Goal: Communication & Community: Answer question/provide support

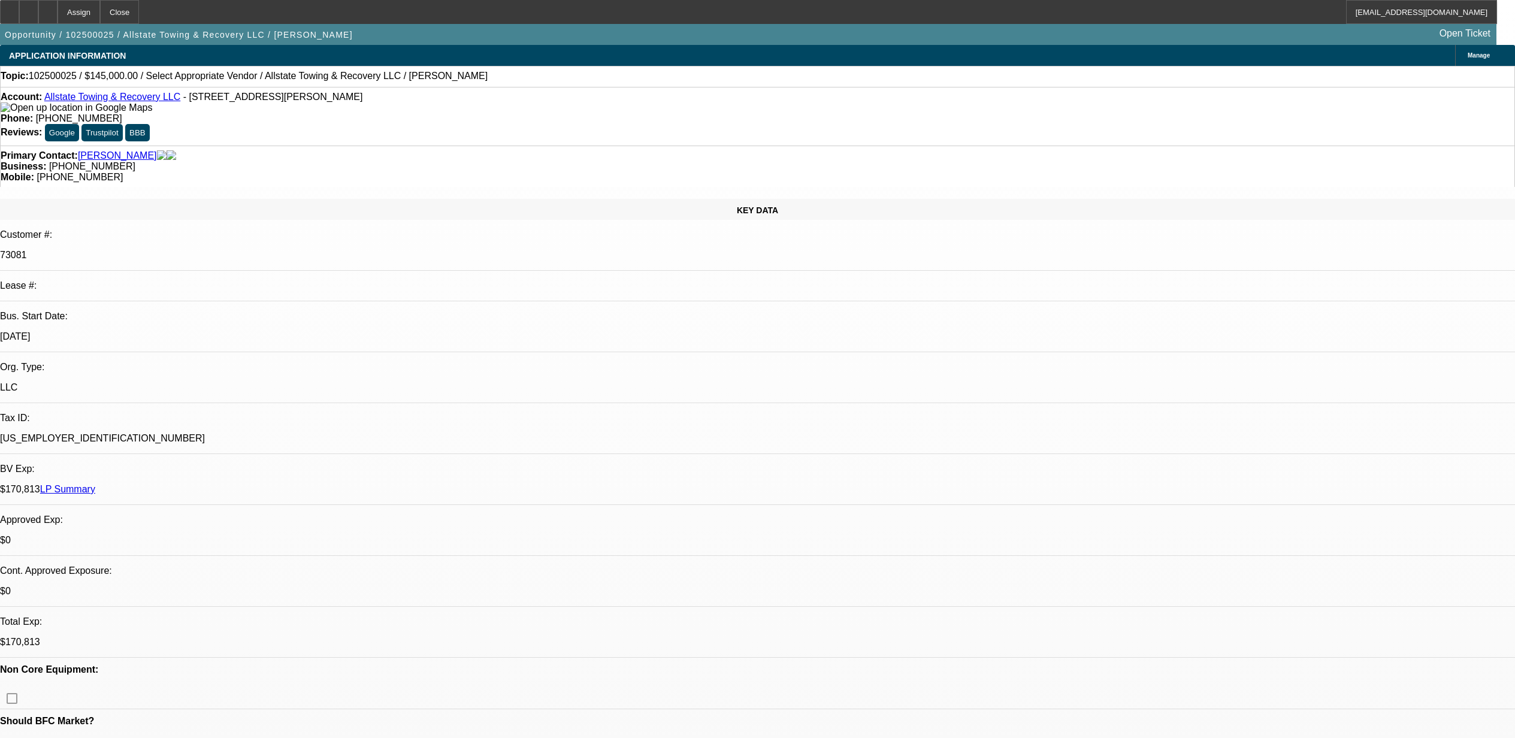
select select "0"
select select "2"
select select "0.1"
select select "4"
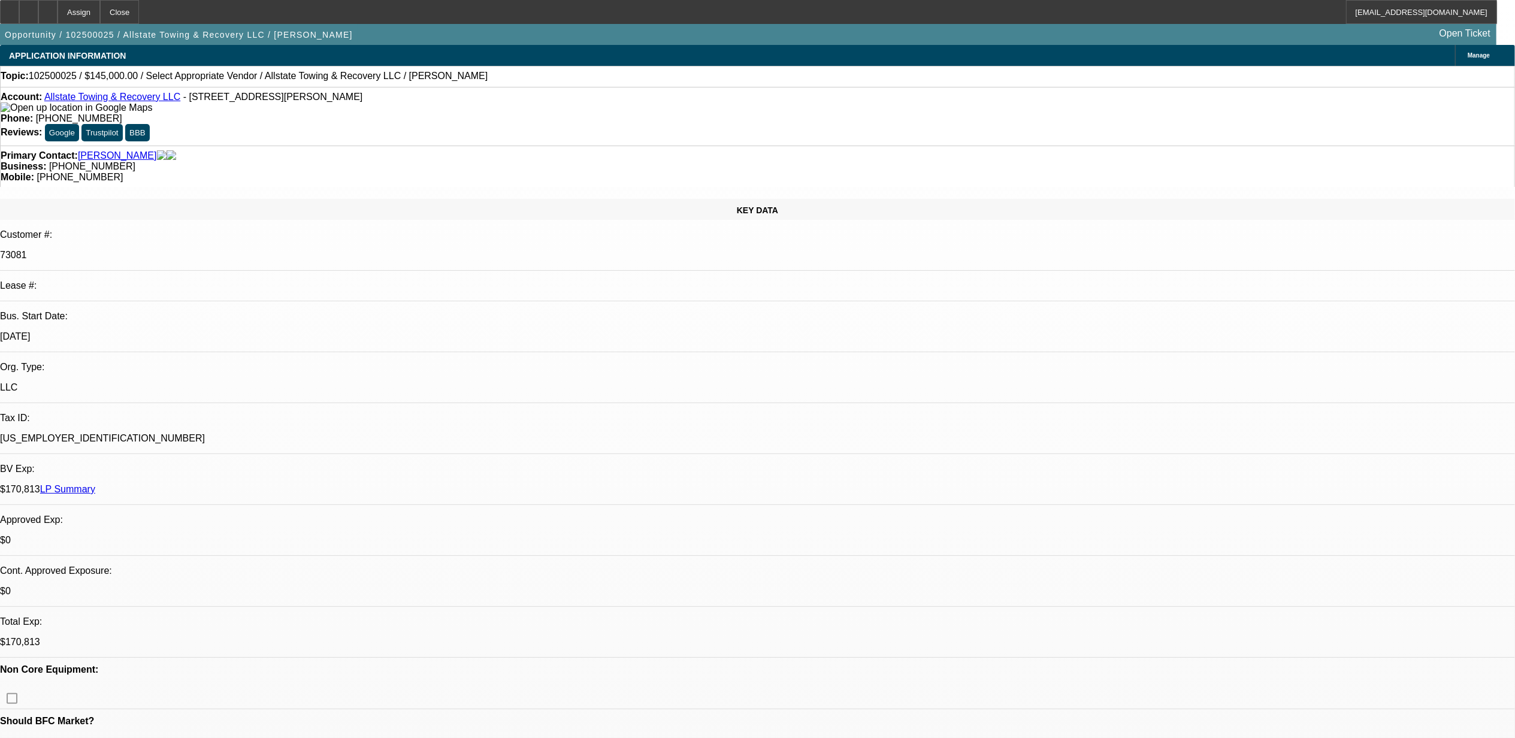
radio input "true"
type textarea "10.2, said he wants a new International and can do half down."
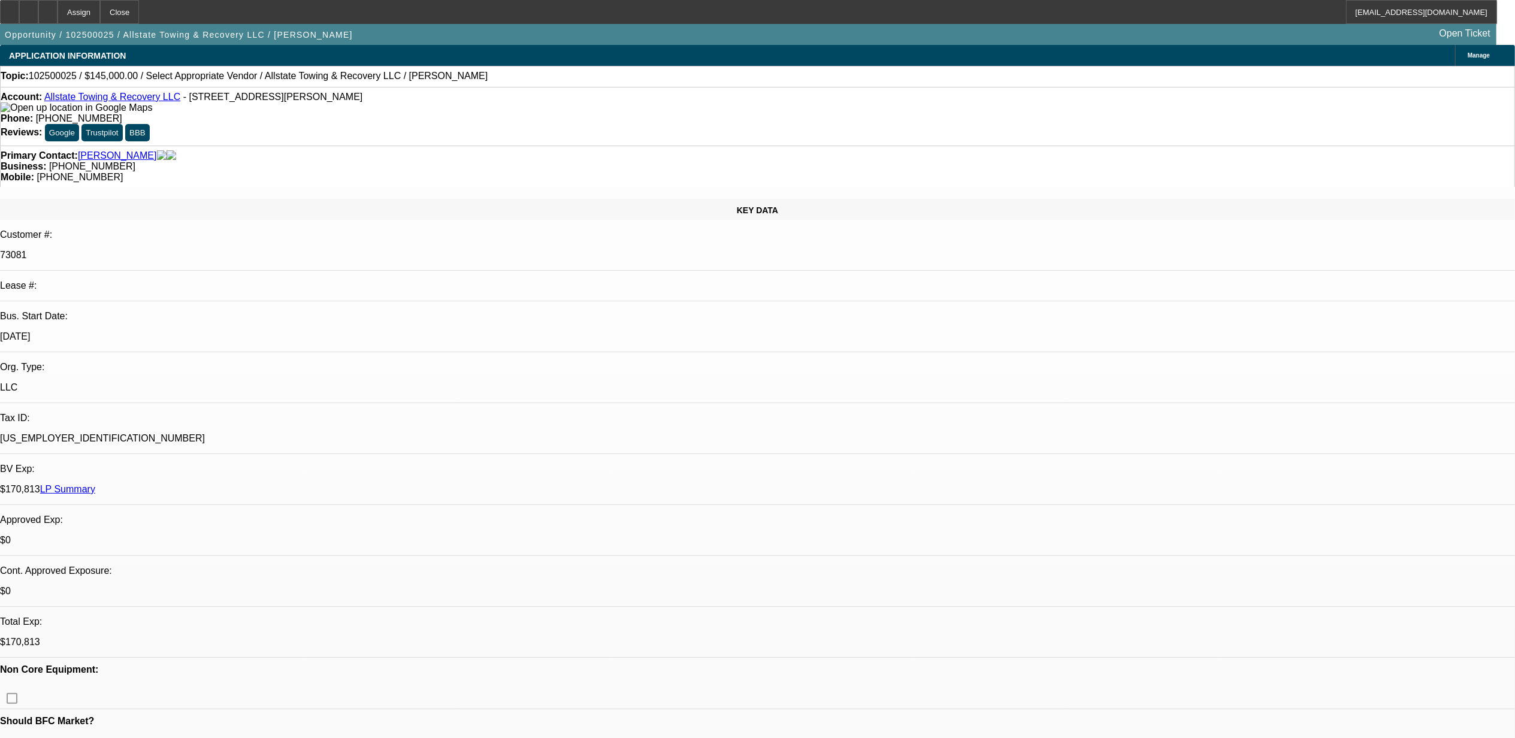
radio input "true"
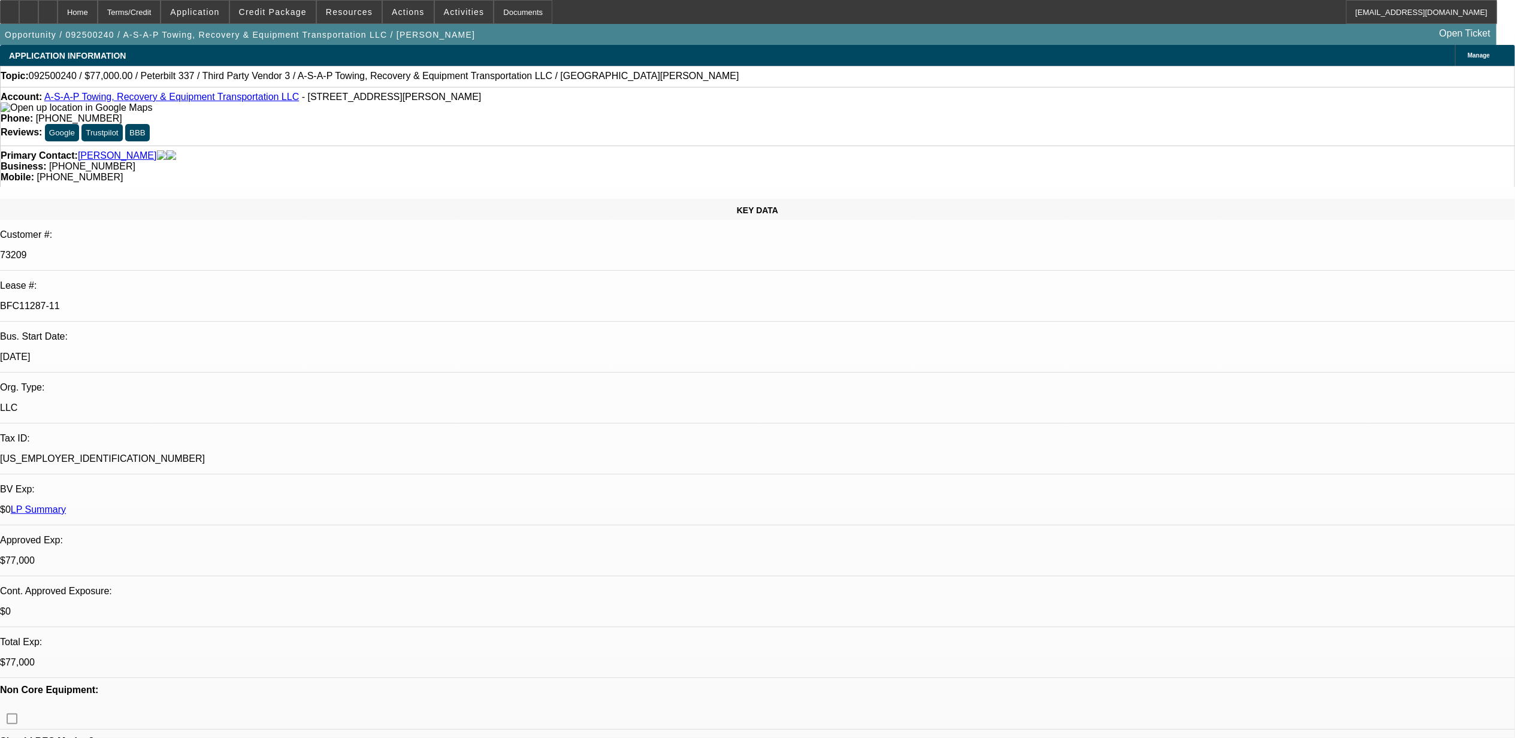
select select "0"
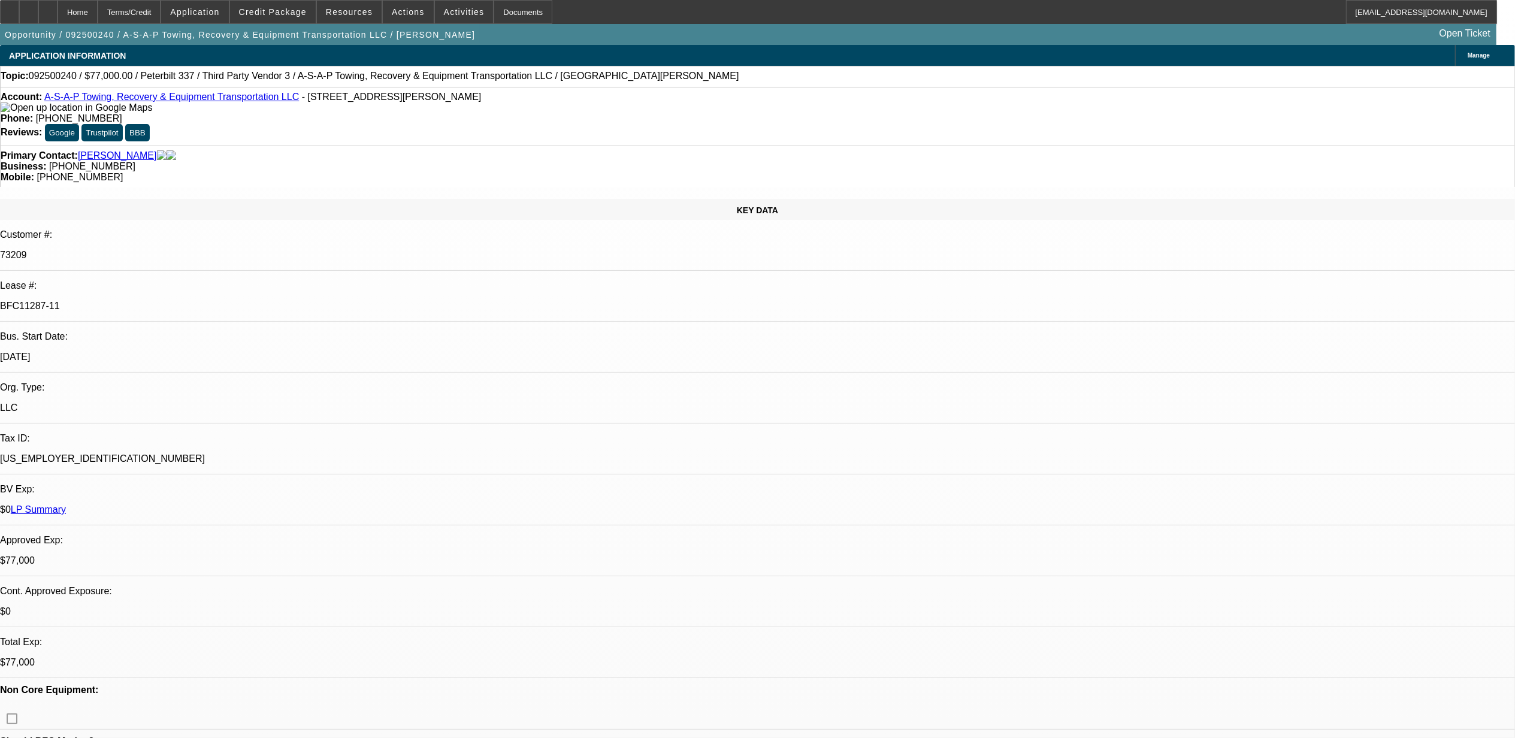
select select "0"
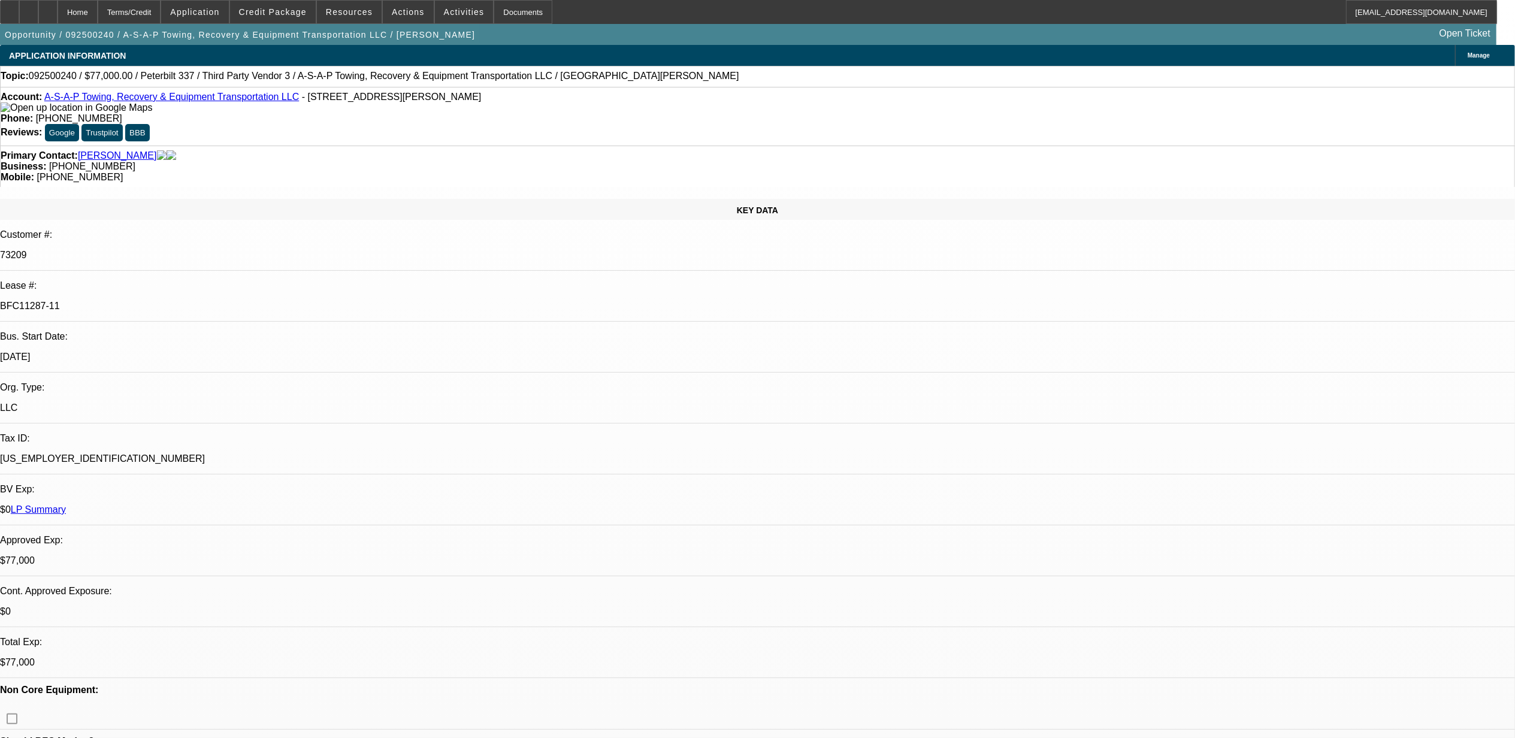
select select "0"
select select "1"
select select "2"
select select "6"
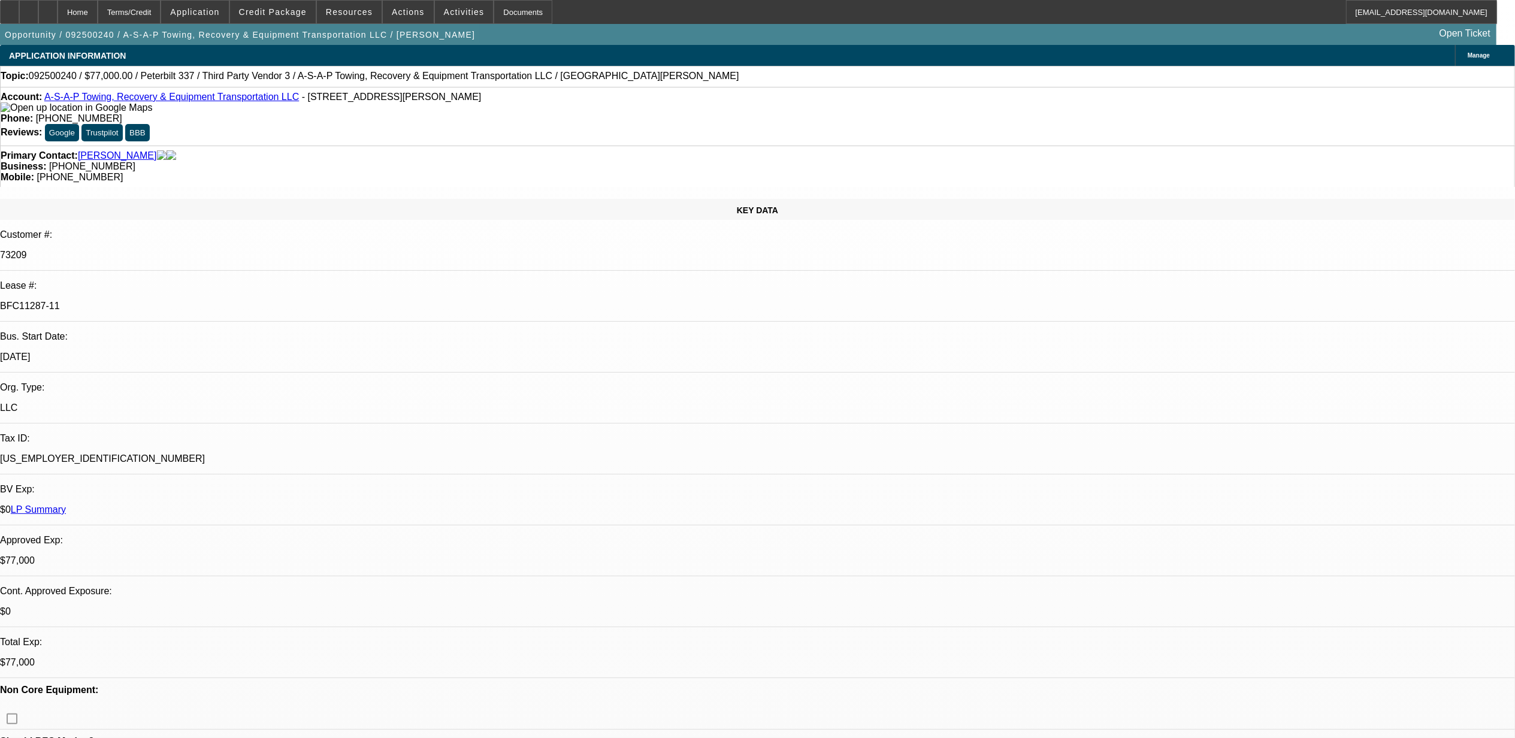
select select "1"
select select "6"
select select "1"
select select "3"
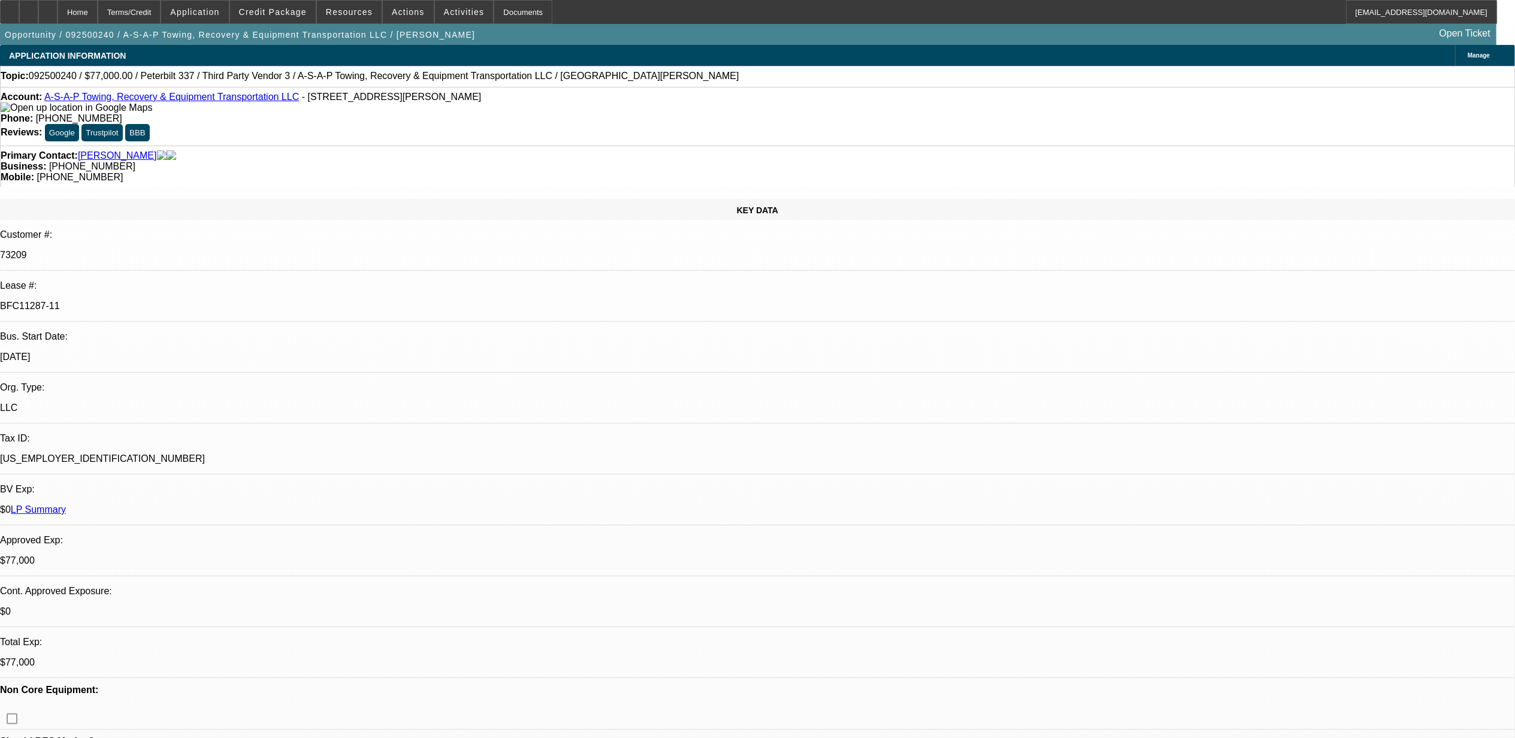
select select "6"
select select "1"
select select "3"
select select "6"
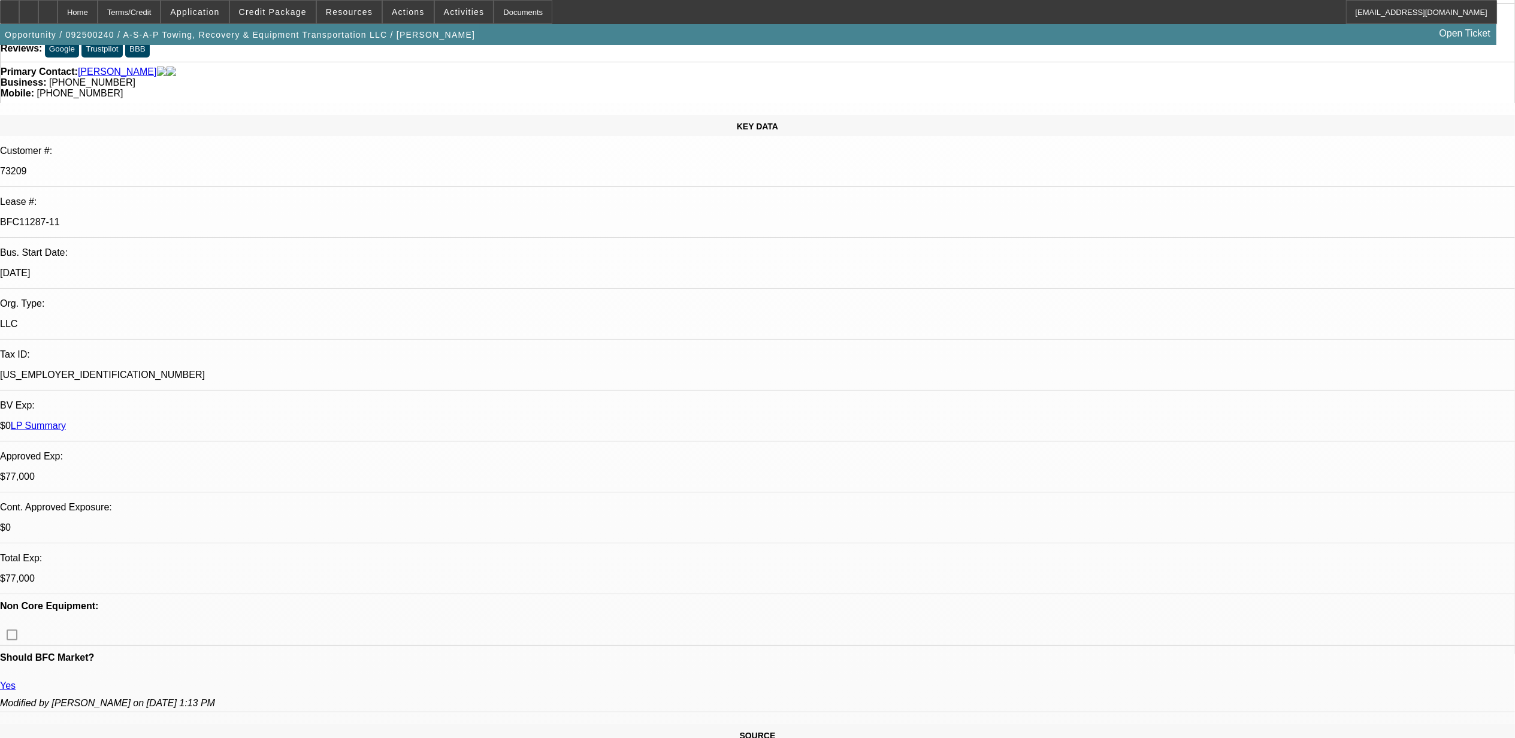
scroll to position [0, 0]
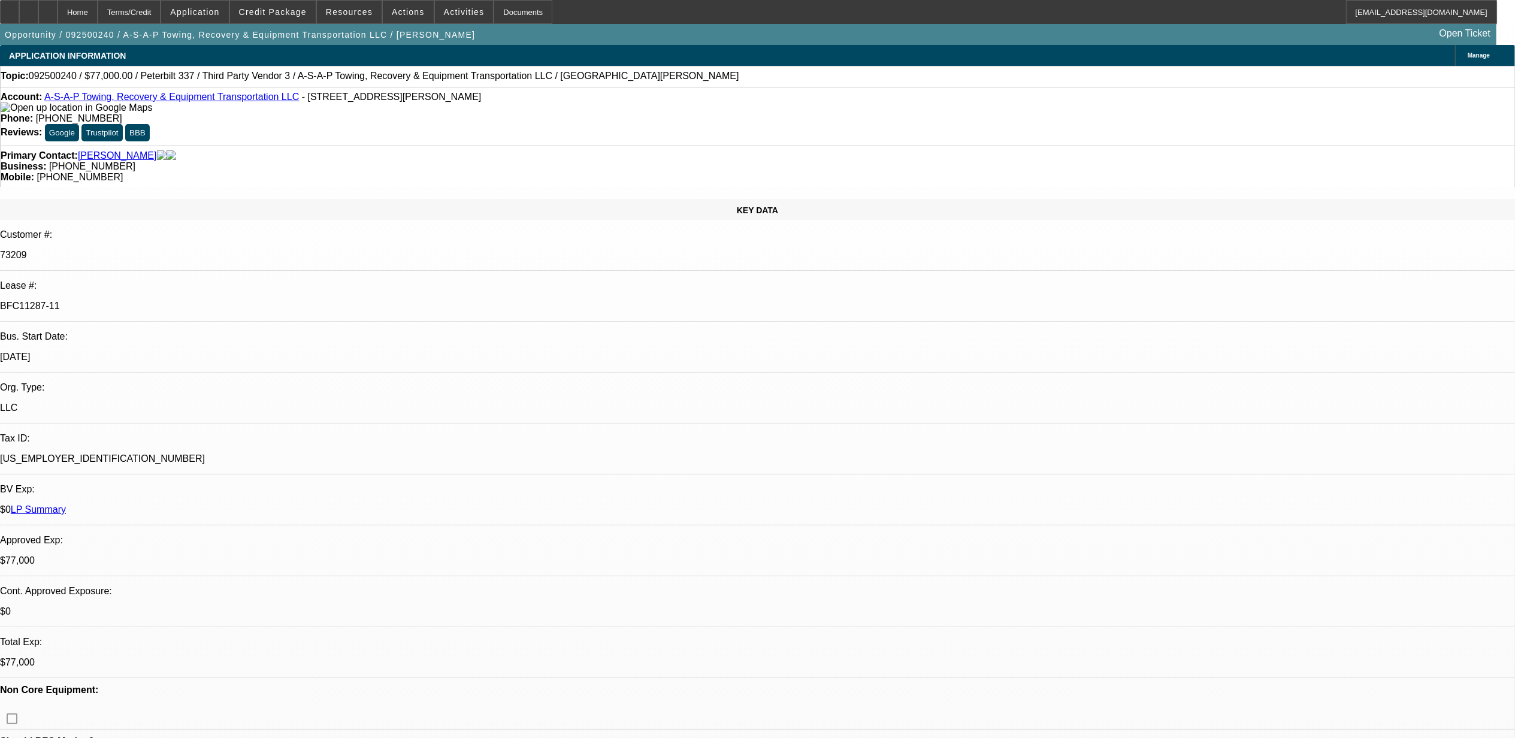
drag, startPoint x: 1460, startPoint y: 449, endPoint x: 1021, endPoint y: 434, distance: 439.9
copy span "“ I ……..( List their owners name and company name) have viewed, thoroughly insp…"
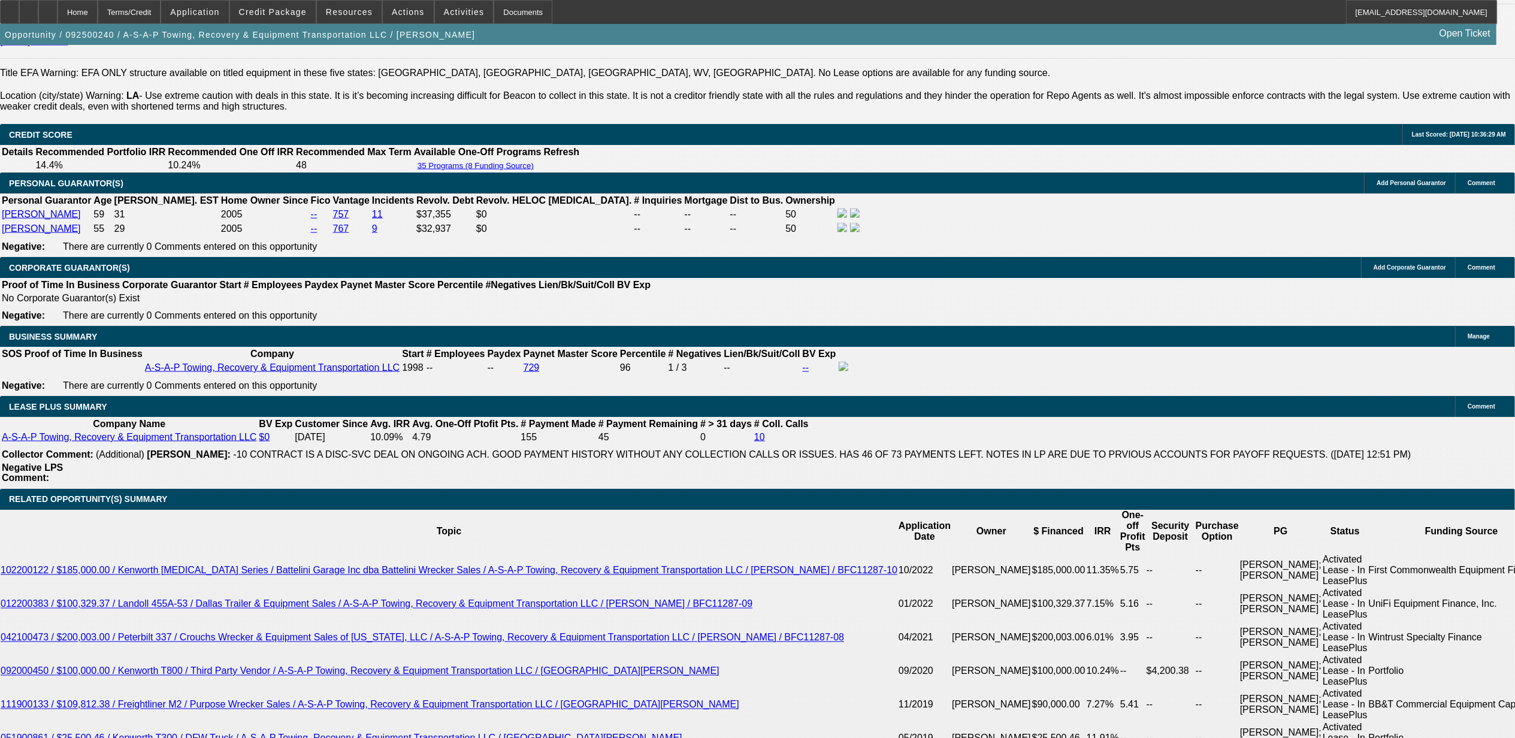
scroll to position [1997, 0]
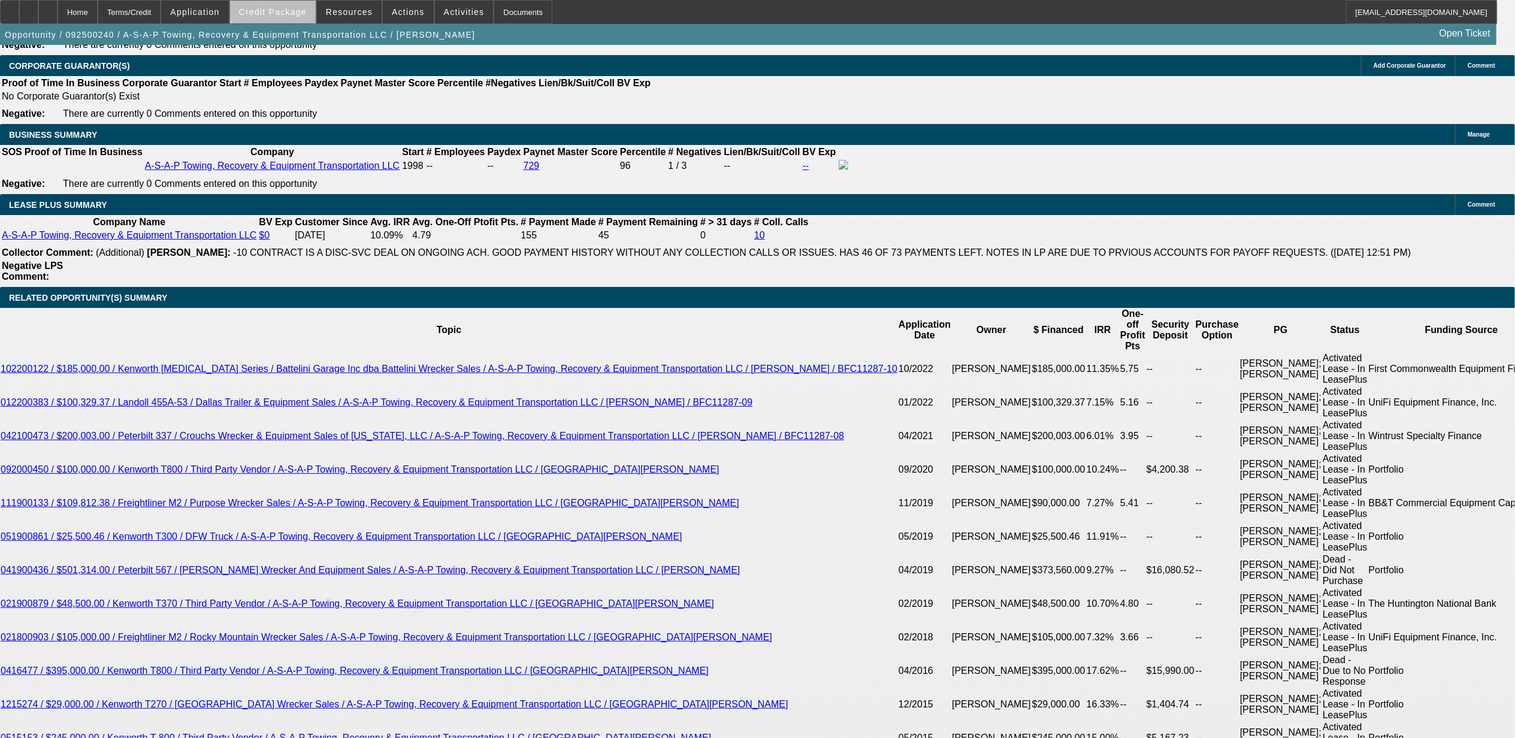
click at [307, 8] on span "Credit Package" at bounding box center [273, 12] width 68 height 10
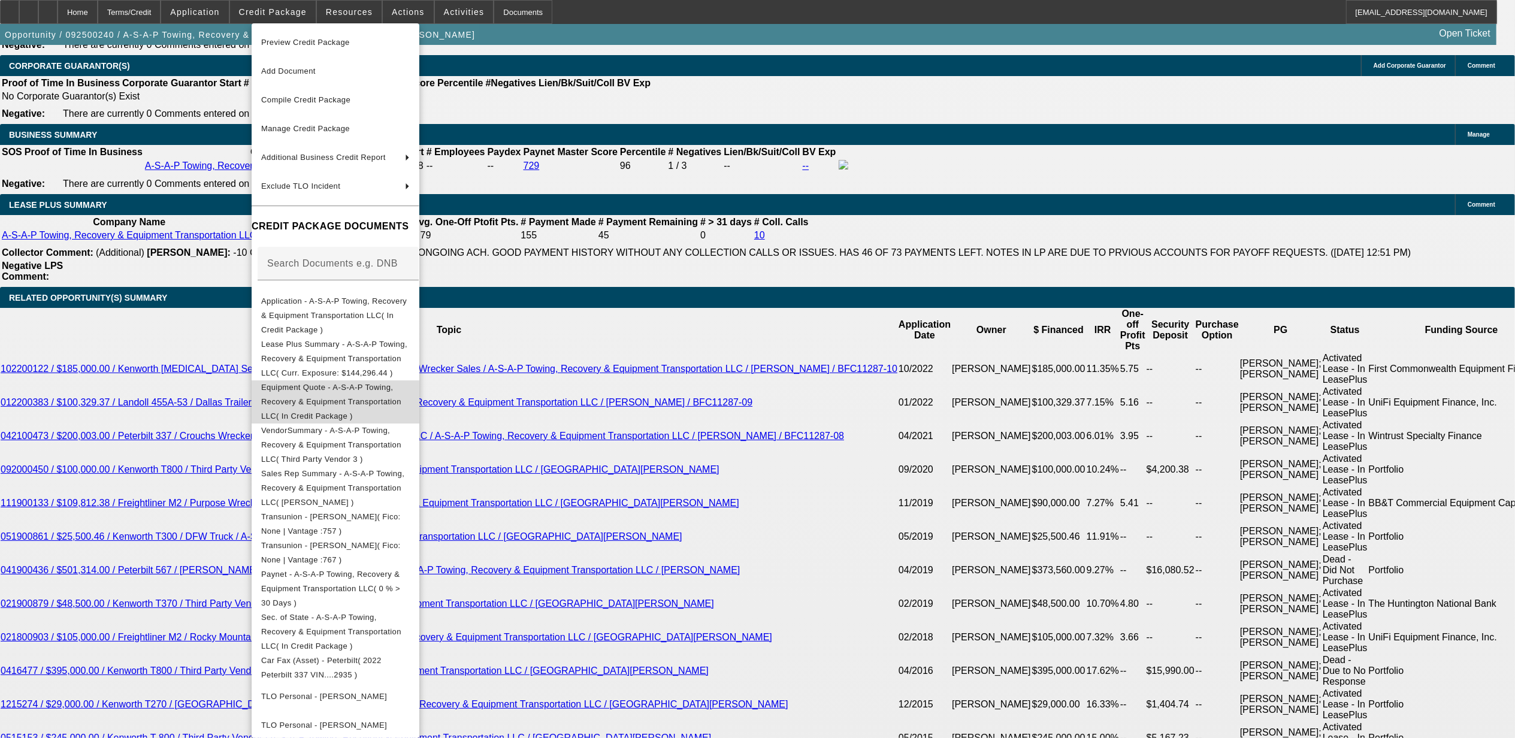
click at [321, 380] on span "Equipment Quote - A-S-A-P Towing, Recovery & Equipment Transportation LLC( In C…" at bounding box center [335, 401] width 149 height 43
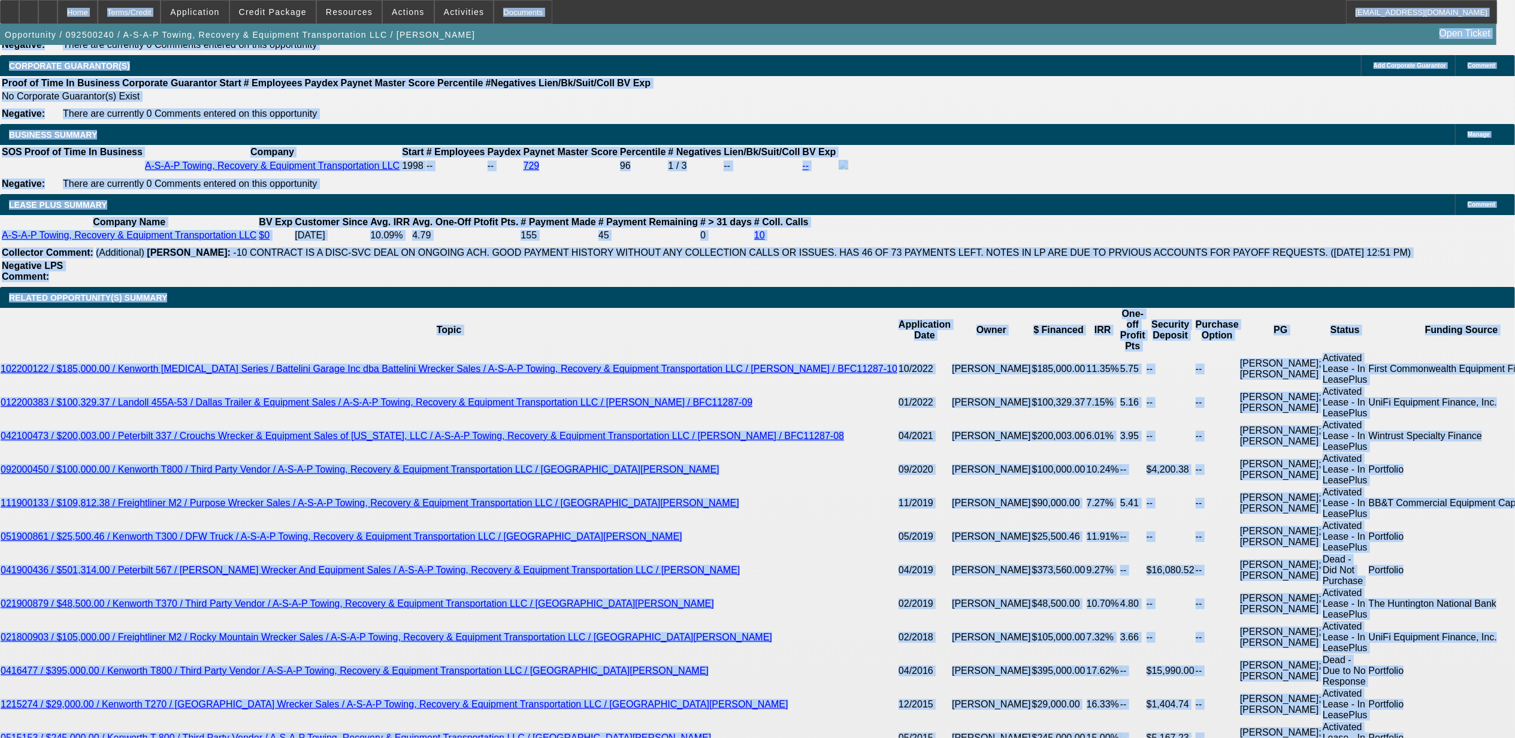
drag, startPoint x: 19, startPoint y: 13, endPoint x: 591, endPoint y: 467, distance: 730.3
click at [562, 471] on app-root "Home Terms/Credit Application Credit Package Resources Actions Activities Docum…" at bounding box center [757, 689] width 1515 height 5373
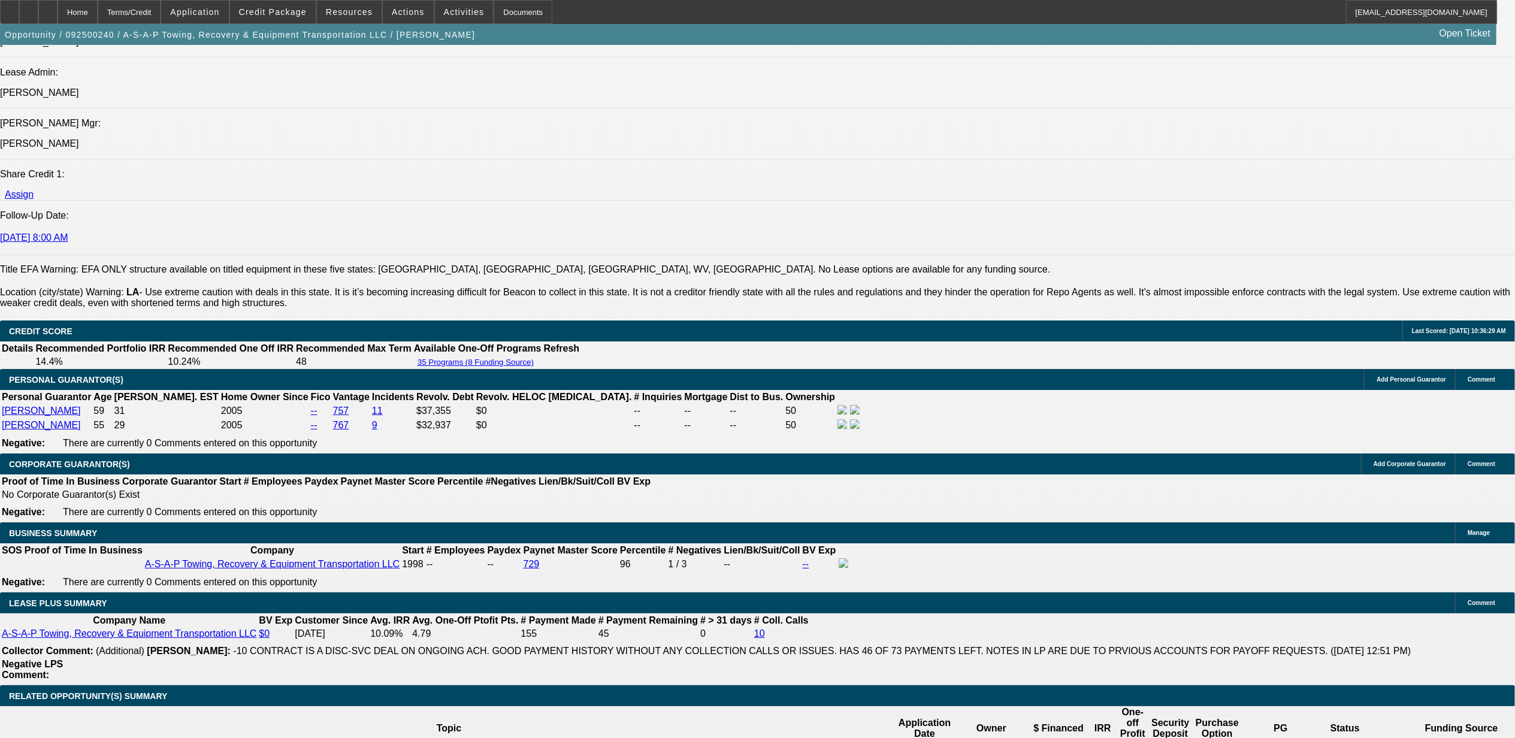
scroll to position [1597, 0]
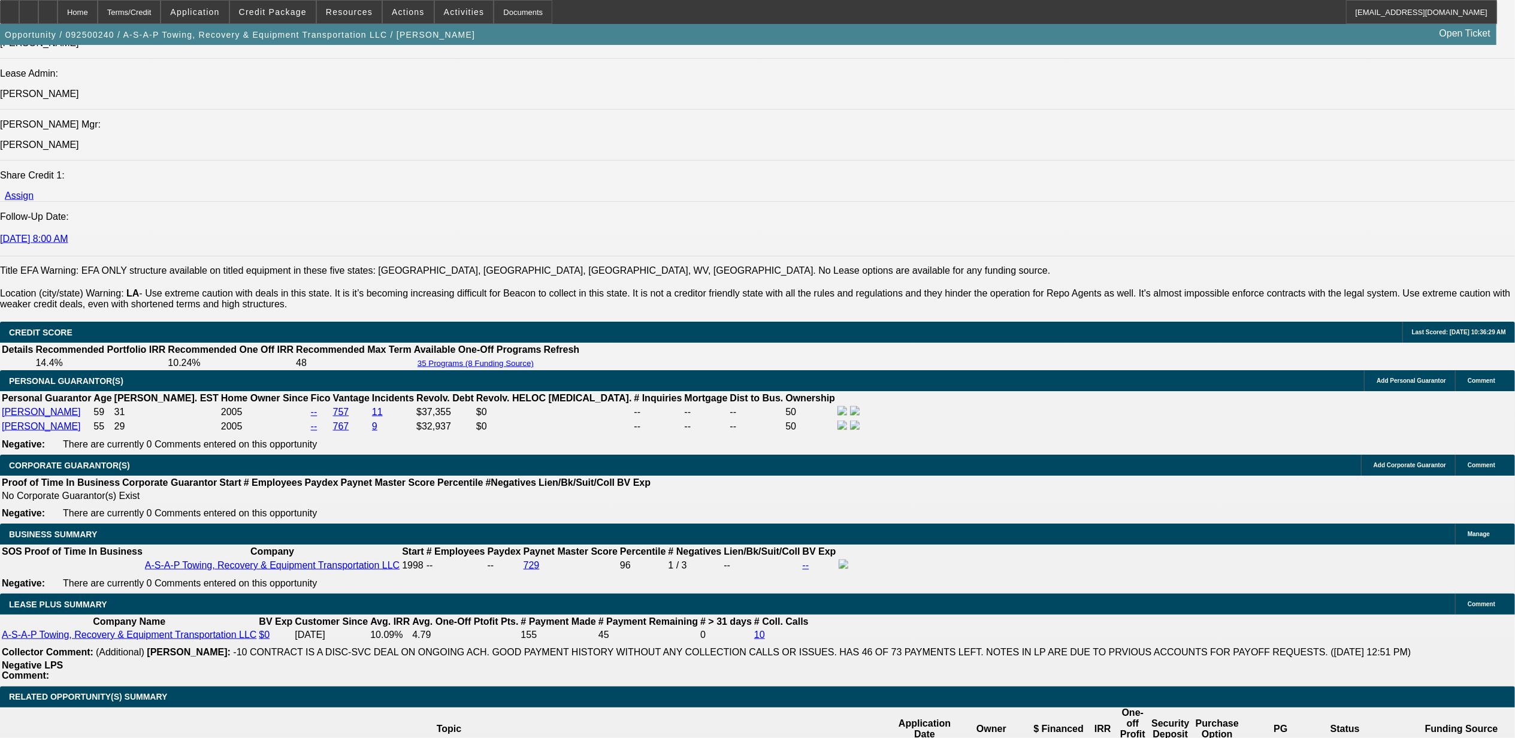
click at [15, 22] on div at bounding box center [9, 12] width 19 height 24
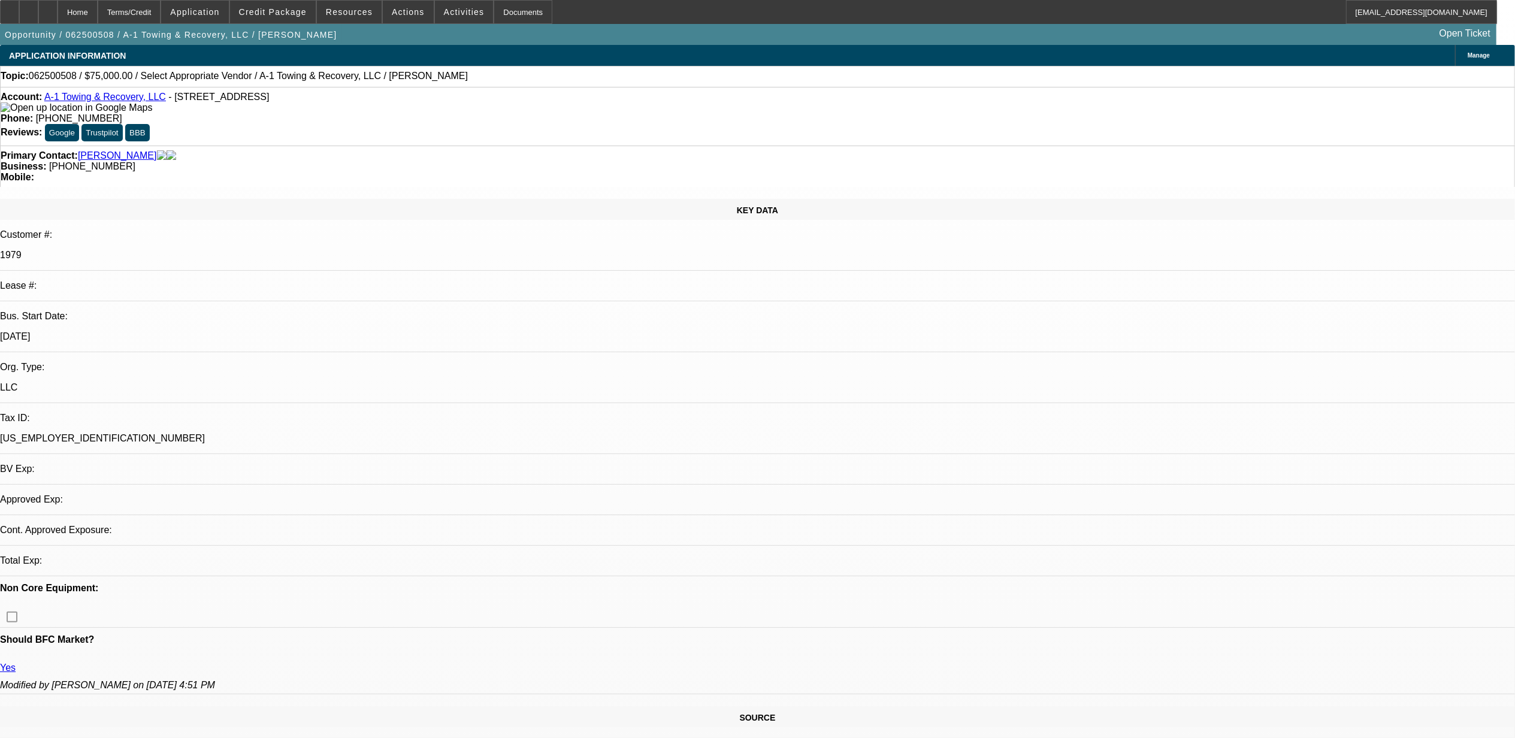
select select "0"
select select "2"
select select "0.1"
select select "4"
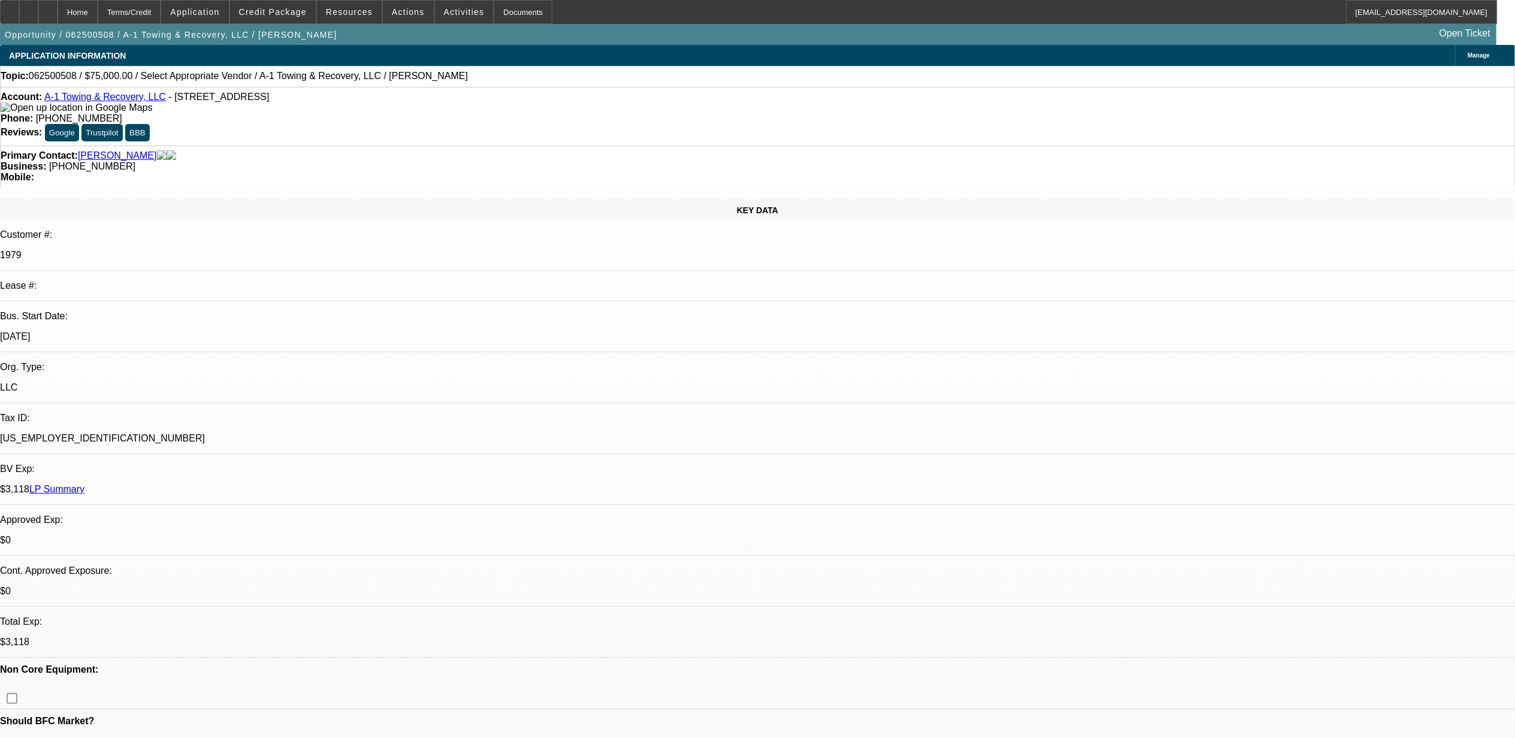
drag, startPoint x: 1204, startPoint y: 198, endPoint x: 1212, endPoint y: 223, distance: 27.1
radio input "true"
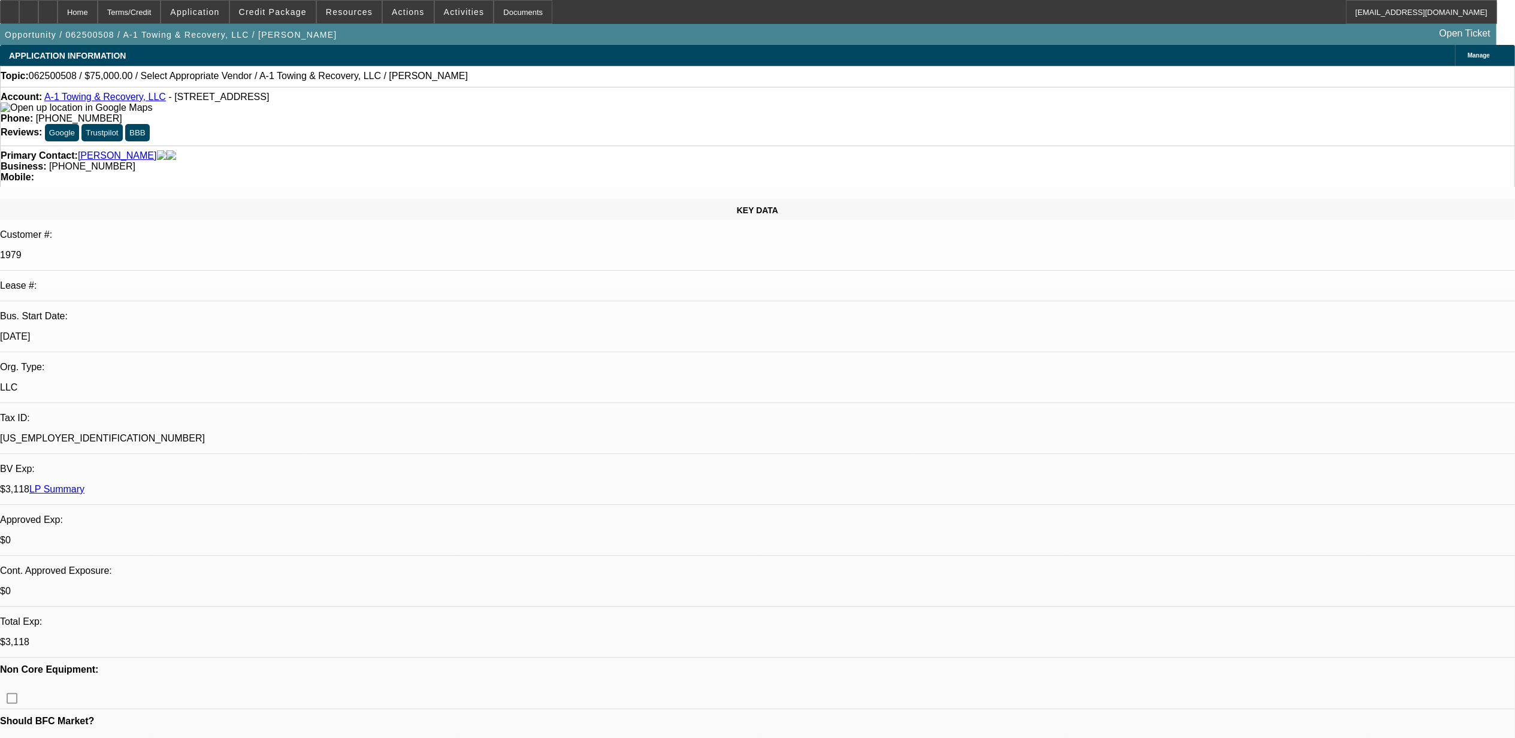
type textarea "10.2, sent text."
radio input "true"
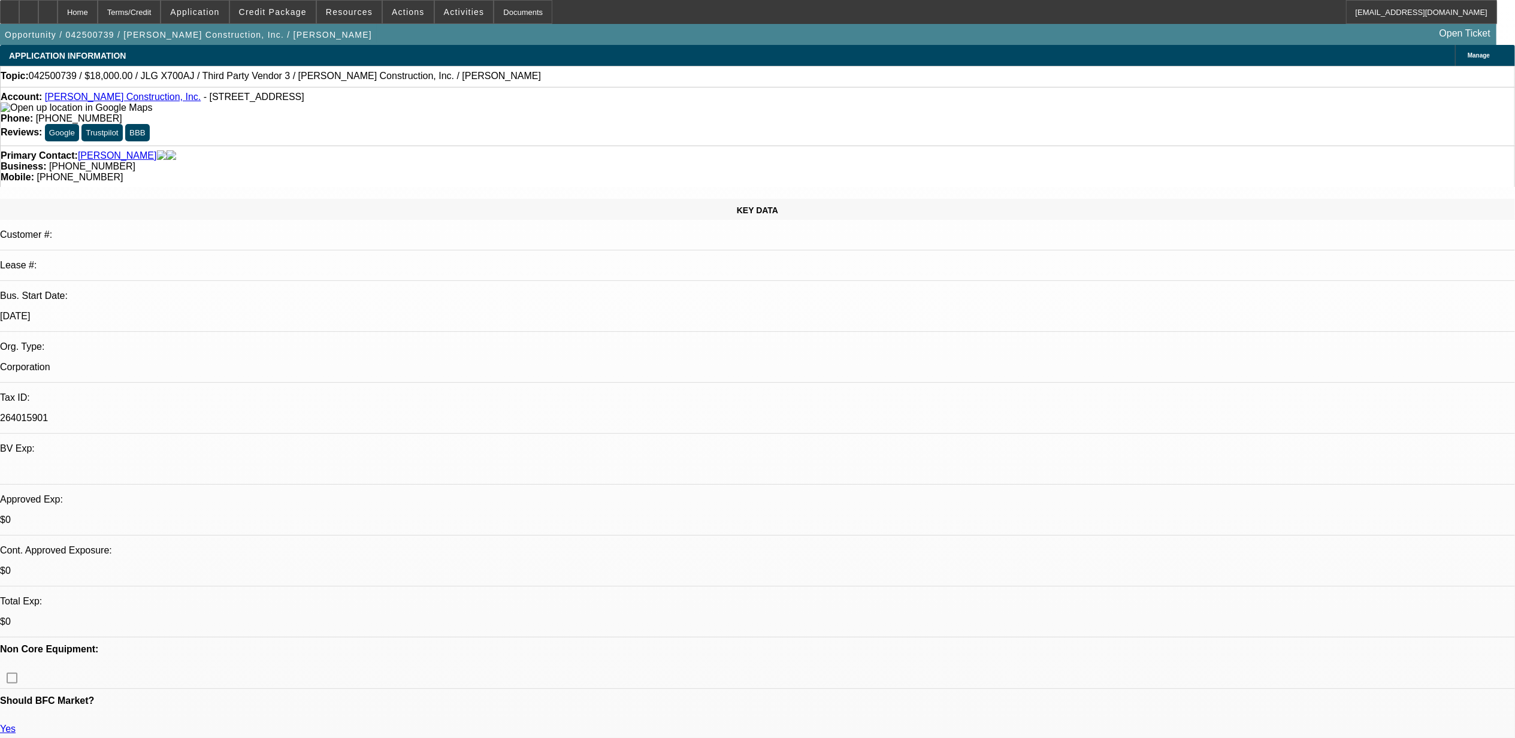
select select "0"
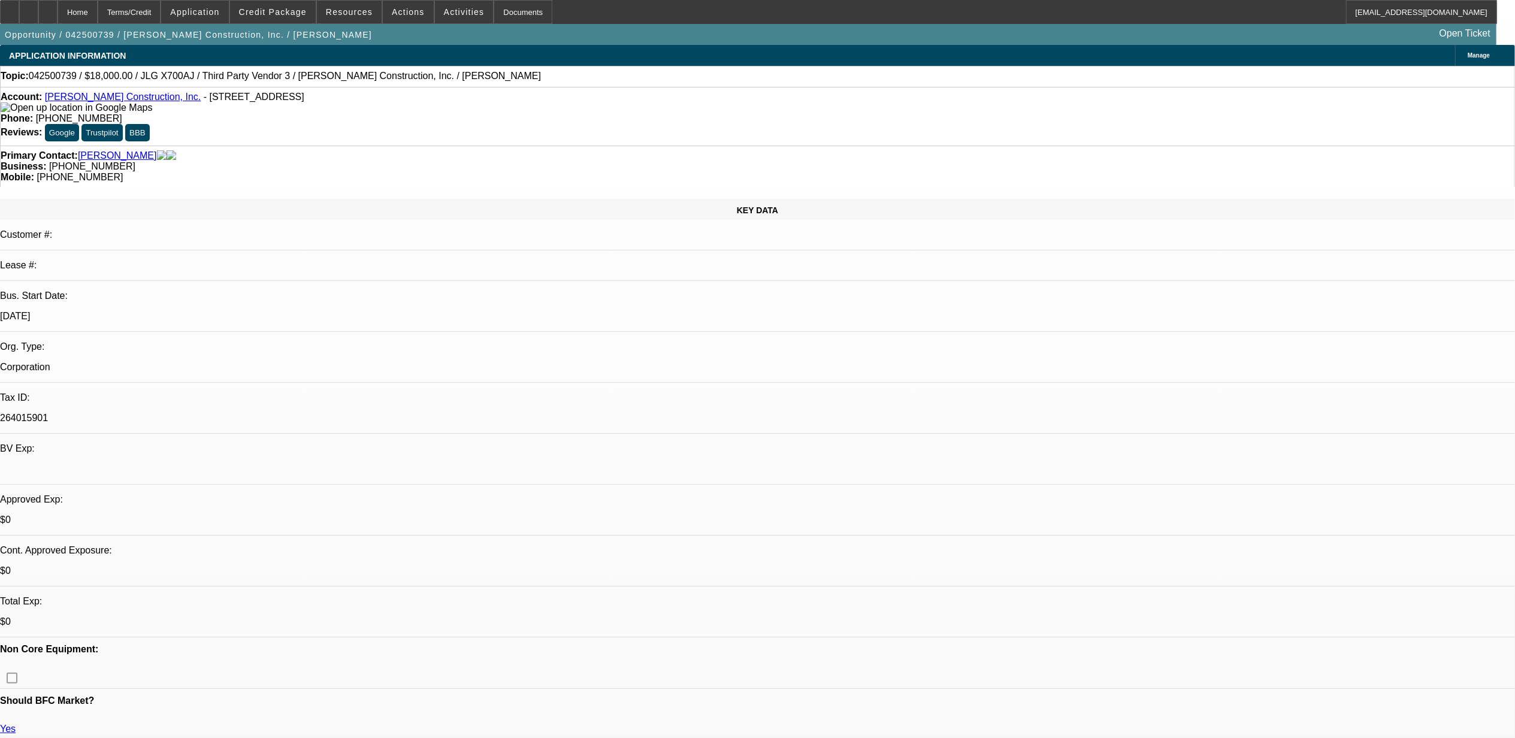
select select "0"
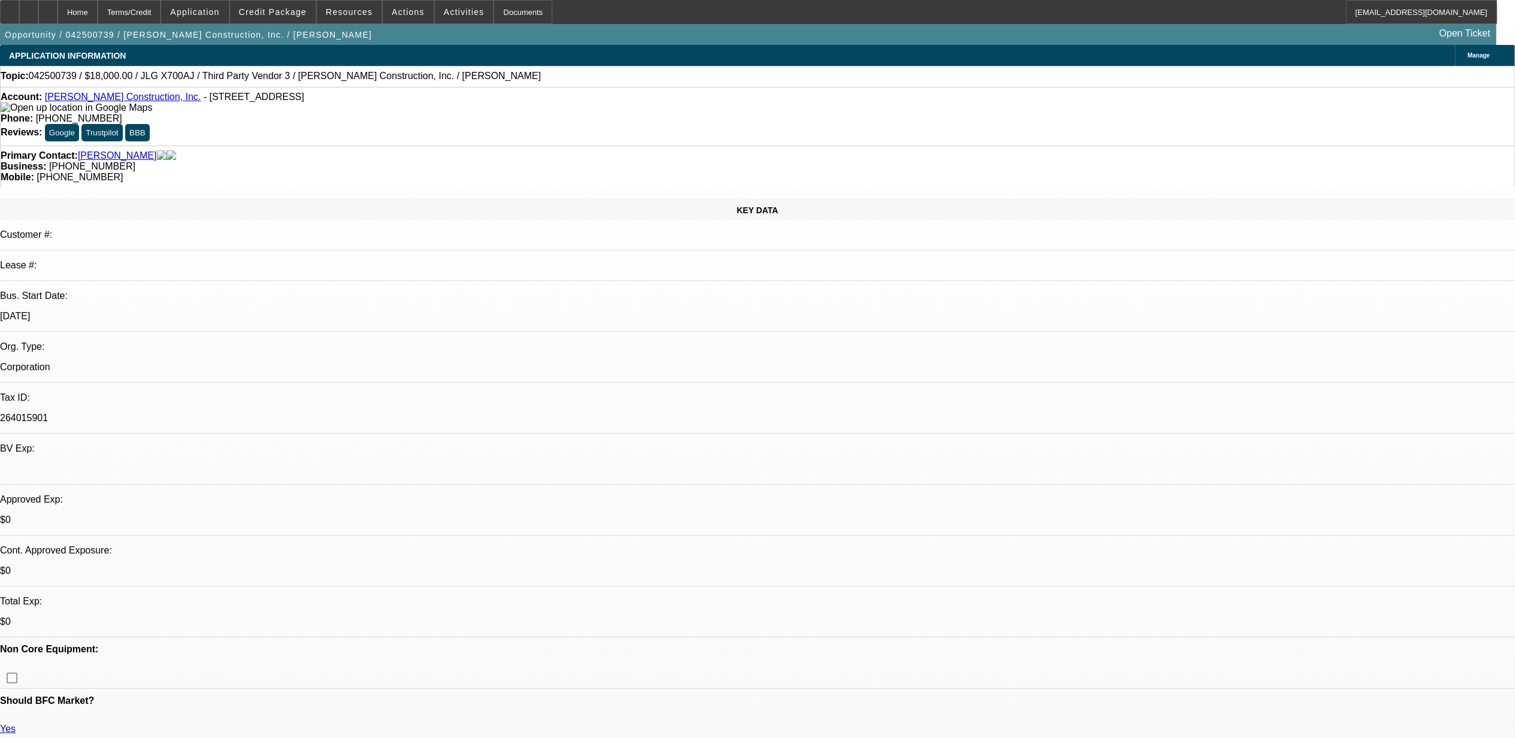
select select "0"
select select "1"
select select "3"
select select "6"
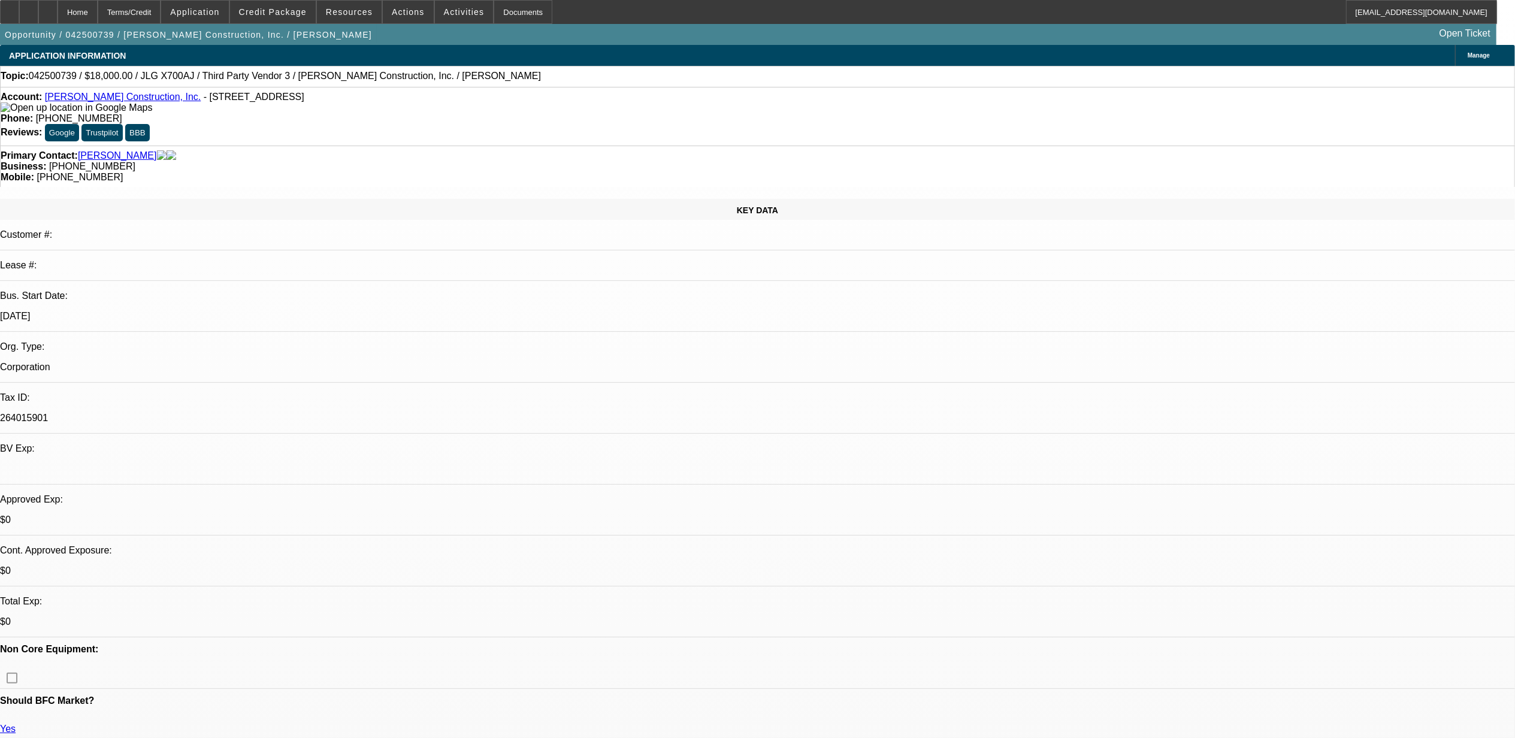
select select "1"
select select "6"
select select "1"
select select "3"
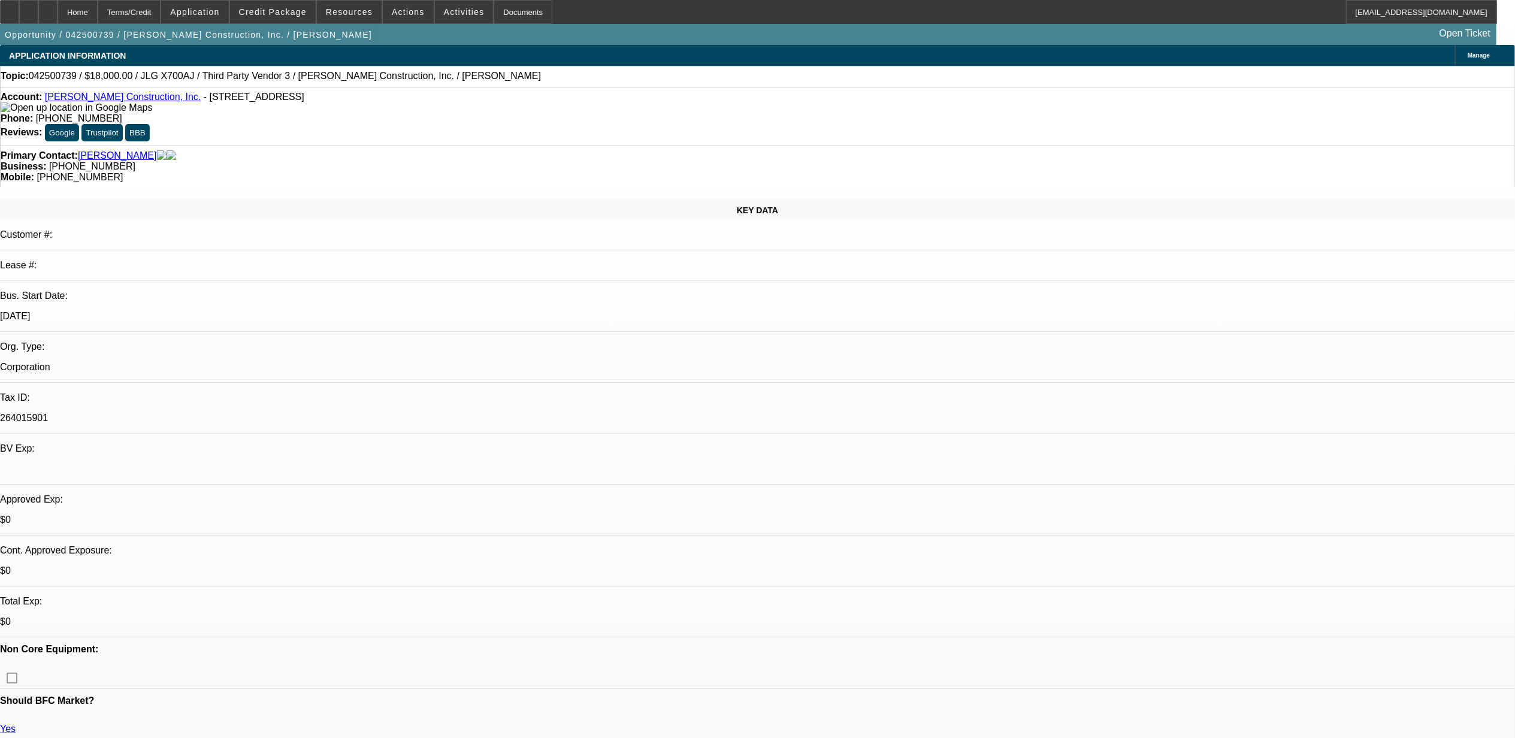
select select "6"
select select "1"
select select "3"
select select "6"
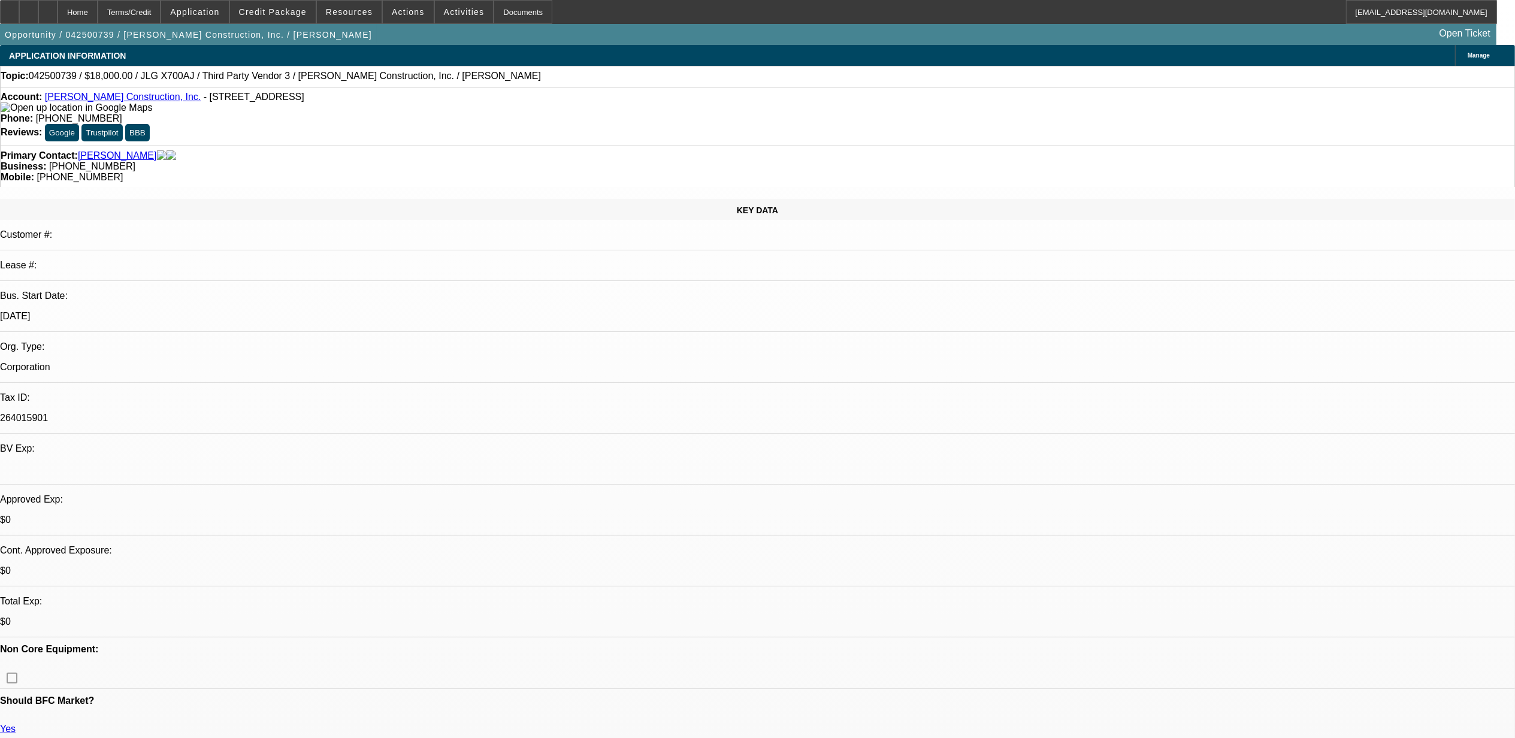
radio input "true"
type textarea "10.2, sent text."
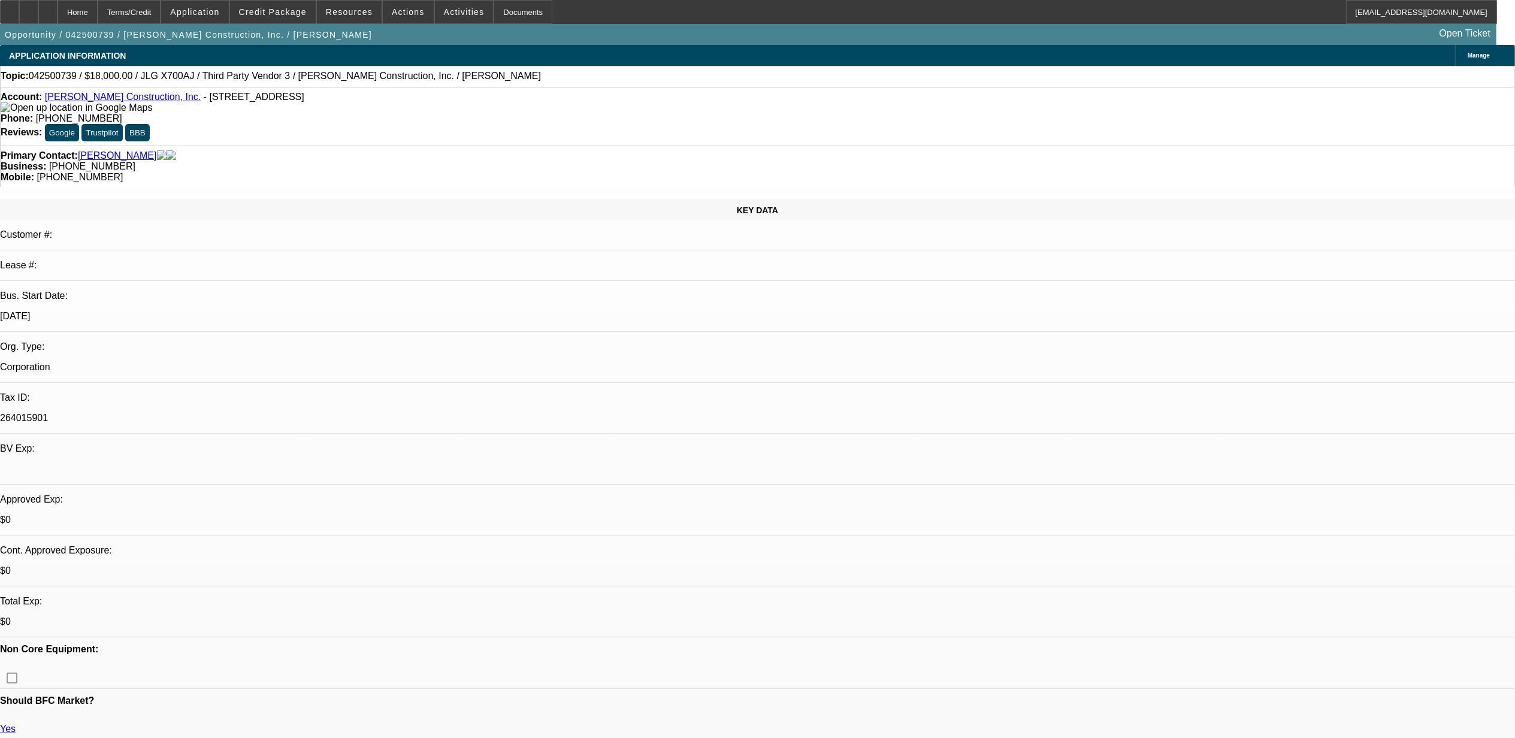
radio input "true"
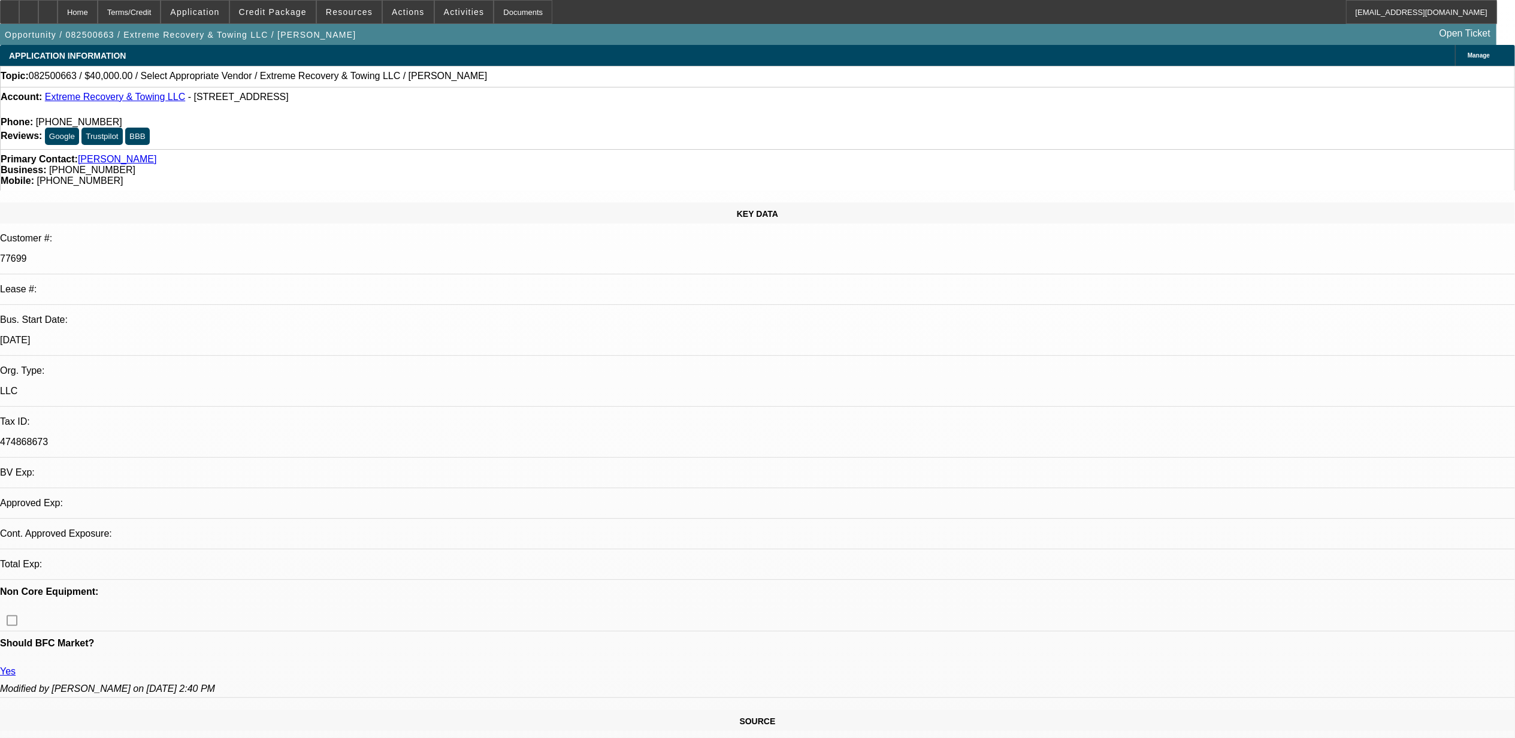
select select "0"
select select "2"
select select "0.1"
select select "4"
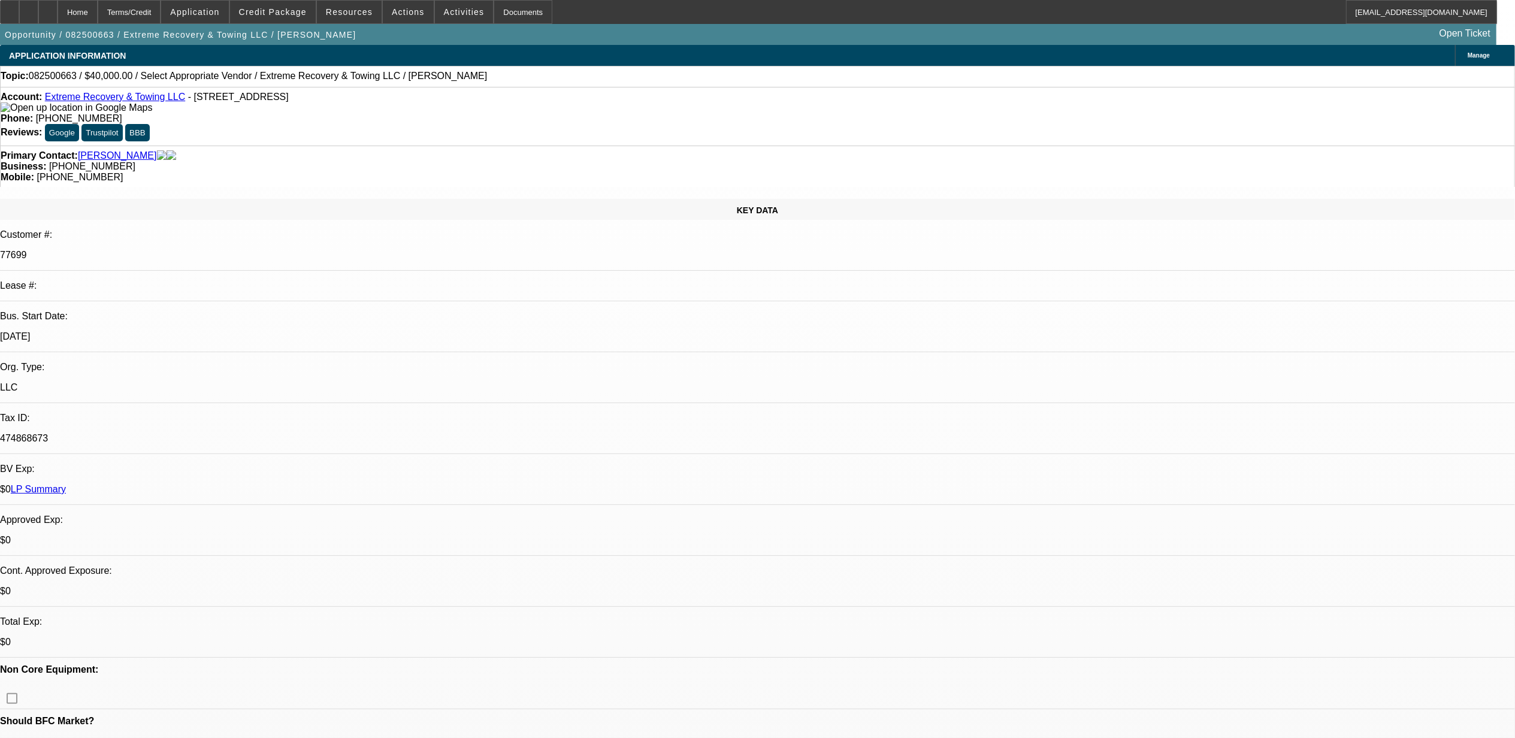
drag, startPoint x: 1141, startPoint y: 195, endPoint x: 1132, endPoint y: 156, distance: 40.5
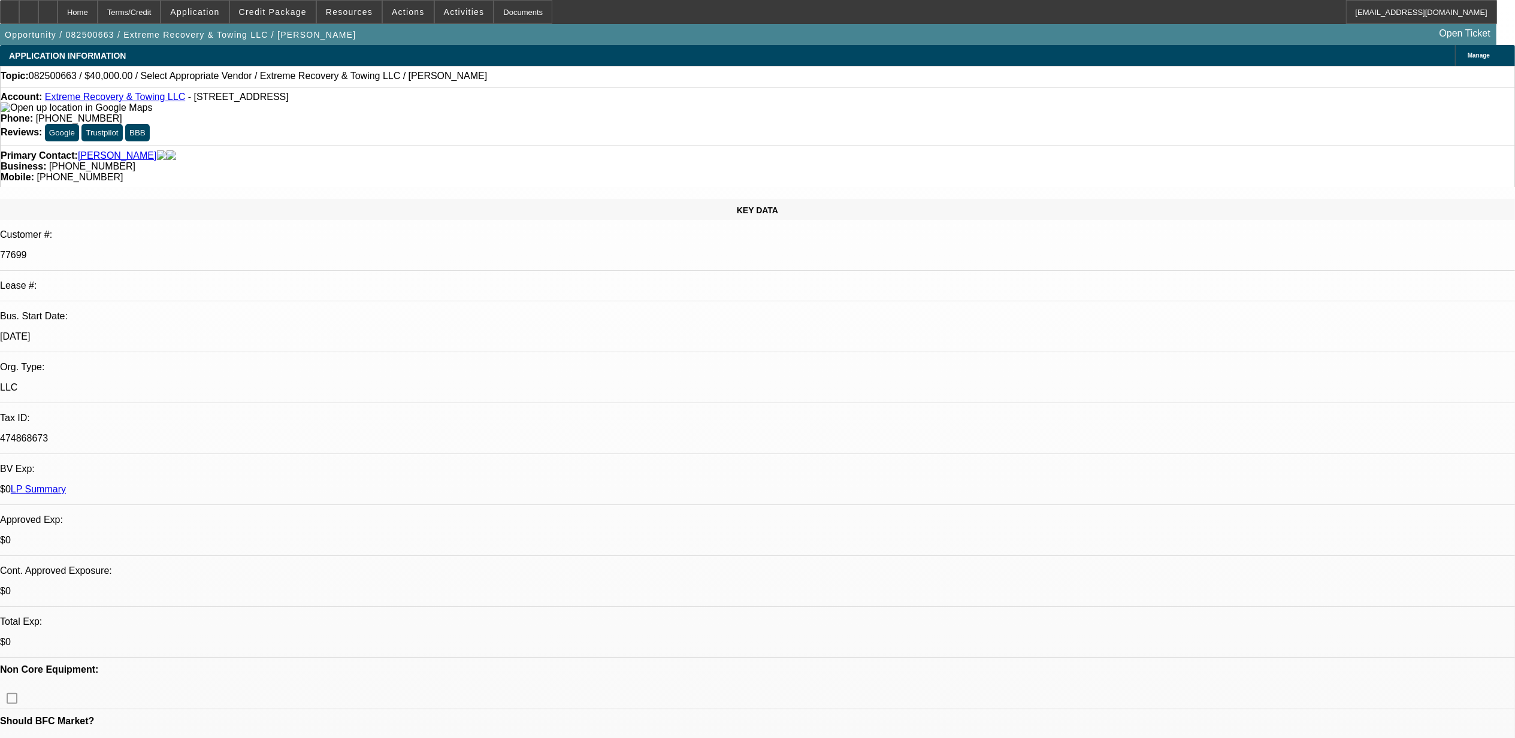
radio input "true"
paste textarea "8.26, reminded him to send info. 9.8, said the truck sold 9.18, sent text."
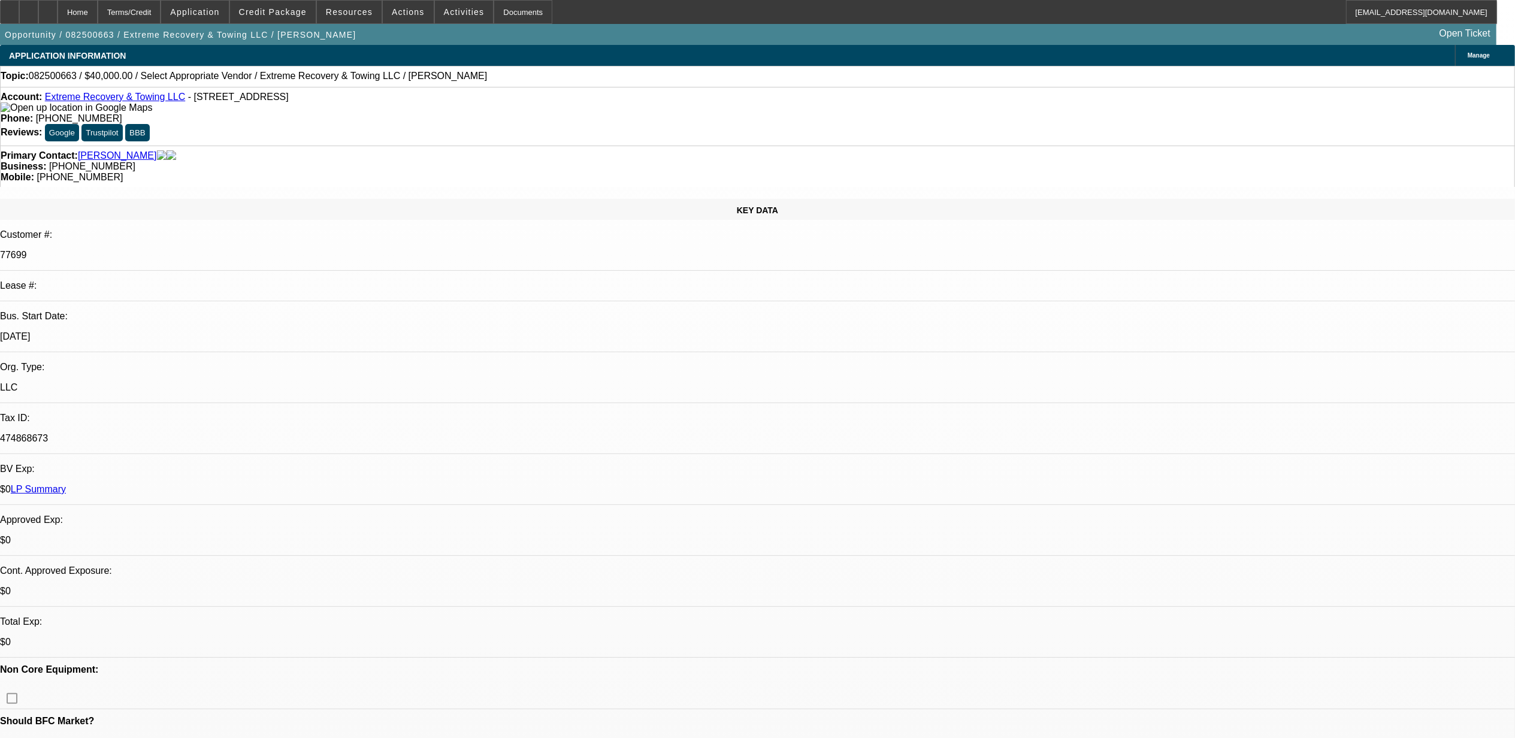
type textarea "10.2, was not in.8.26, reminded him to send info. 9.8, said the truck sold 9.18…"
radio input "true"
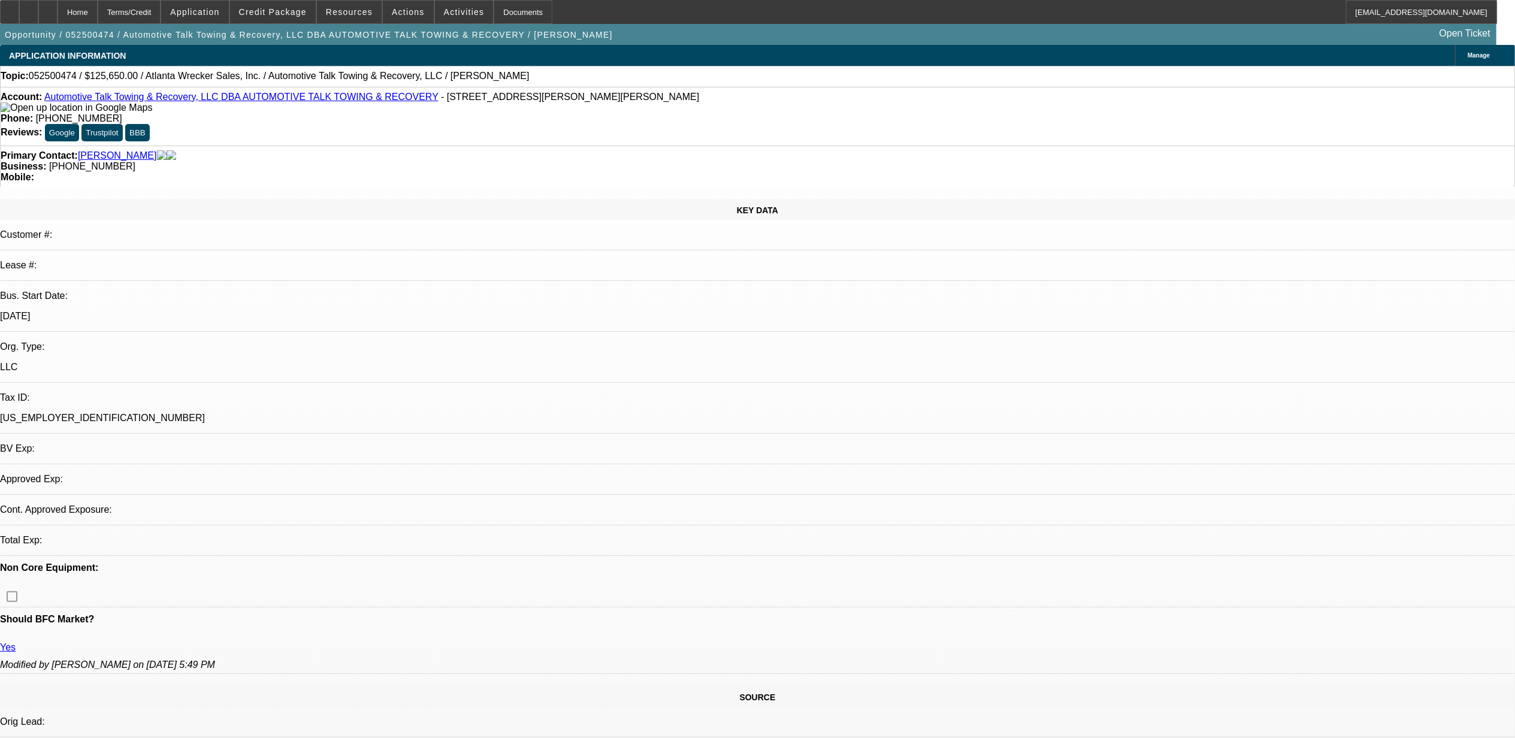
select select "0"
select select "2"
select select "0.1"
select select "4"
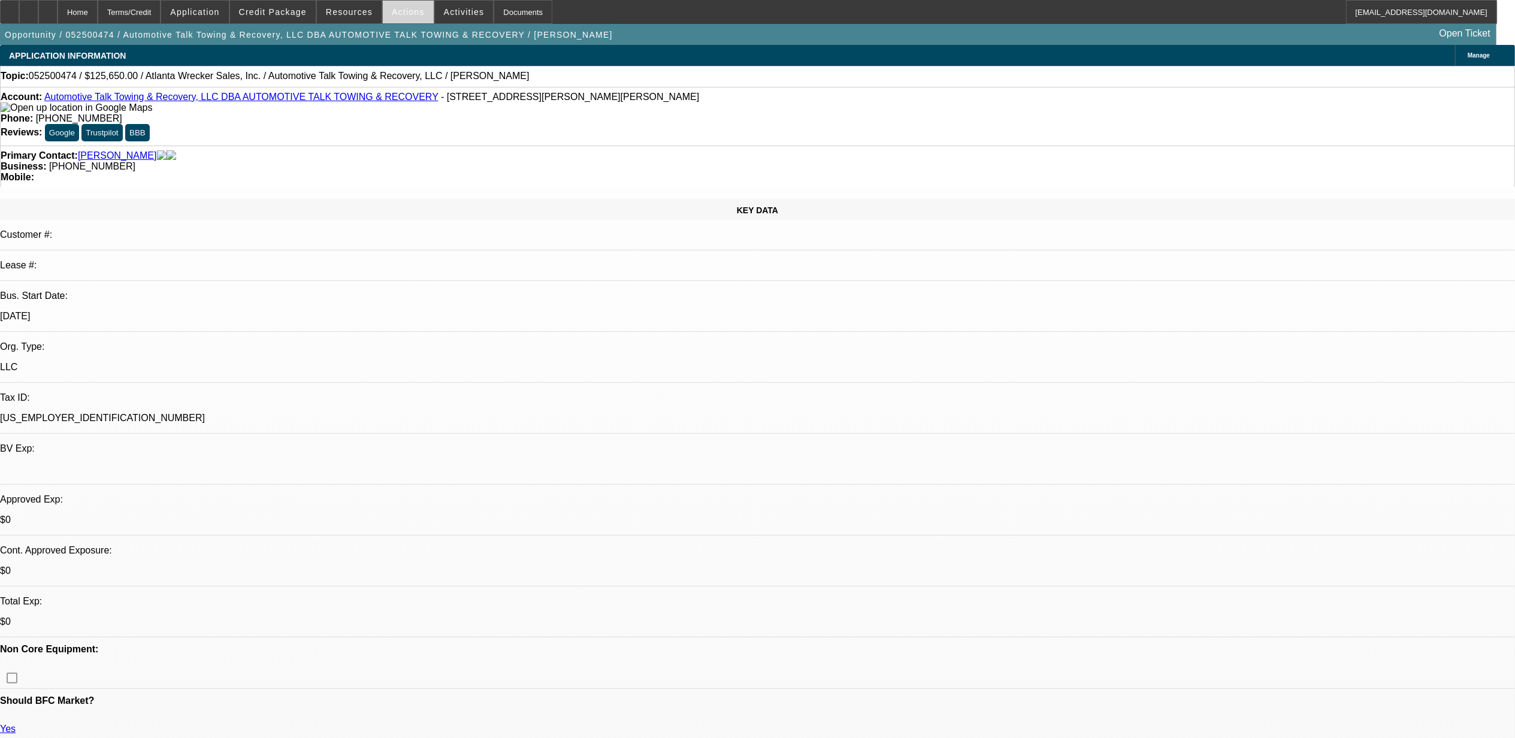
click at [400, 8] on span "Actions" at bounding box center [408, 12] width 33 height 10
click at [472, 154] on div at bounding box center [757, 369] width 1515 height 738
click at [392, 15] on span "Actions" at bounding box center [408, 12] width 33 height 10
click at [396, 157] on div at bounding box center [757, 369] width 1515 height 738
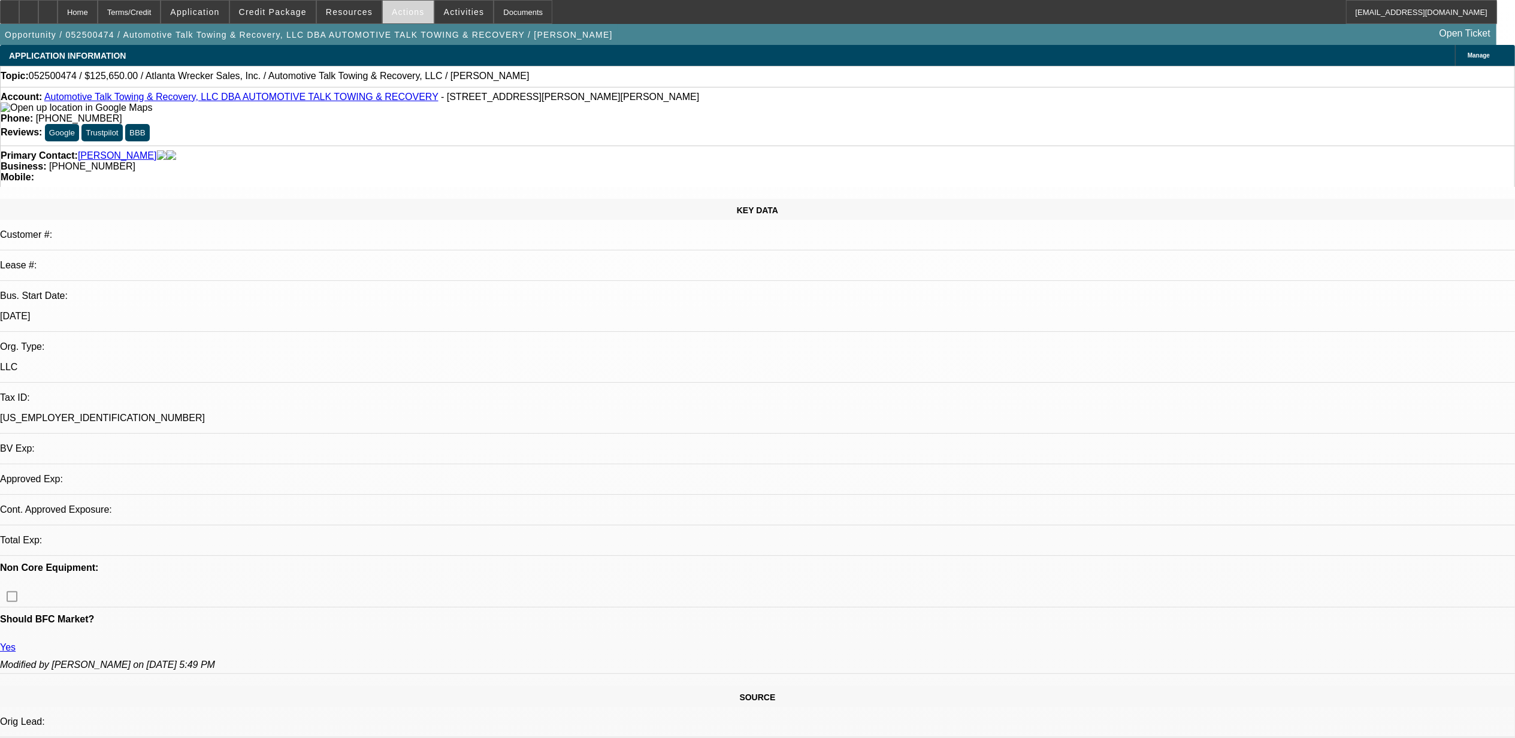
select select "0"
select select "2"
select select "0.1"
select select "1"
select select "2"
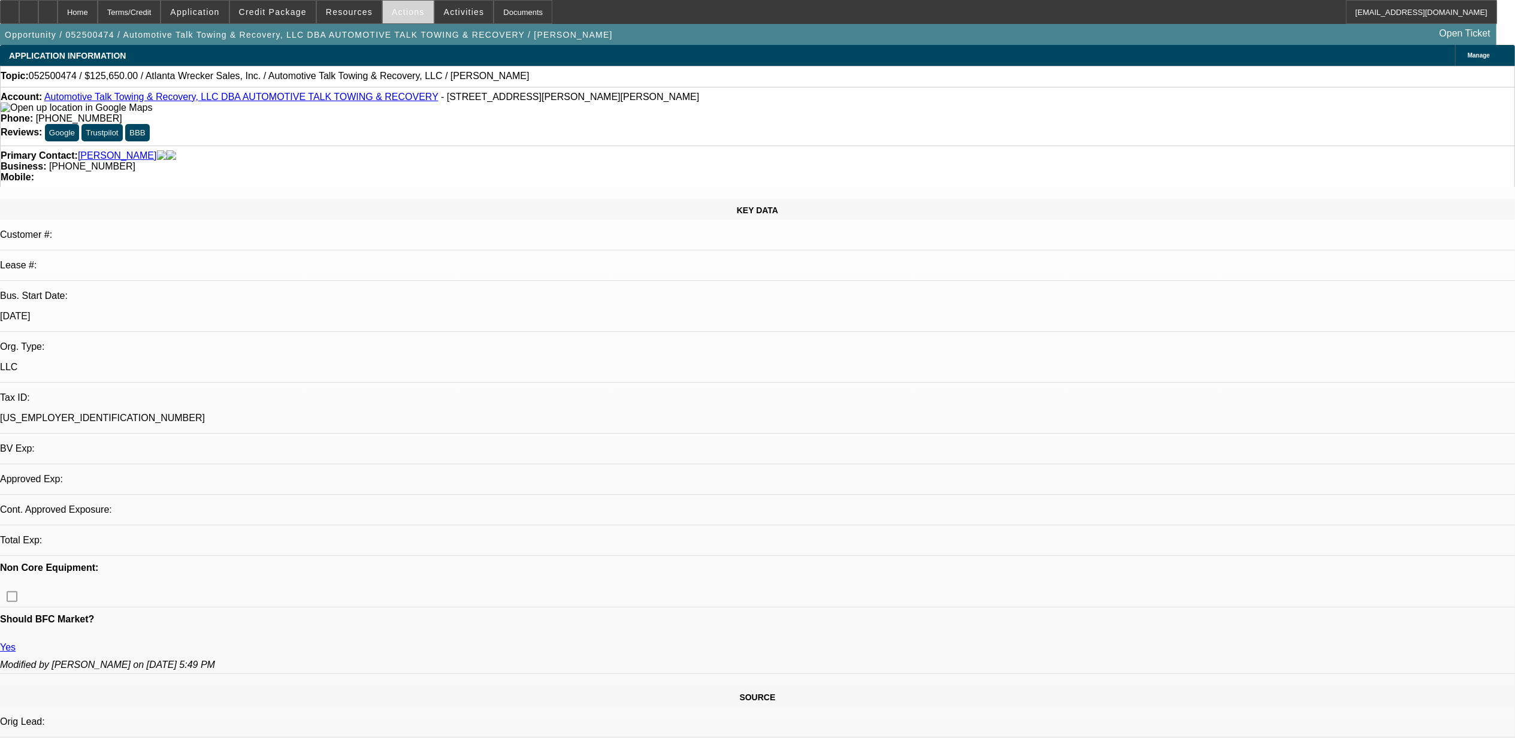
select select "4"
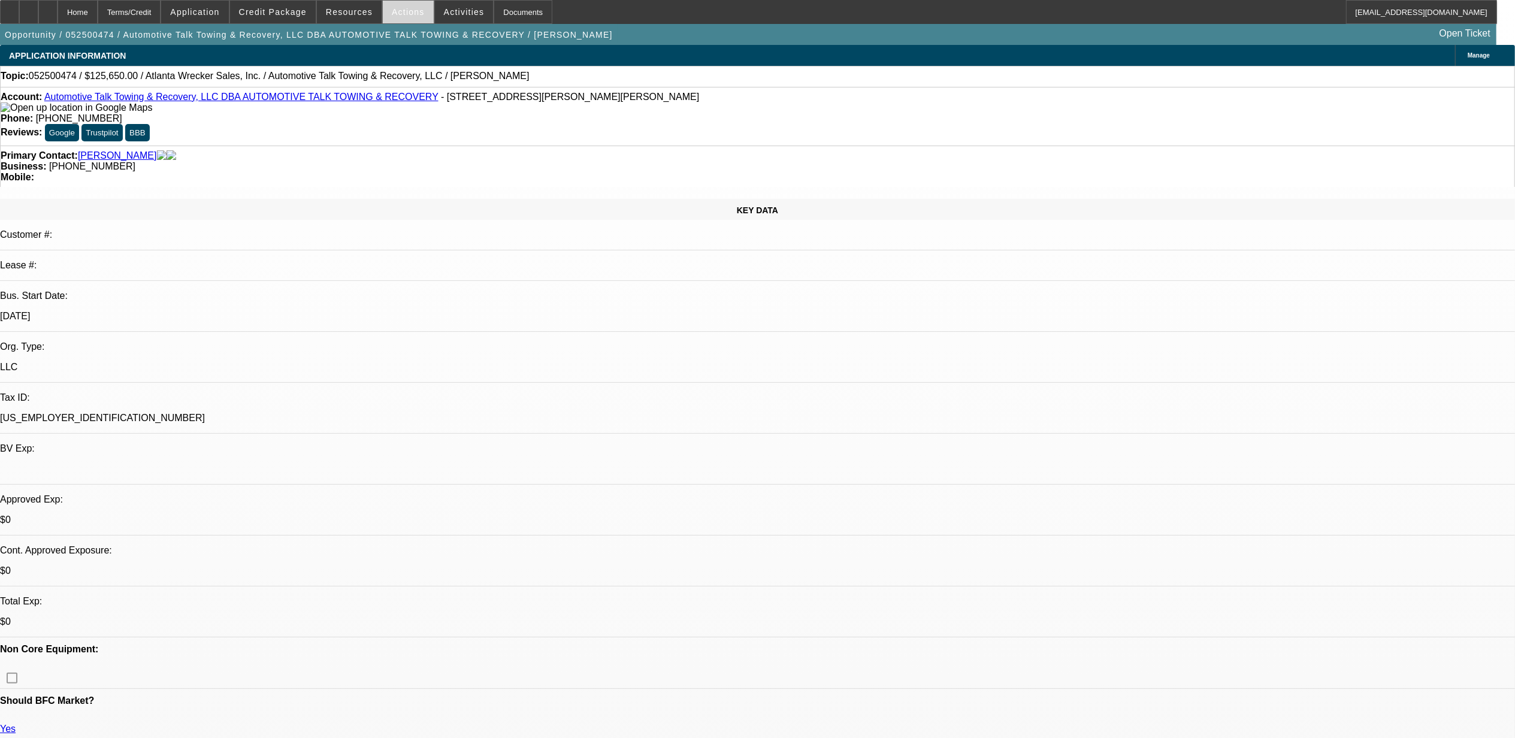
click at [398, 10] on span "Actions" at bounding box center [408, 12] width 33 height 10
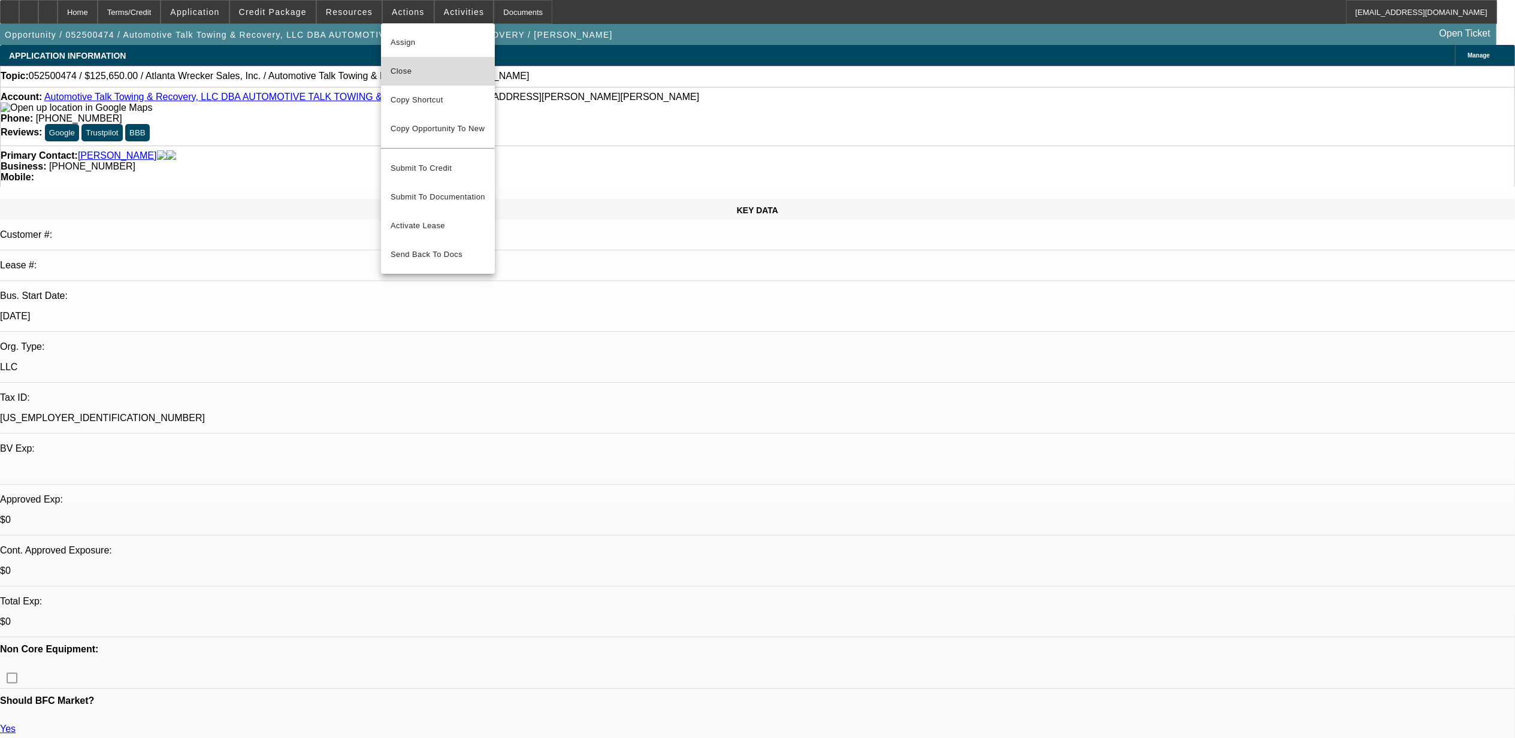
click at [430, 75] on span "Close" at bounding box center [438, 71] width 95 height 14
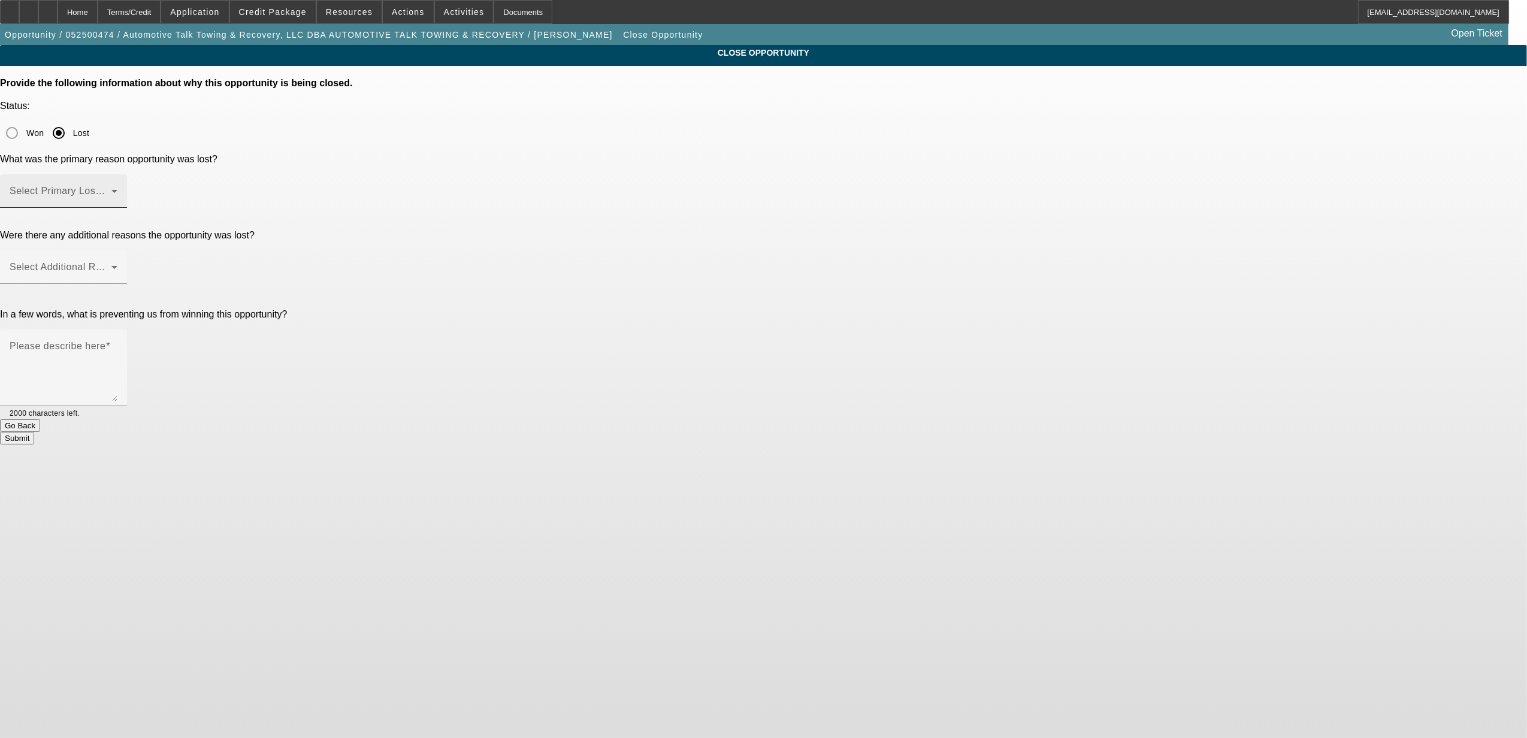
click at [111, 189] on span at bounding box center [61, 196] width 102 height 14
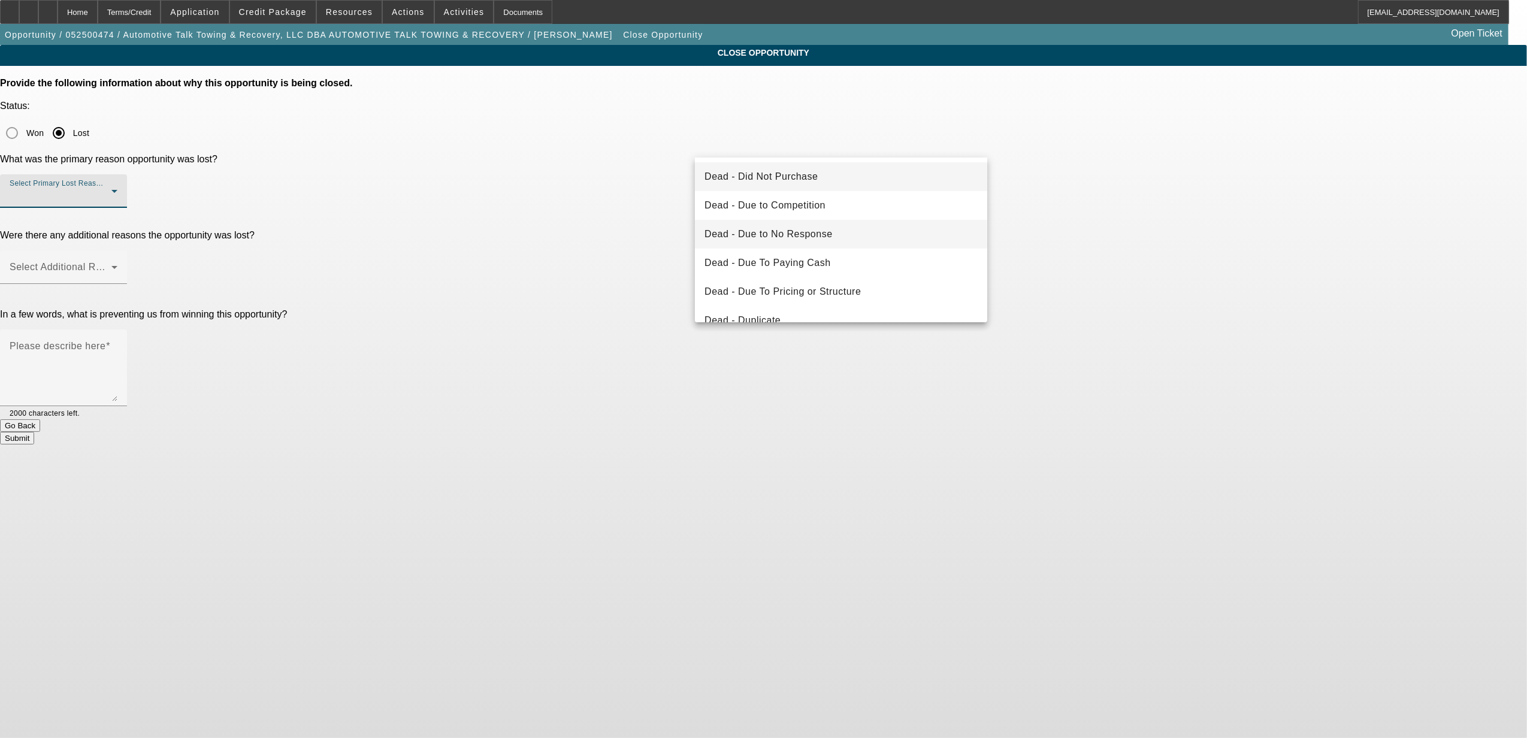
click at [767, 235] on span "Dead - Due to No Response" at bounding box center [768, 234] width 128 height 14
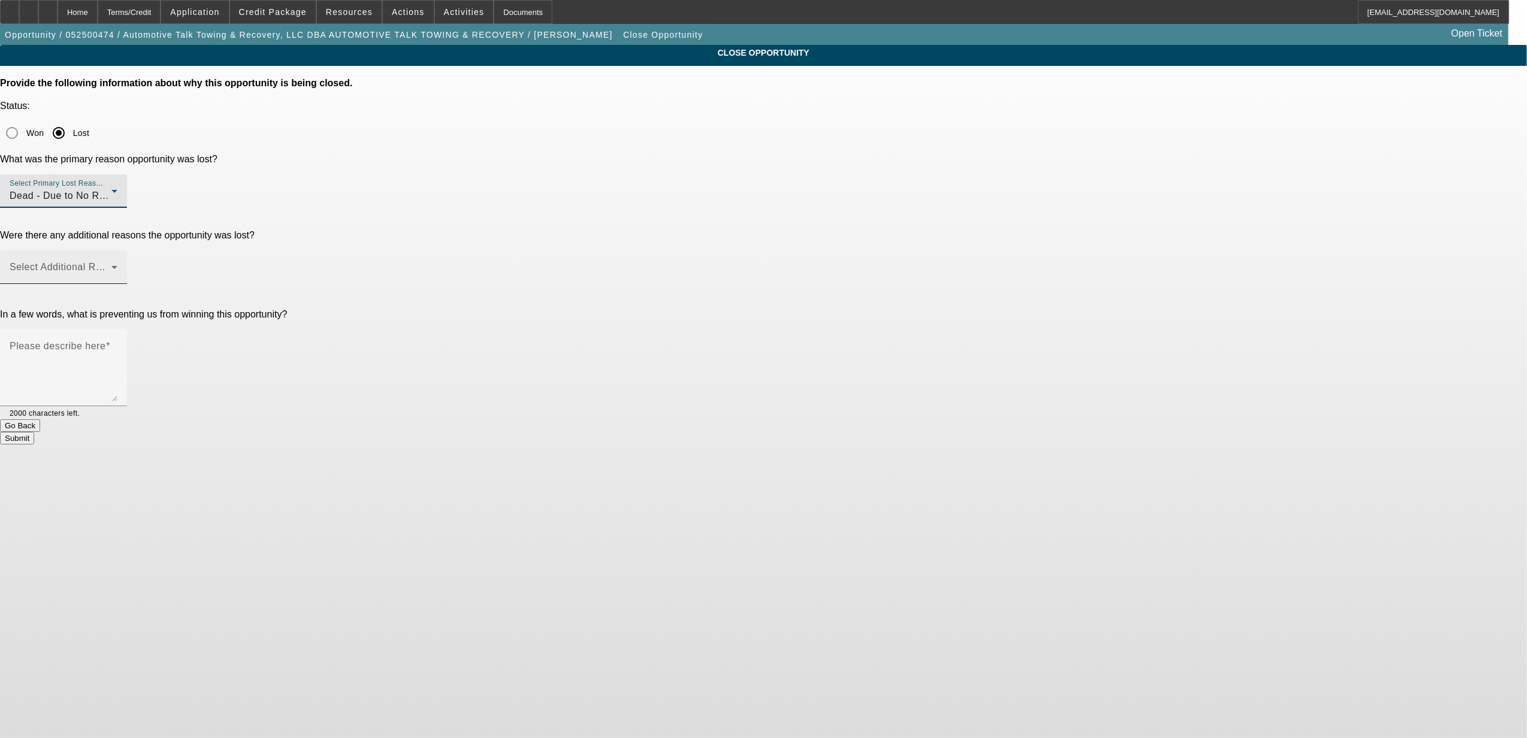
click at [111, 265] on span at bounding box center [61, 272] width 102 height 14
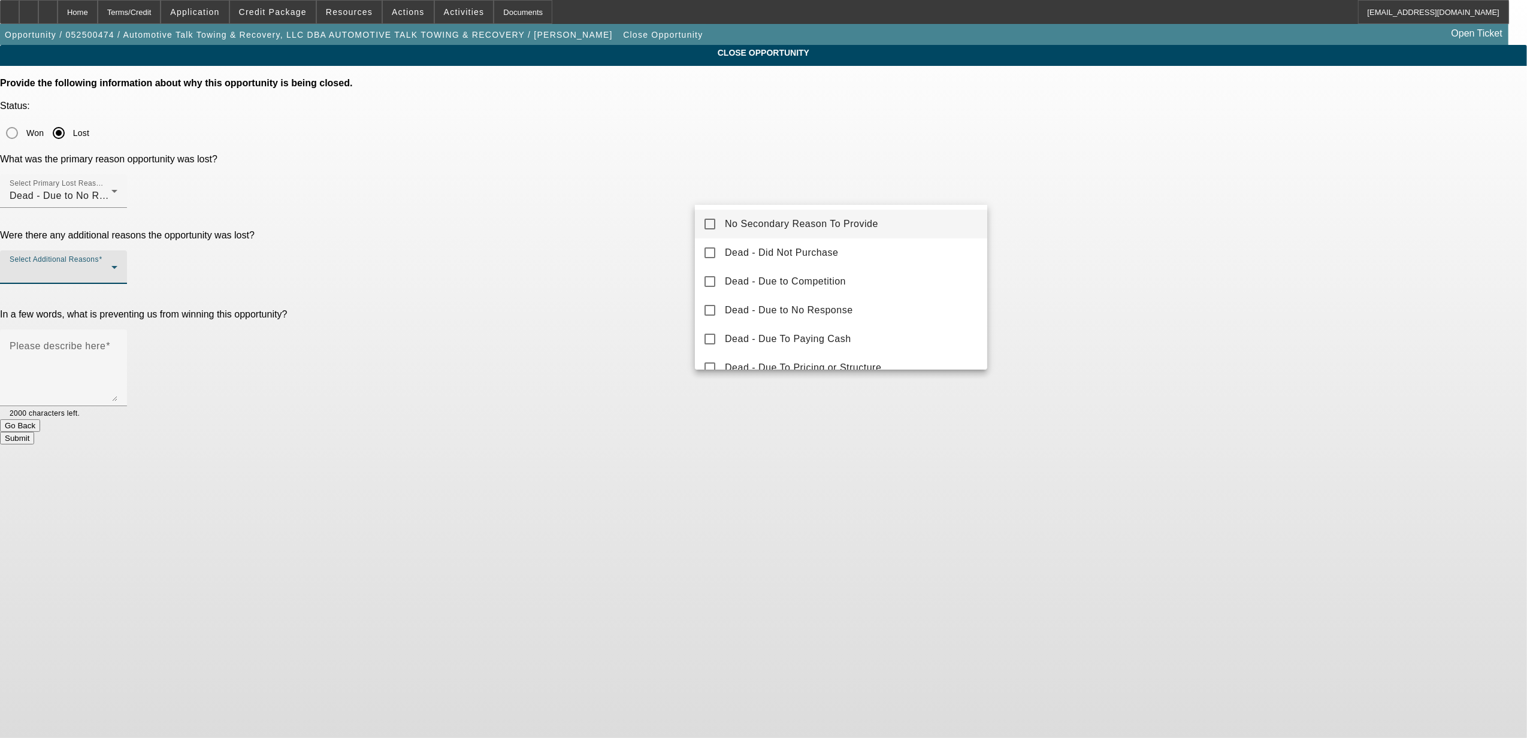
click at [779, 233] on mat-option "No Secondary Reason To Provide" at bounding box center [841, 224] width 292 height 29
click at [673, 276] on div at bounding box center [763, 369] width 1527 height 738
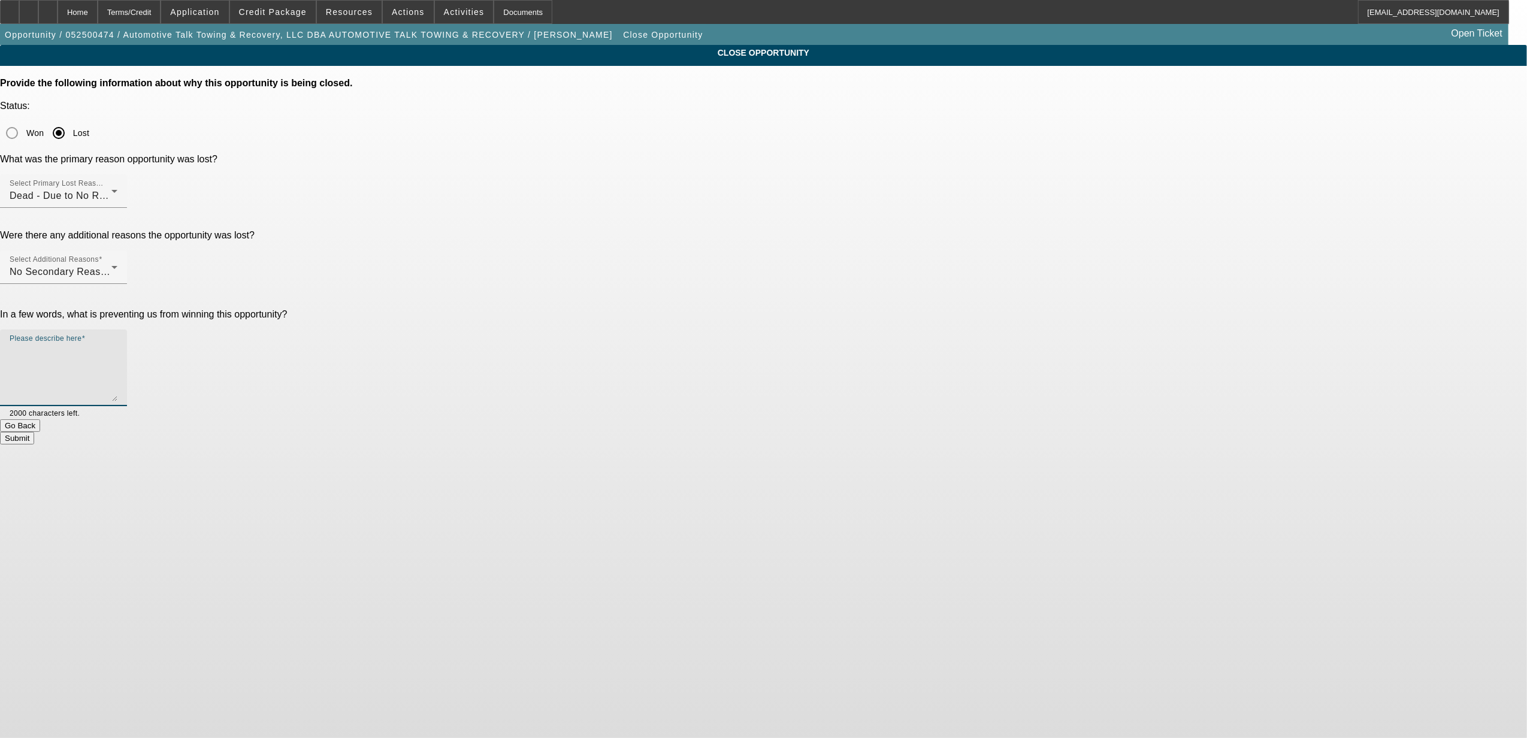
drag, startPoint x: 756, startPoint y: 279, endPoint x: 772, endPoint y: 305, distance: 30.1
click at [117, 344] on textarea "Please describe here" at bounding box center [64, 373] width 108 height 58
type textarea "a"
click at [34, 432] on button "Submit" at bounding box center [17, 438] width 34 height 13
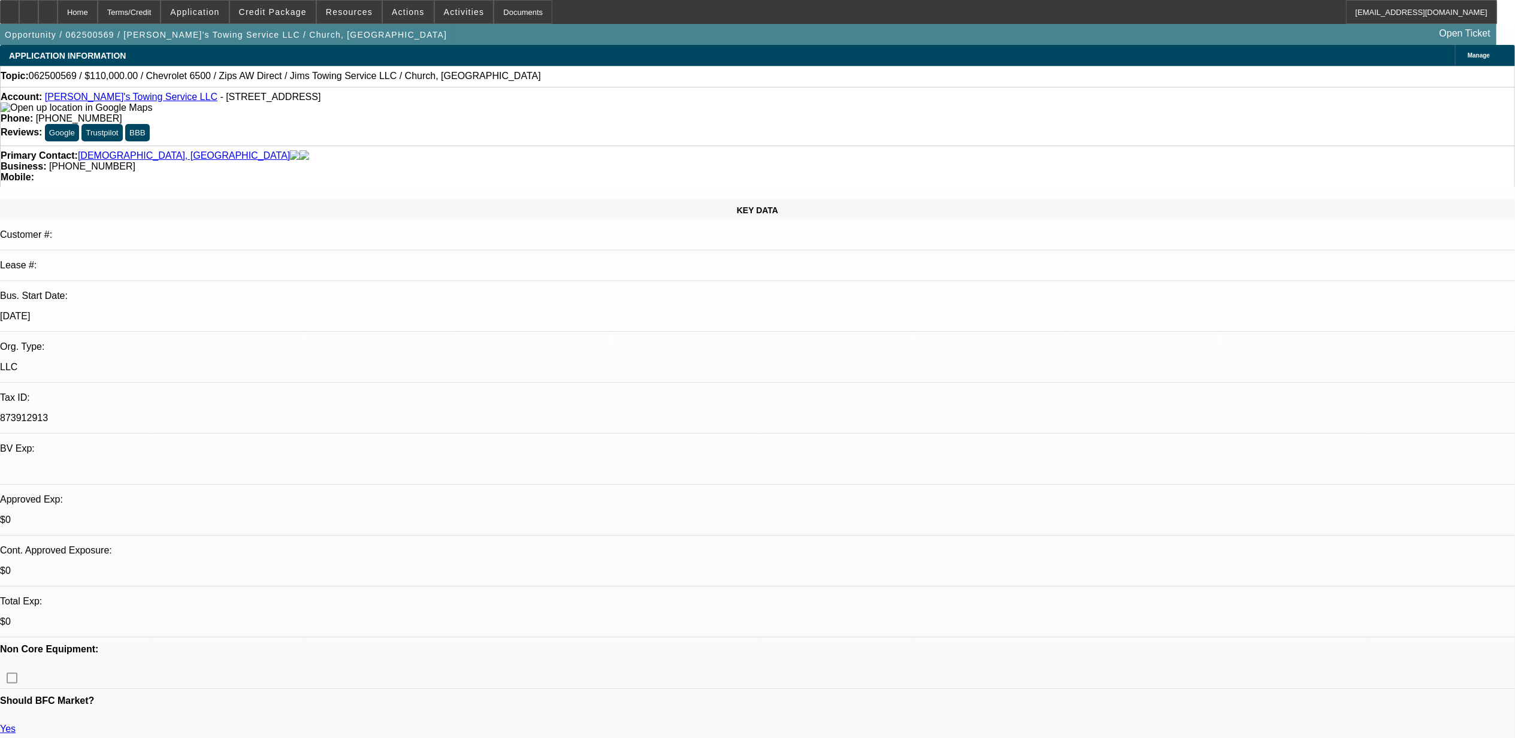
select select "0"
select select "2"
select select "0.1"
select select "0"
select select "2"
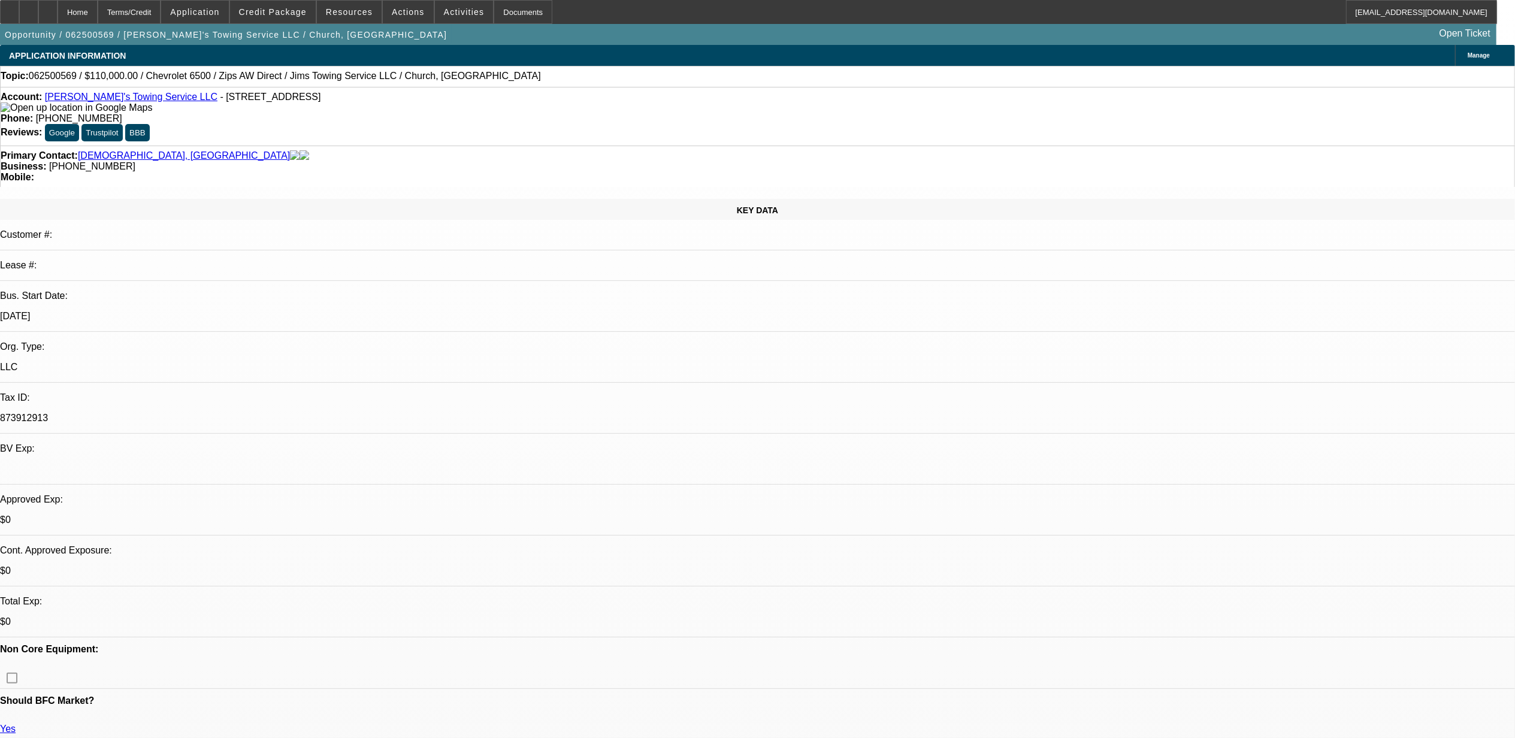
select select "0.1"
select select "0"
select select "2"
select select "0.1"
select select "0"
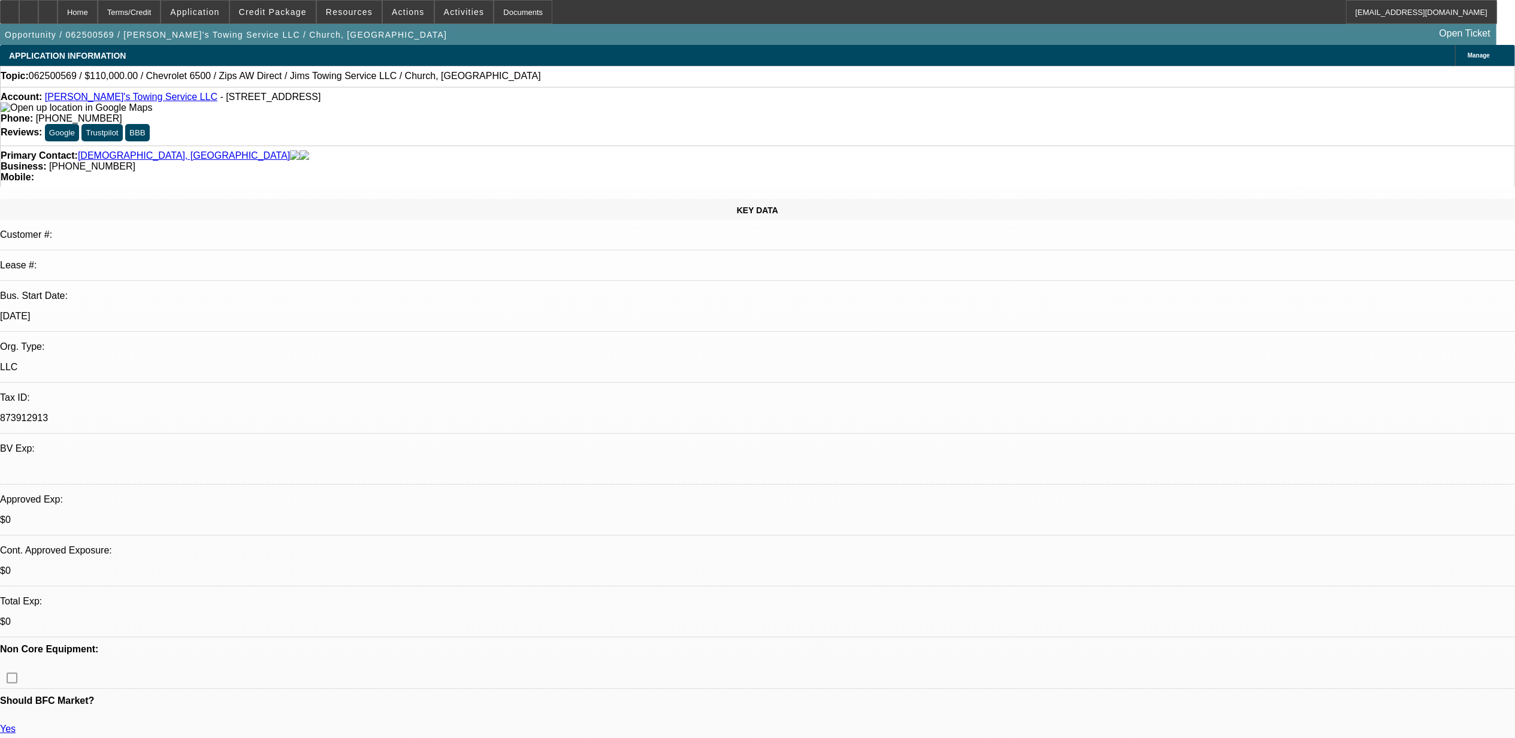
select select "0"
select select "1"
select select "2"
select select "4"
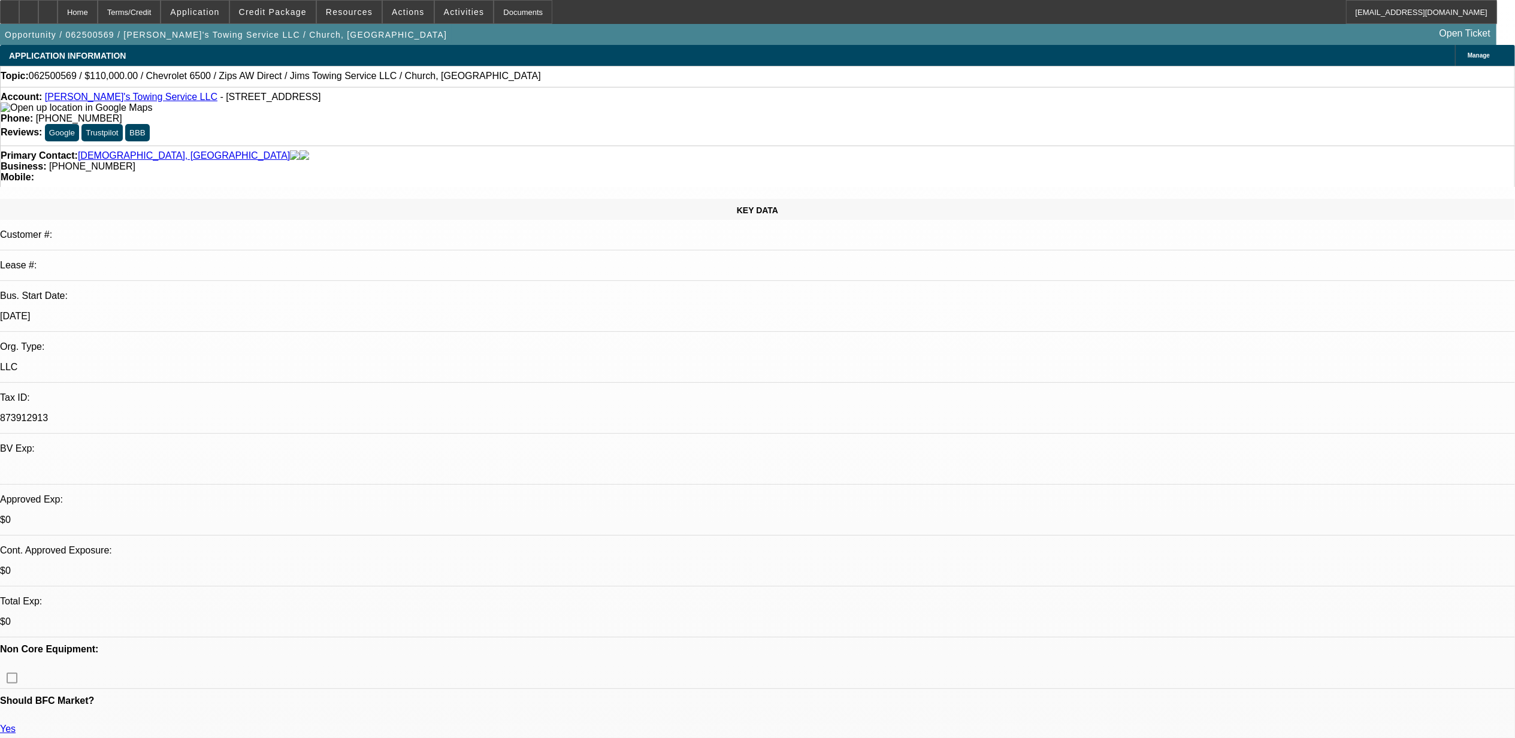
select select "1"
select select "2"
select select "4"
select select "1"
select select "2"
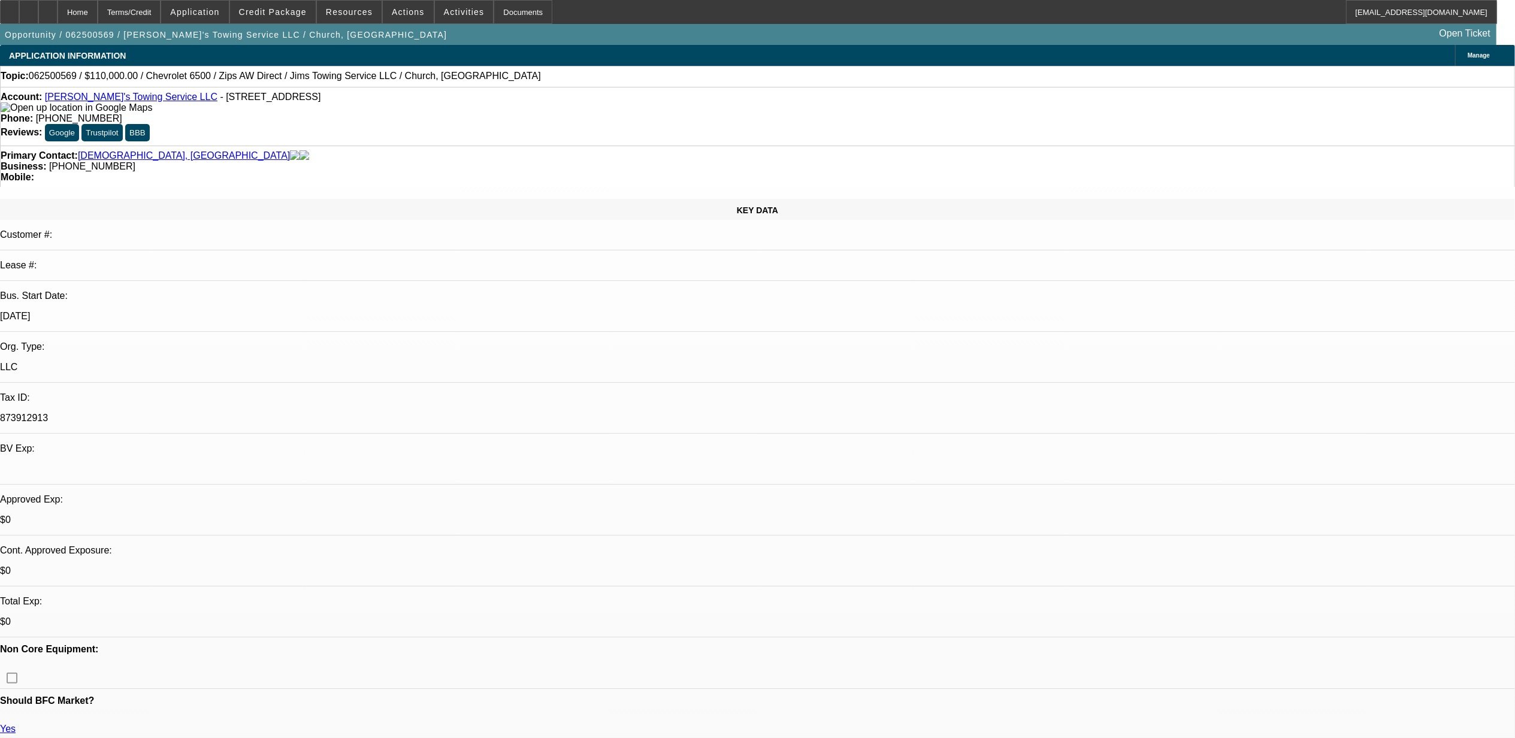
select select "4"
select select "1"
select select "2"
select select "6"
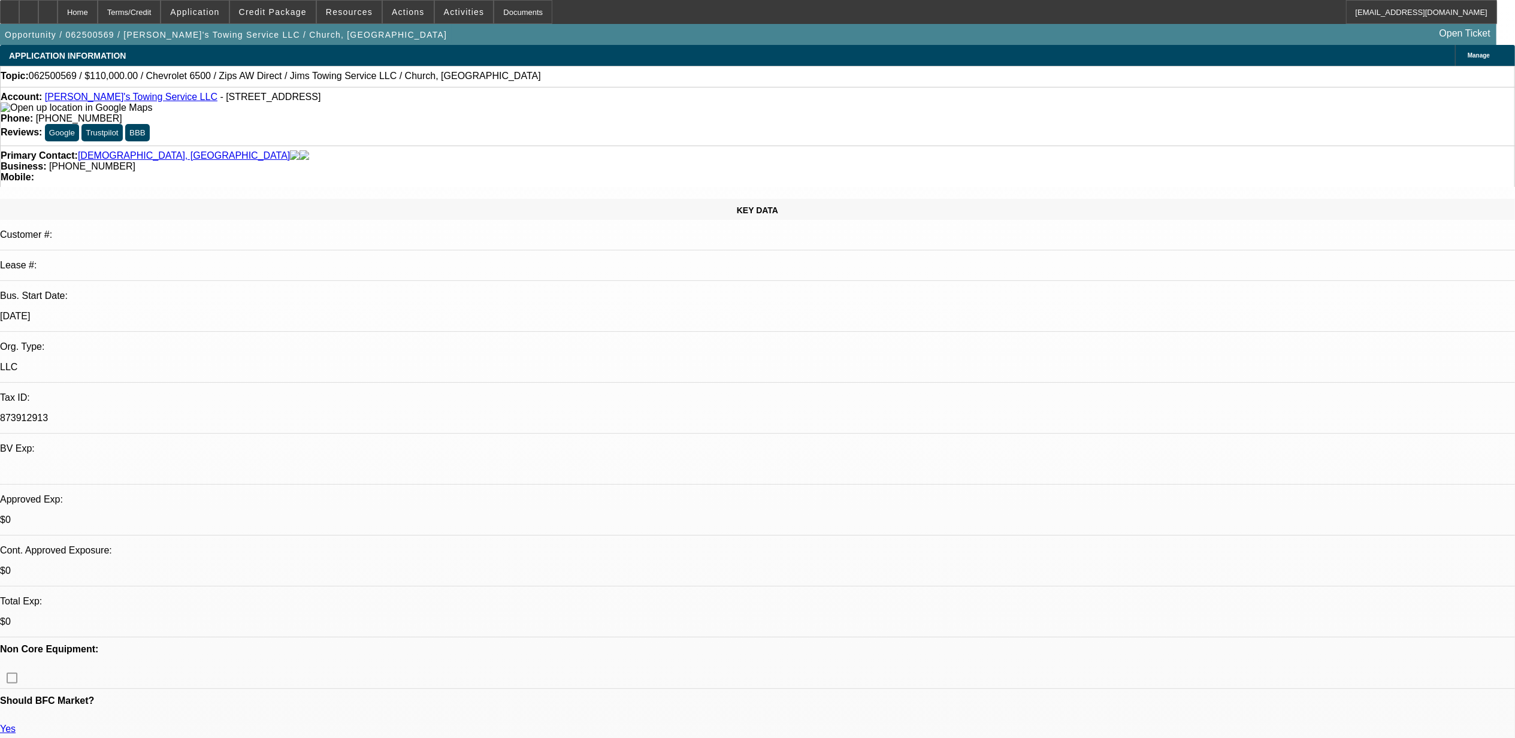
radio input "true"
type textarea "10.2, left mssg 9.8, lvm, 9.2, lvm"
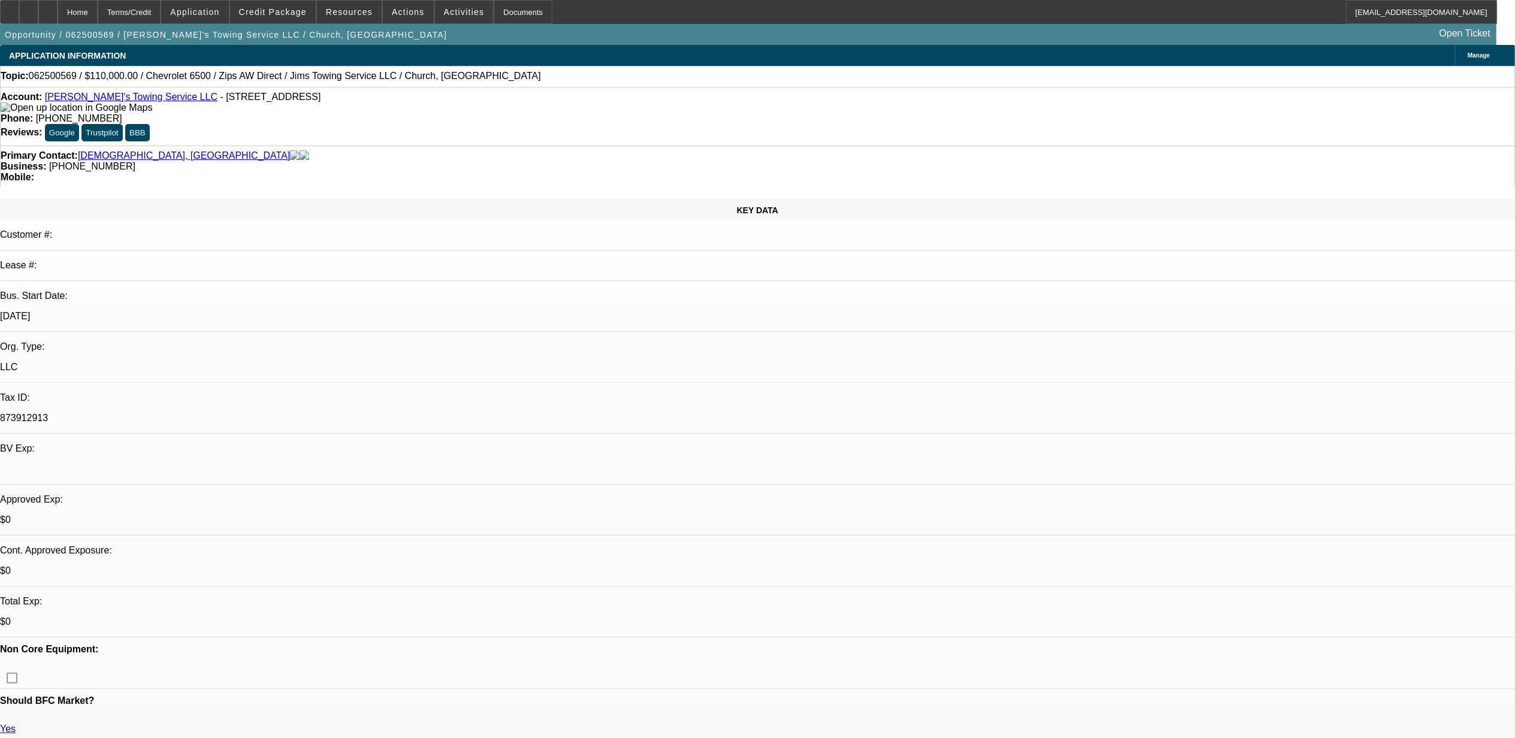
radio input "true"
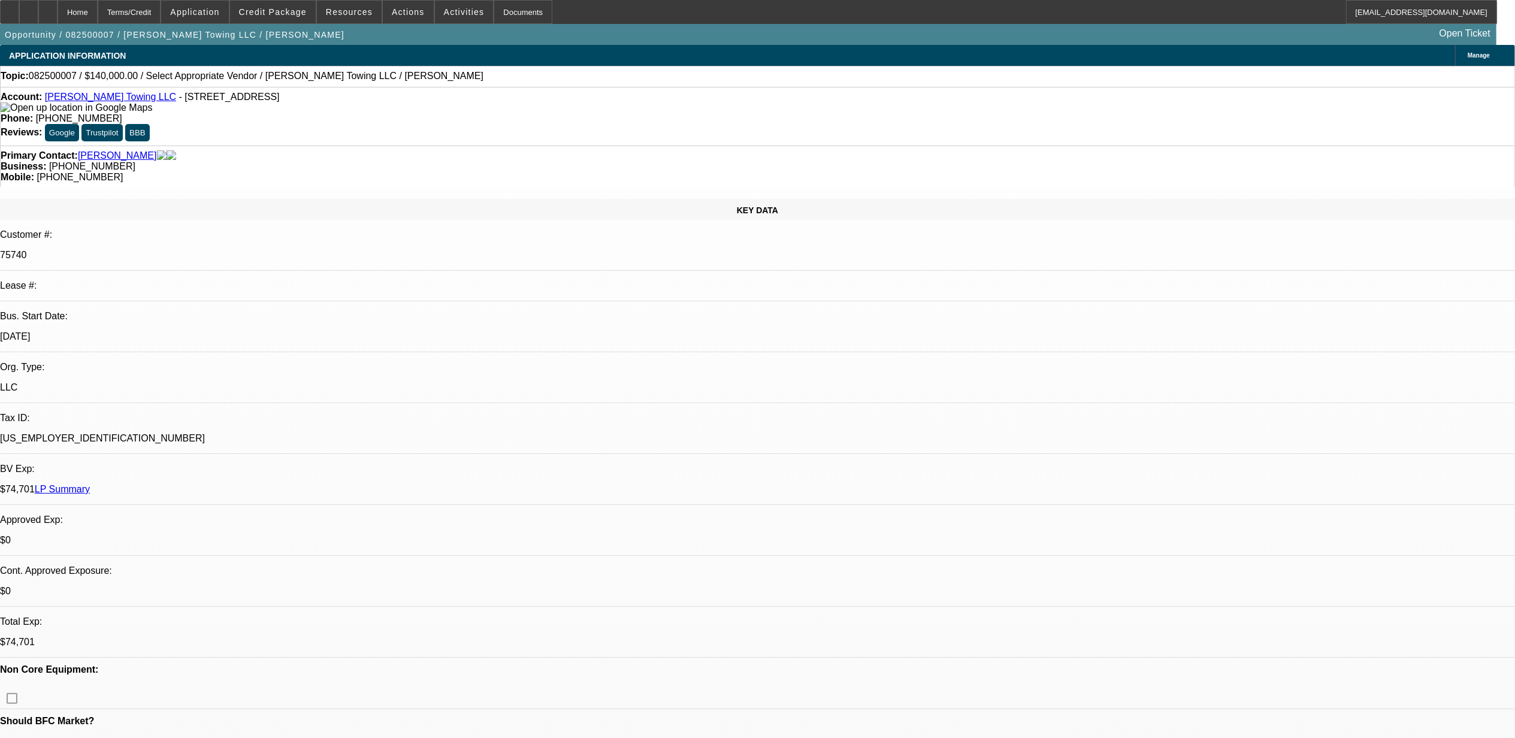
select select "0"
select select "2"
select select "0.1"
select select "4"
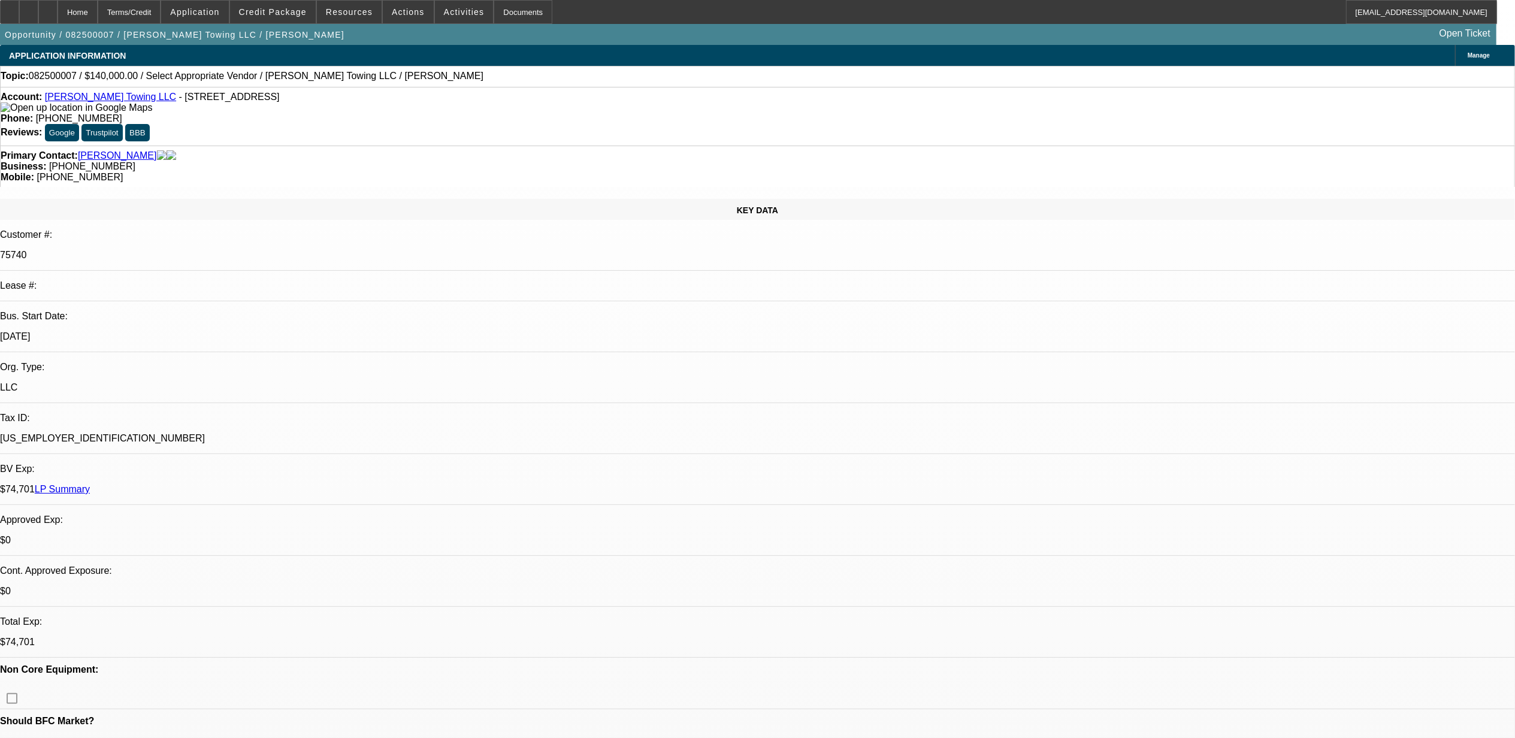
select select "0"
select select "2"
select select "0.1"
select select "4"
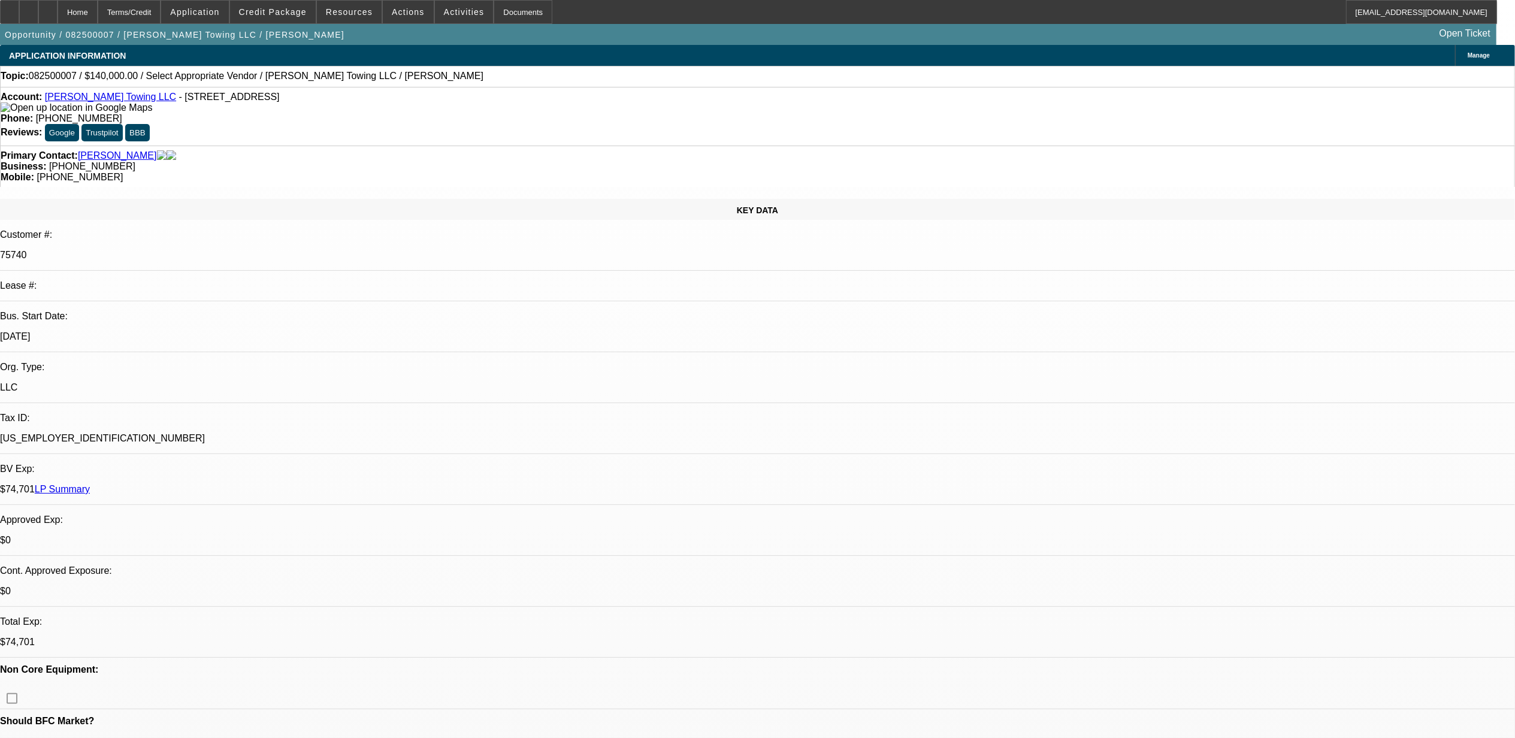
radio input "true"
type textarea "10.2, left mssg for Cam - David said he is the one responsible for finding the …"
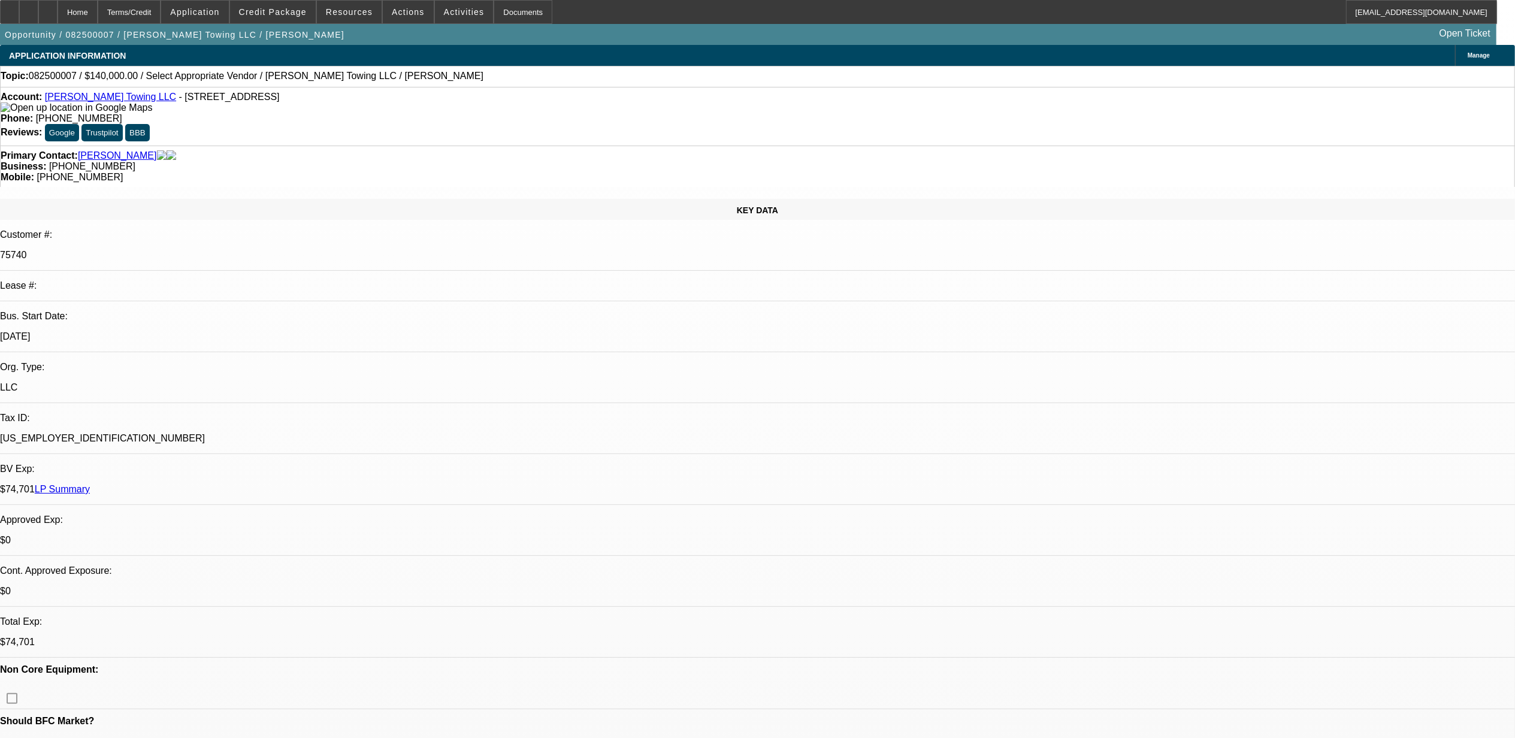
radio input "true"
select select "0"
select select "2"
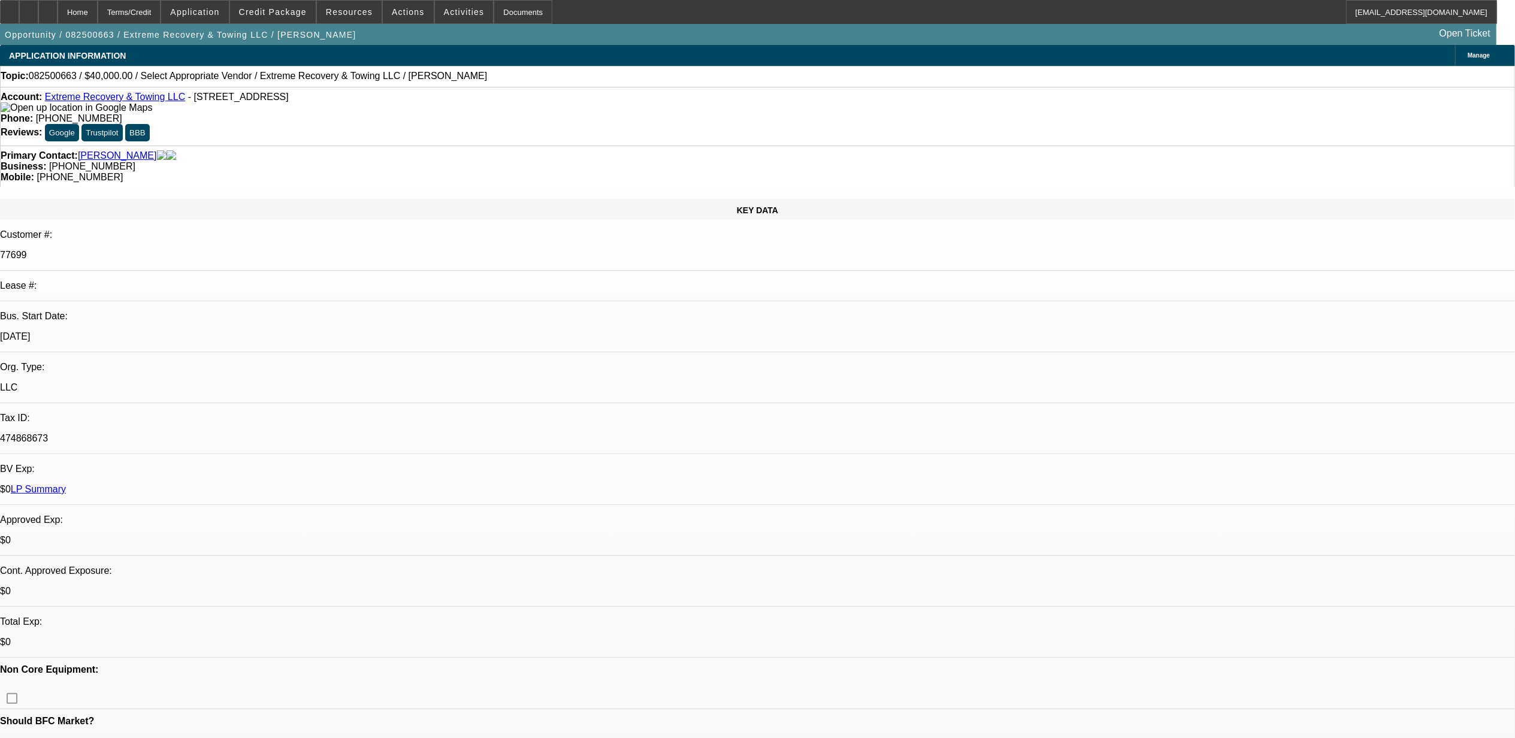
select select "0.1"
select select "4"
radio input "true"
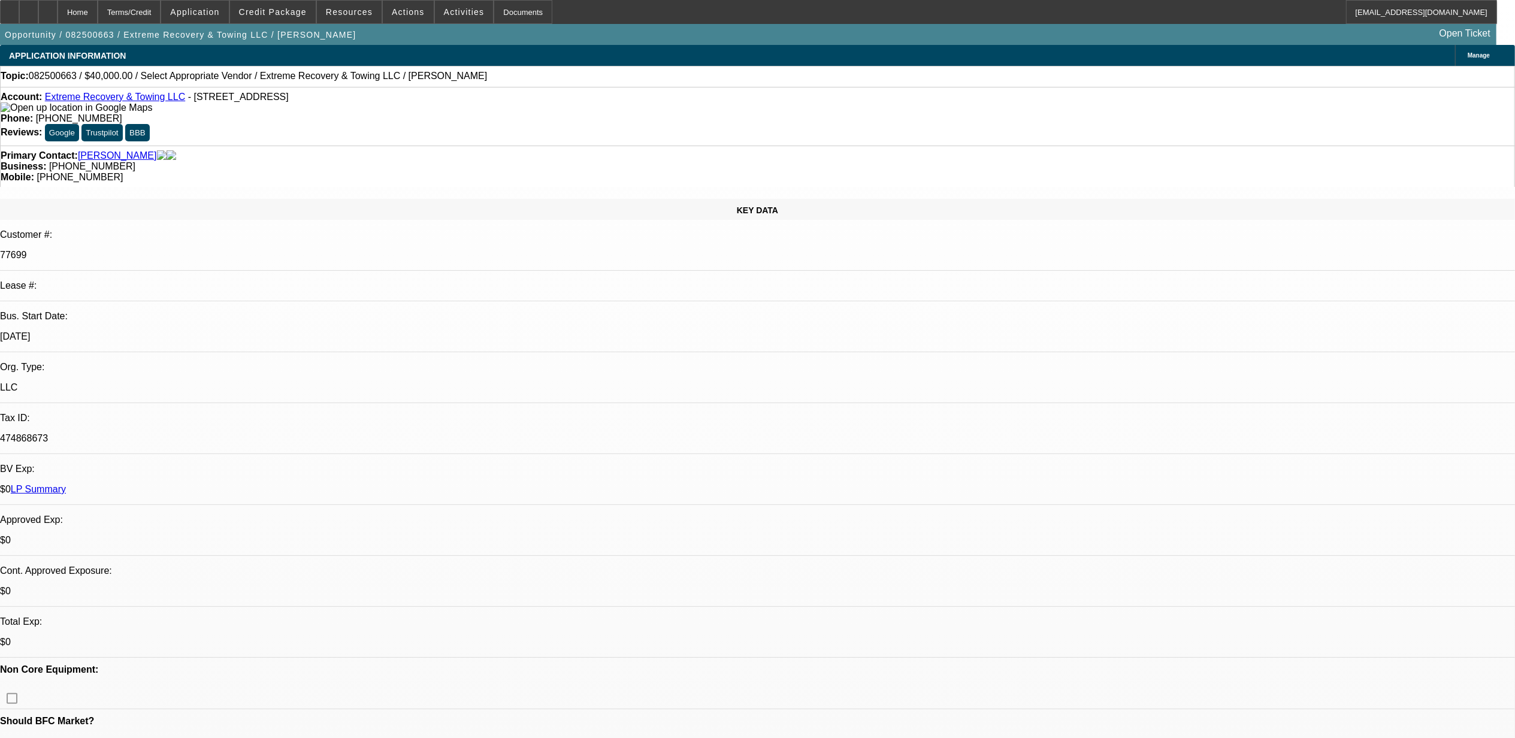
type textarea "10.2, rebuilding engine on truck. should be done in a week. then will start loo…"
radio input "true"
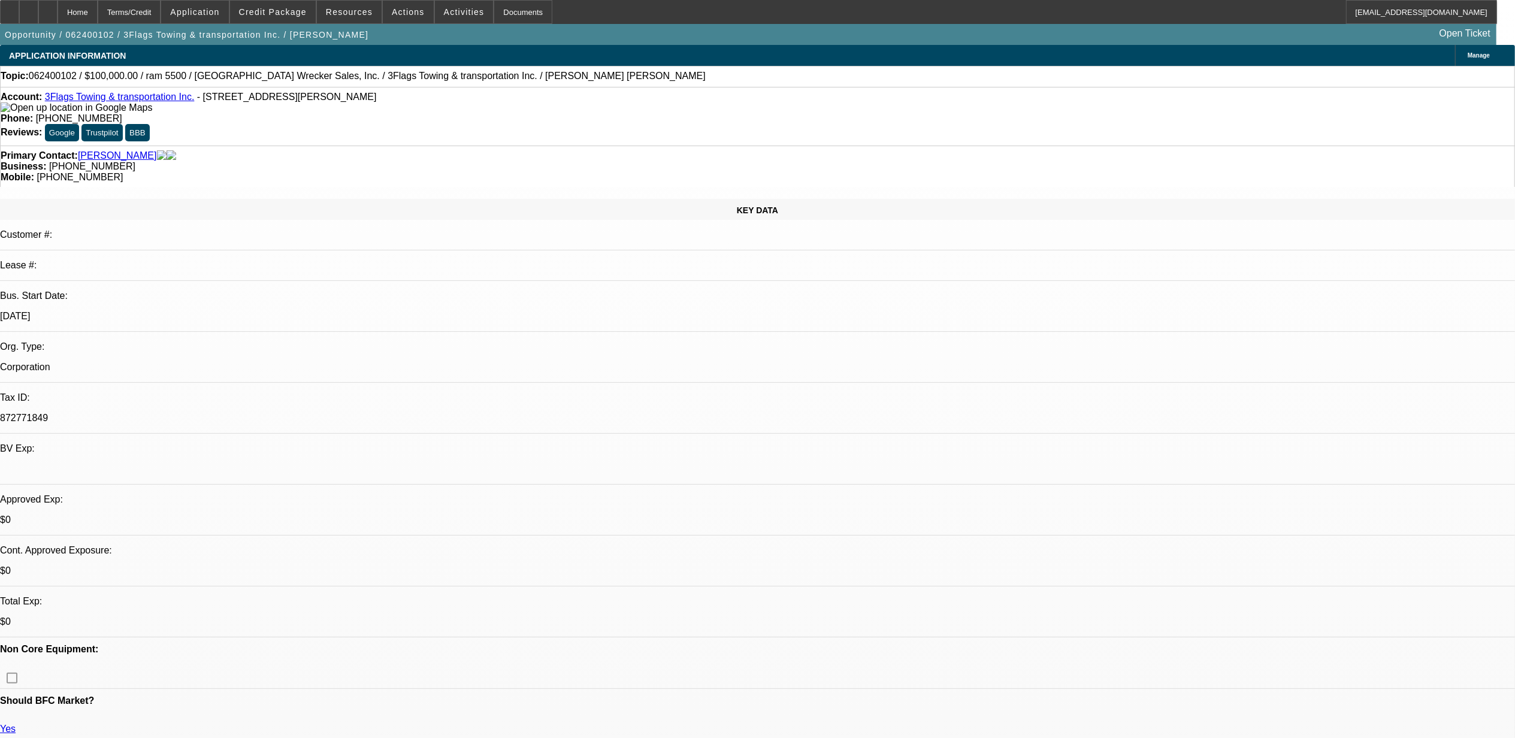
select select "0"
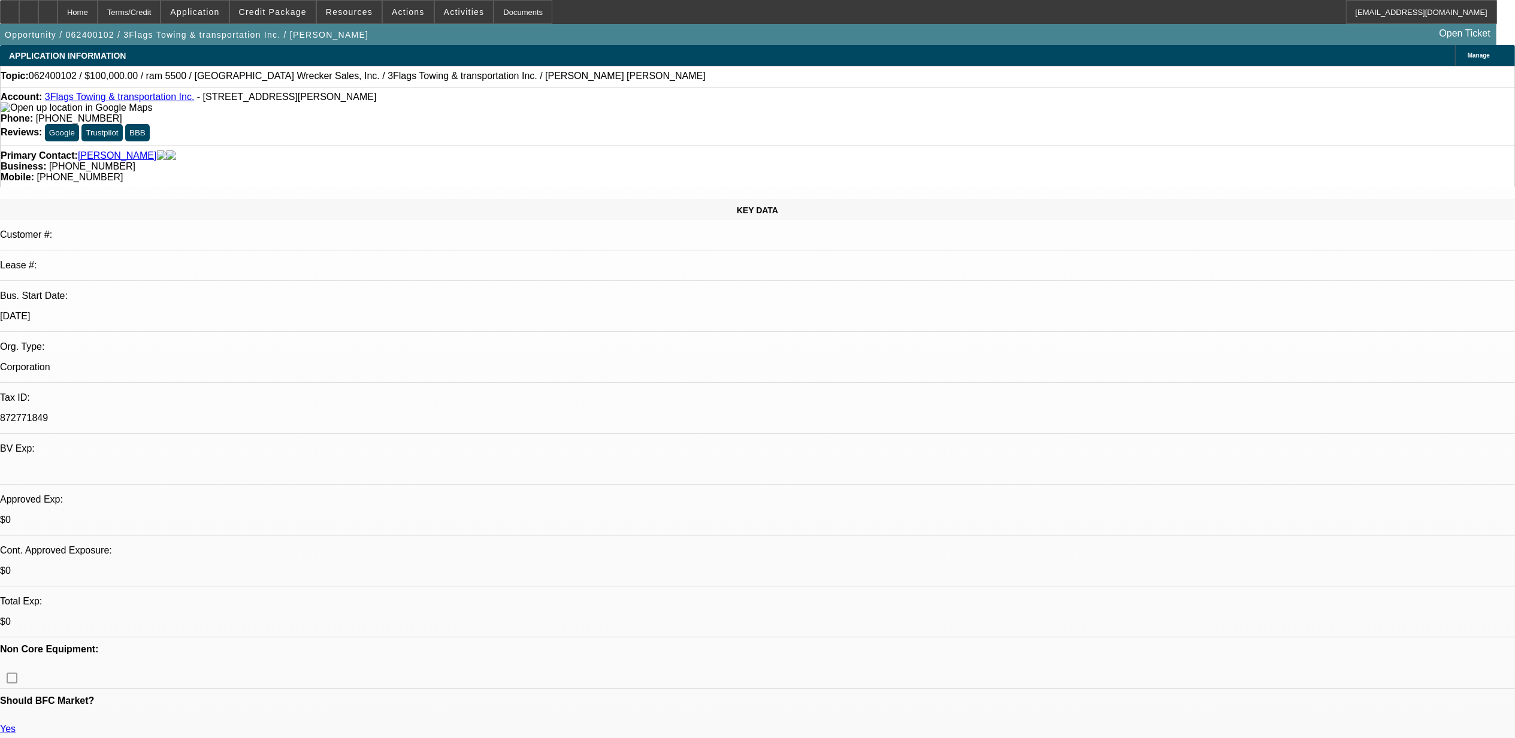
select select "0"
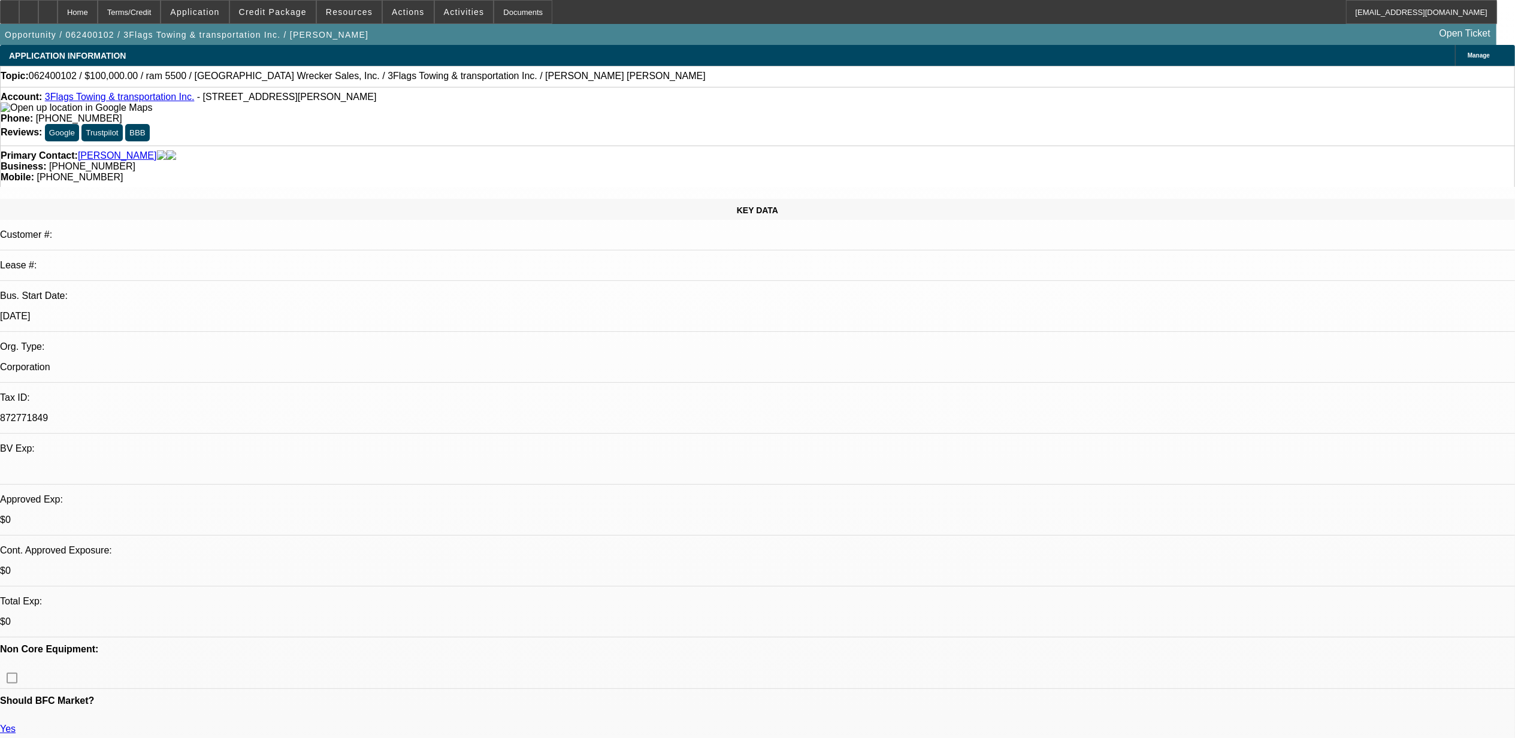
select select "0"
select select "1"
select select "2"
select select "6"
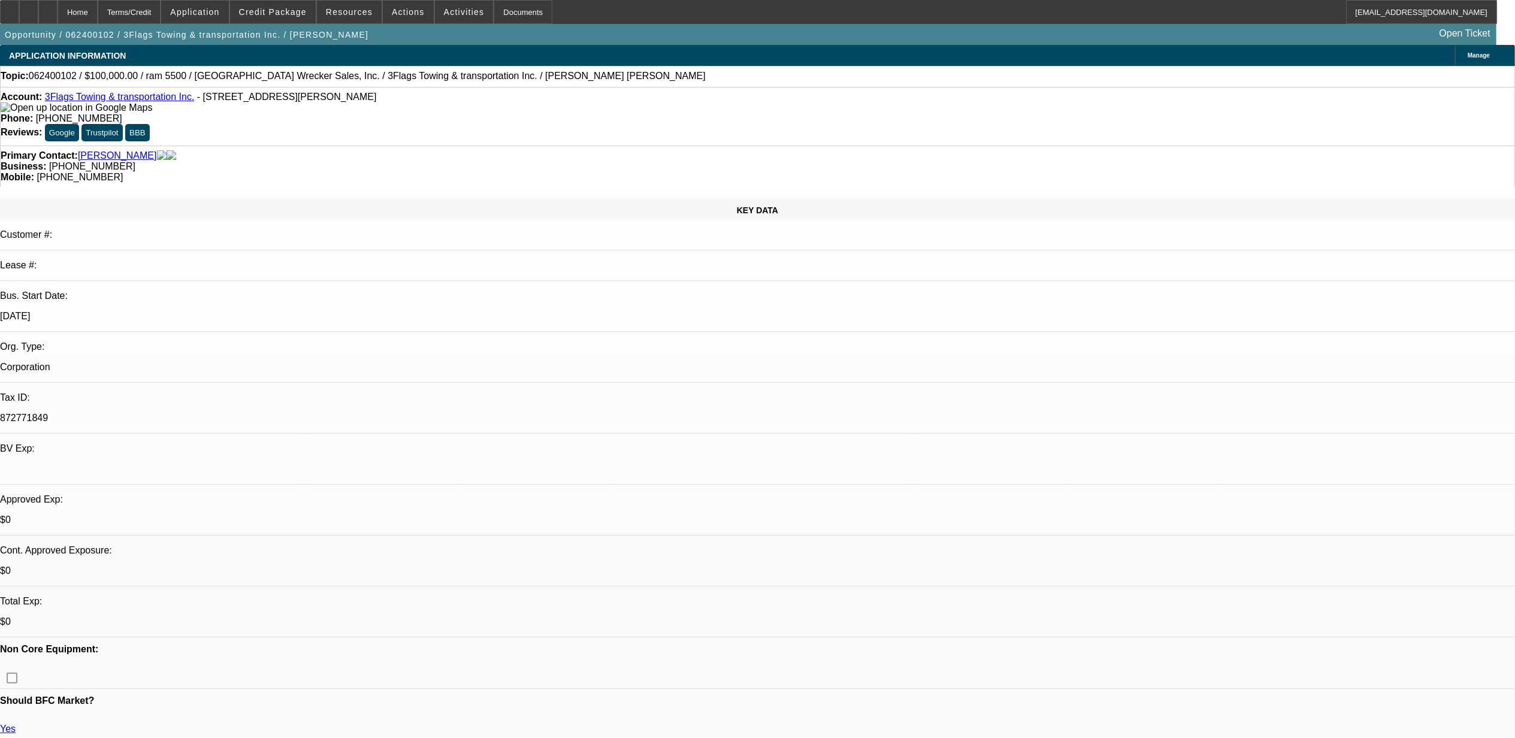
select select "1"
select select "2"
select select "6"
select select "1"
select select "2"
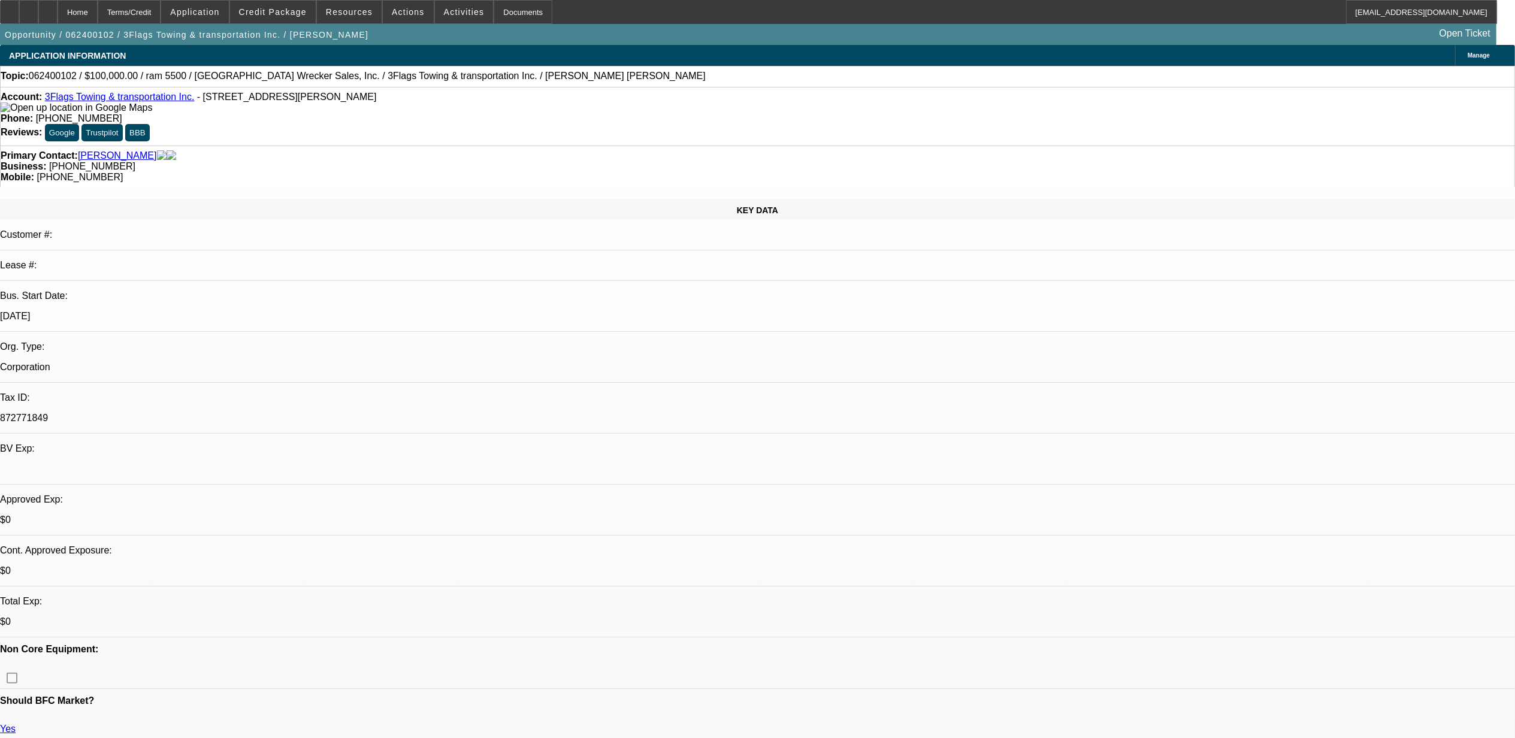
select select "6"
select select "1"
select select "2"
select select "6"
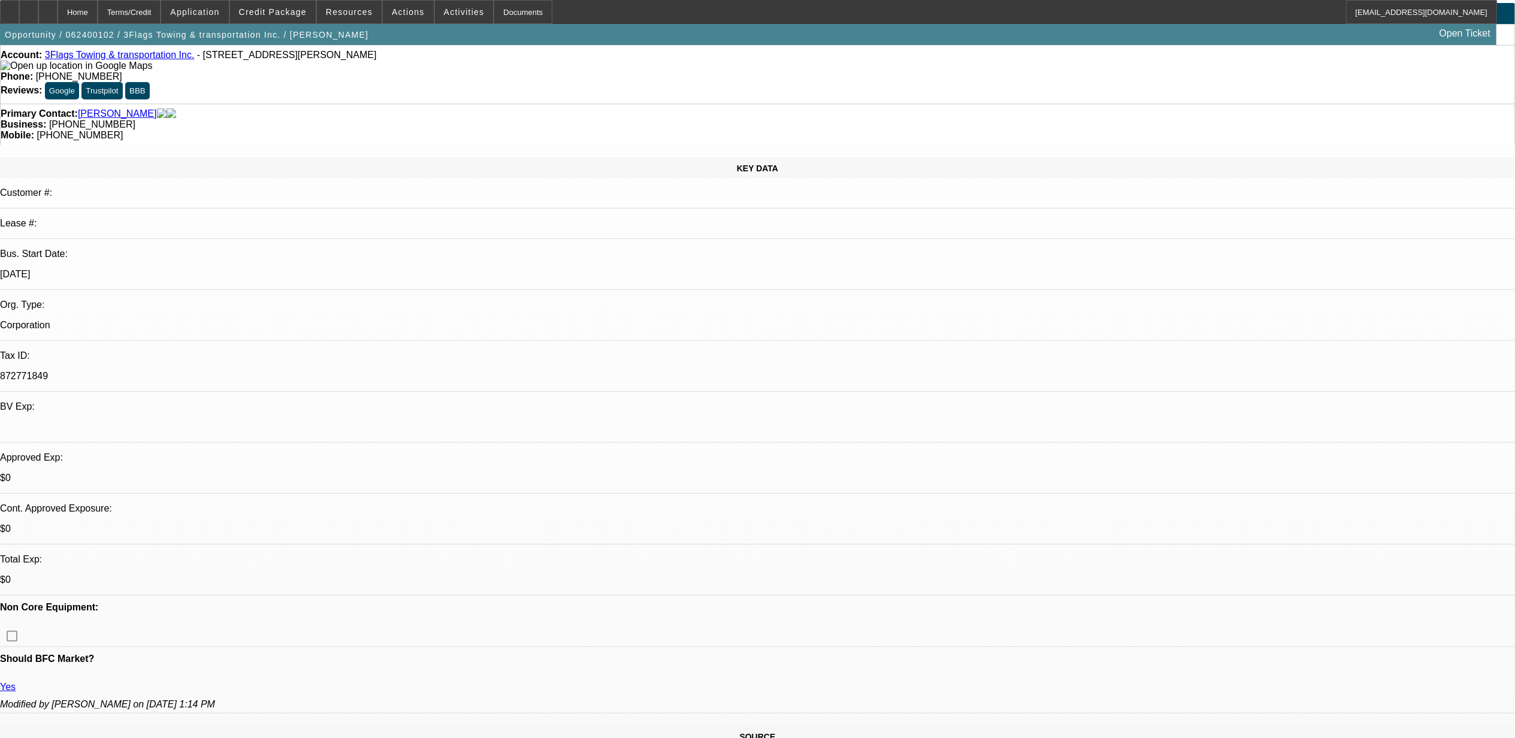
scroll to position [80, 0]
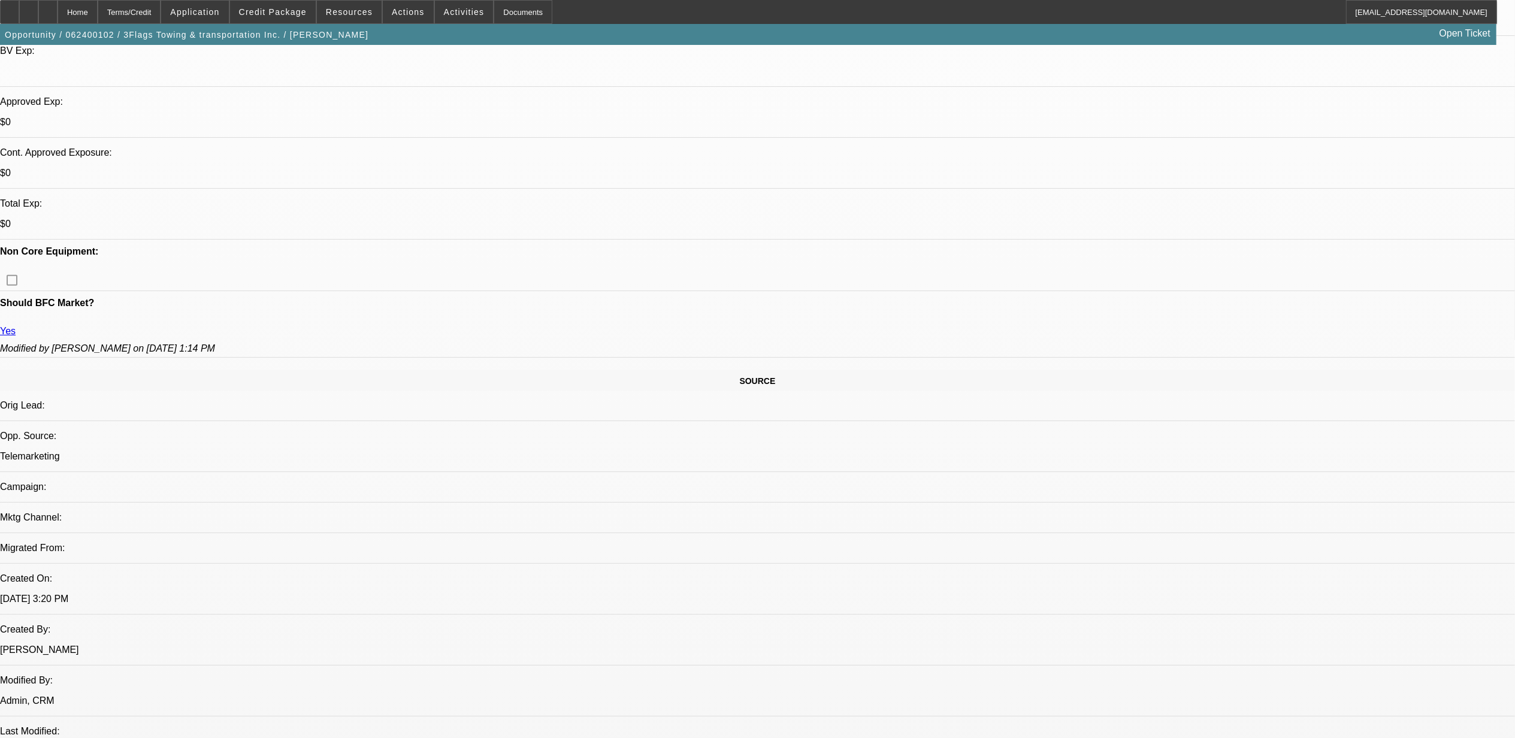
scroll to position [399, 0]
radio input "true"
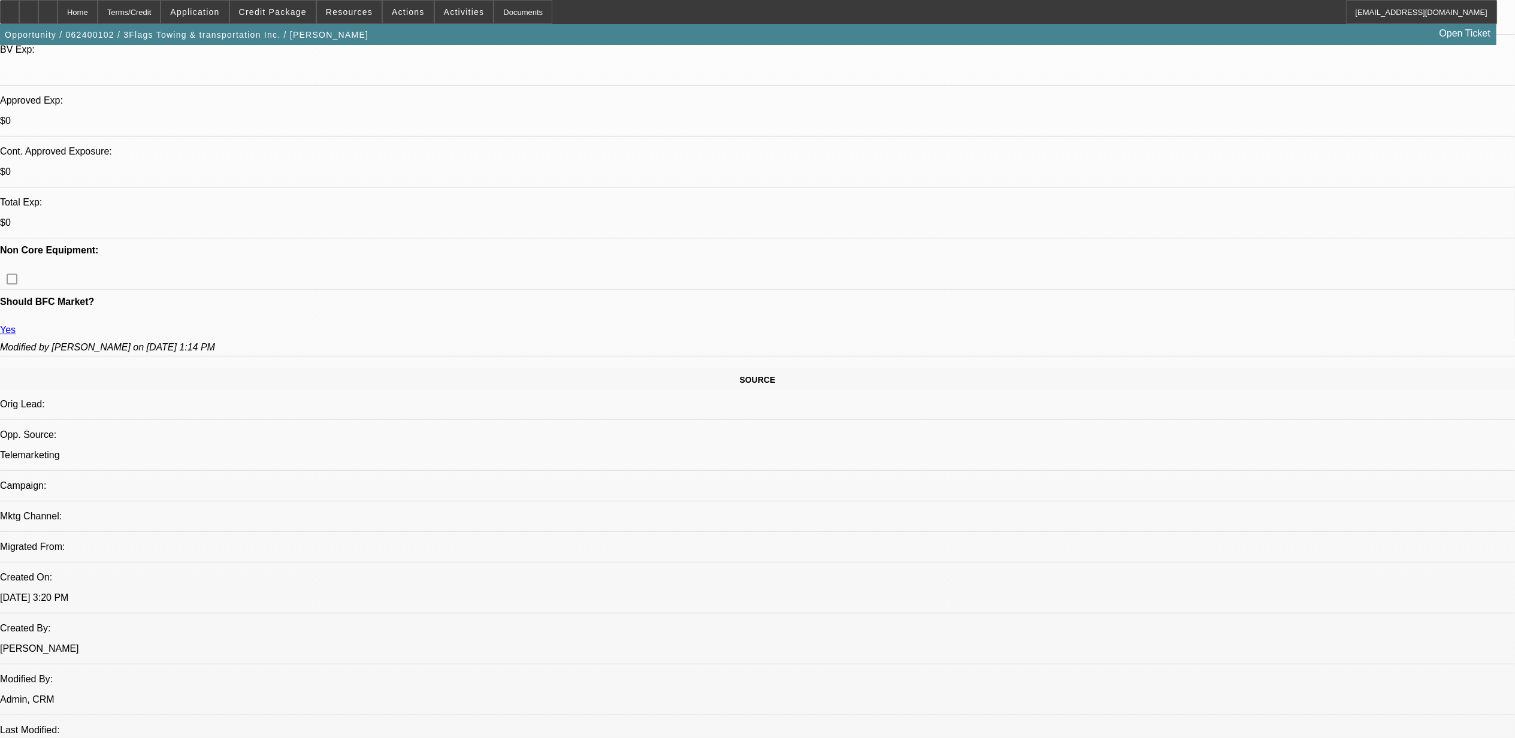
type textarea "10.2, left mssg"
radio input "true"
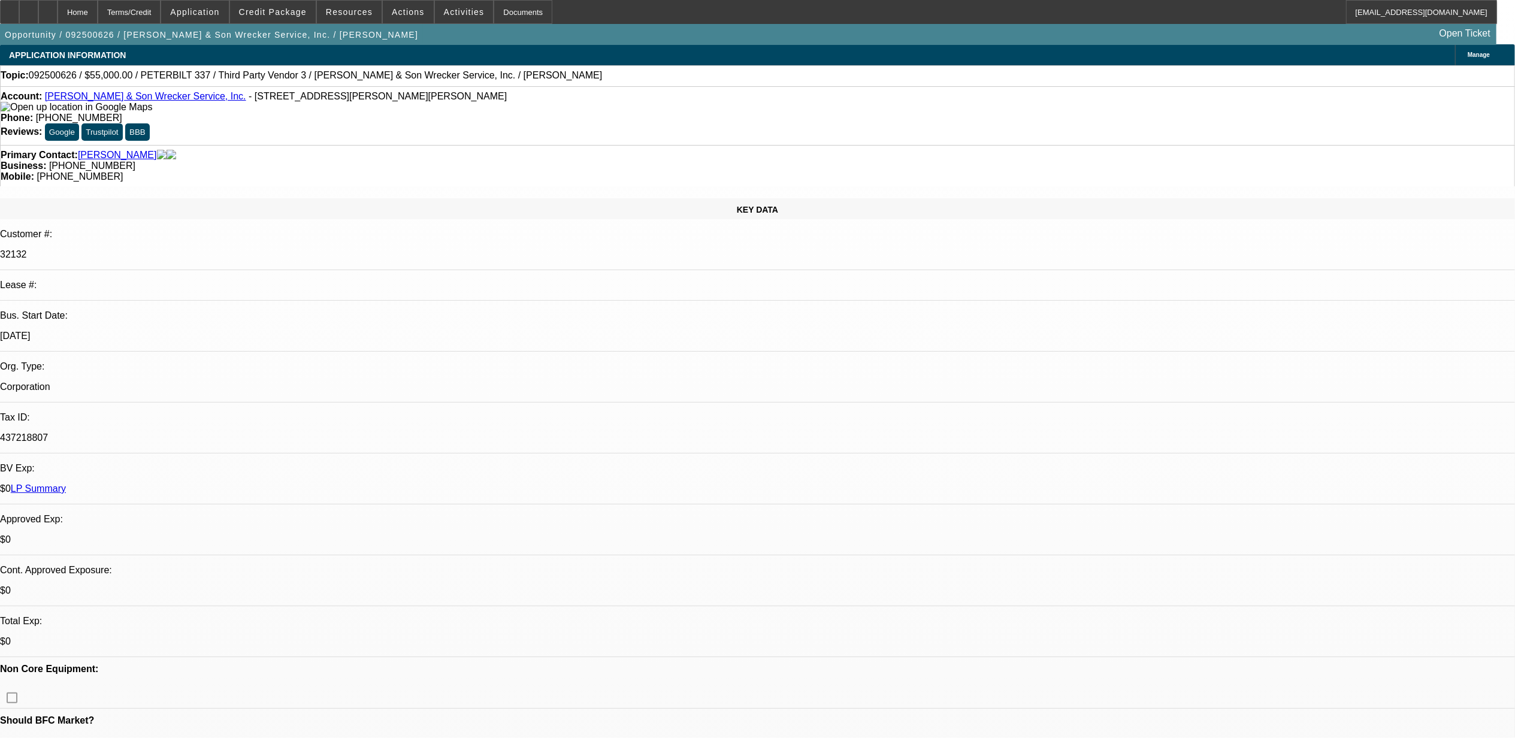
select select "0"
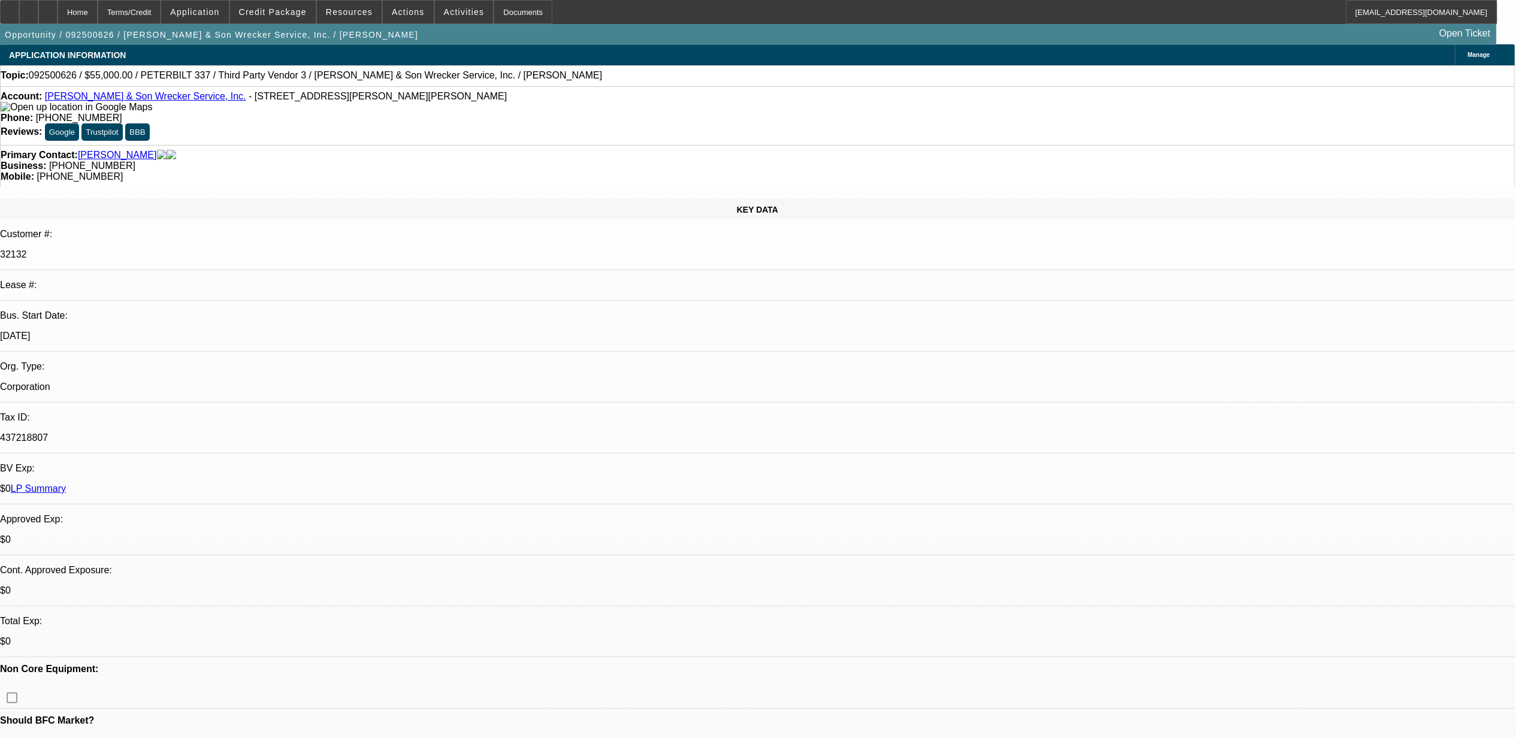
select select "0"
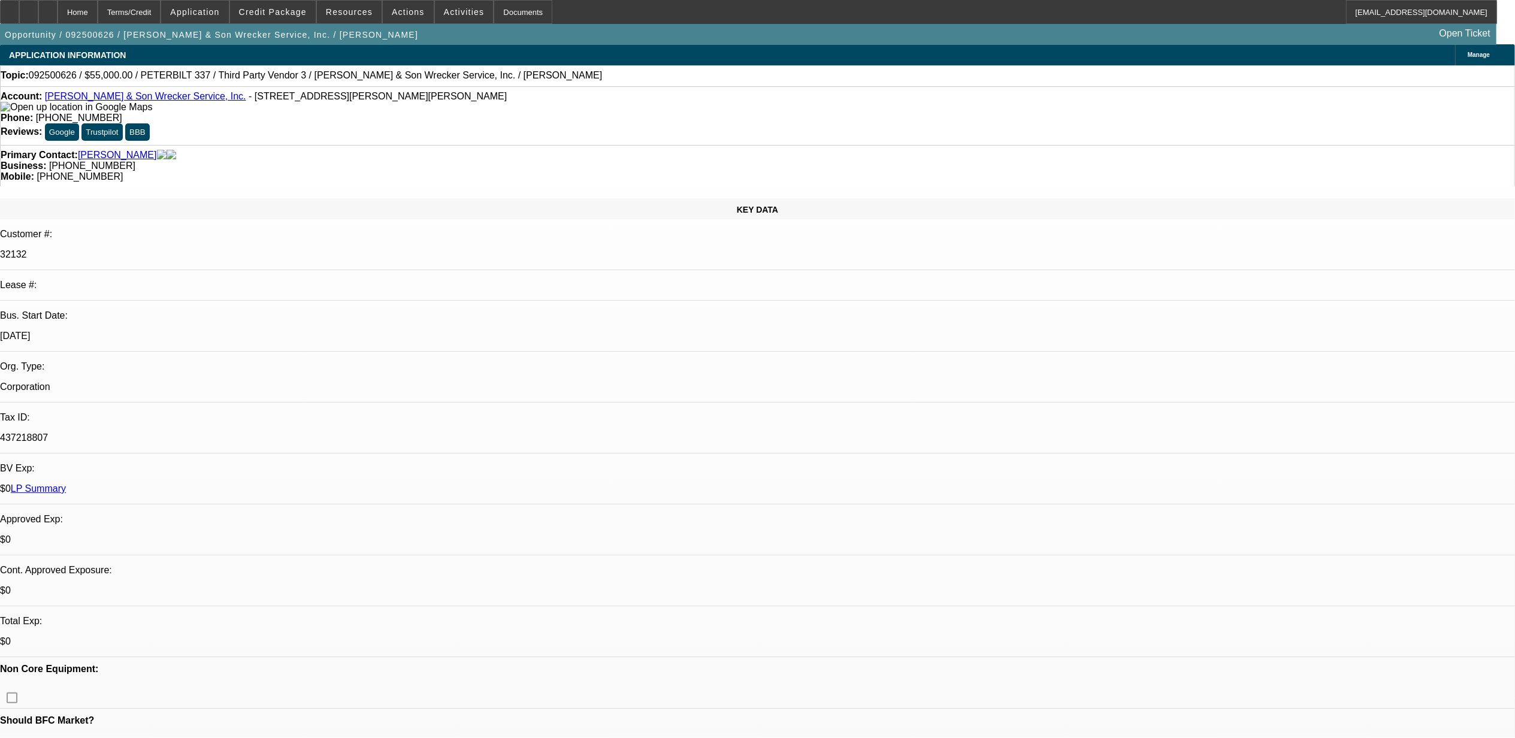
select select "0"
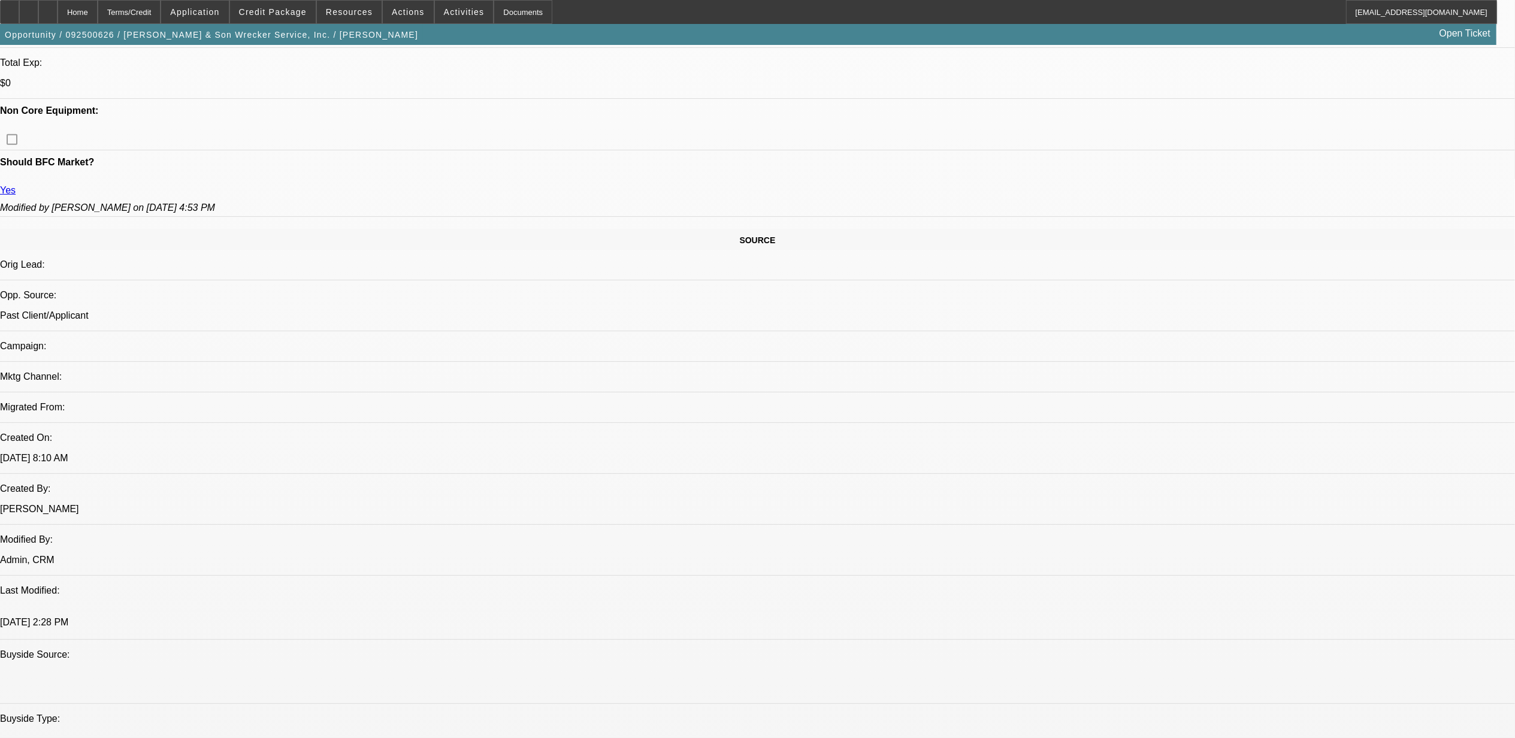
select select "1"
select select "2"
select select "6"
select select "1"
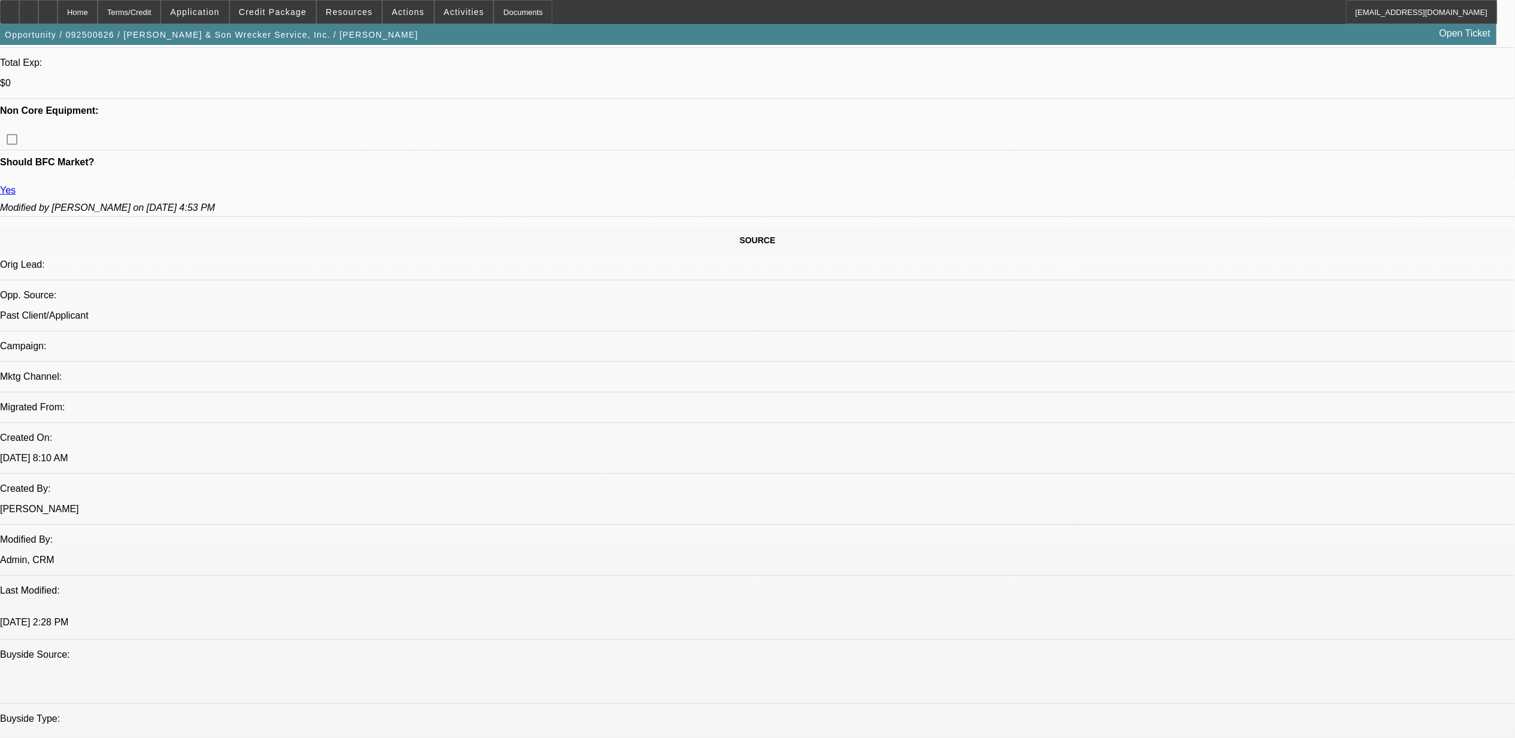
select select "6"
select select "1"
select select "3"
select select "6"
select select "1"
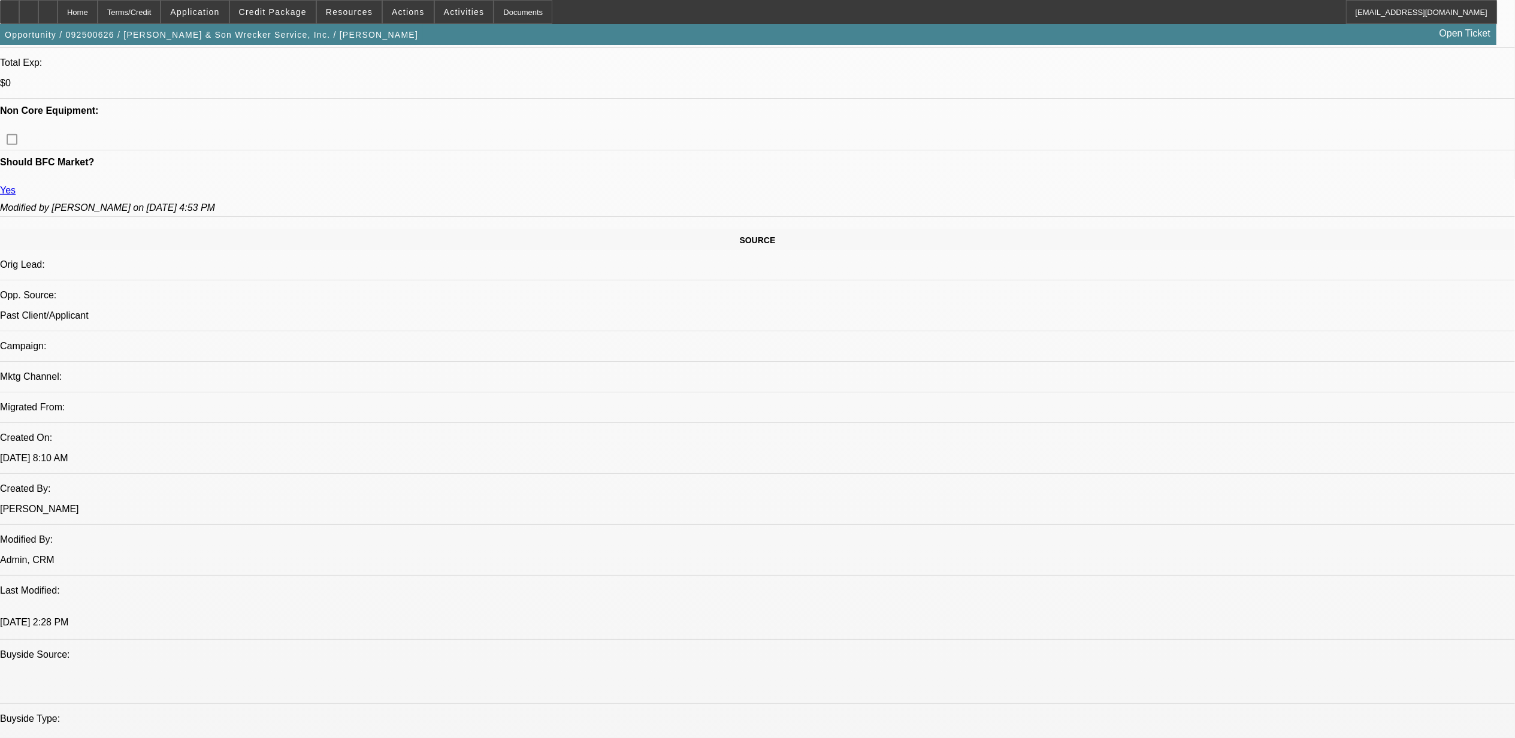
select select "2"
select select "6"
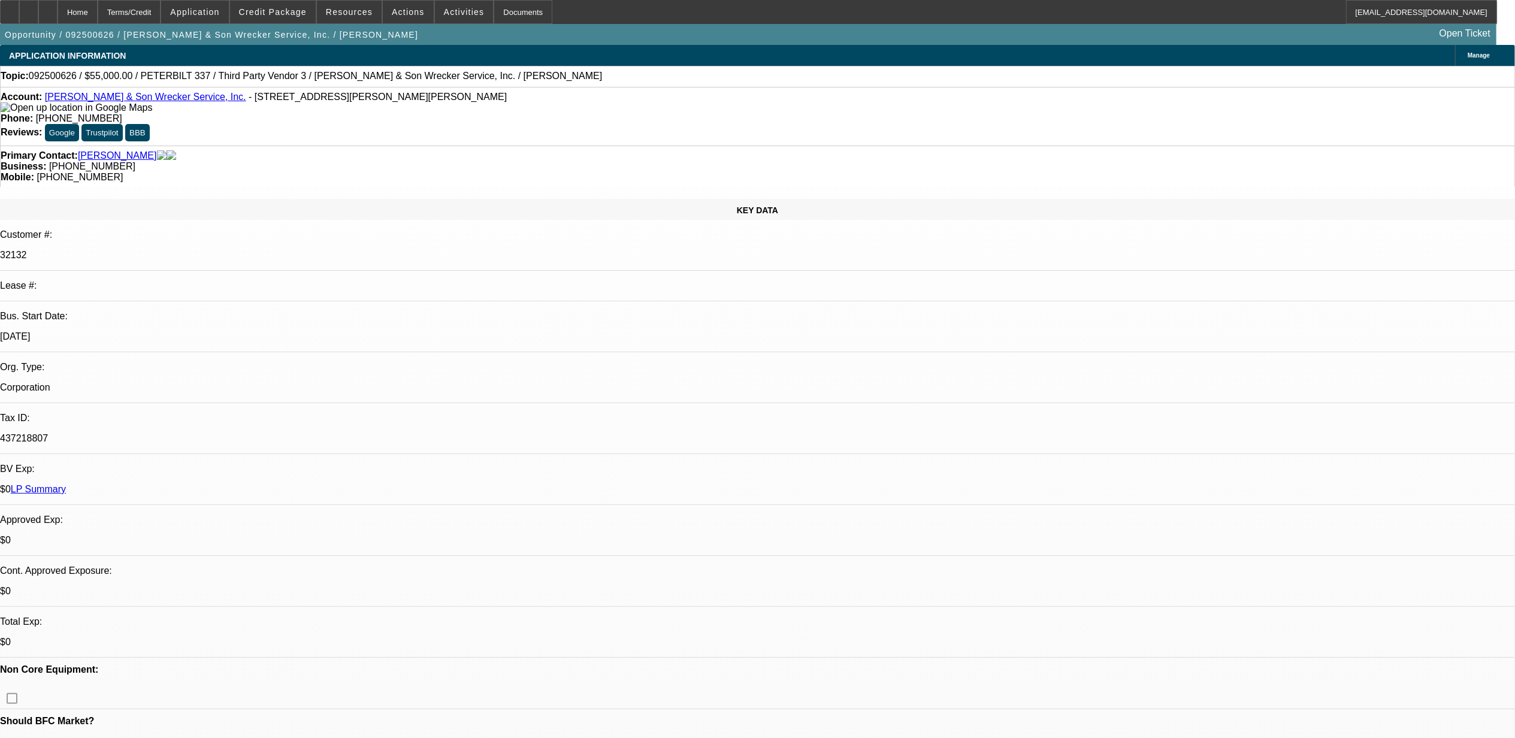
click at [98, 102] on link "Kelly Dugas & Son Wrecker Service, Inc." at bounding box center [145, 97] width 201 height 10
click at [409, 16] on button "Actions" at bounding box center [408, 12] width 51 height 23
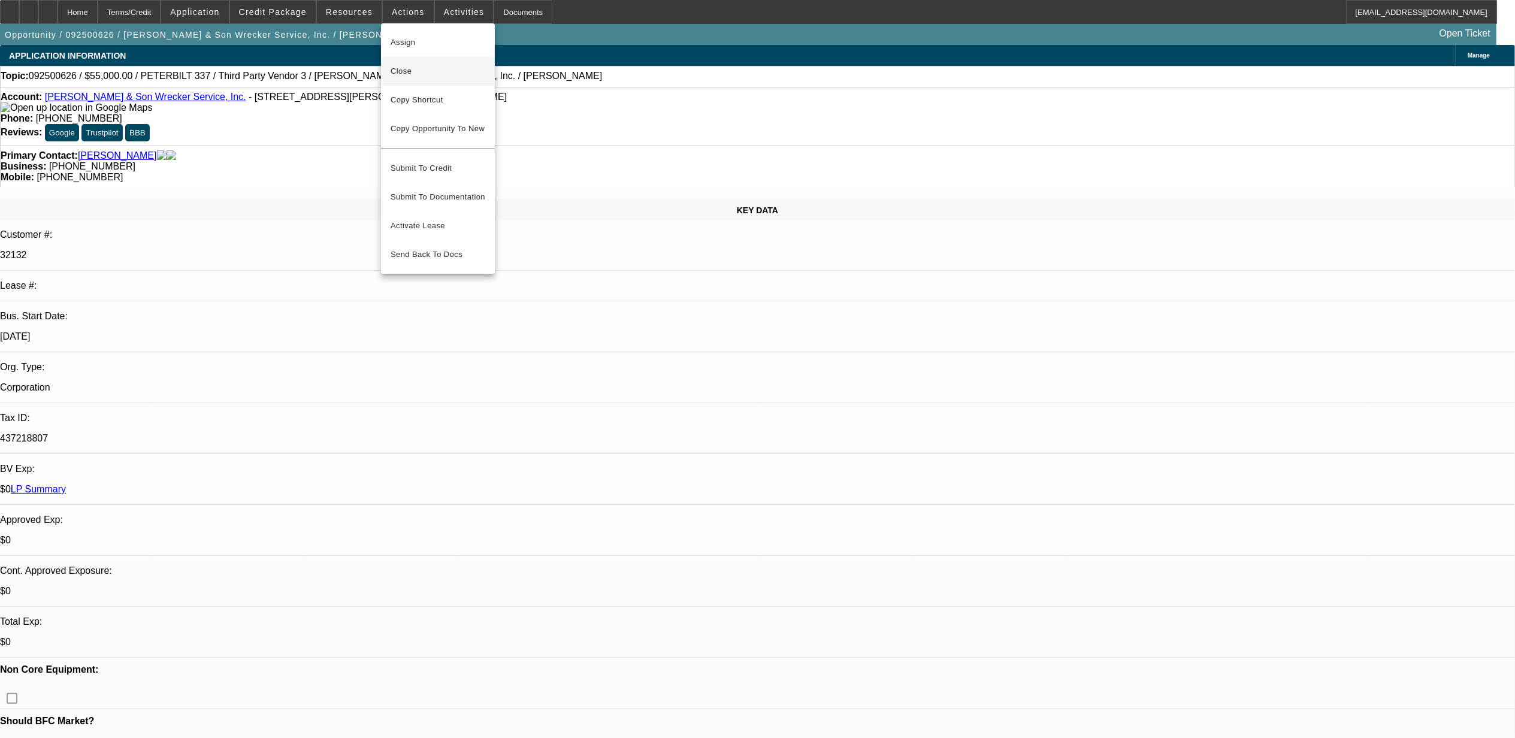
click at [416, 70] on span "Close" at bounding box center [438, 71] width 95 height 14
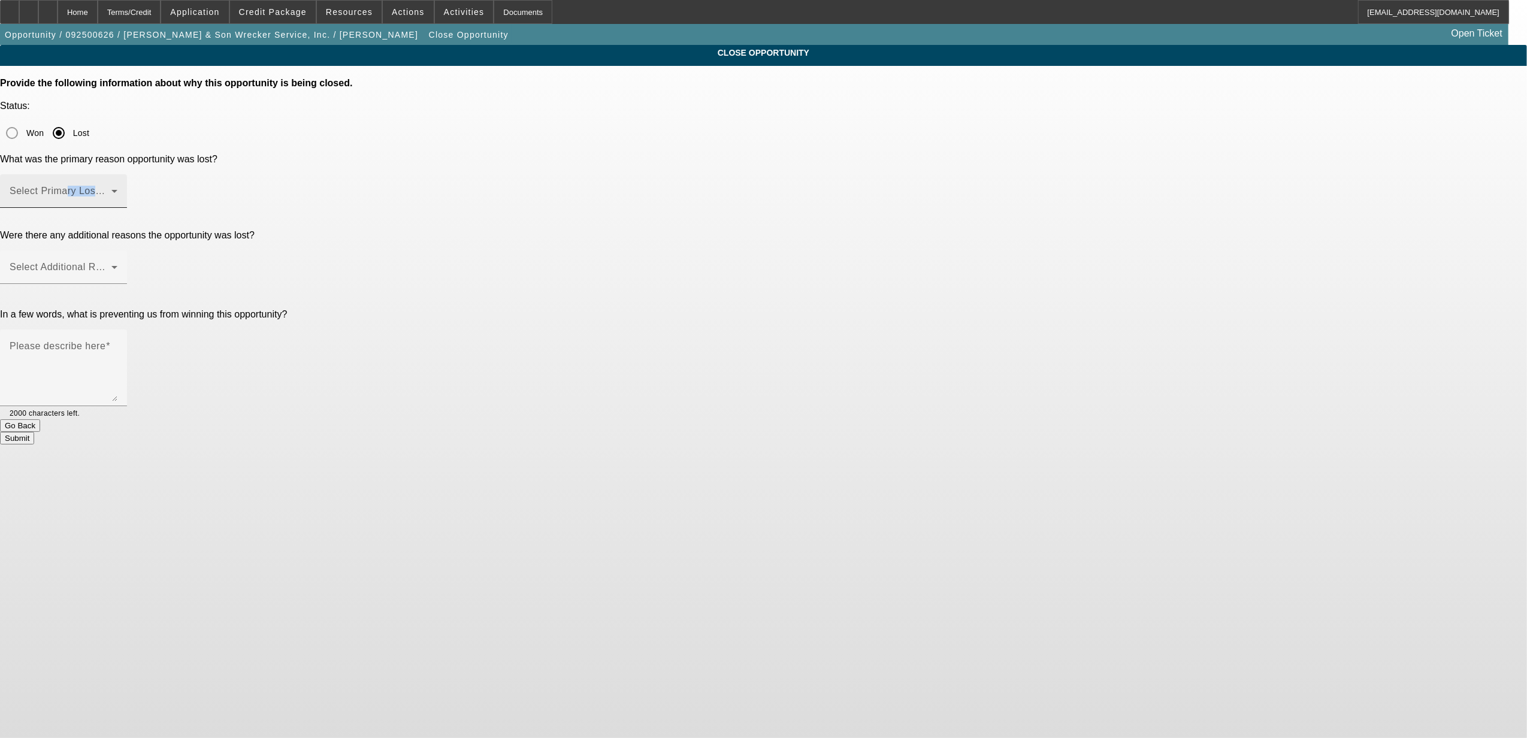
click at [117, 174] on div "Select Primary Lost Reason" at bounding box center [64, 191] width 108 height 34
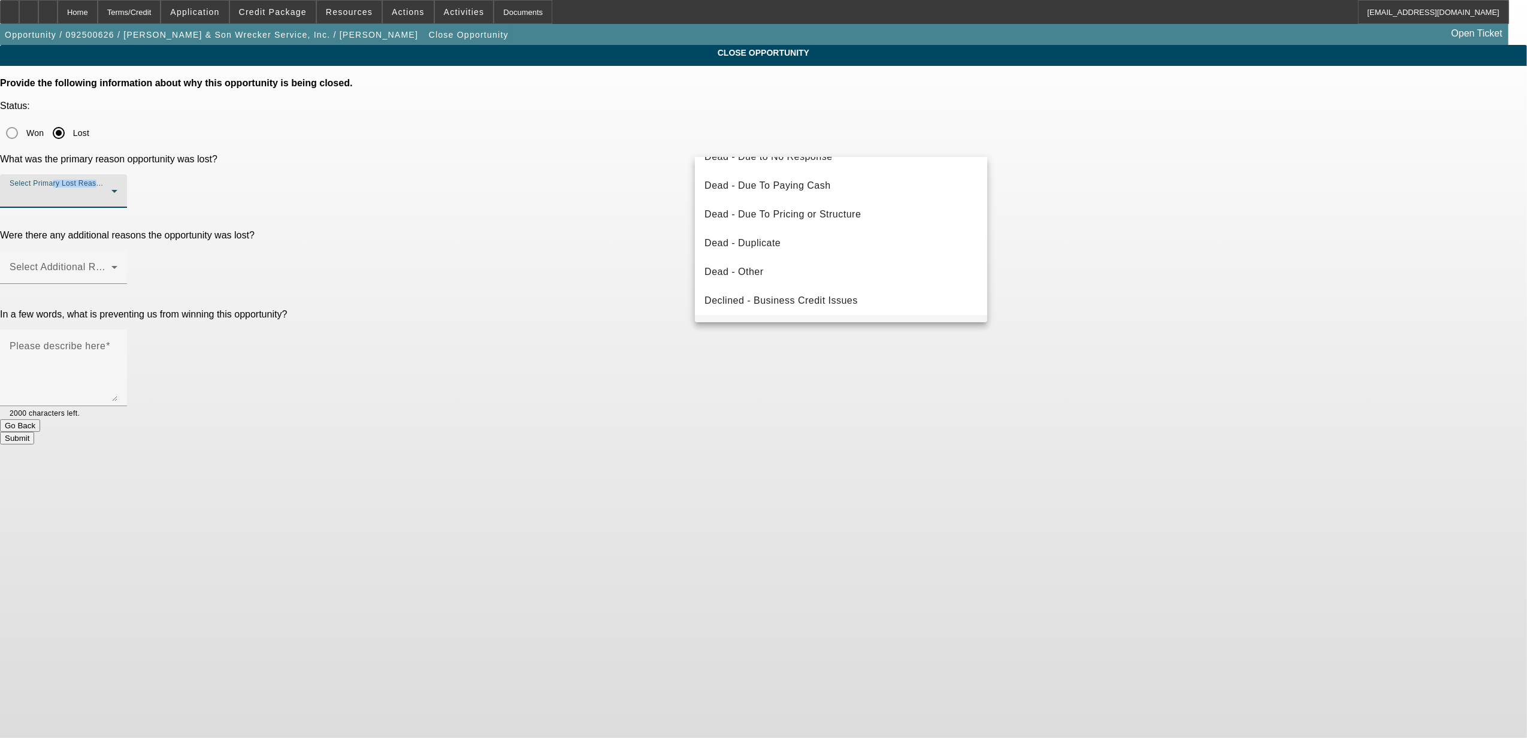
scroll to position [1, 0]
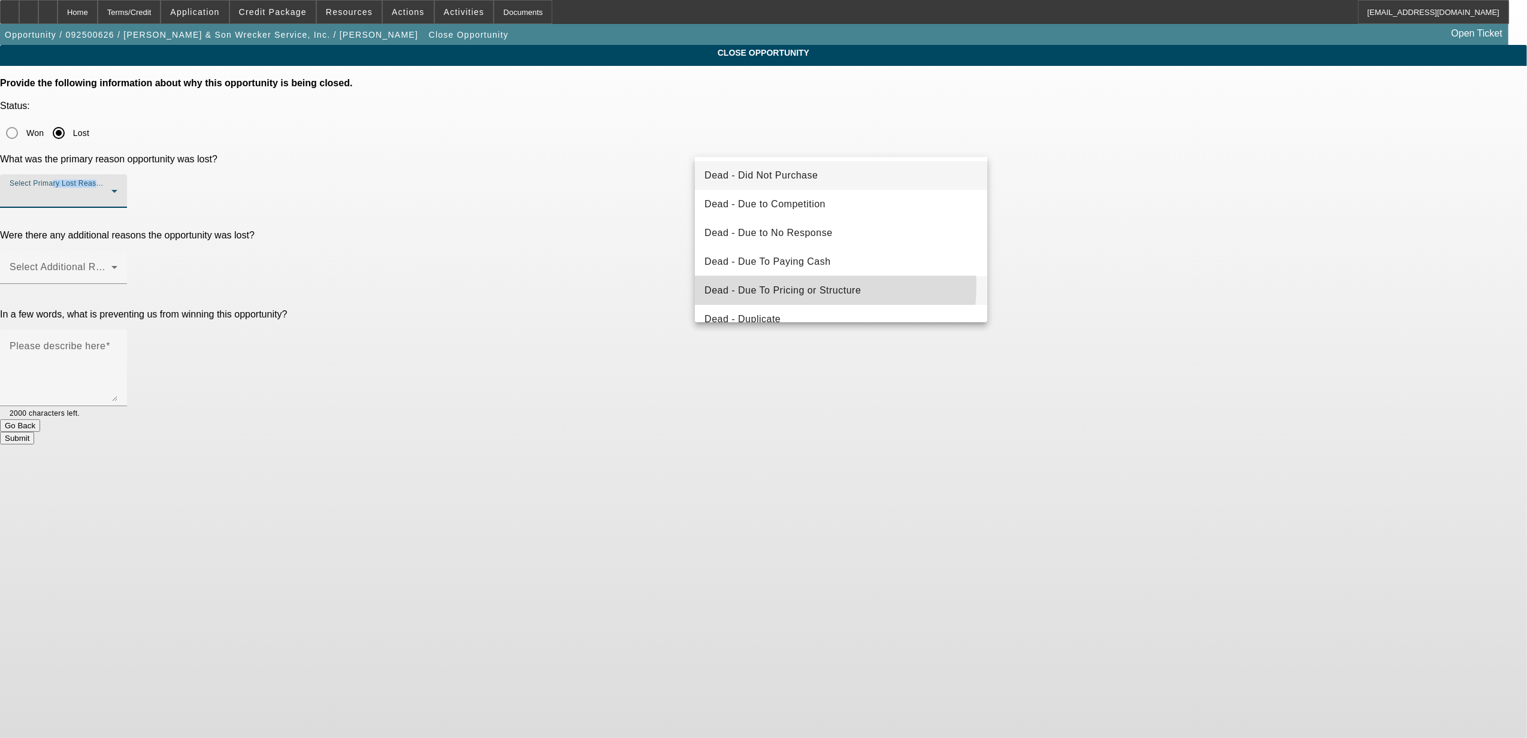
click at [803, 285] on span "Dead - Due To Pricing or Structure" at bounding box center [782, 290] width 156 height 14
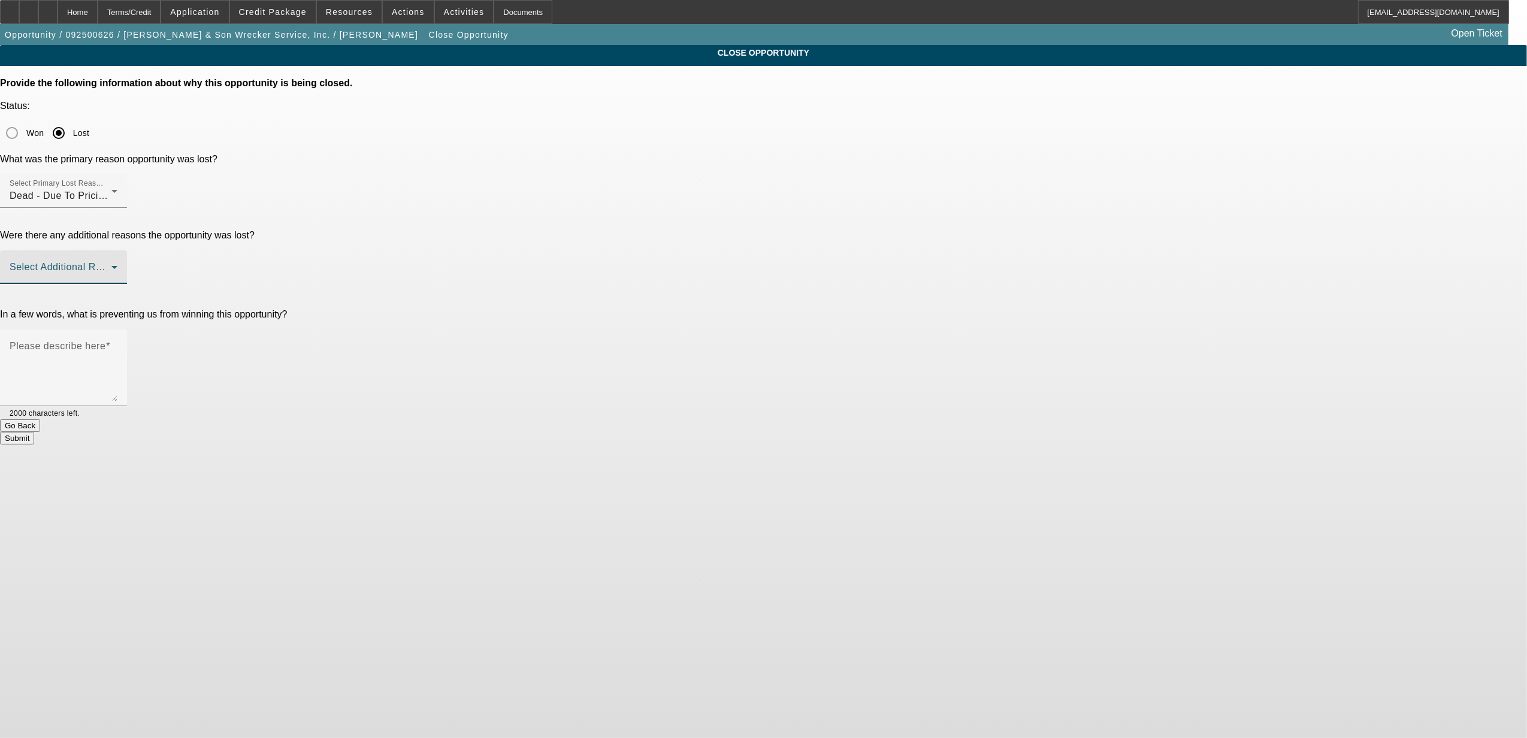
click at [111, 265] on span at bounding box center [61, 272] width 102 height 14
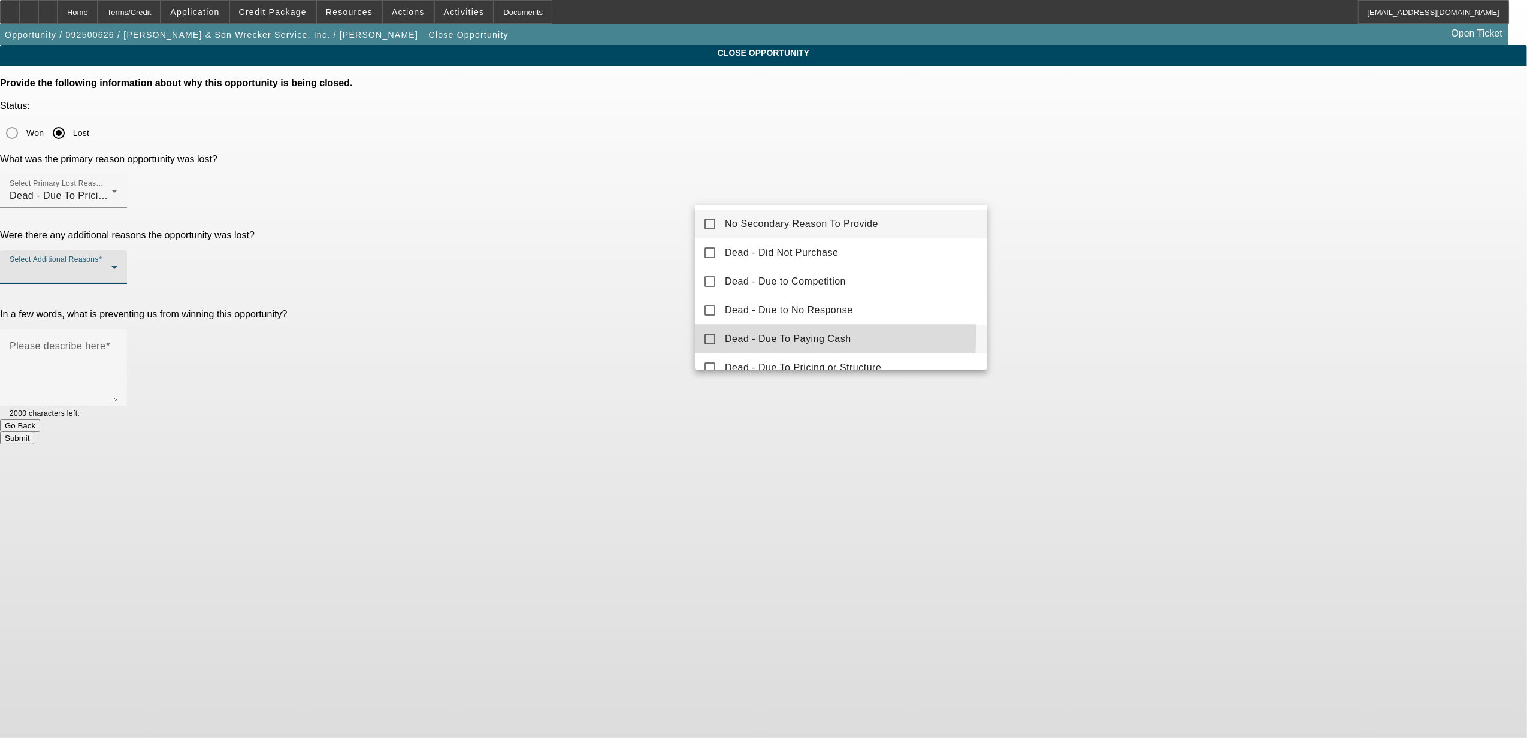
click at [748, 331] on mat-option "Dead - Due To Paying Cash" at bounding box center [841, 339] width 292 height 29
drag, startPoint x: 625, startPoint y: 278, endPoint x: 643, endPoint y: 276, distance: 17.5
click at [627, 278] on div at bounding box center [763, 369] width 1527 height 738
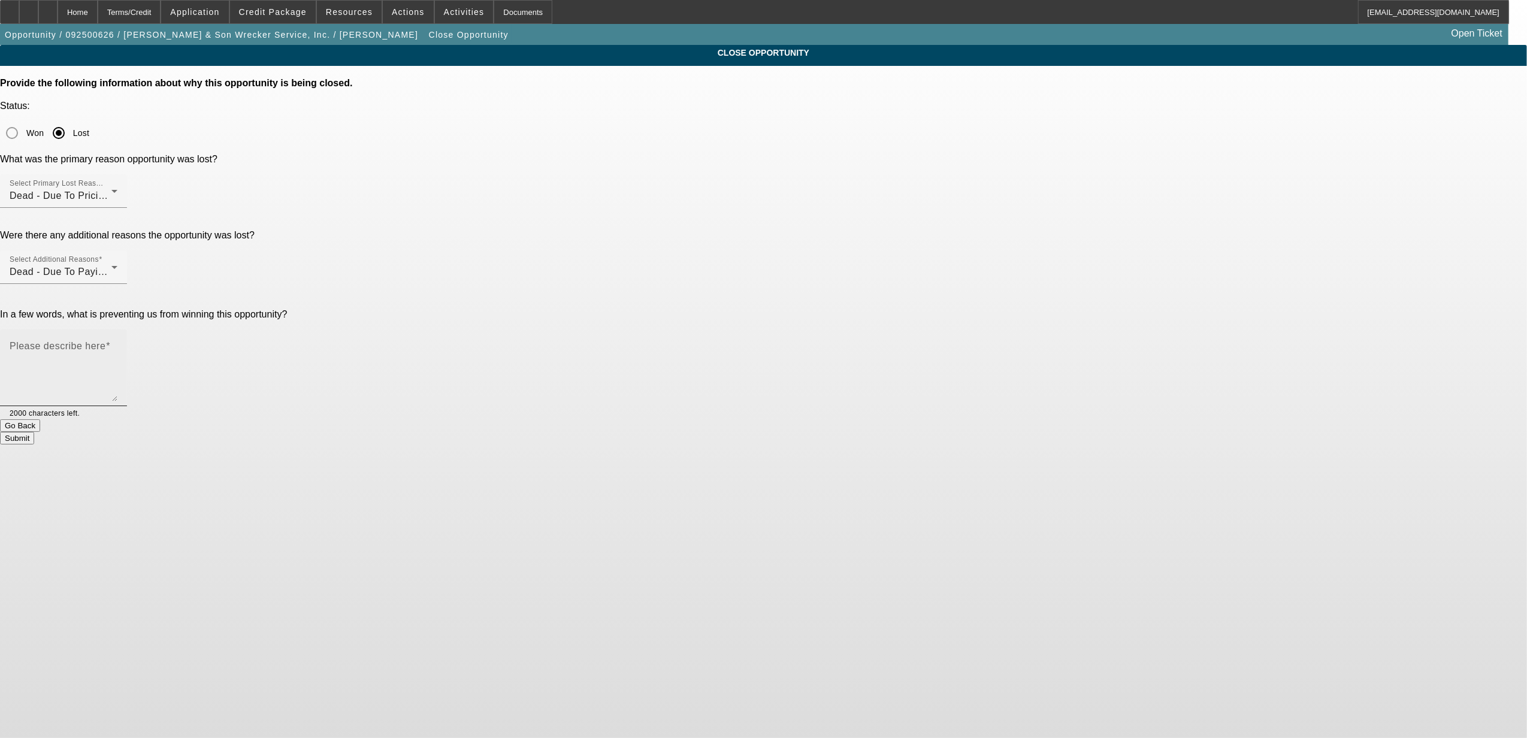
click at [117, 344] on textarea "Please describe here" at bounding box center [64, 373] width 108 height 58
type textarea "10.2, thought our terms were crazy."
click at [34, 432] on button "Submit" at bounding box center [17, 438] width 34 height 13
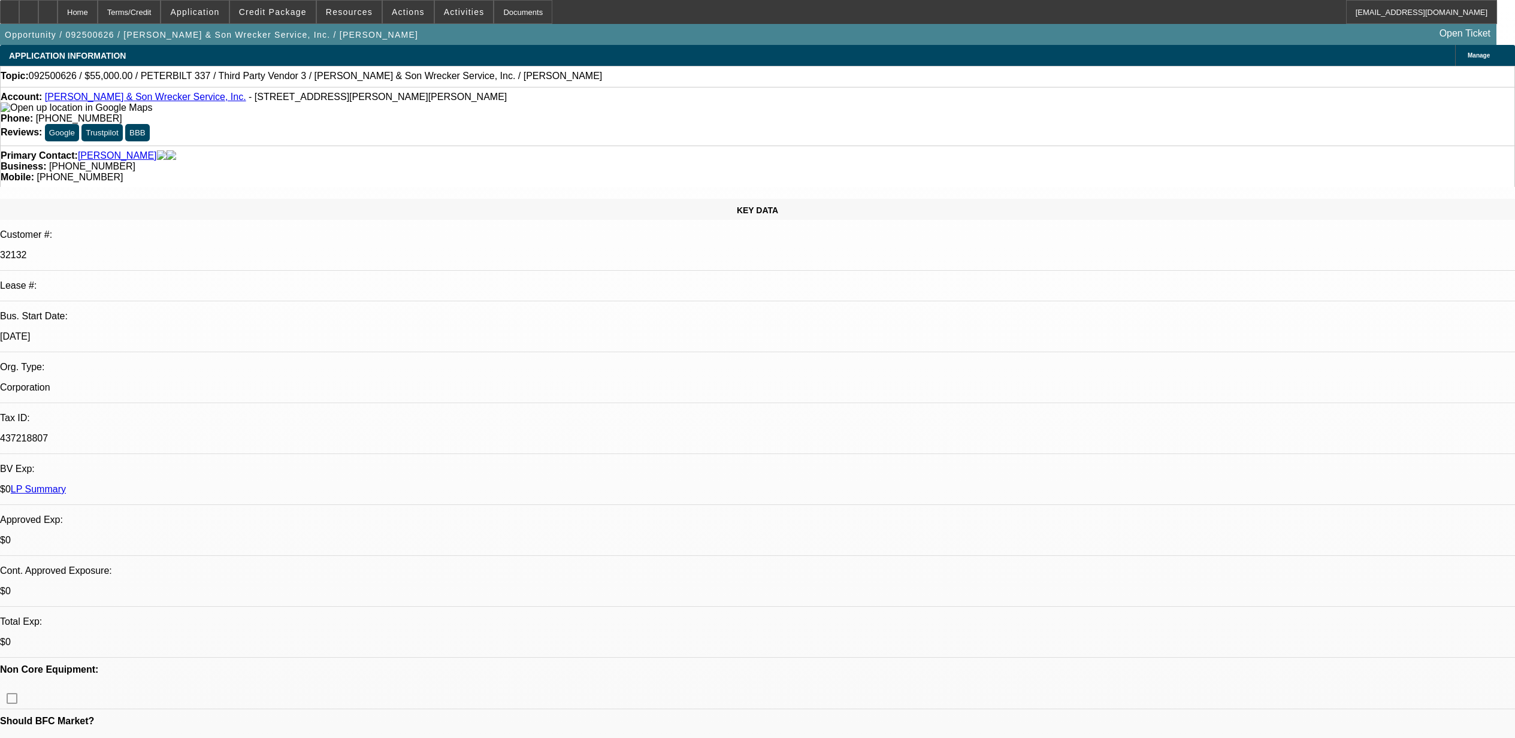
select select "0"
select select "2"
select select "0"
select select "6"
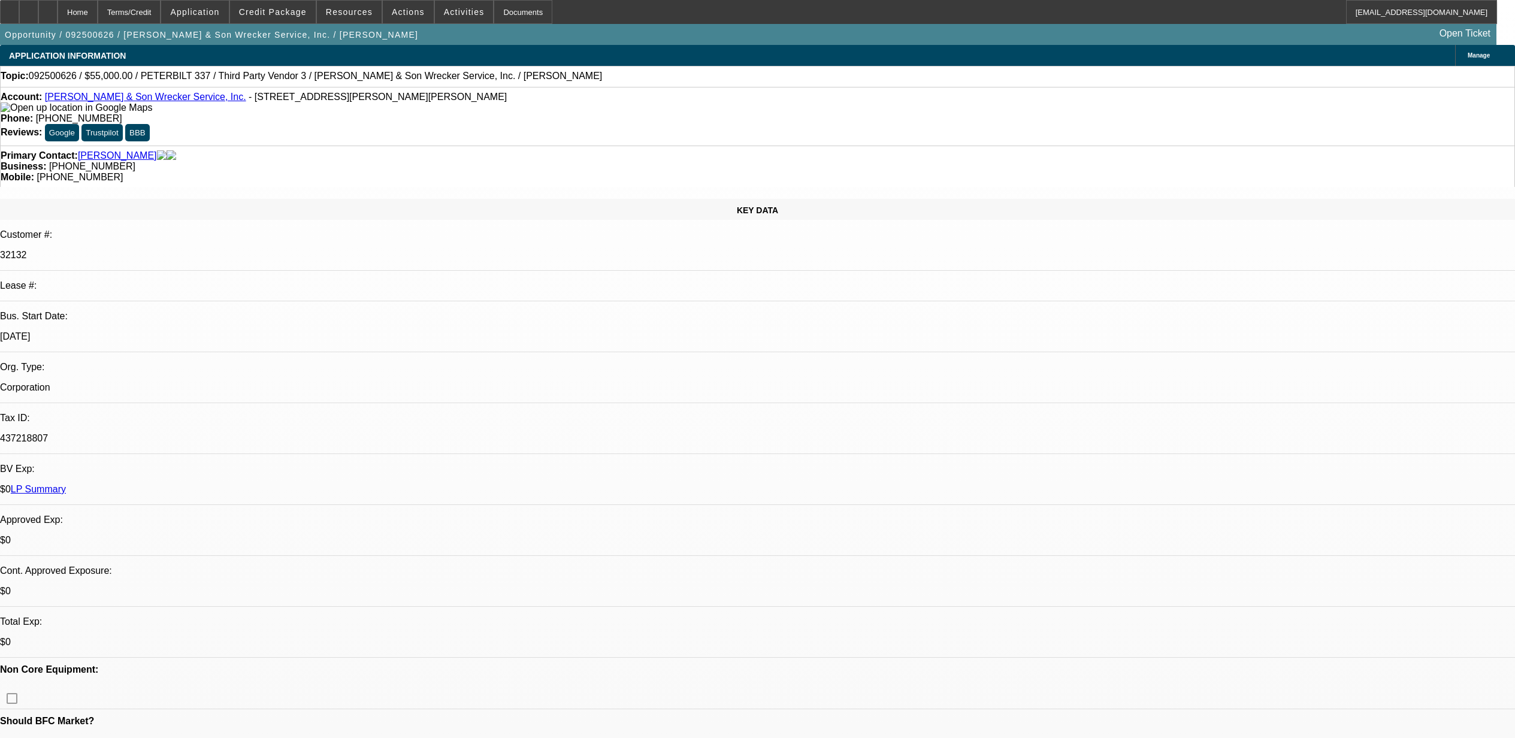
select select "0"
select select "6"
select select "0"
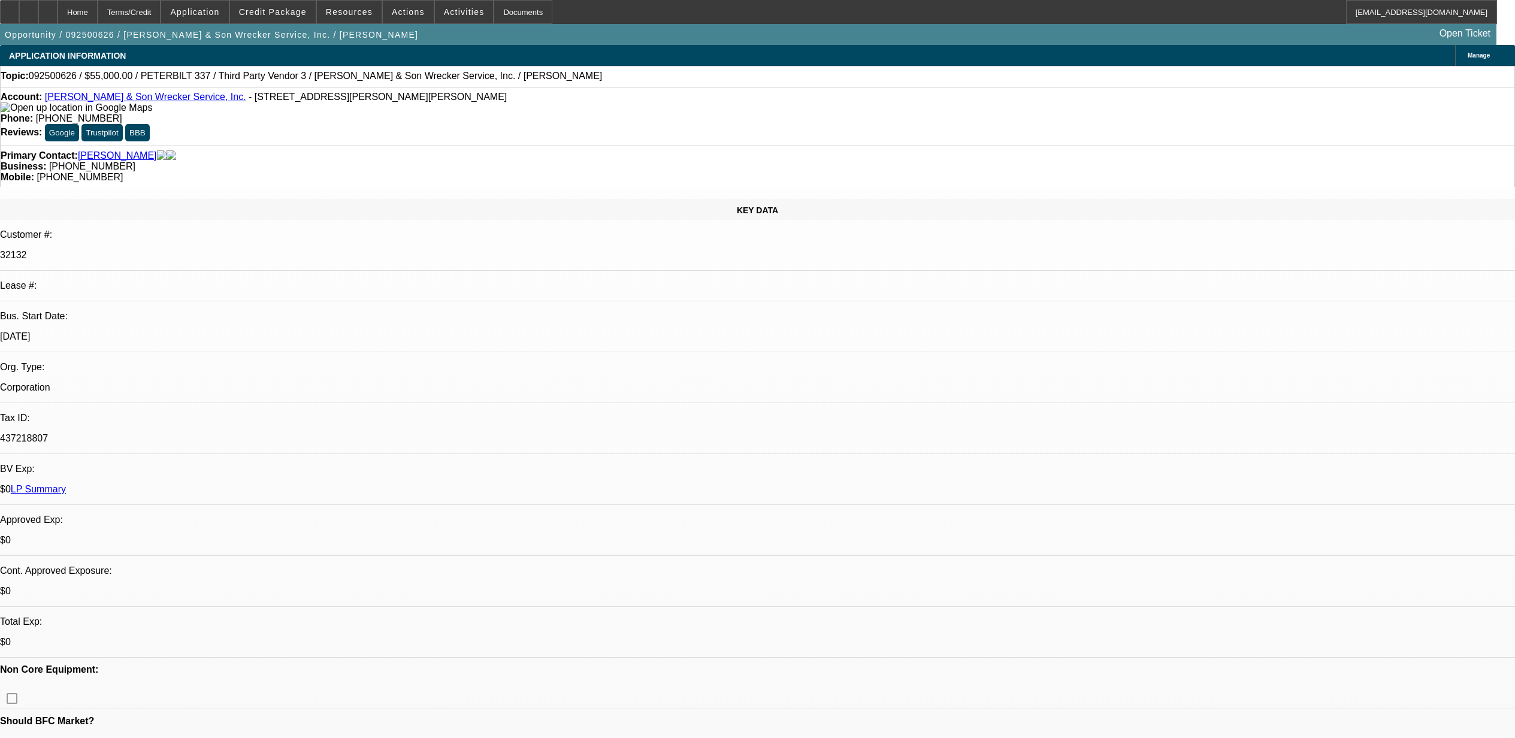
select select "0"
select select "3"
select select "0"
select select "6"
select select "0"
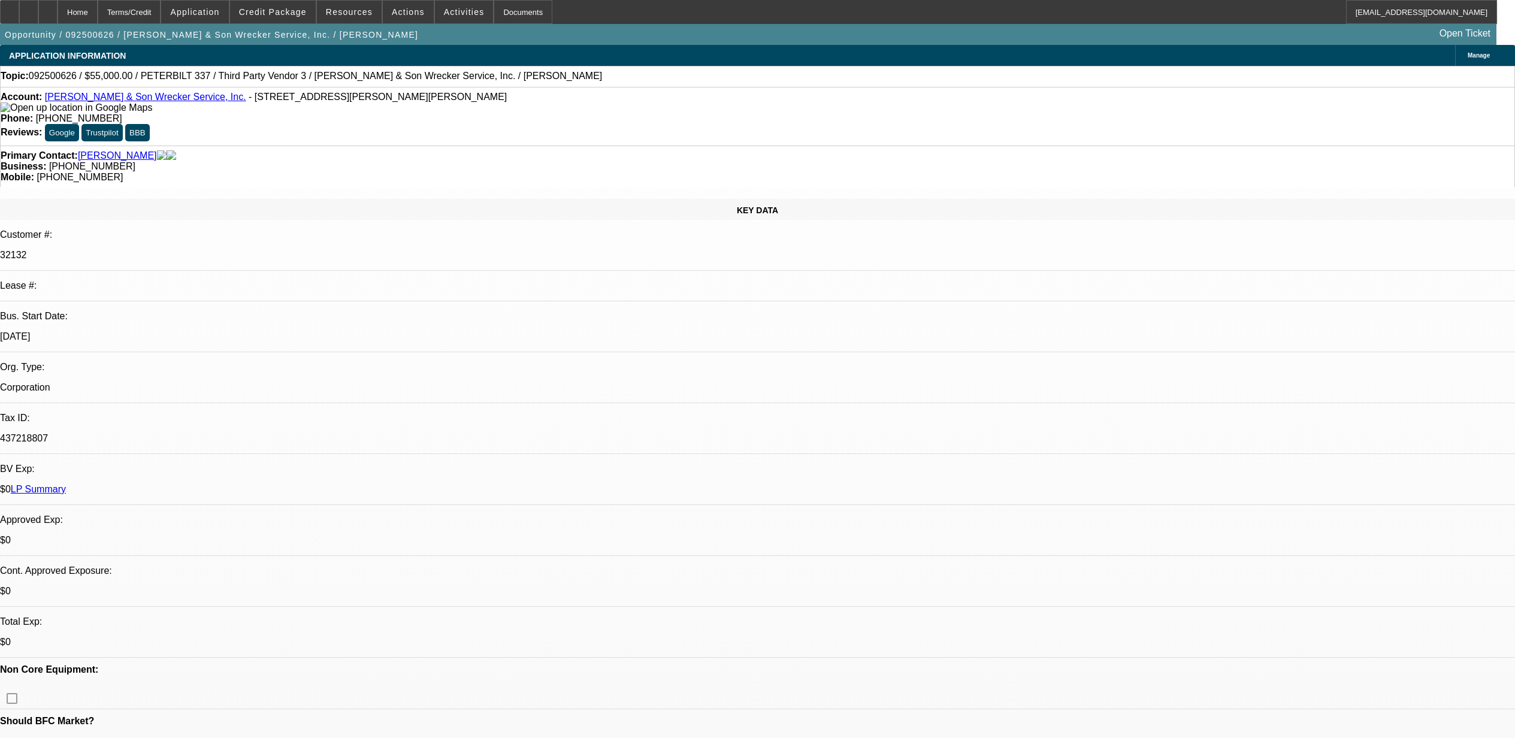
select select "0"
select select "2"
select select "0"
select select "6"
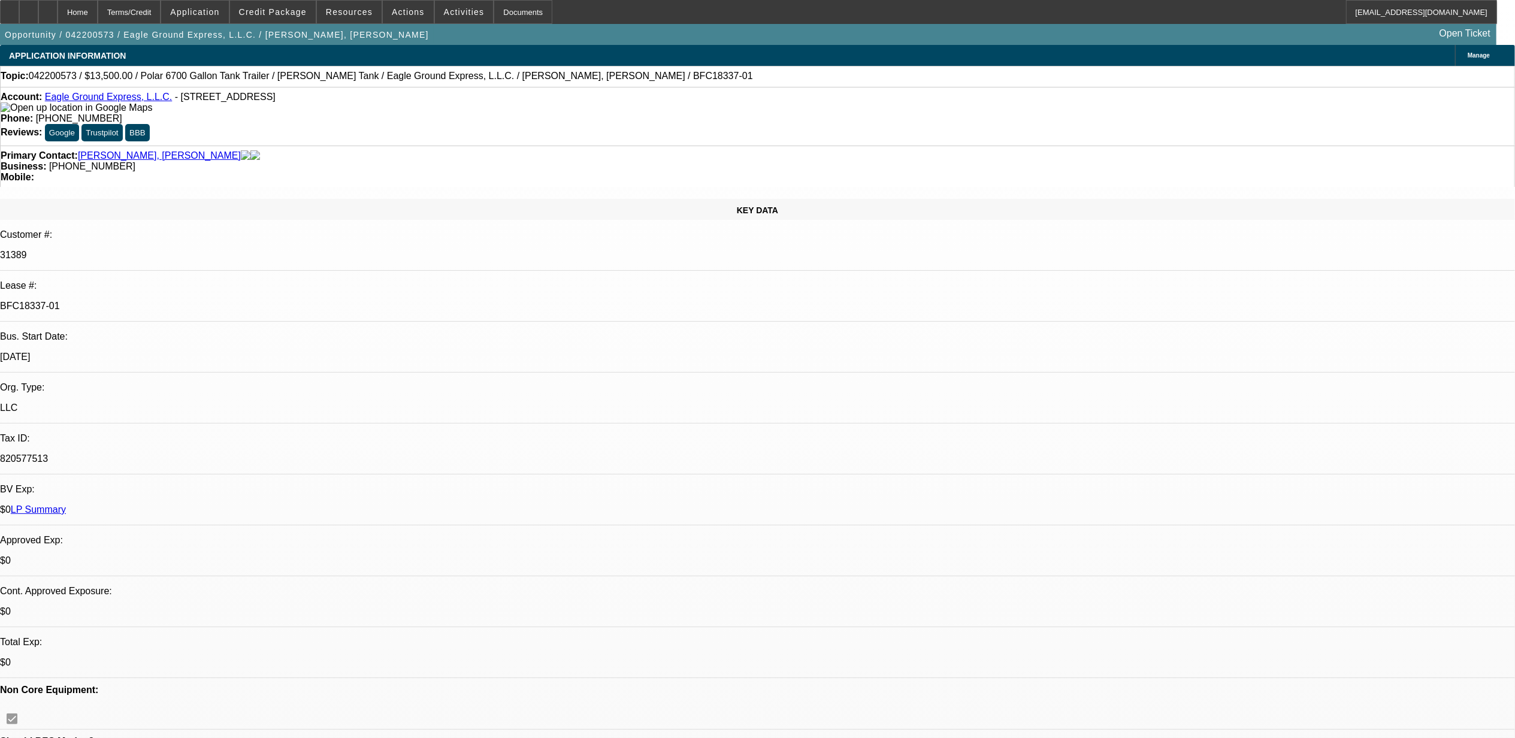
select select "0"
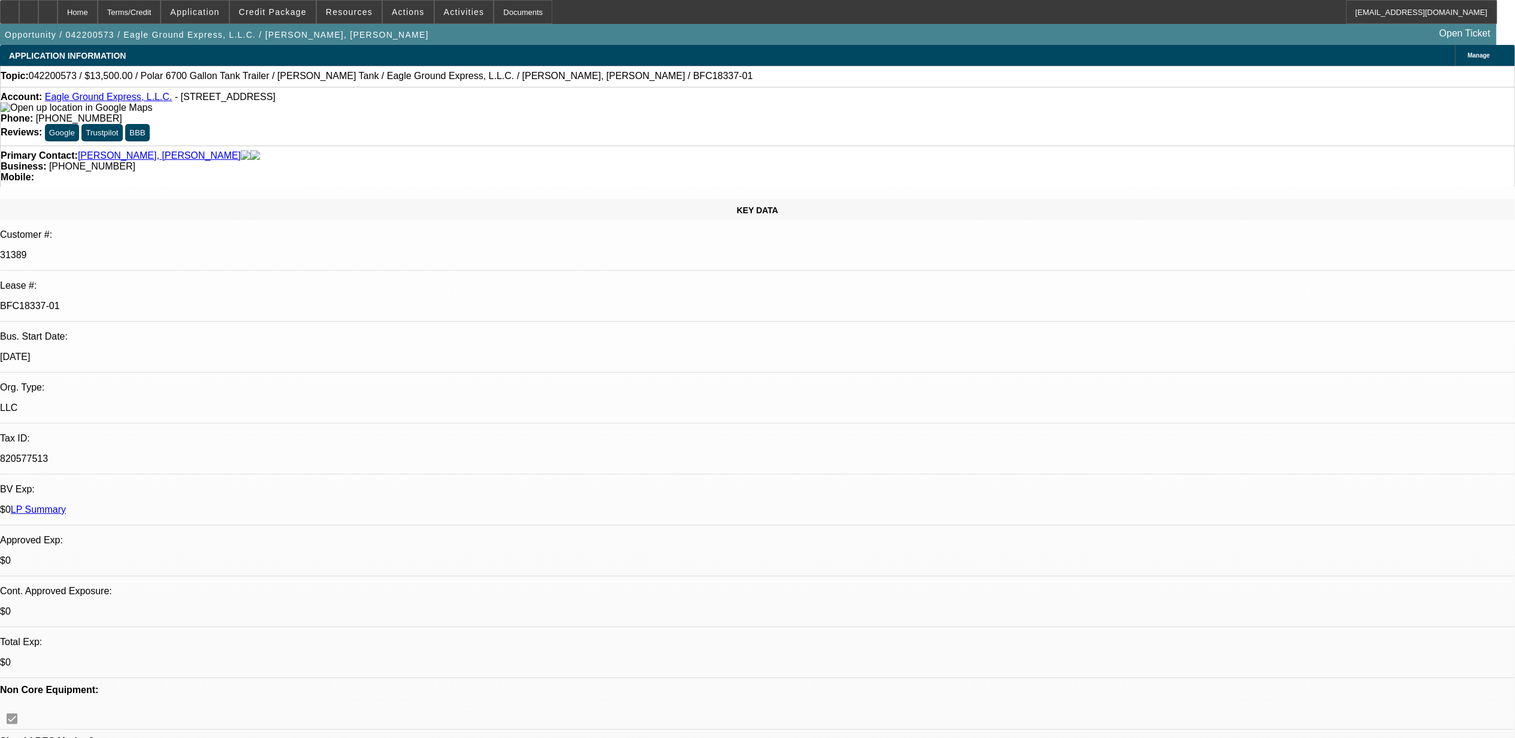
select select "0"
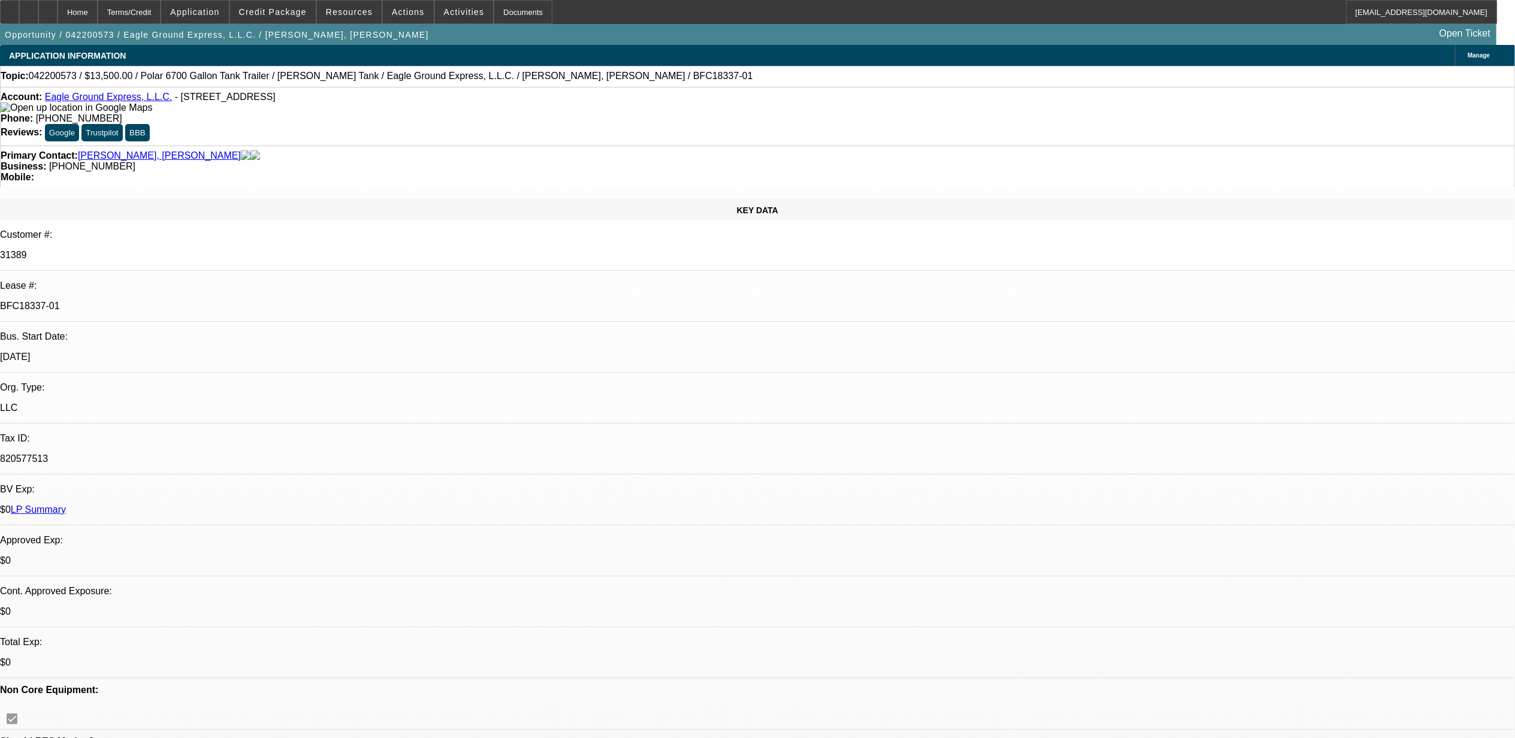
select select "0"
select select "1"
select select "6"
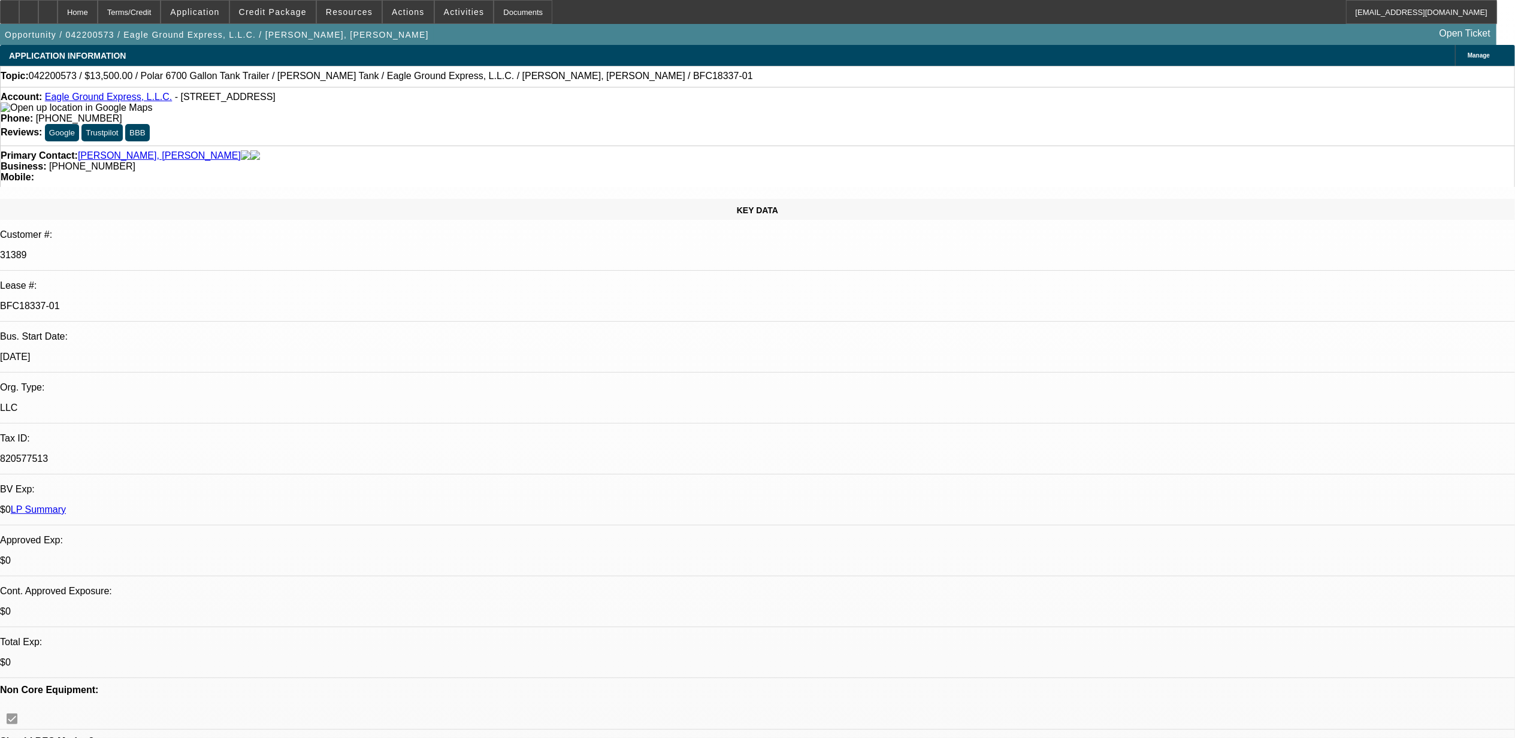
select select "1"
select select "6"
select select "1"
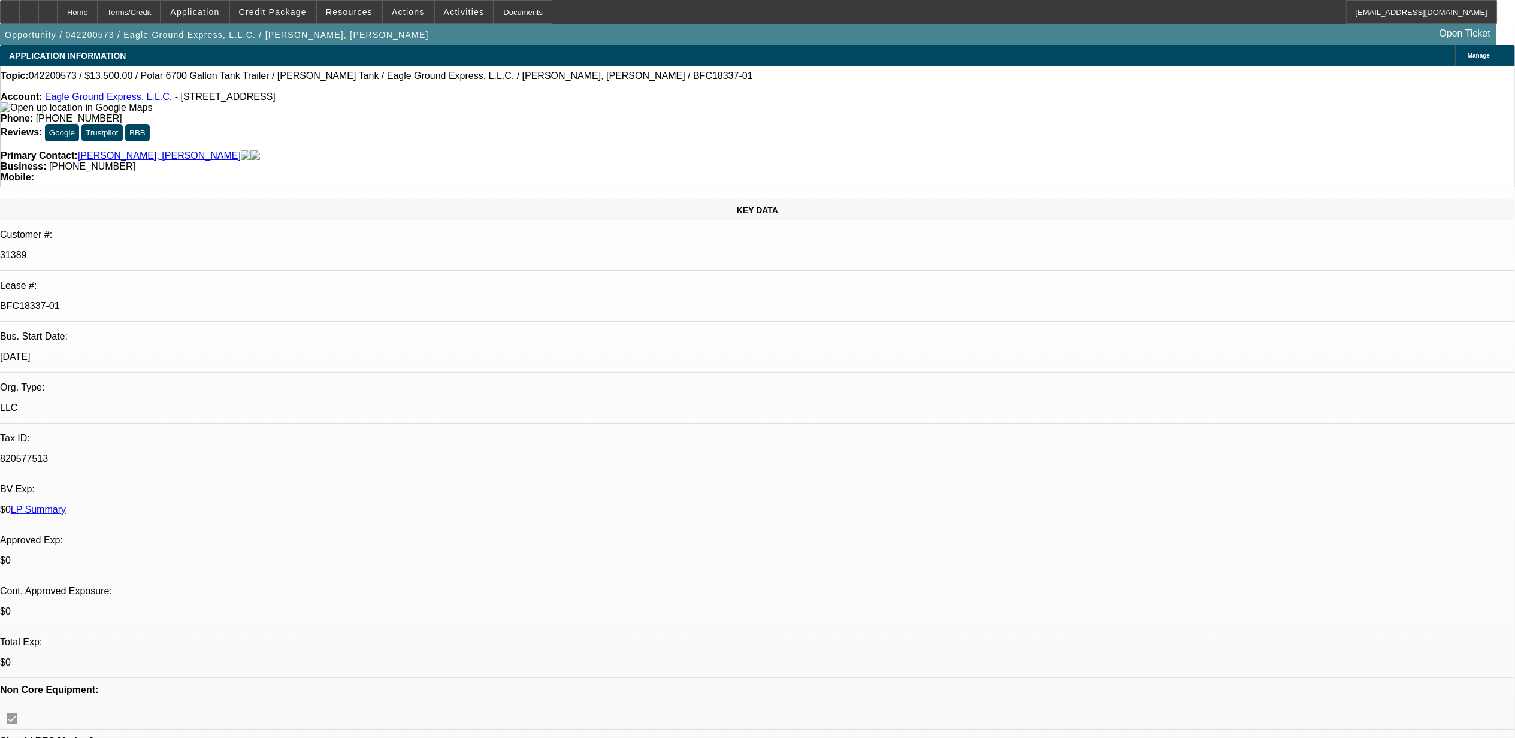
select select "6"
select select "1"
select select "6"
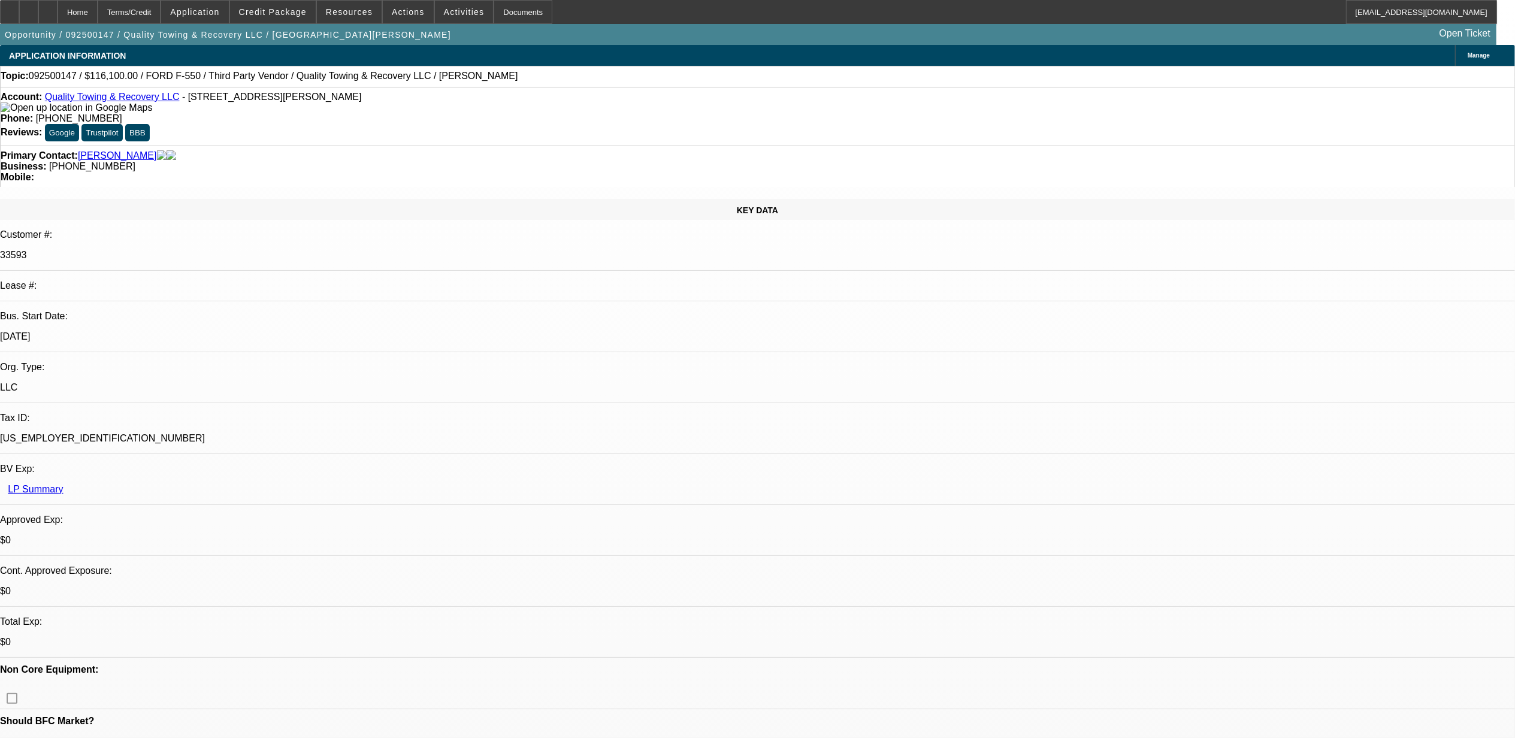
select select "0"
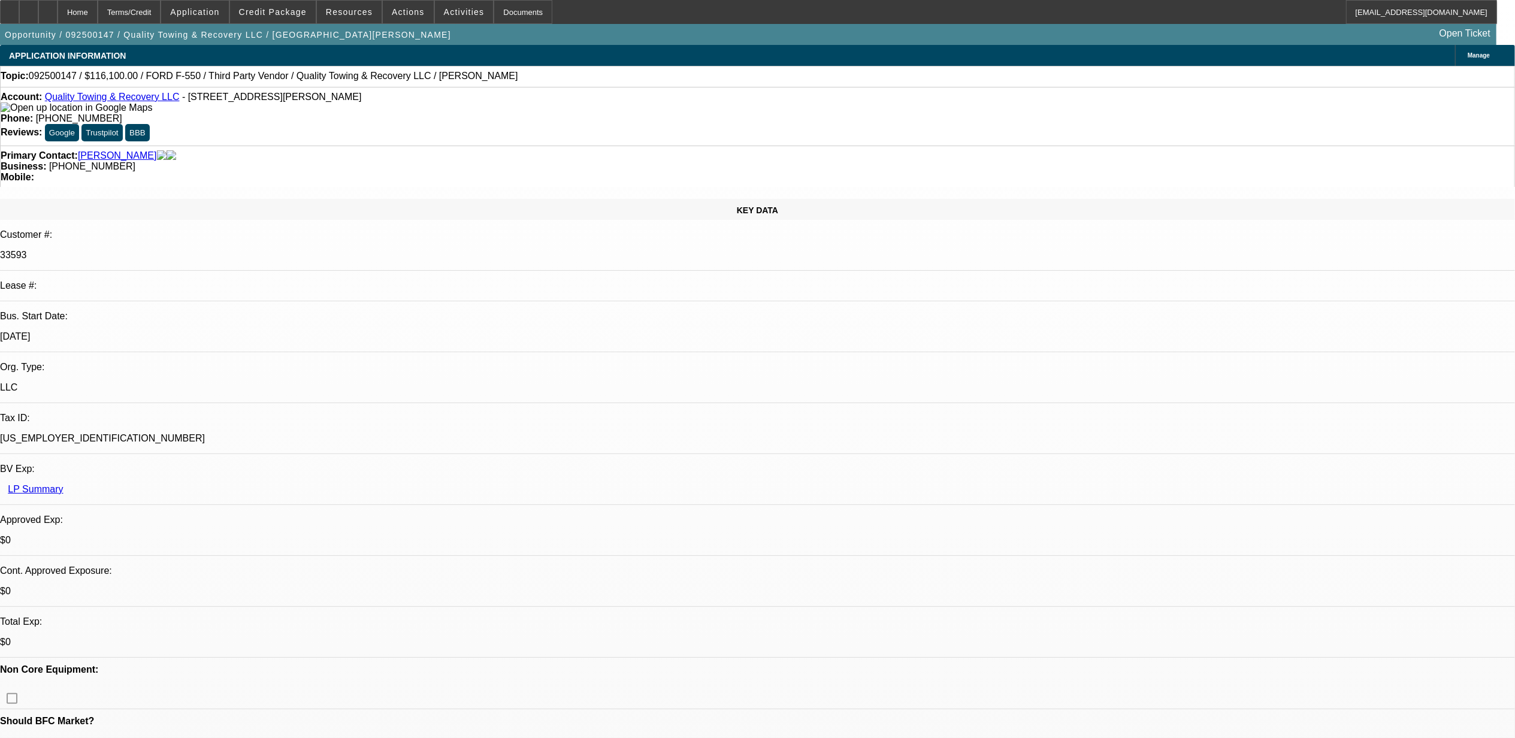
select select "0"
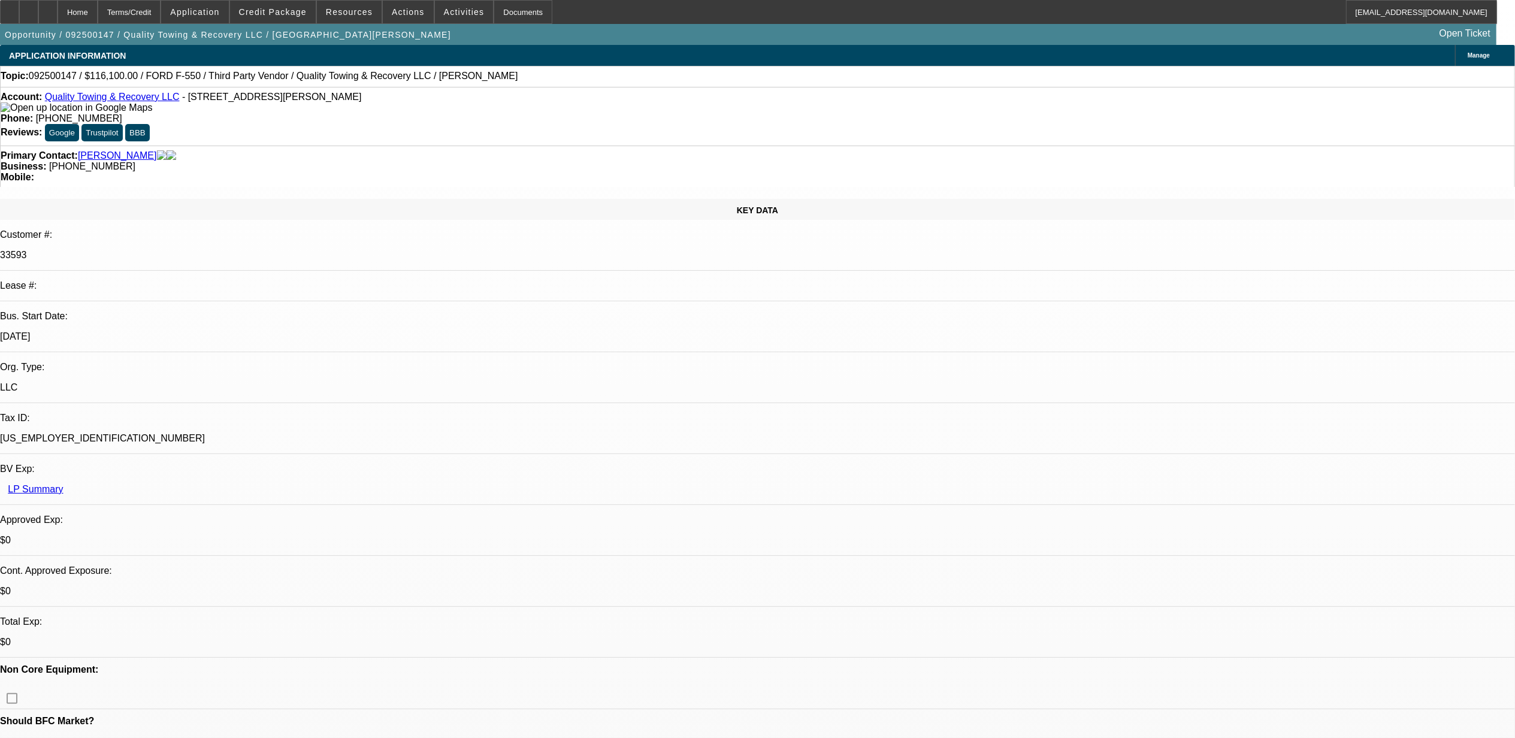
select select "0"
select select "1"
select select "6"
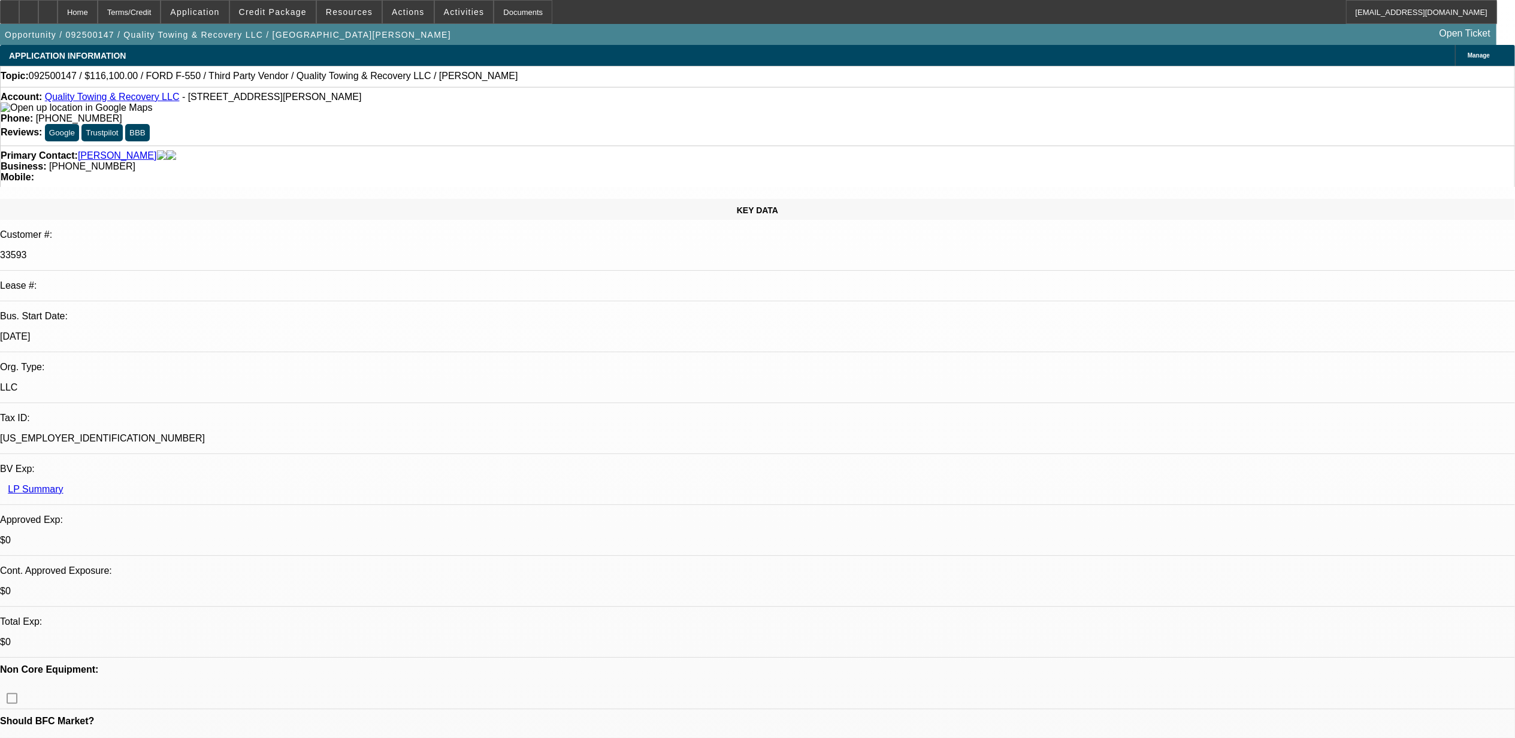
select select "1"
select select "6"
select select "1"
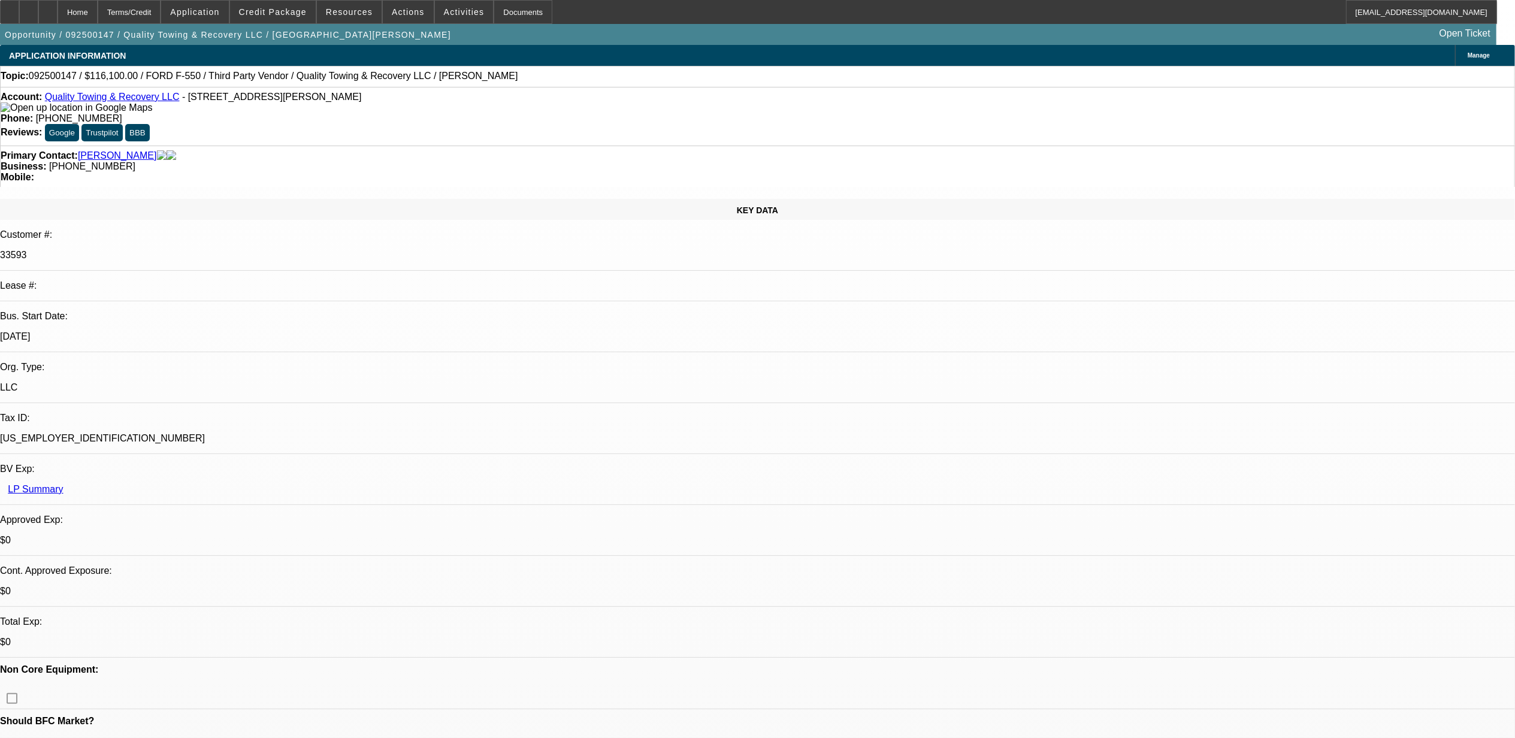
select select "6"
select select "1"
select select "6"
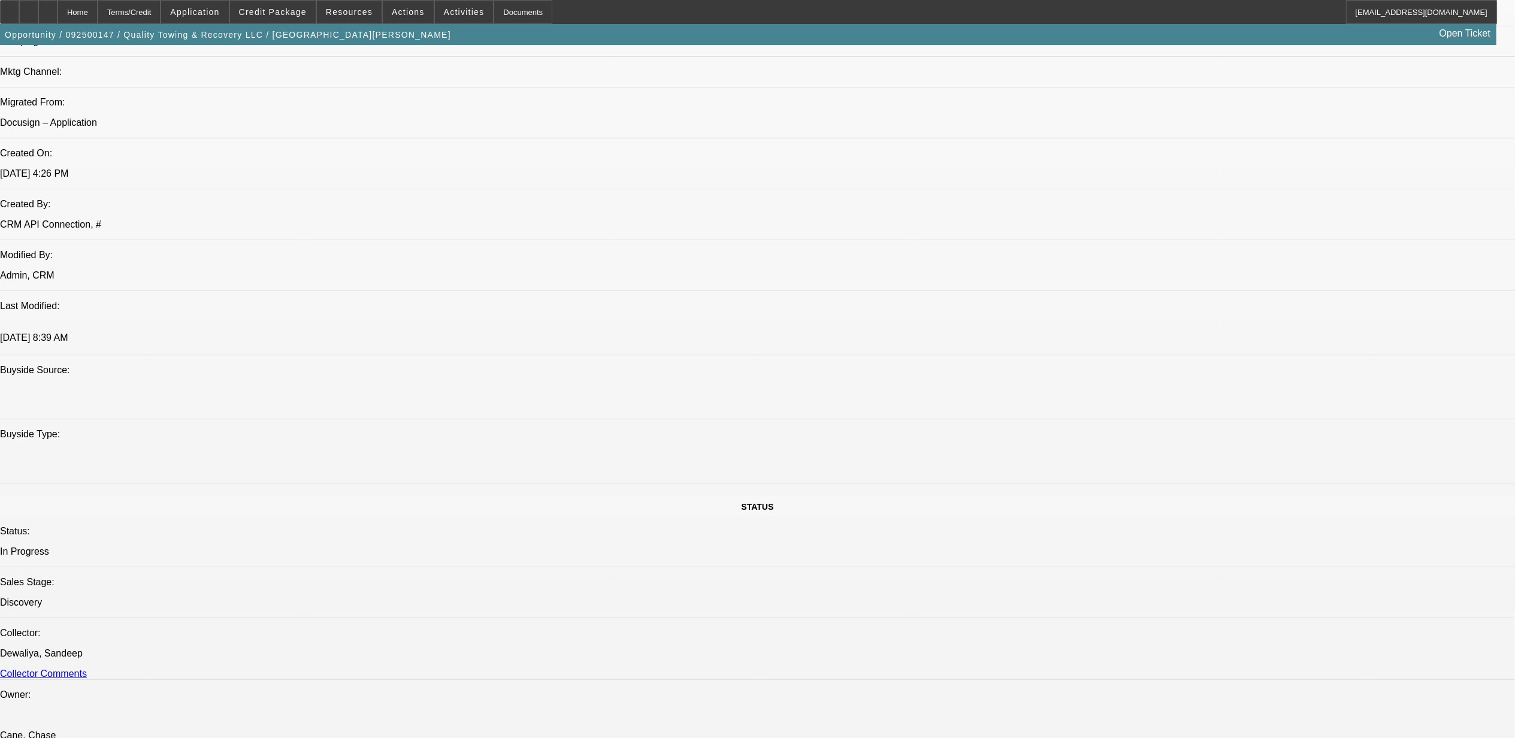
scroll to position [799, 0]
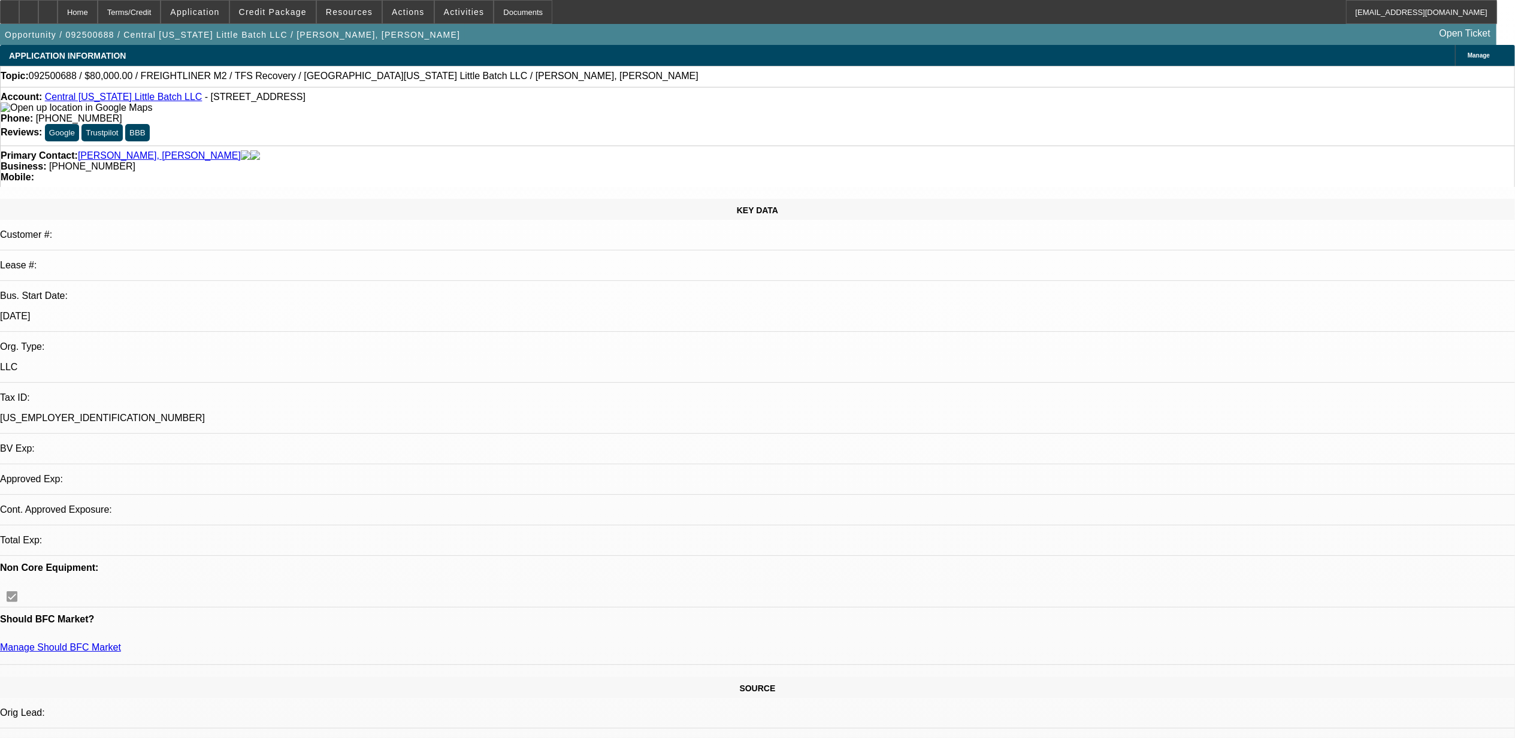
select select "0"
select select "2"
select select "0.1"
select select "0.15"
select select "2"
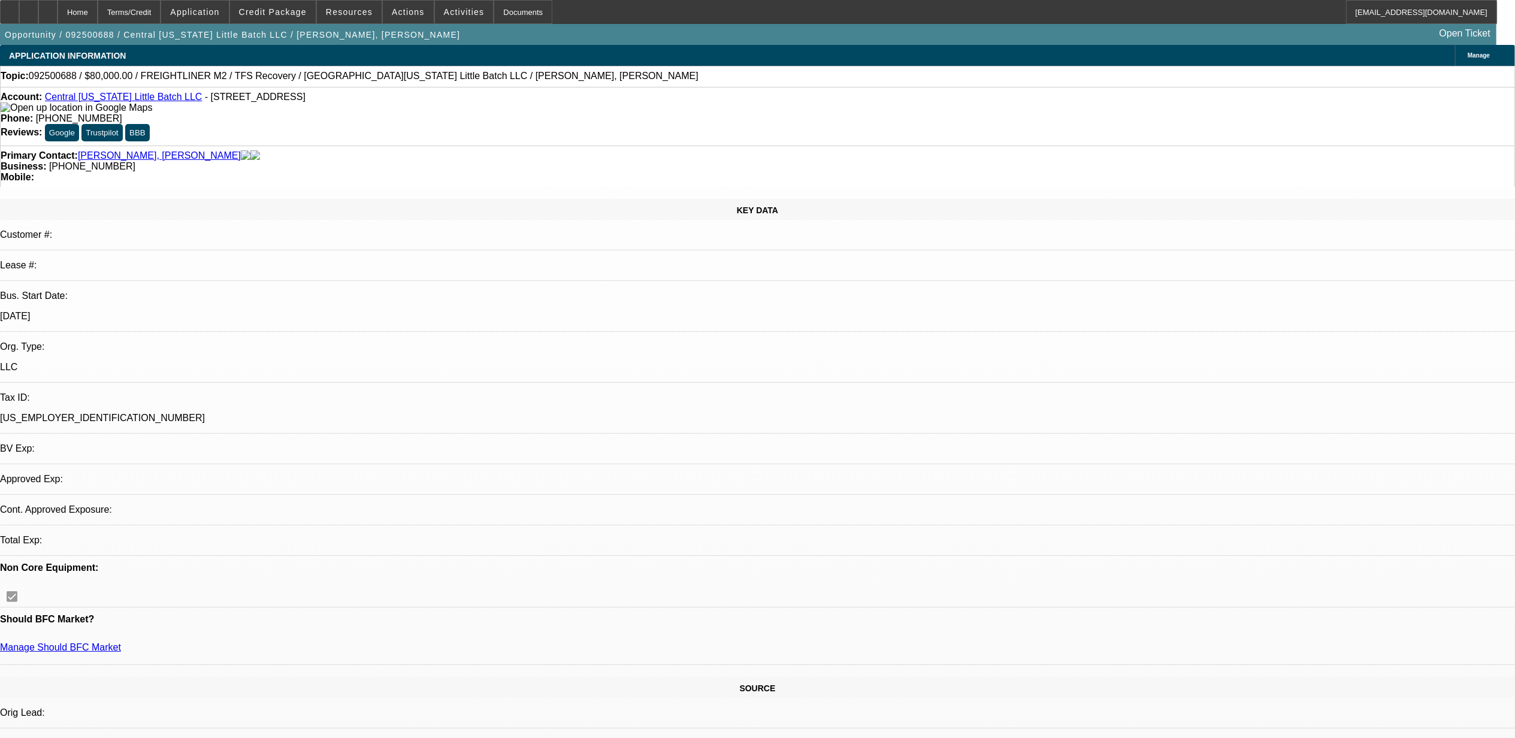
select select "0.1"
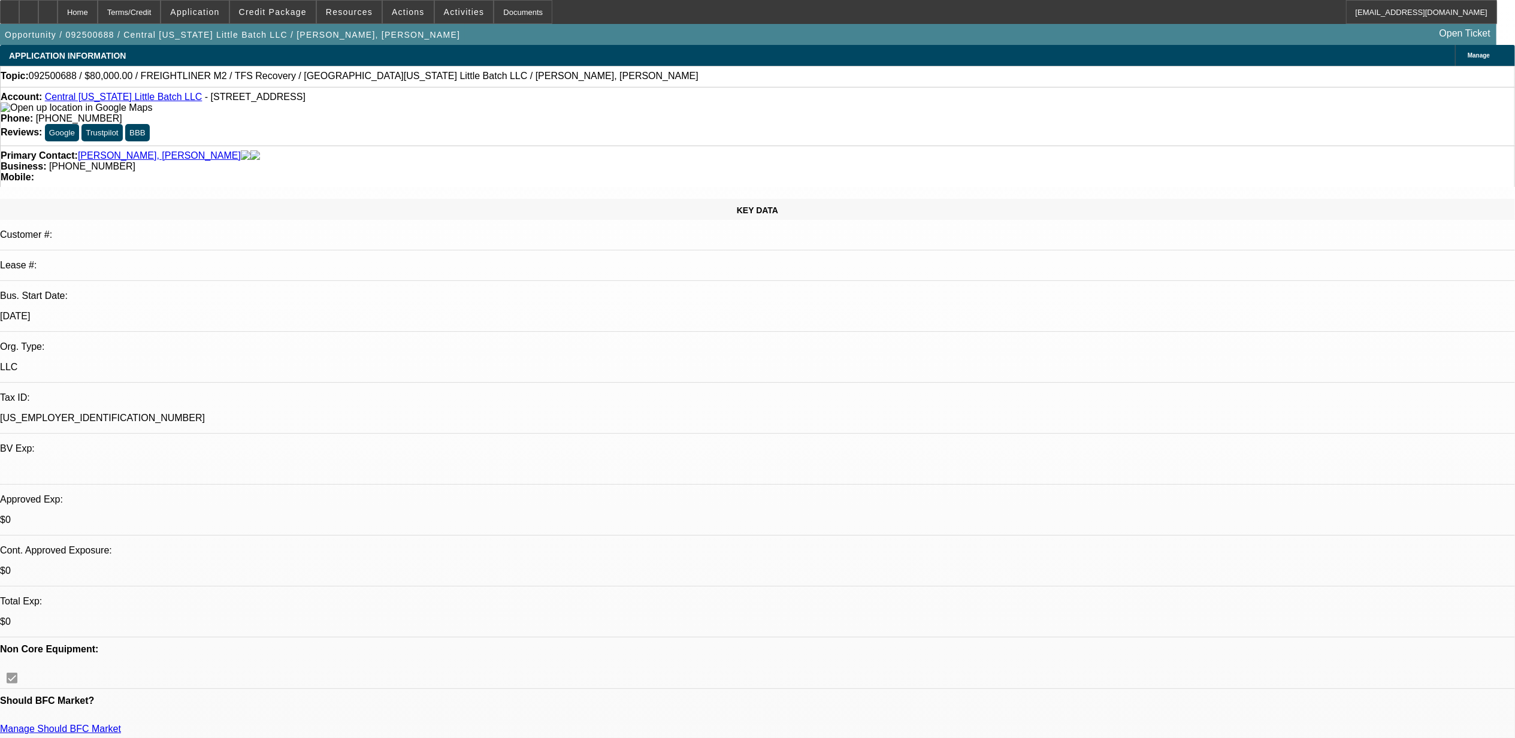
select select "1"
select select "2"
select select "4"
select select "1"
select select "2"
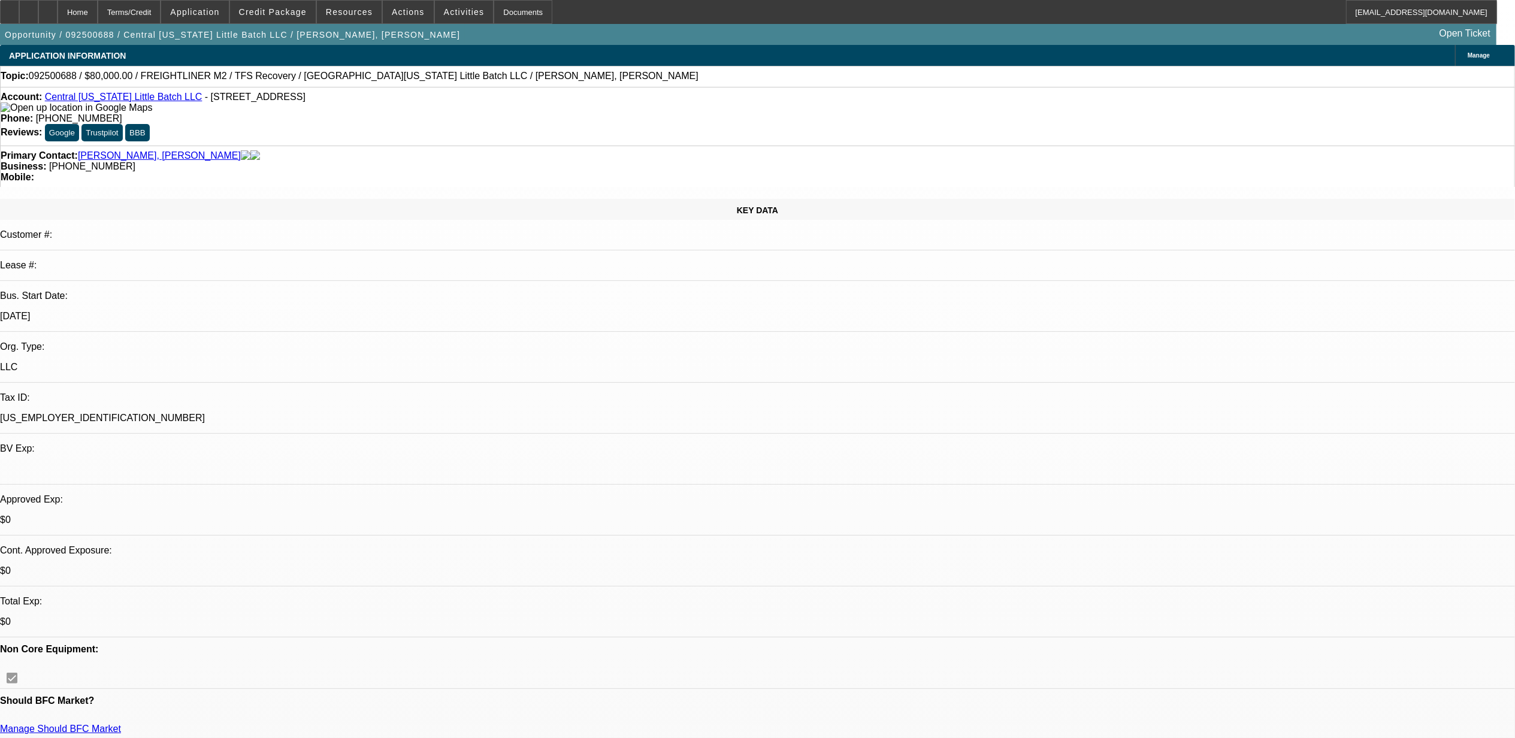
select select "4"
click at [389, 17] on span at bounding box center [408, 12] width 51 height 29
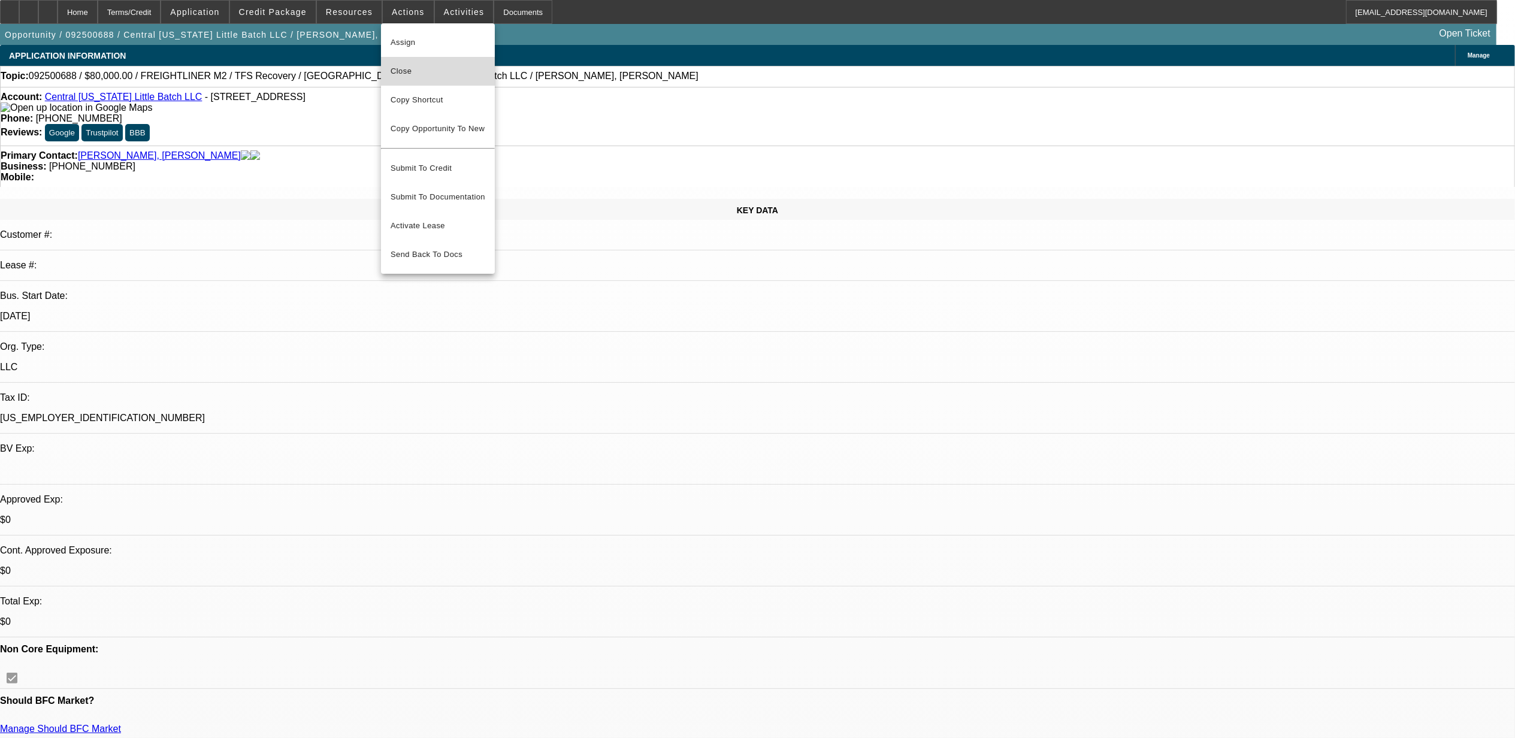
click at [406, 65] on span "Close" at bounding box center [438, 71] width 95 height 14
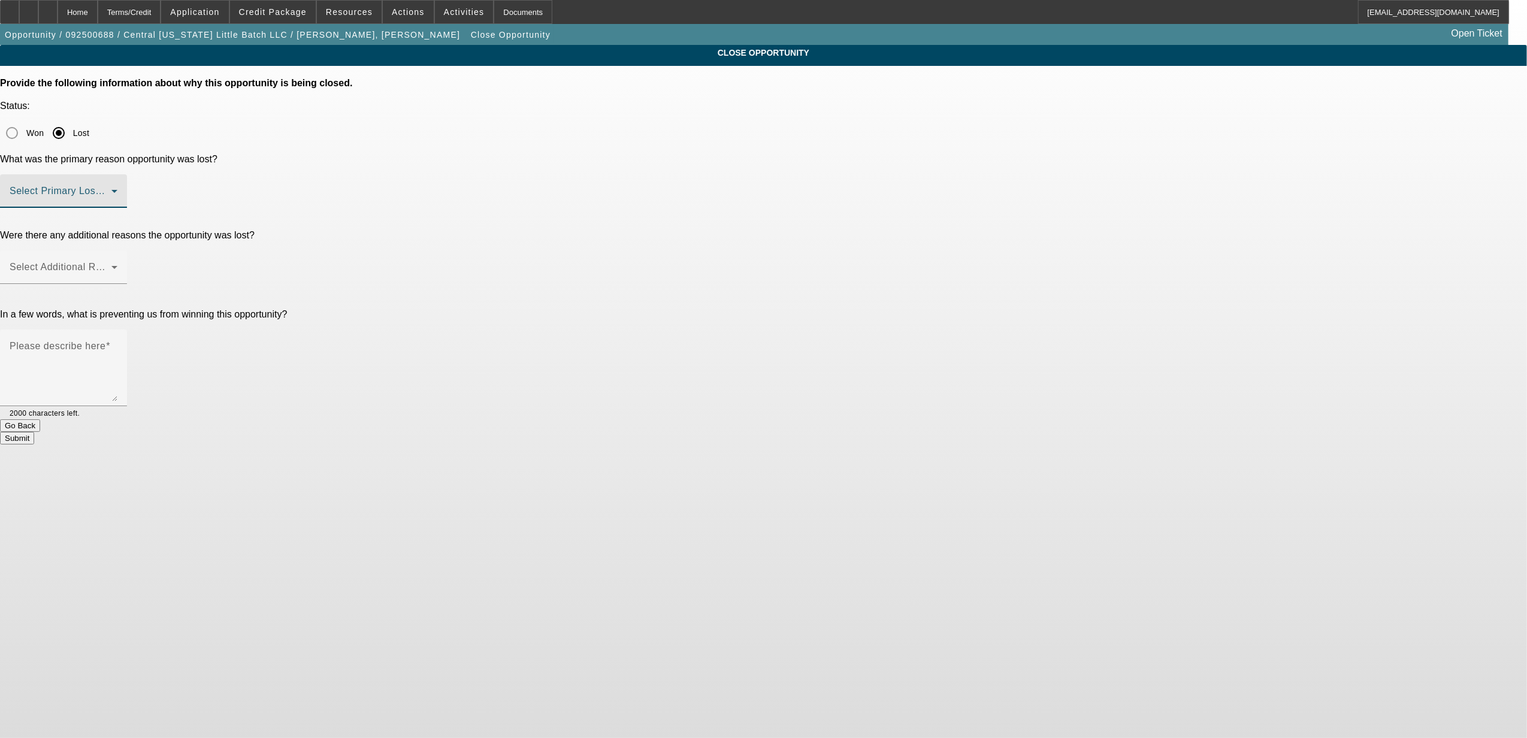
click at [111, 189] on span at bounding box center [61, 196] width 102 height 14
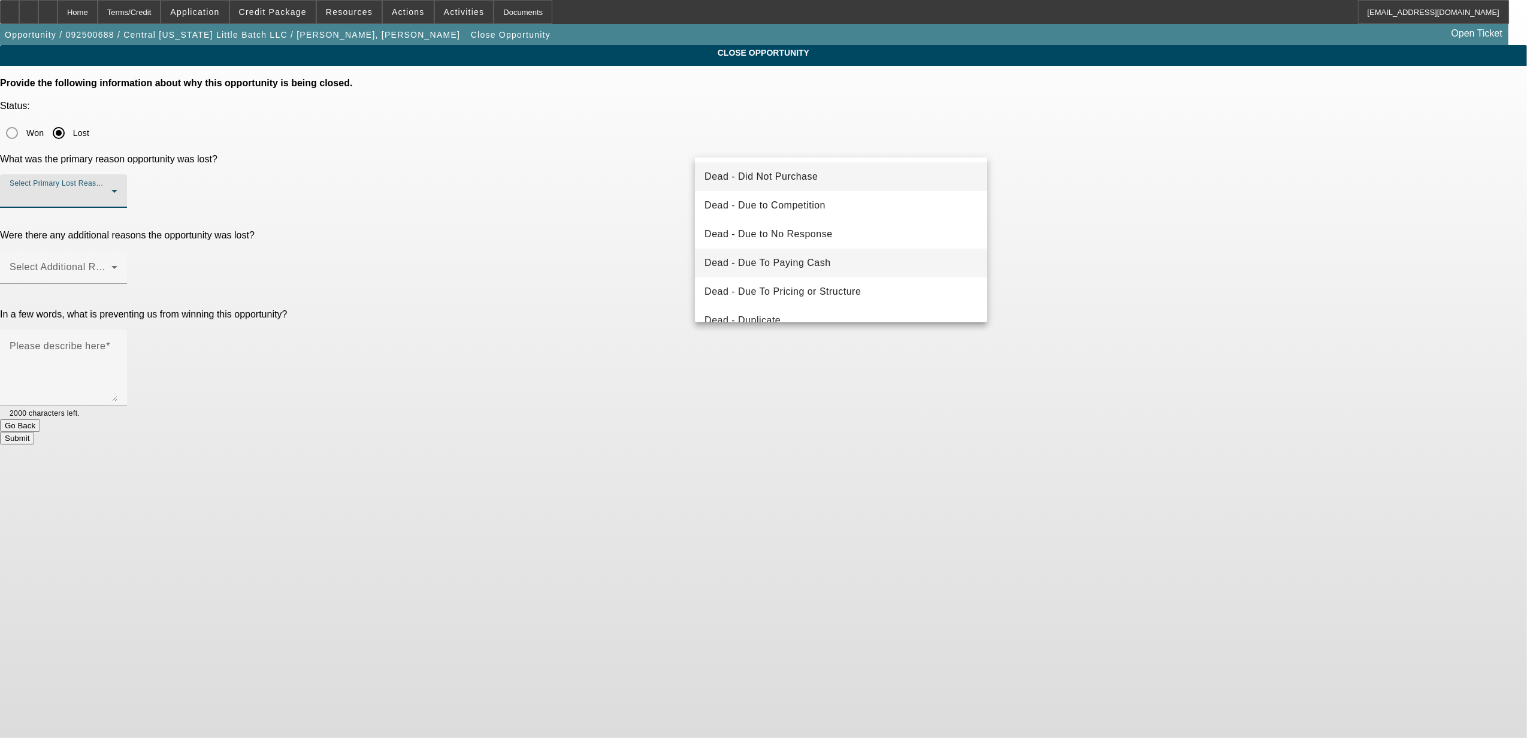
scroll to position [159, 0]
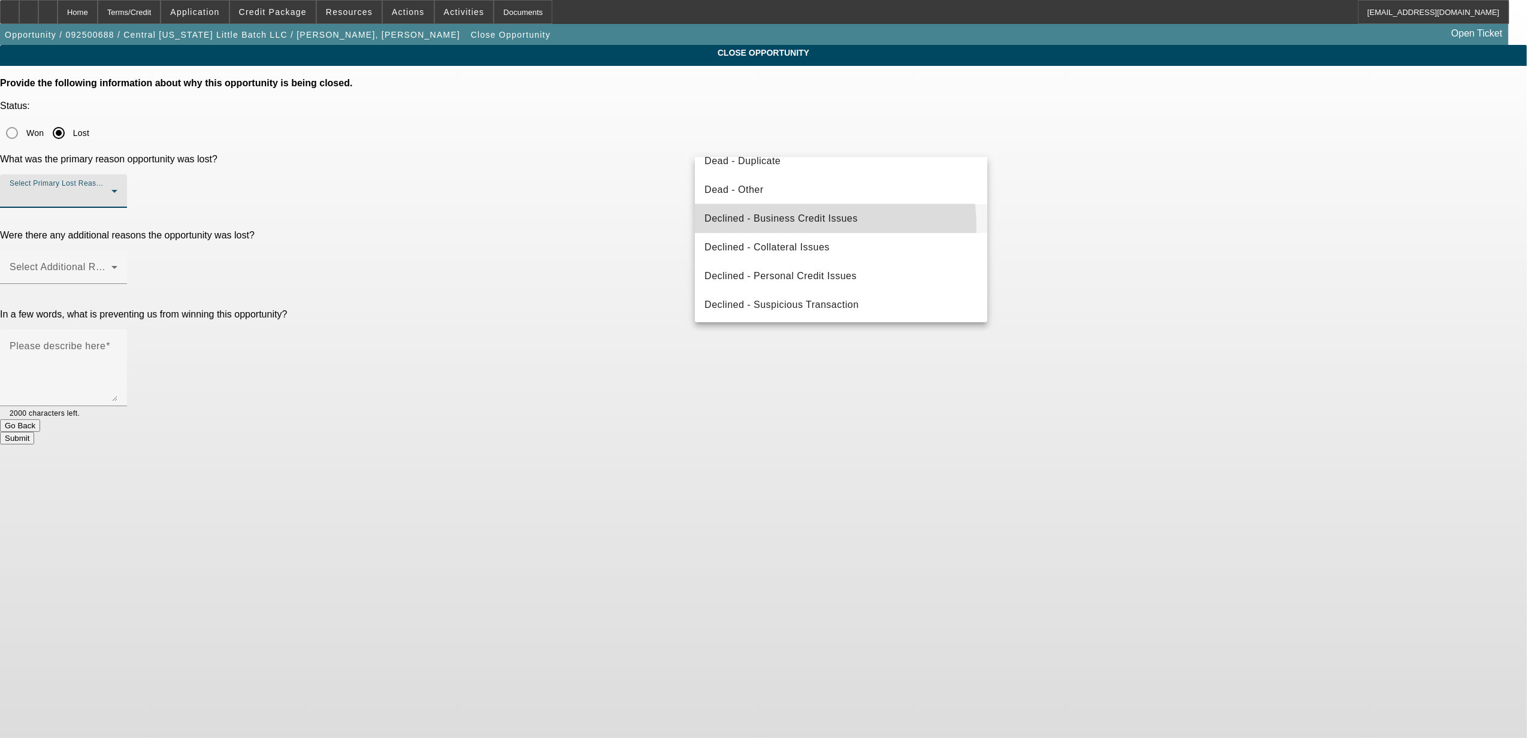
click at [776, 226] on mat-option "Declined - Business Credit Issues" at bounding box center [841, 218] width 292 height 29
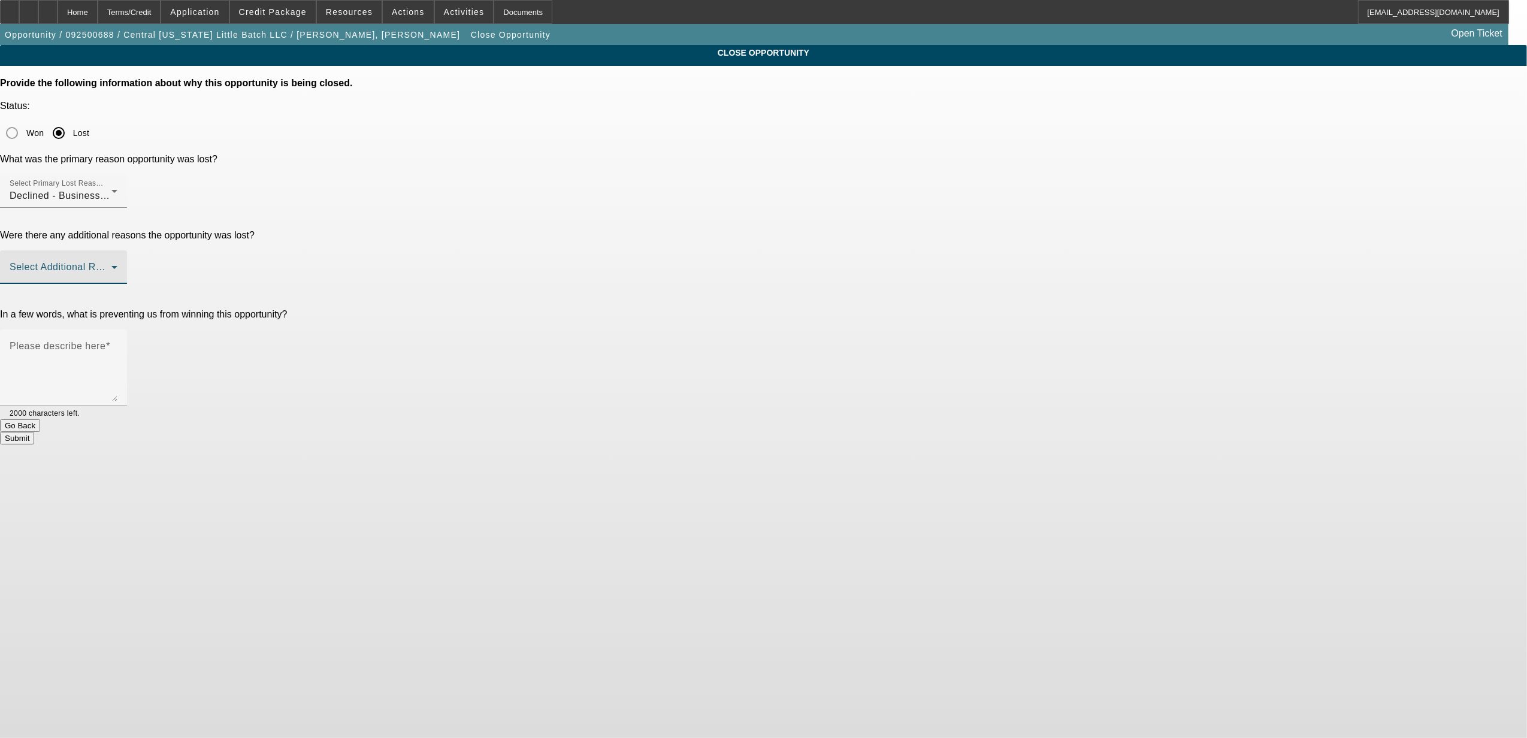
click at [111, 265] on span at bounding box center [61, 272] width 102 height 14
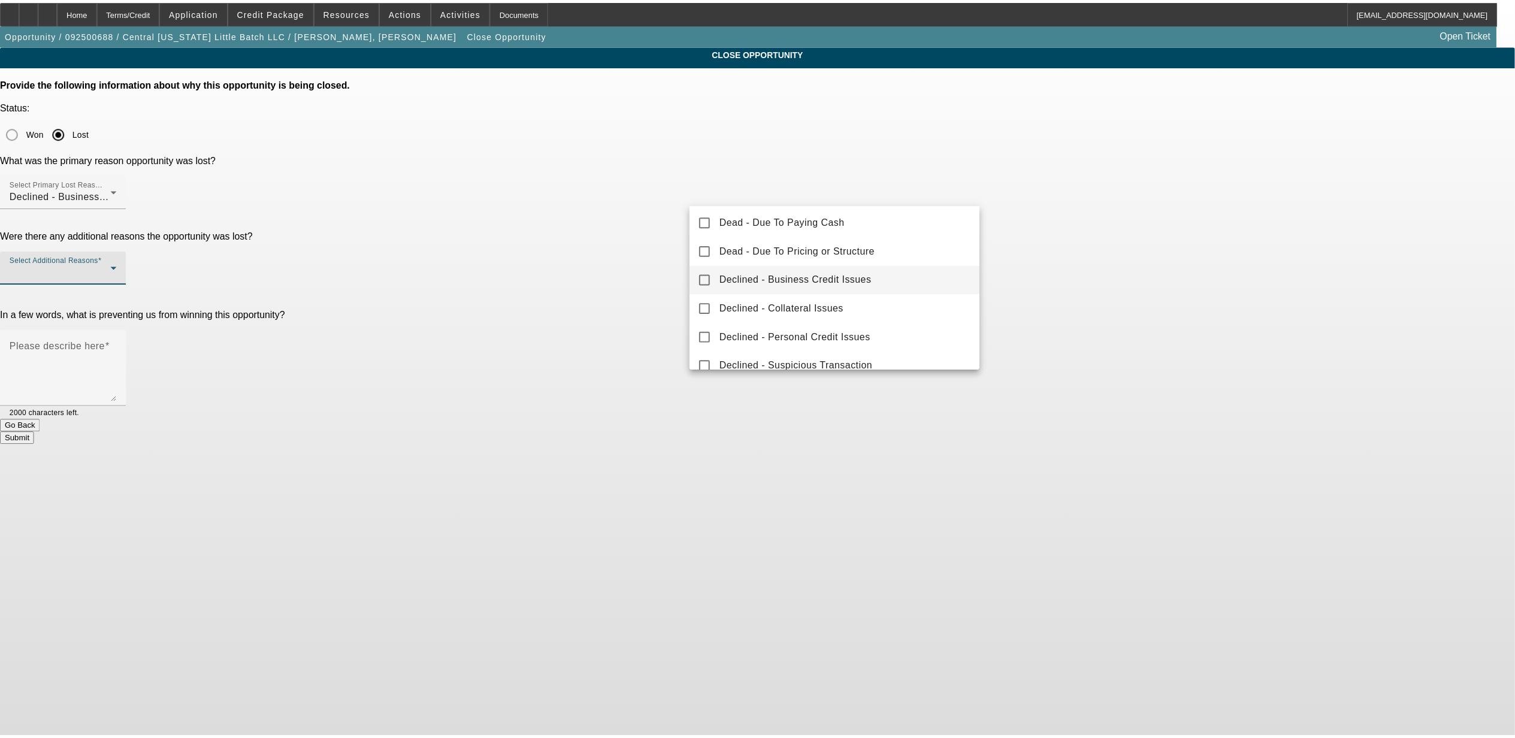
scroll to position [132, 0]
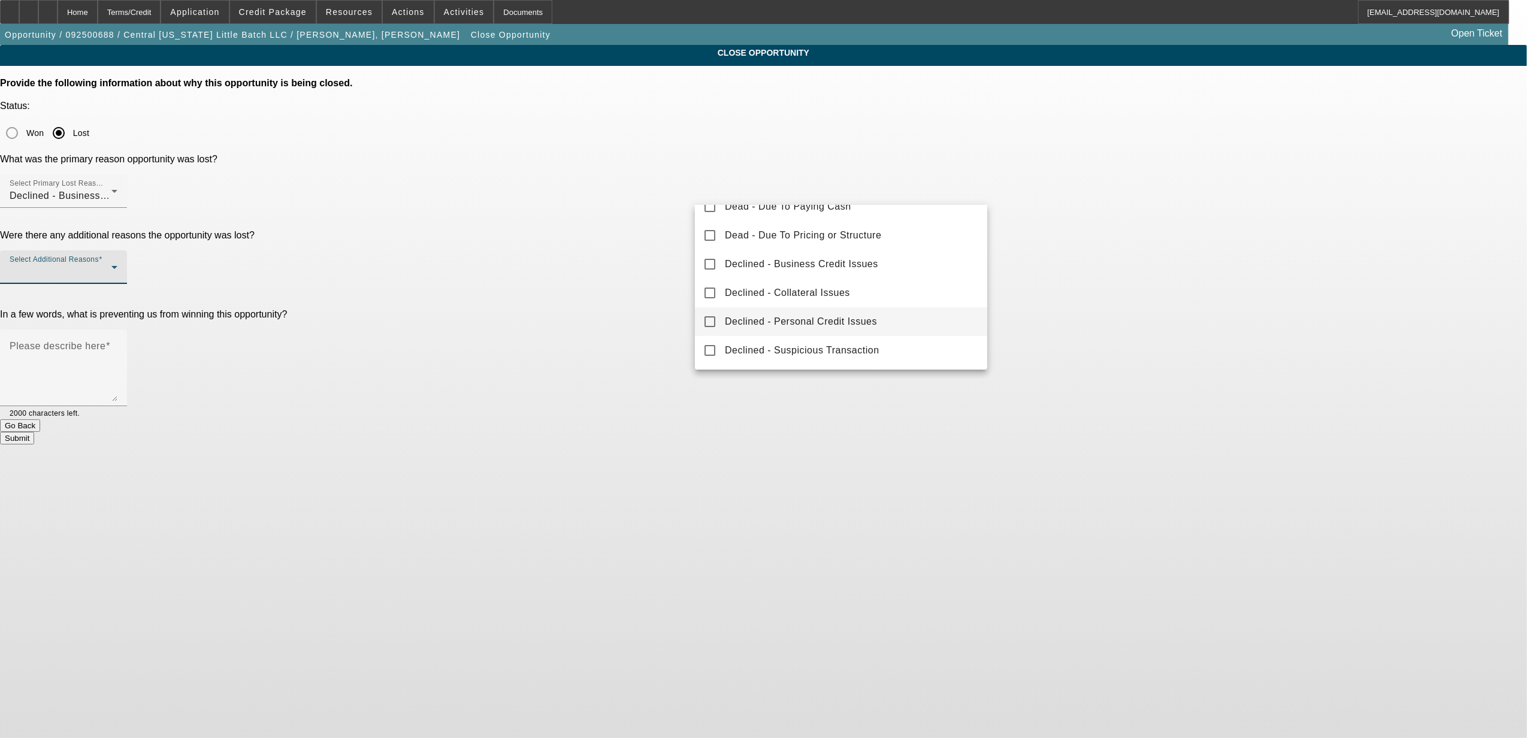
click at [778, 313] on mat-option "Declined - Personal Credit Issues" at bounding box center [841, 321] width 292 height 29
drag, startPoint x: 611, startPoint y: 272, endPoint x: 674, endPoint y: 272, distance: 62.9
click at [612, 272] on div at bounding box center [763, 369] width 1527 height 738
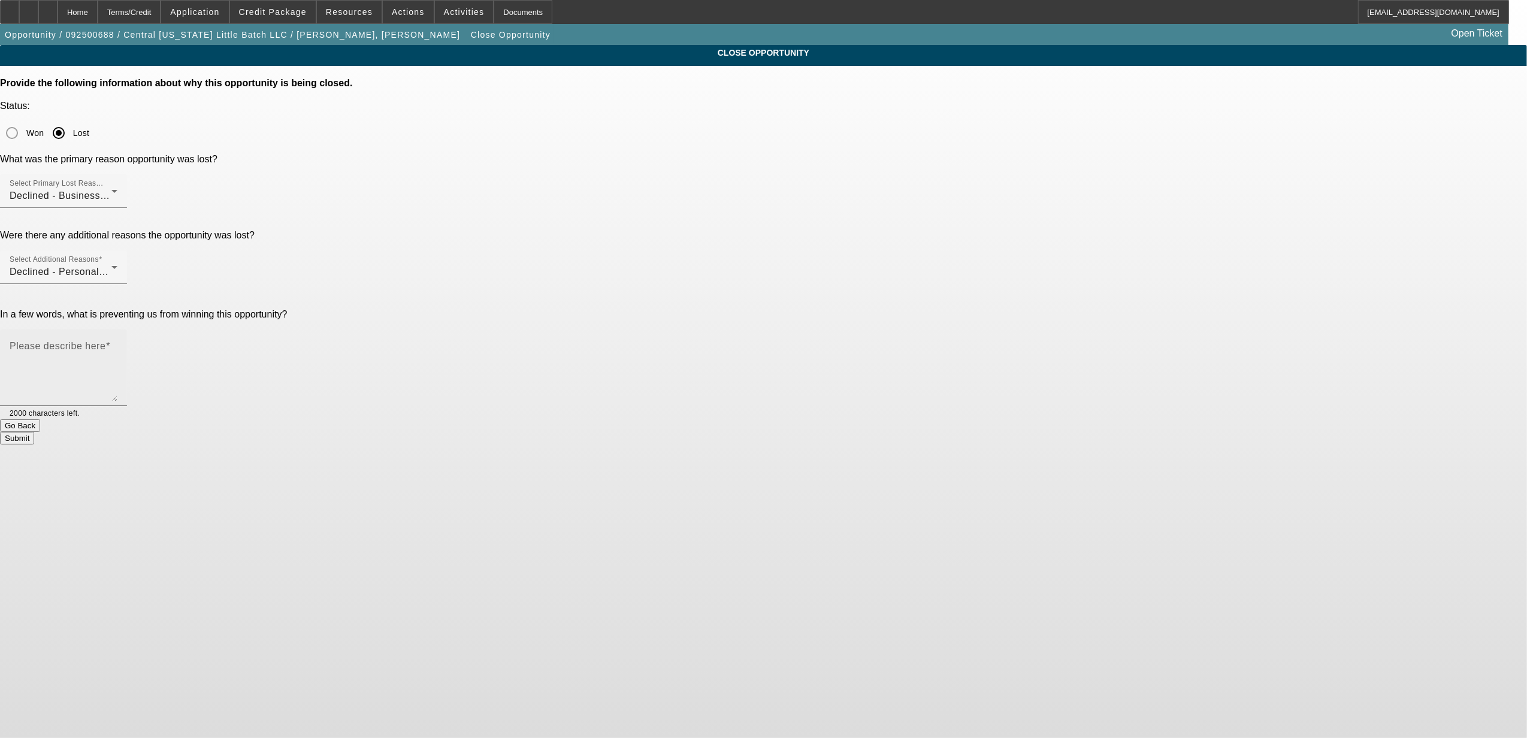
click at [117, 344] on textarea "Please describe here" at bounding box center [64, 373] width 108 height 58
type textarea "see comments."
click at [34, 432] on button "Submit" at bounding box center [17, 438] width 34 height 13
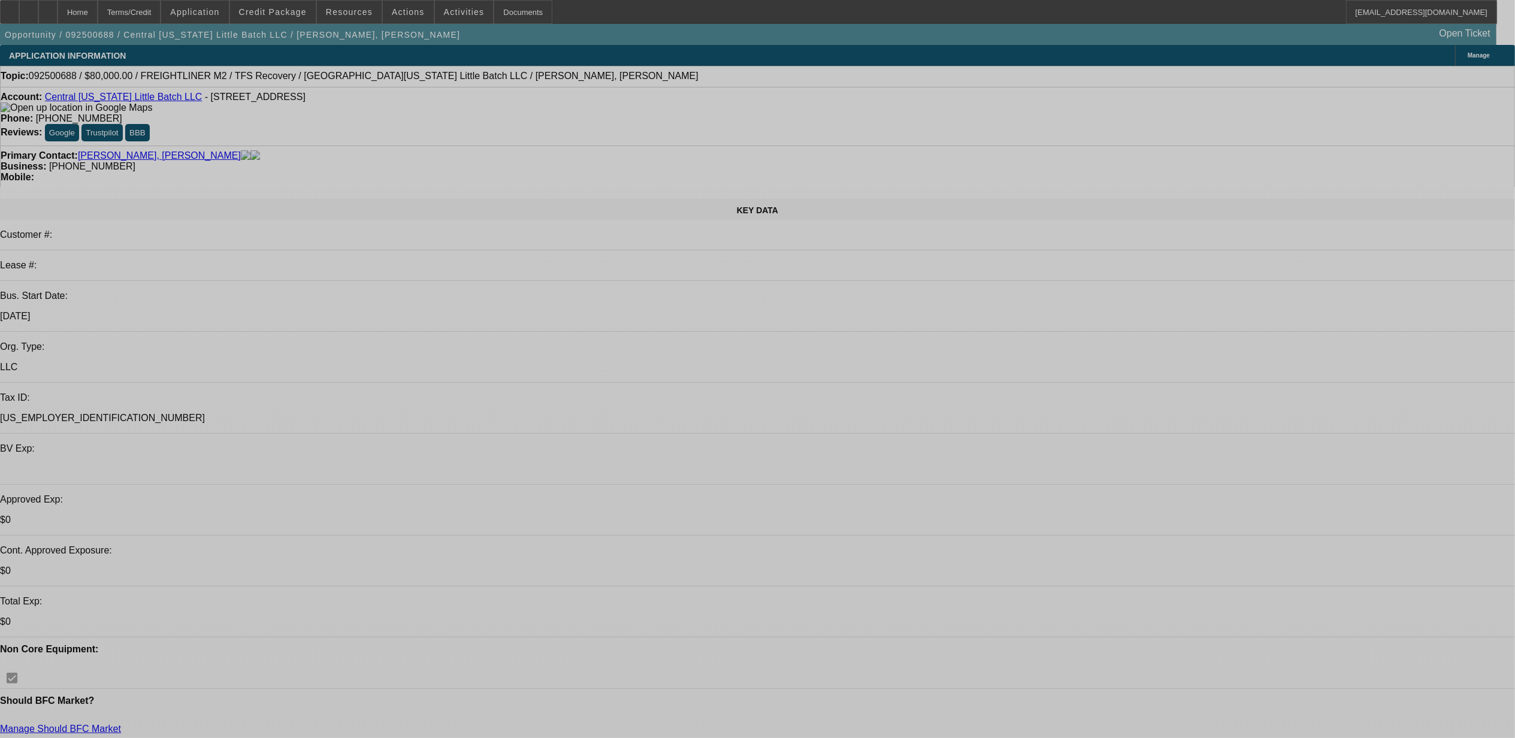
select select "0"
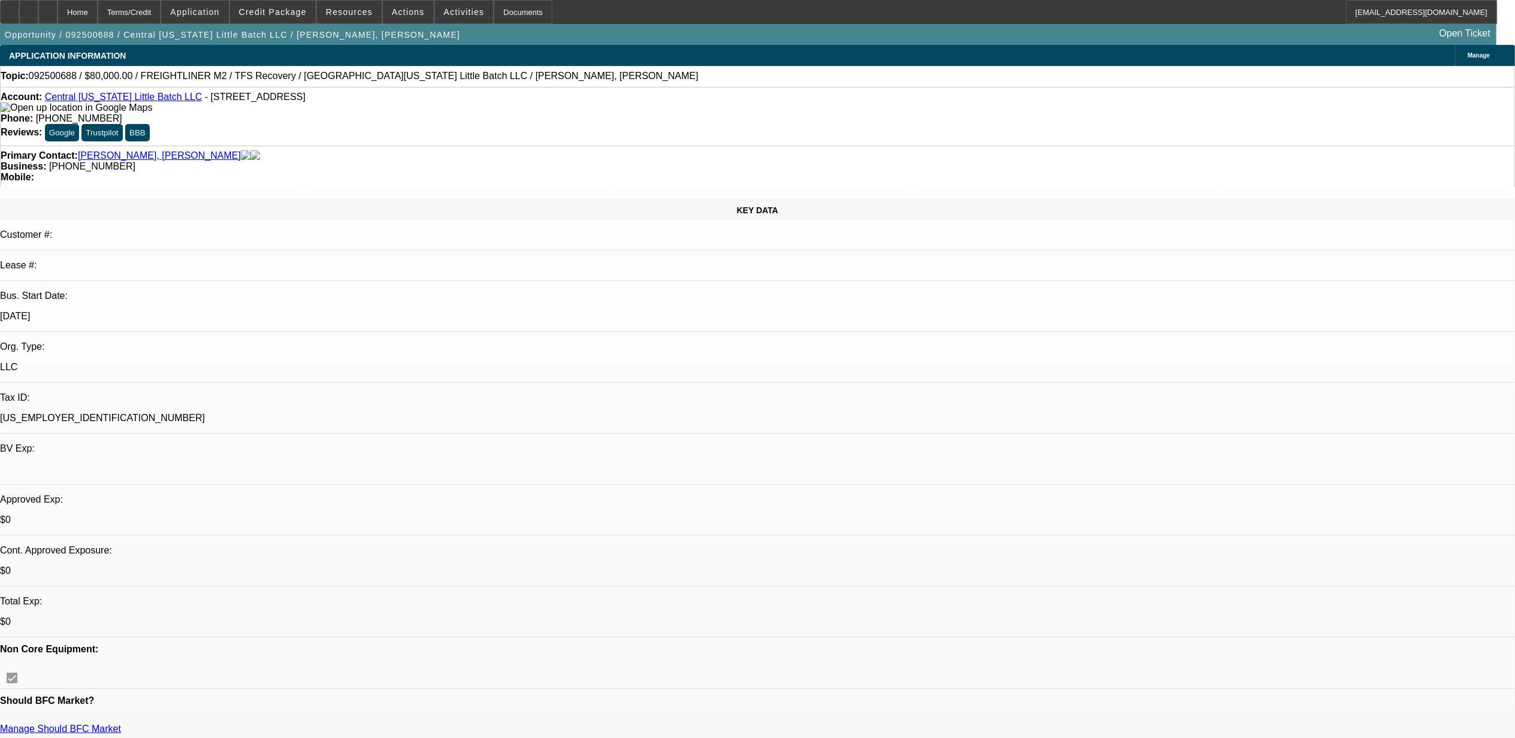
select select "2"
select select "0.1"
select select "4"
select select "0.15"
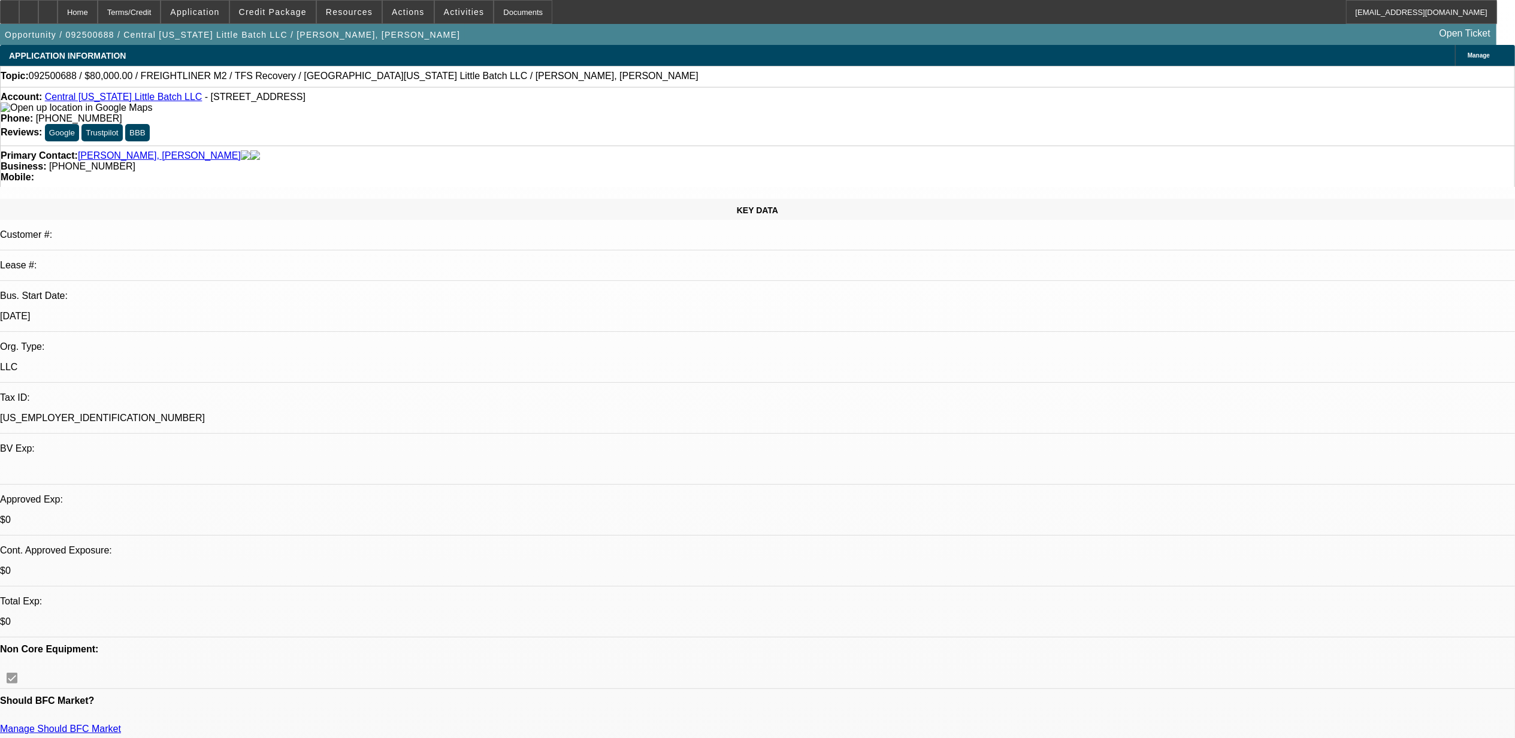
select select "2"
select select "0.1"
select select "4"
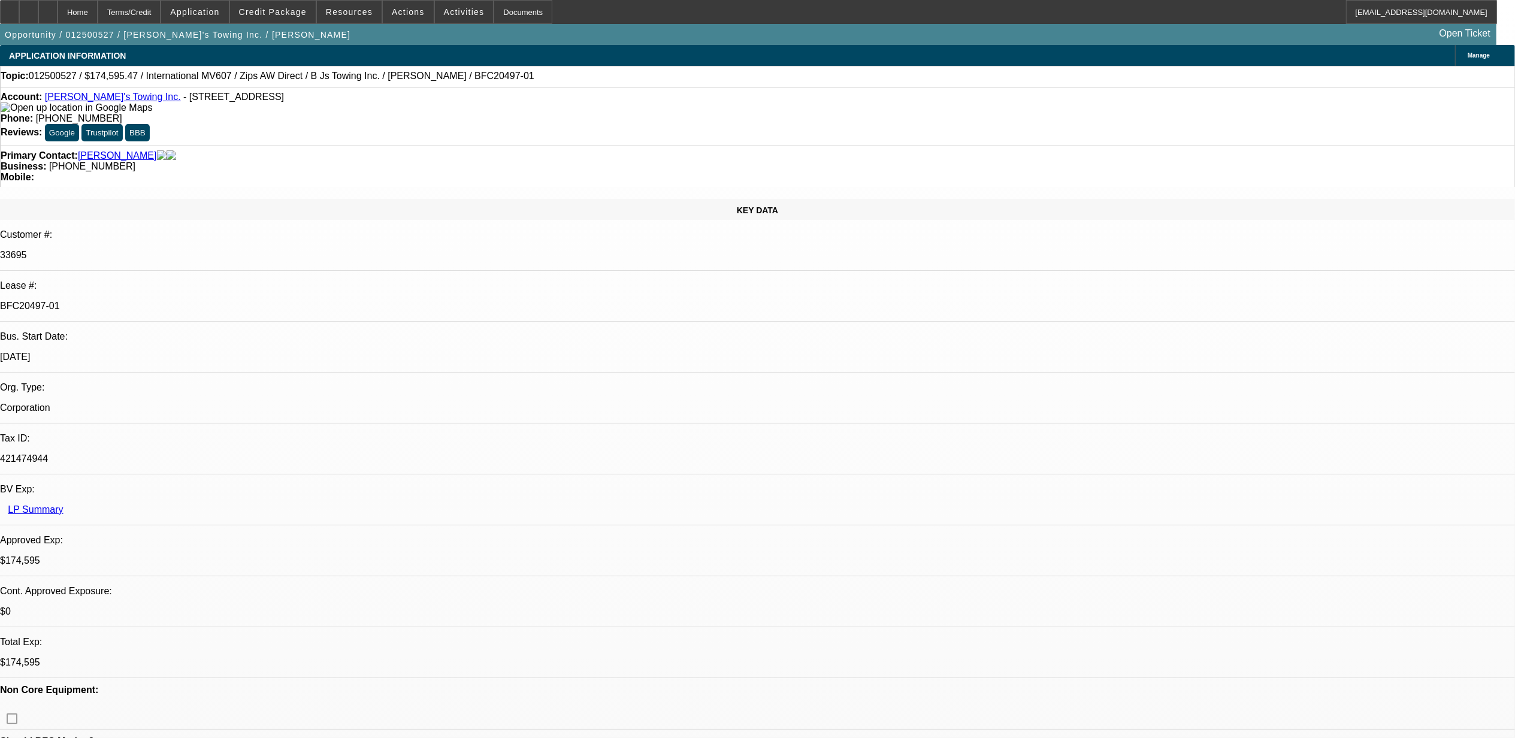
select select "0"
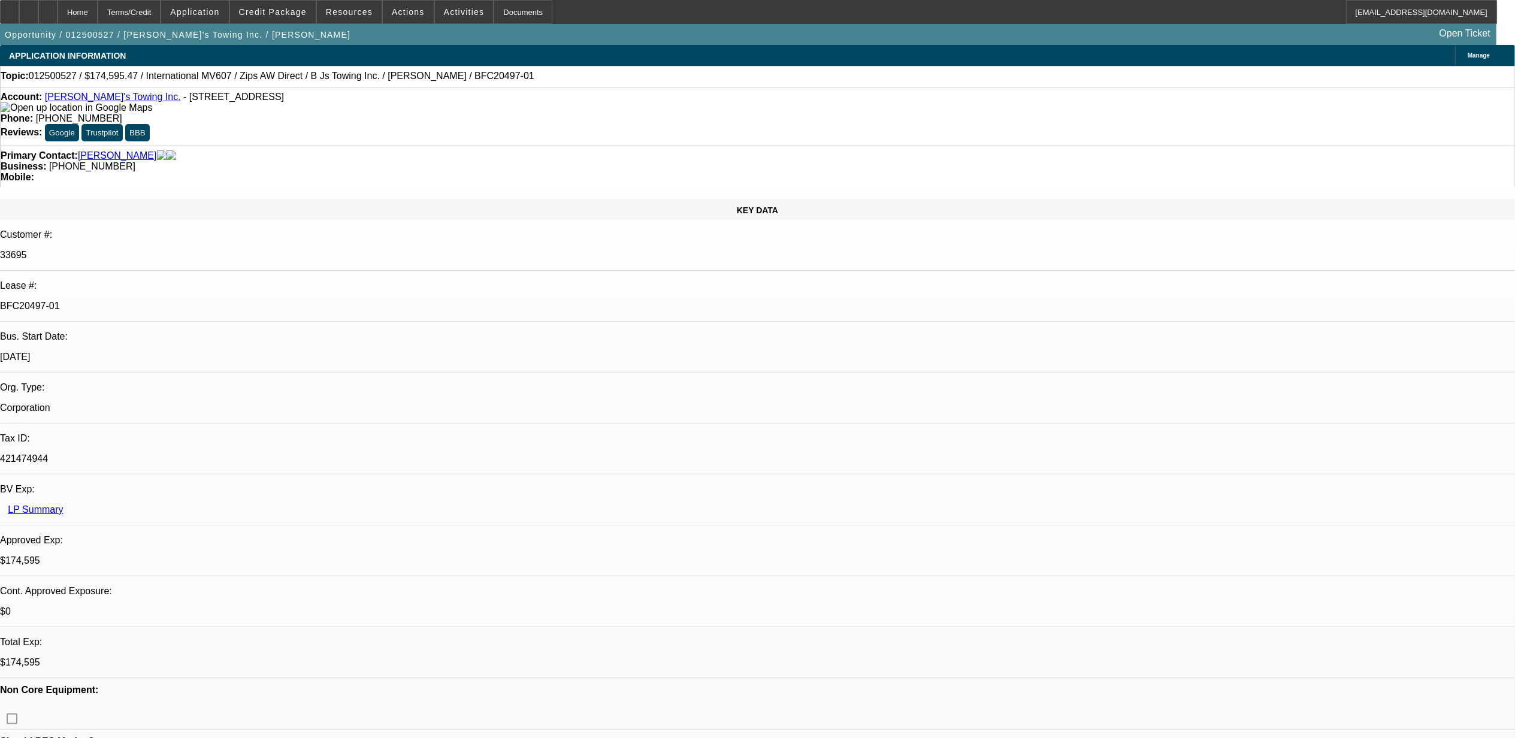
select select "0"
select select "0.1"
select select "1"
select select "2"
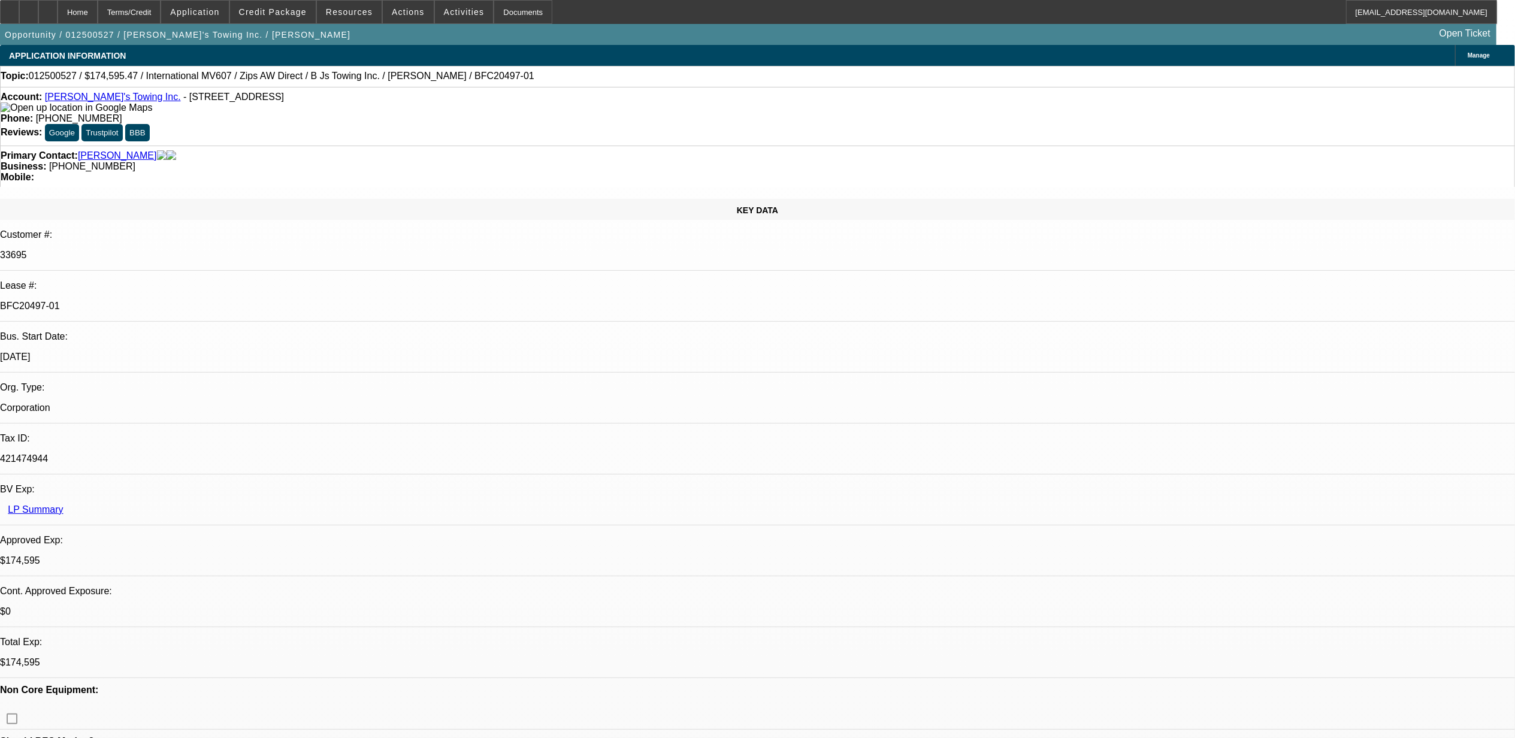
select select "6"
select select "1"
select select "2"
select select "6"
select select "1"
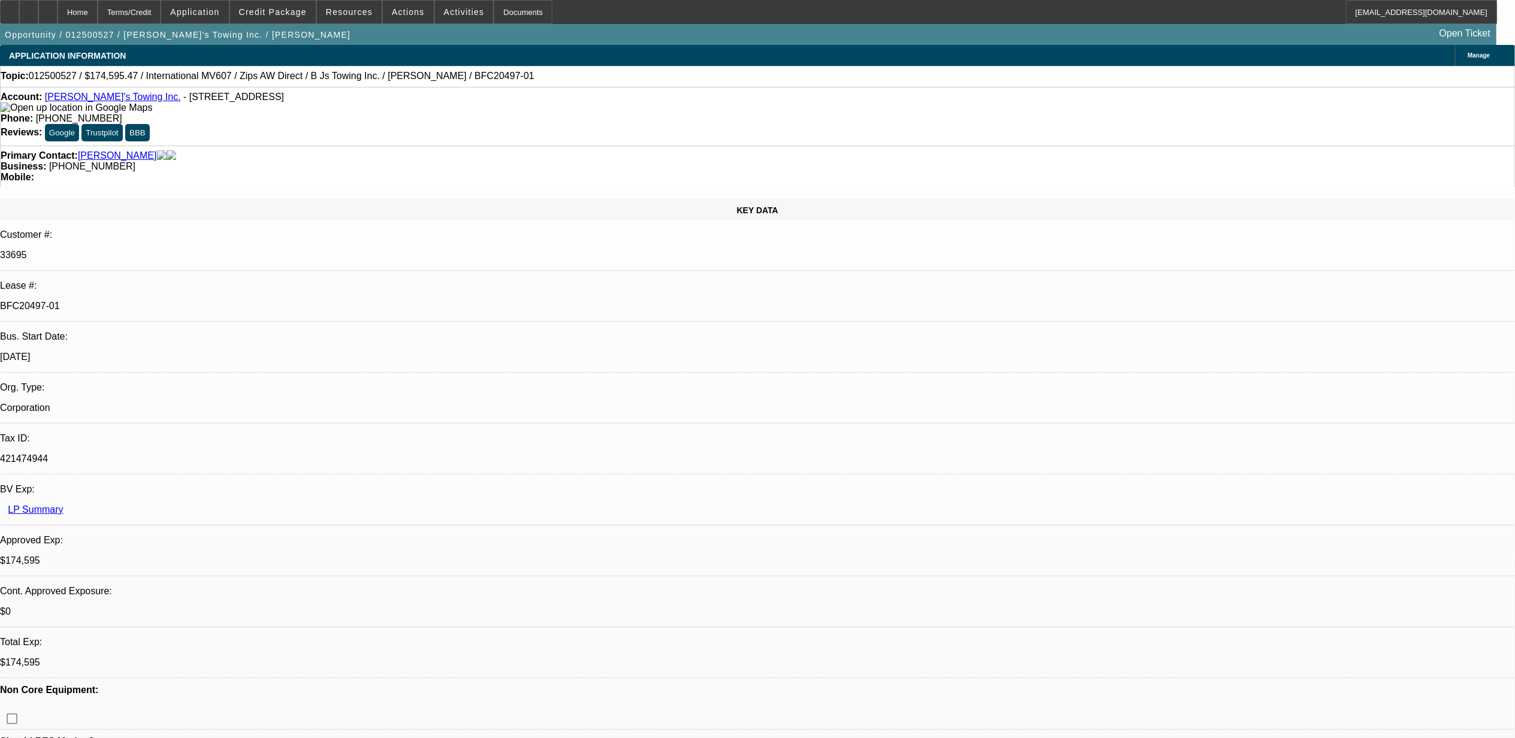
select select "2"
select select "6"
select select "1"
select select "2"
select select "4"
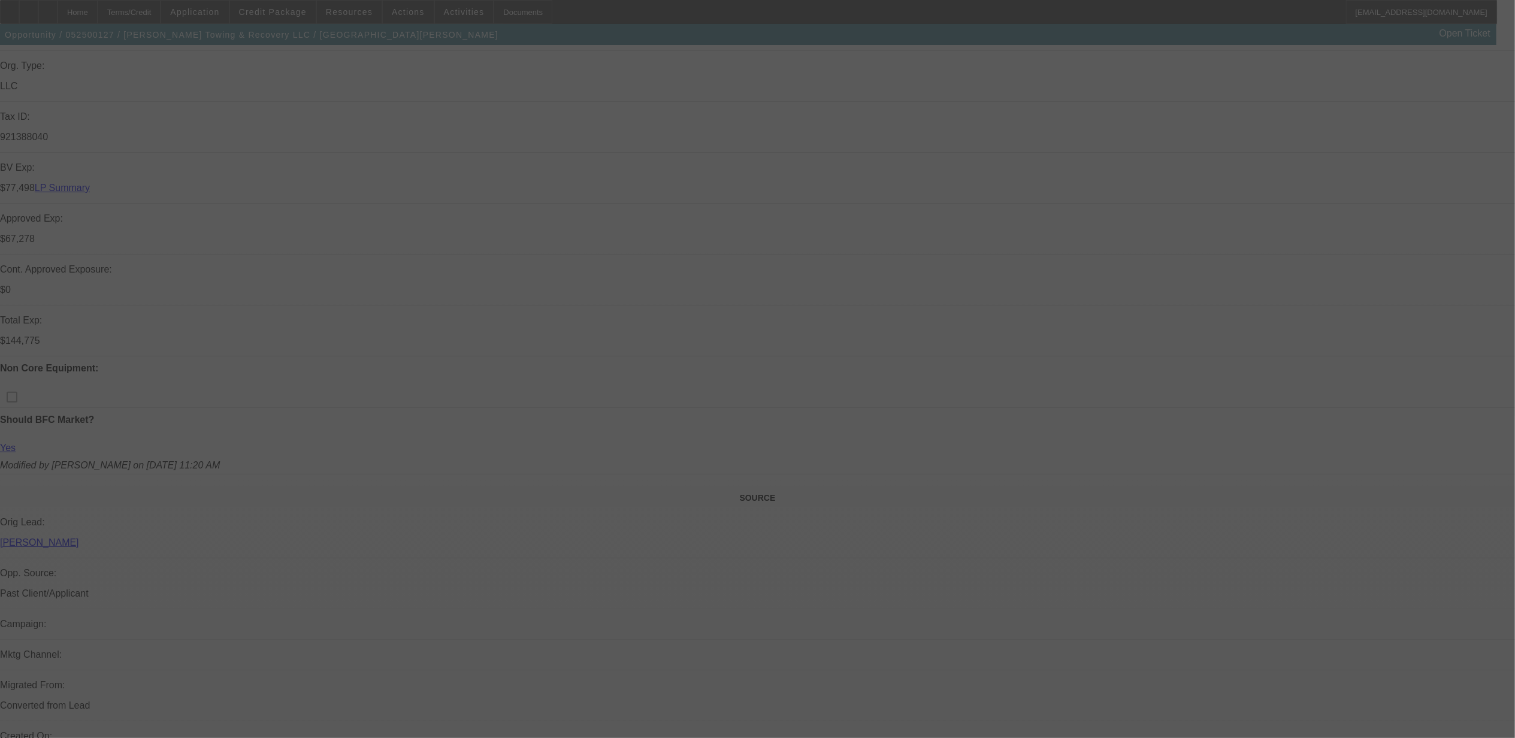
scroll to position [399, 0]
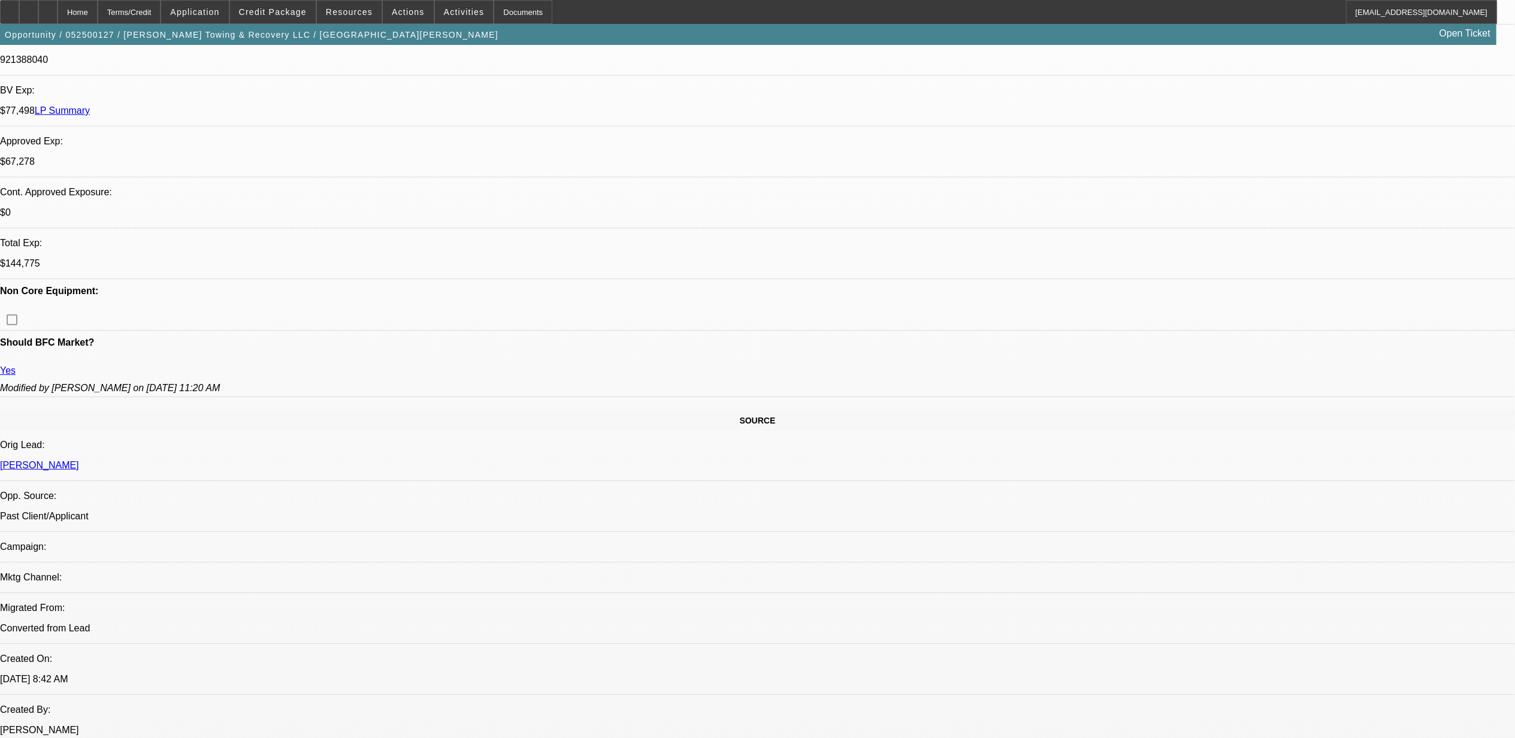
select select "0.15"
select select "2"
select select "0"
select select "0.15"
select select "2"
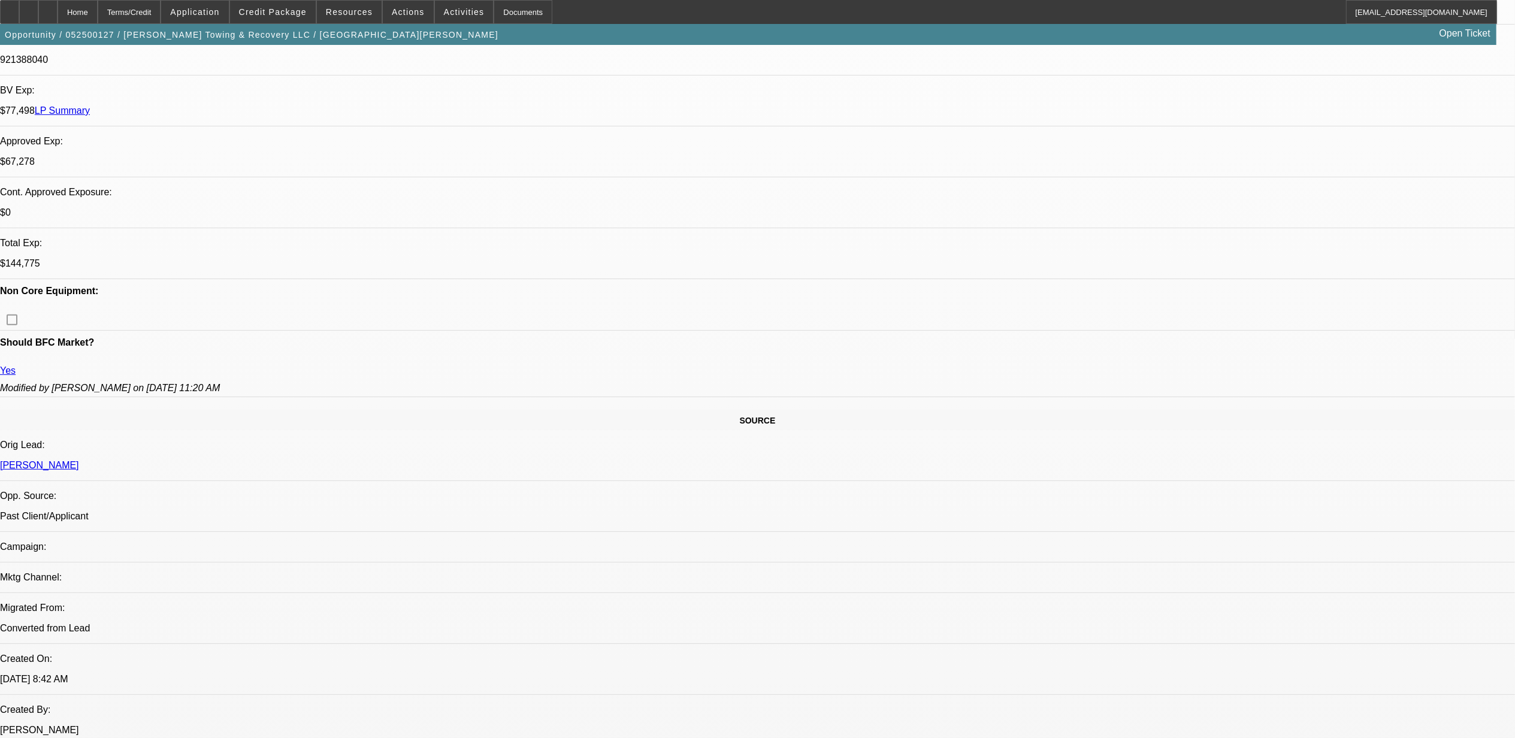
select select "0"
select select "0.15"
select select "2"
select select "0"
select select "0.15"
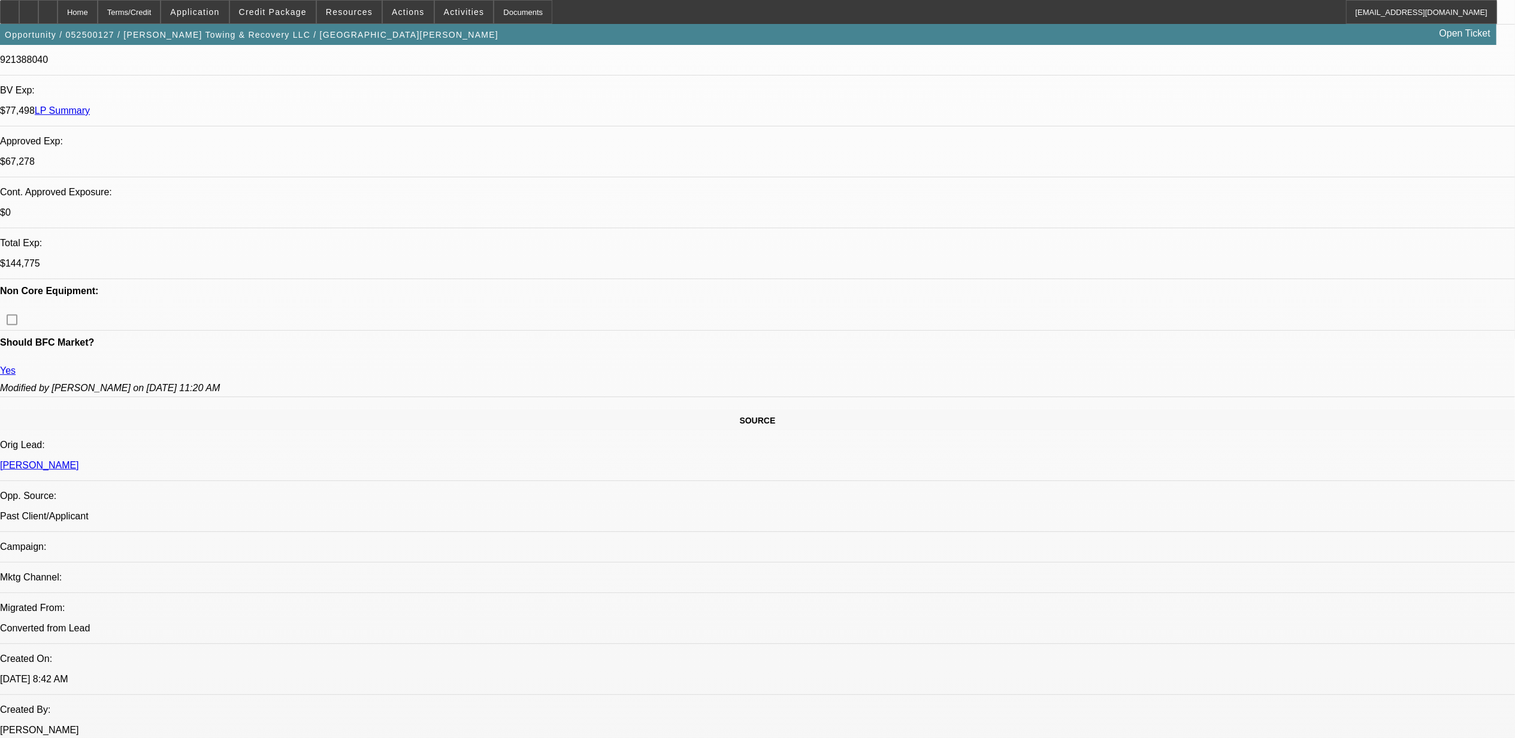
select select "2"
select select "0"
select select "1"
select select "2"
select select "6"
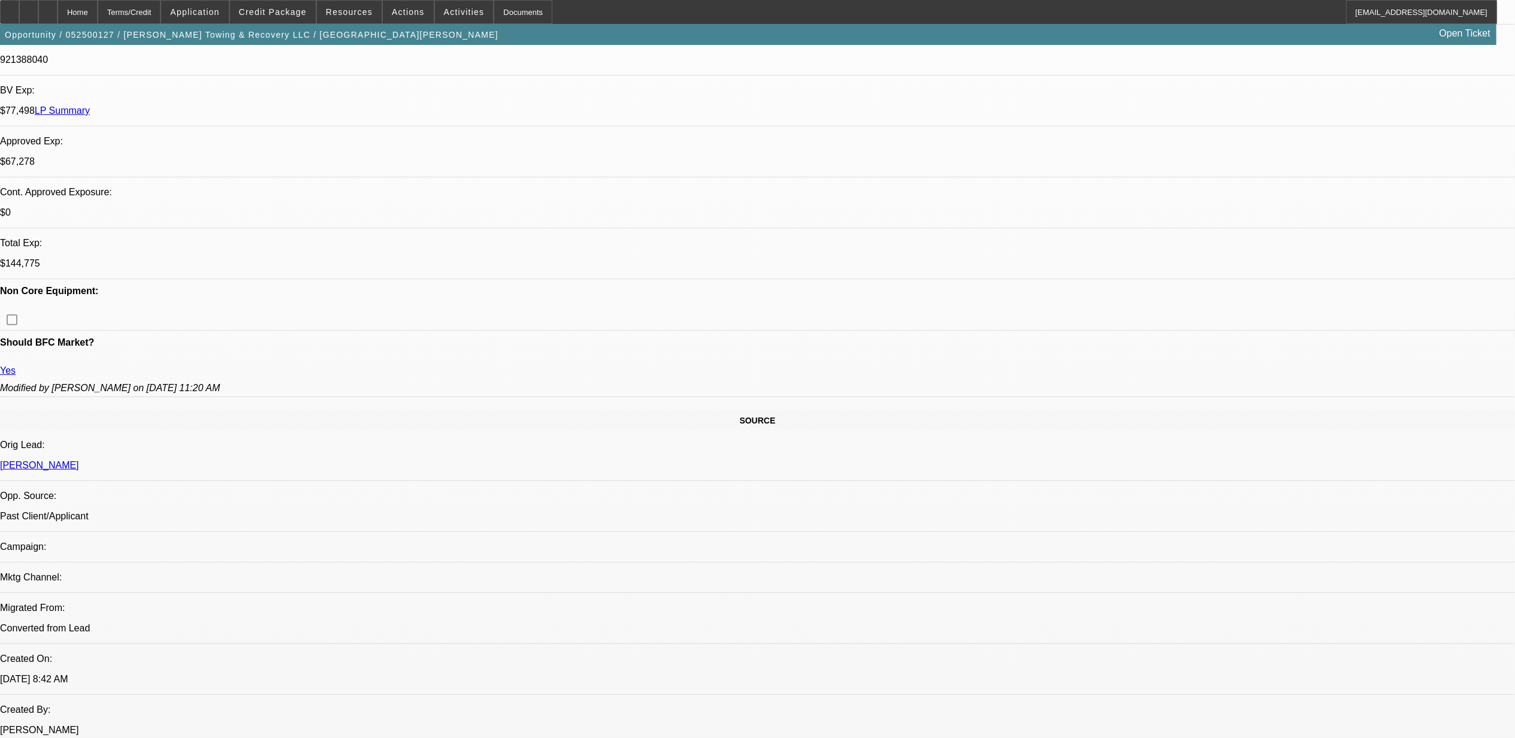
select select "1"
select select "2"
select select "6"
select select "1"
select select "2"
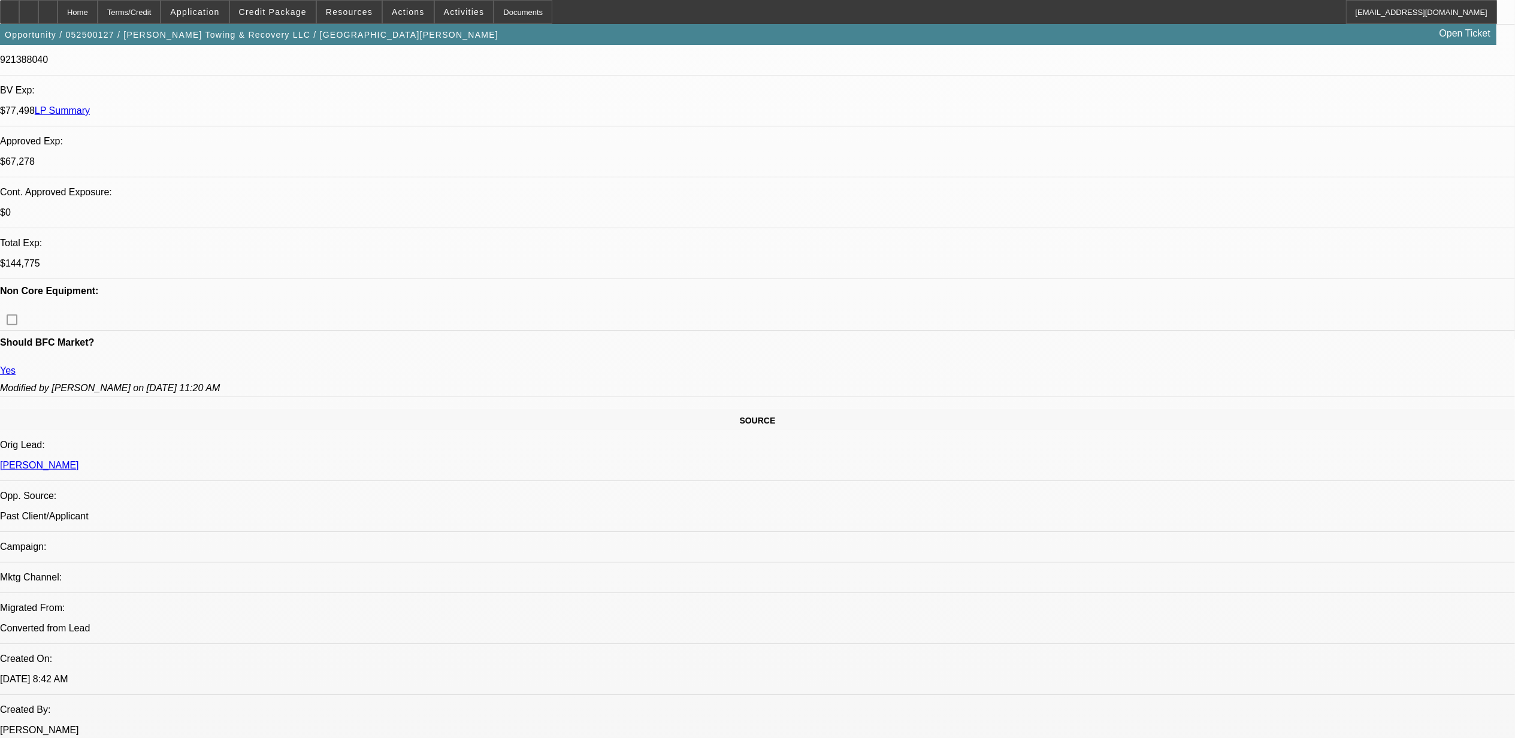
select select "6"
select select "1"
select select "2"
select select "6"
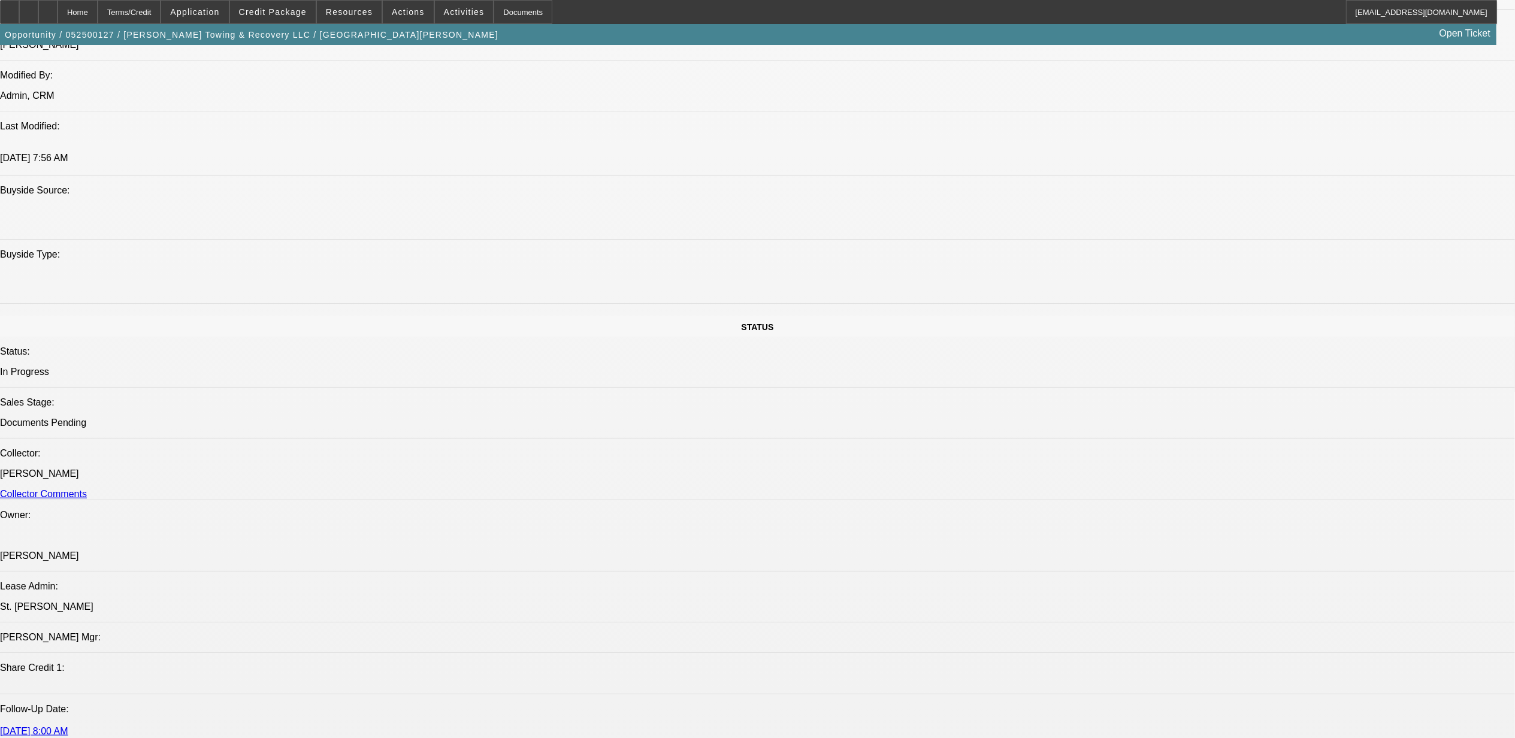
scroll to position [958, 0]
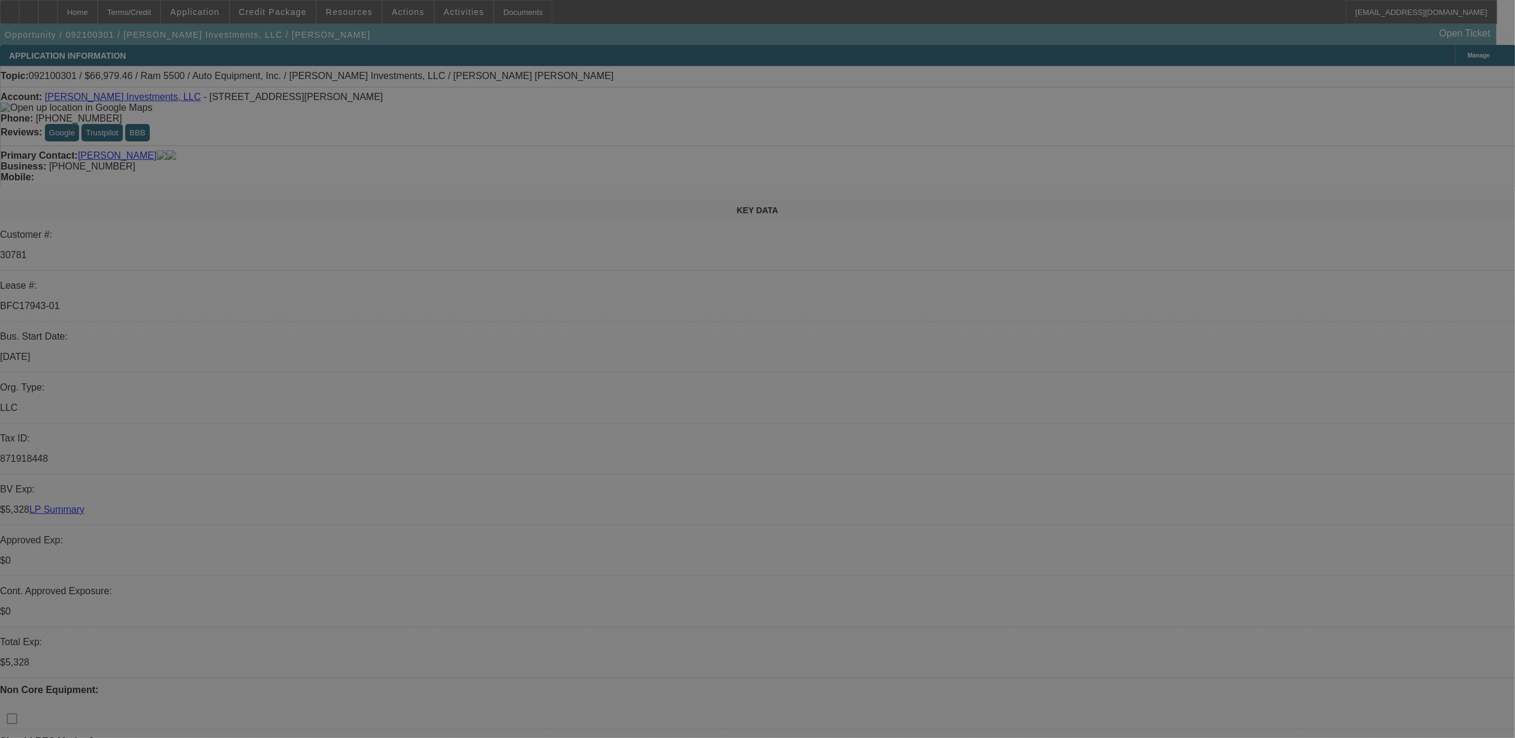
select select "0"
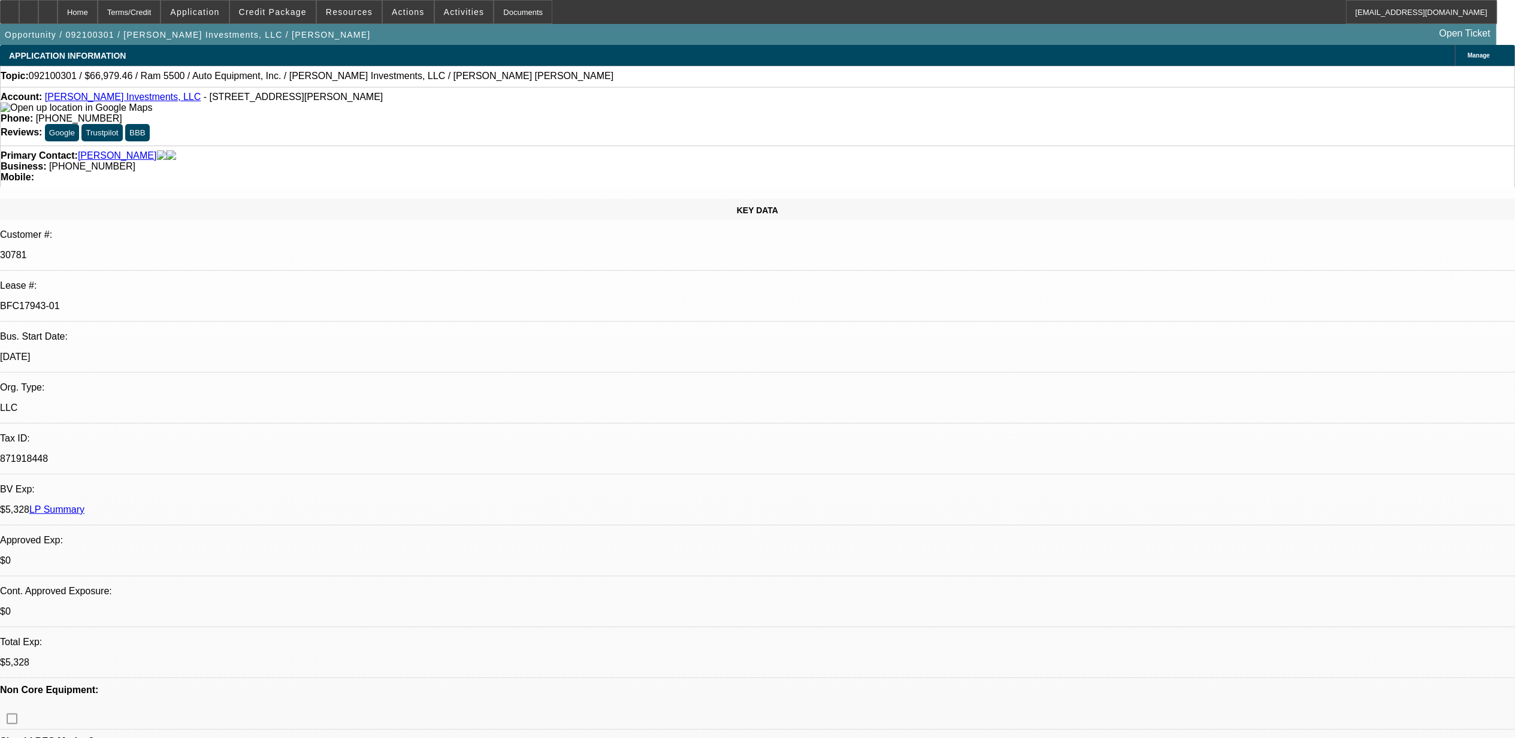
select select "2"
select select "0.1"
select select "0.2"
select select "0"
select select "0.1"
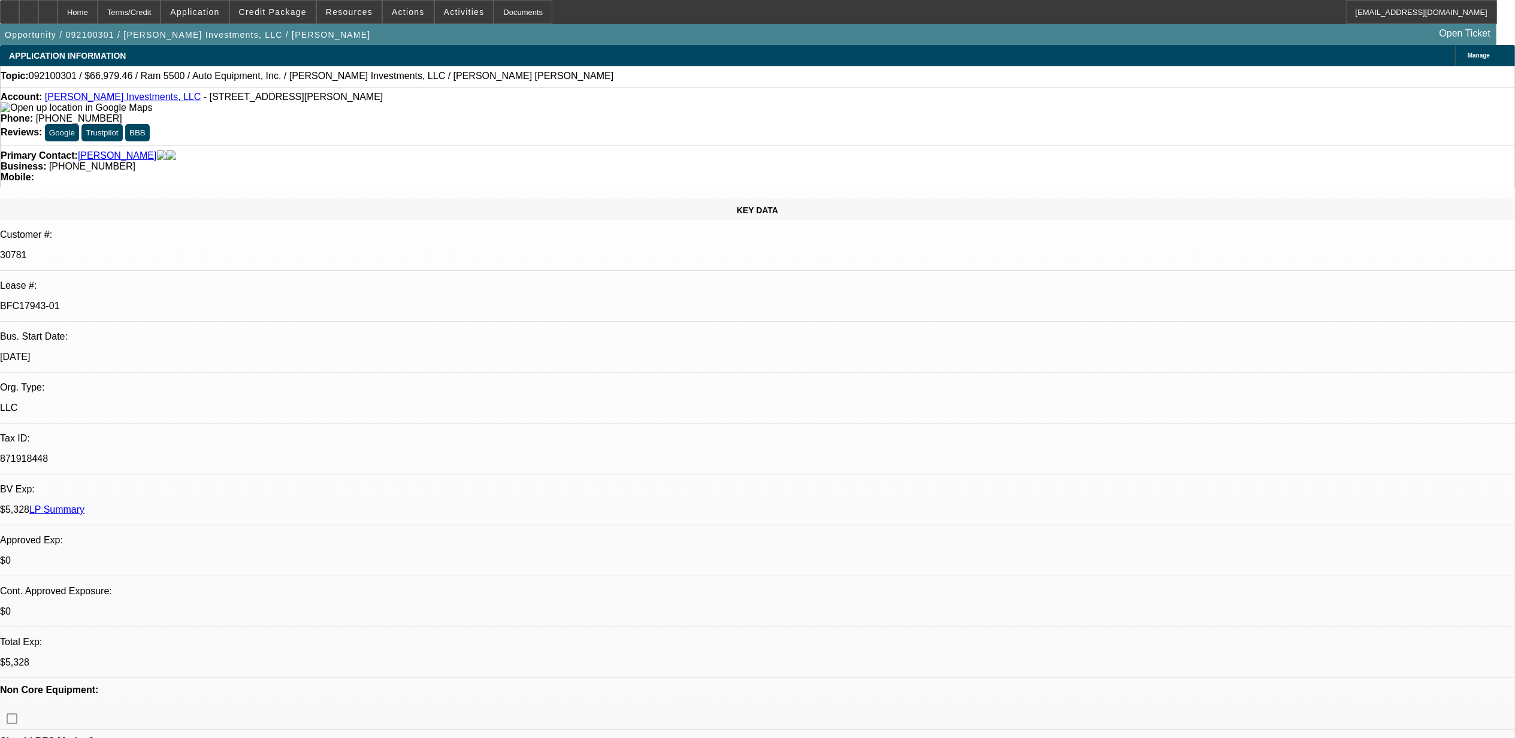
select select "0.2"
select select "0"
select select "0.1"
select select "0.2"
select select "2"
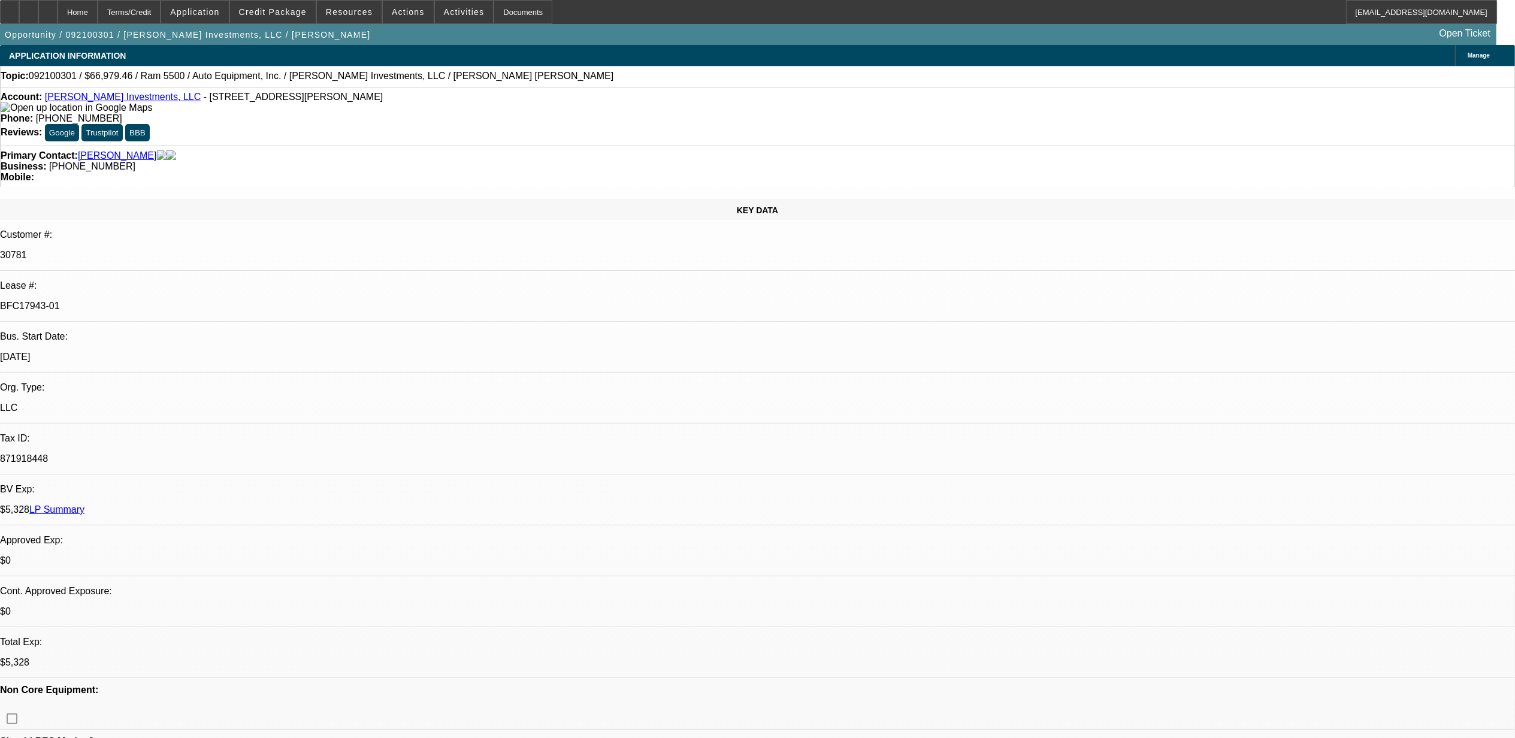
select select "0.1"
select select "1"
select select "2"
select select "4"
select select "1"
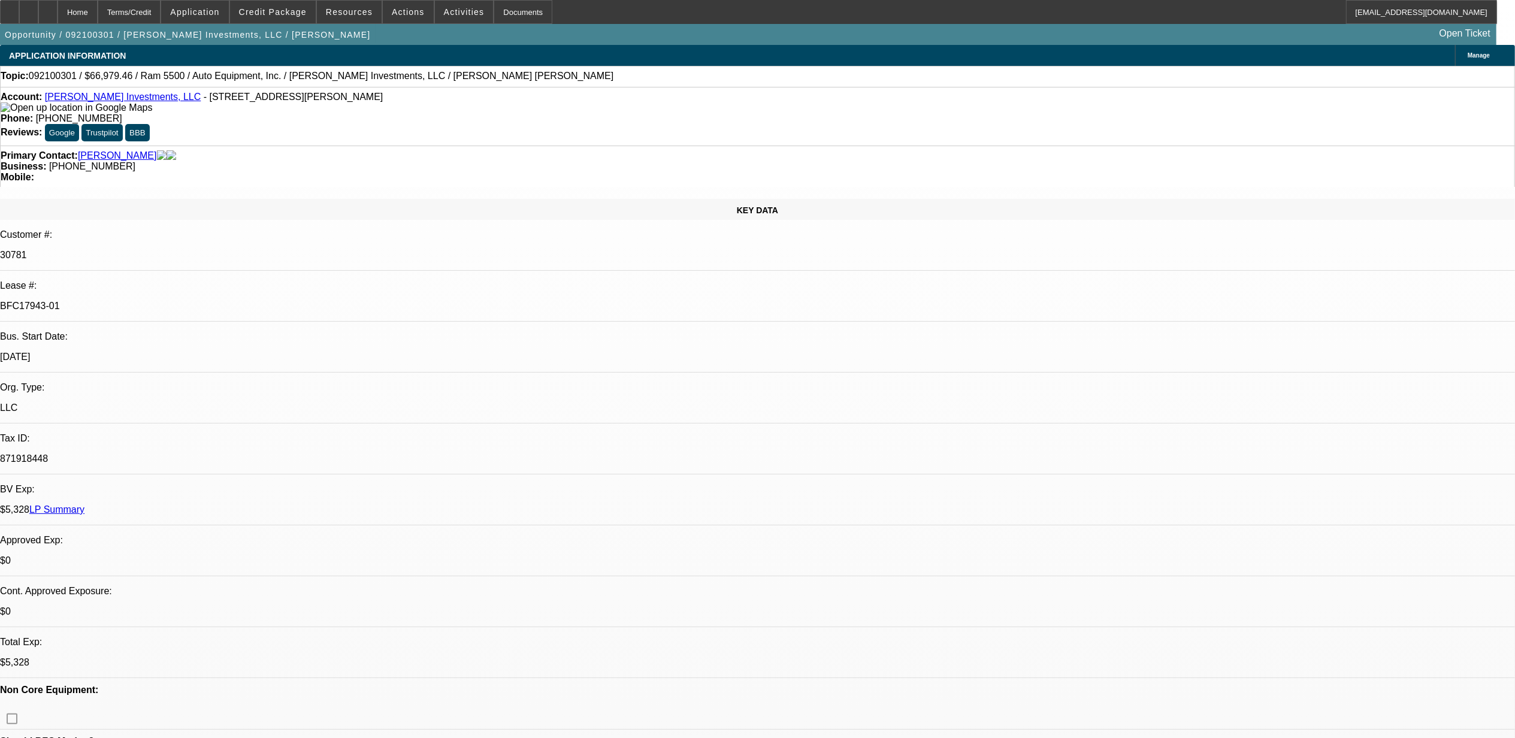
select select "2"
select select "4"
select select "1"
select select "2"
select select "4"
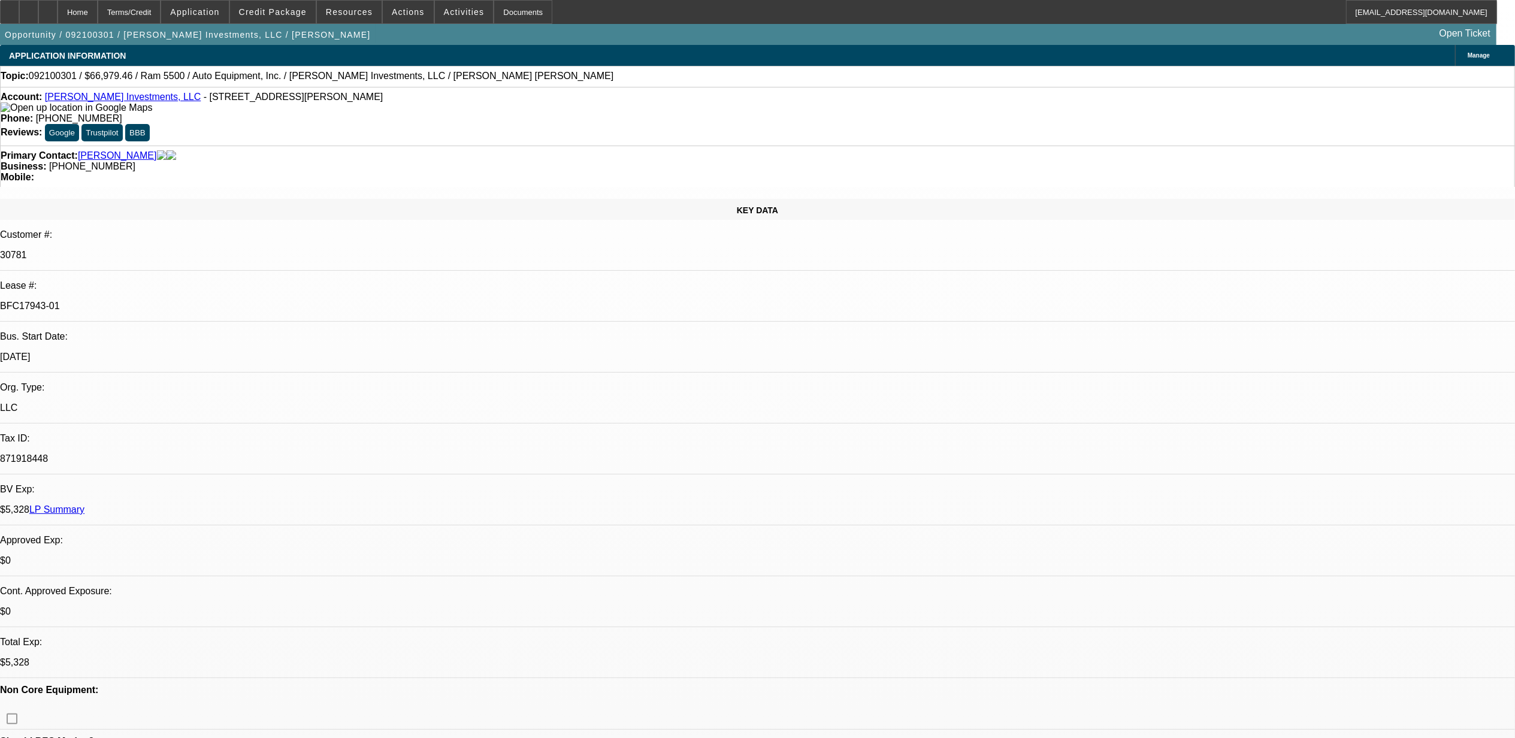
select select "1"
select select "2"
select select "4"
click at [84, 504] on link "LP Summary" at bounding box center [56, 509] width 55 height 10
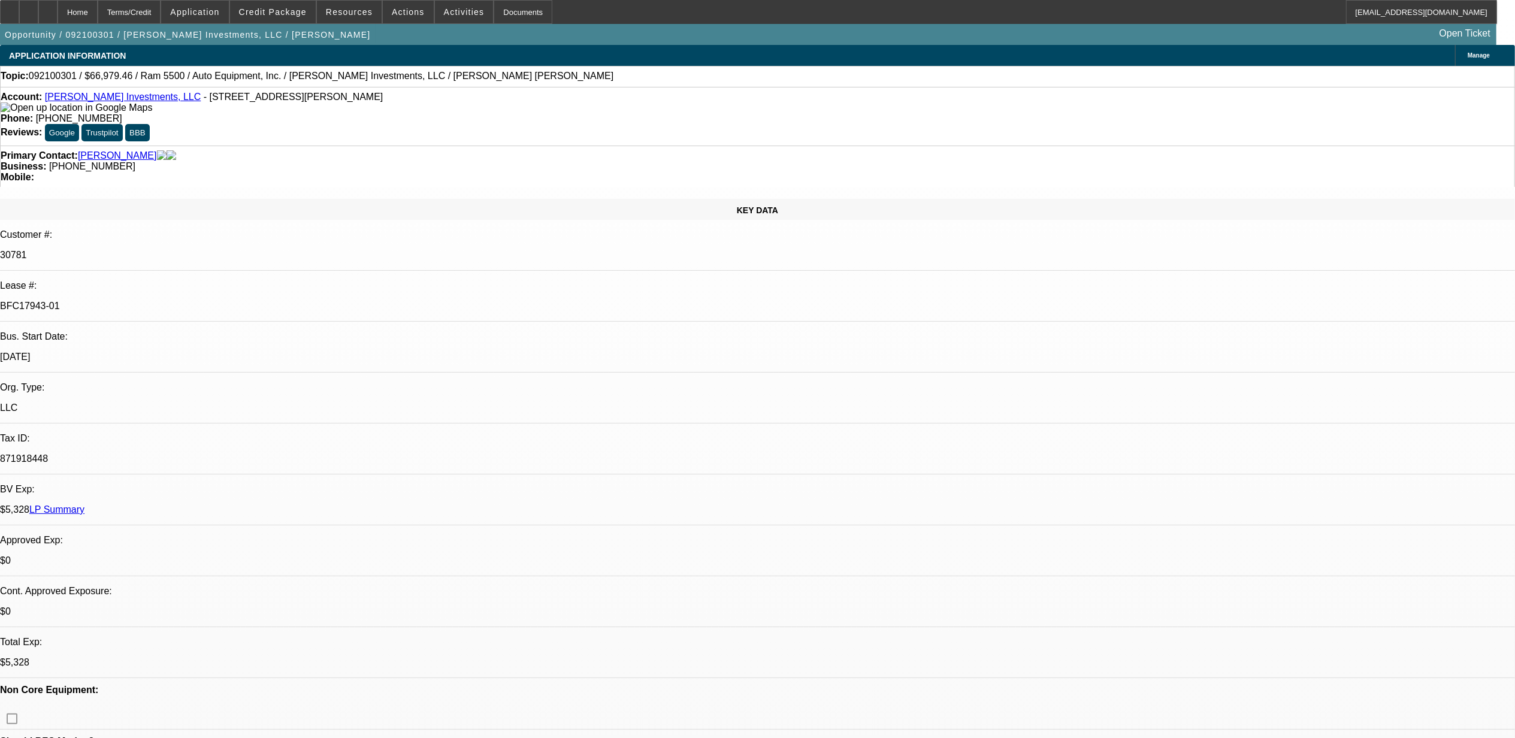
radio input "true"
type textarea "10.2, left mssg"
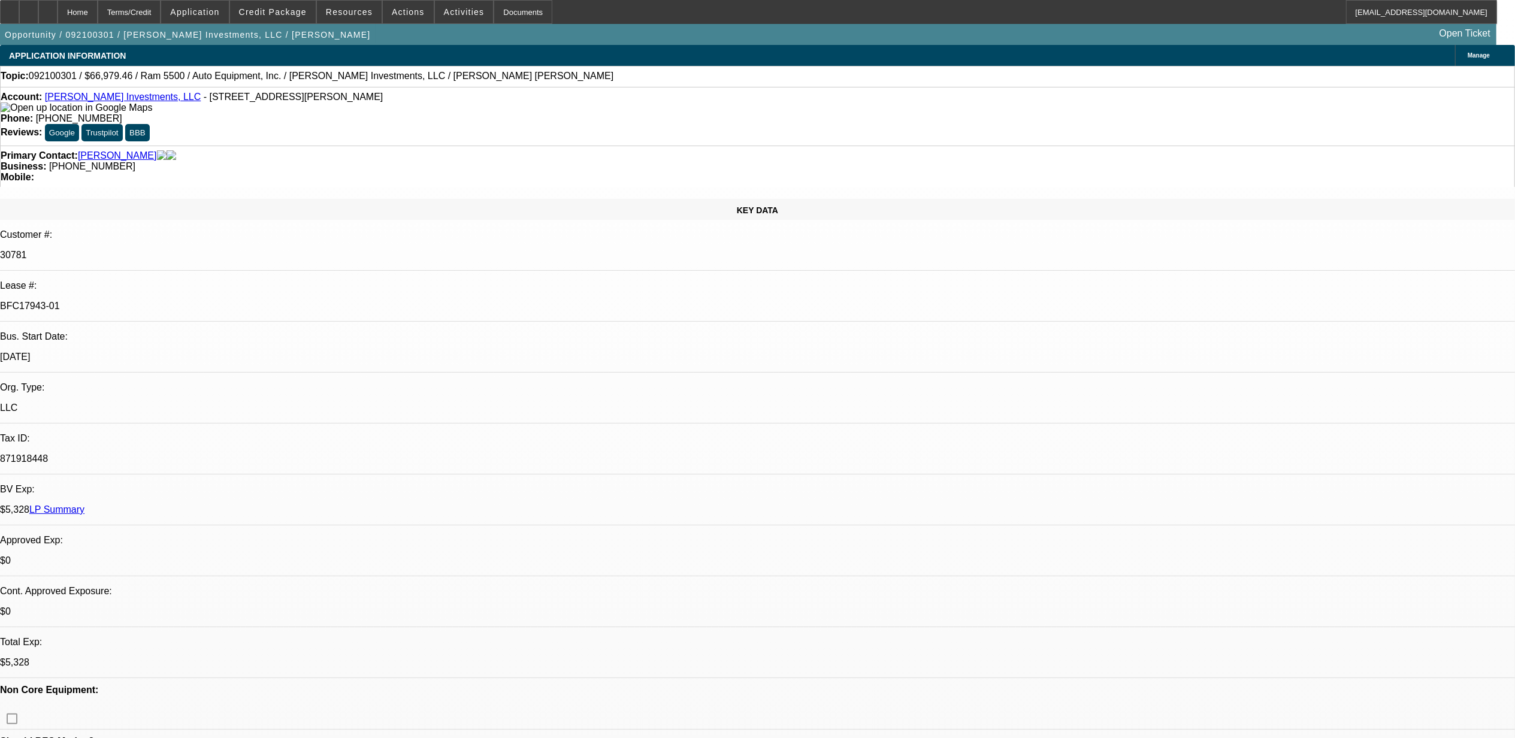
radio input "true"
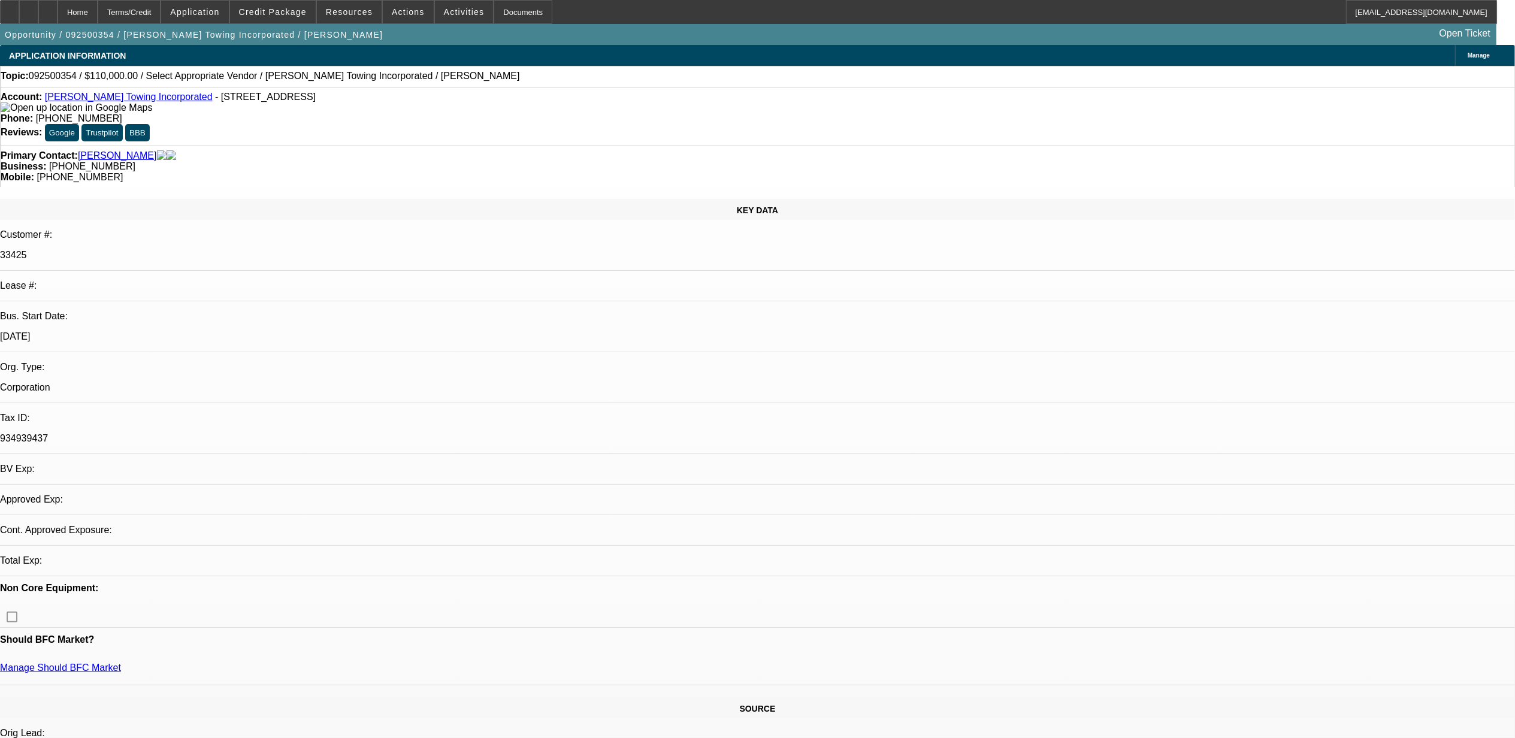
select select "0"
select select "2"
select select "0"
select select "6"
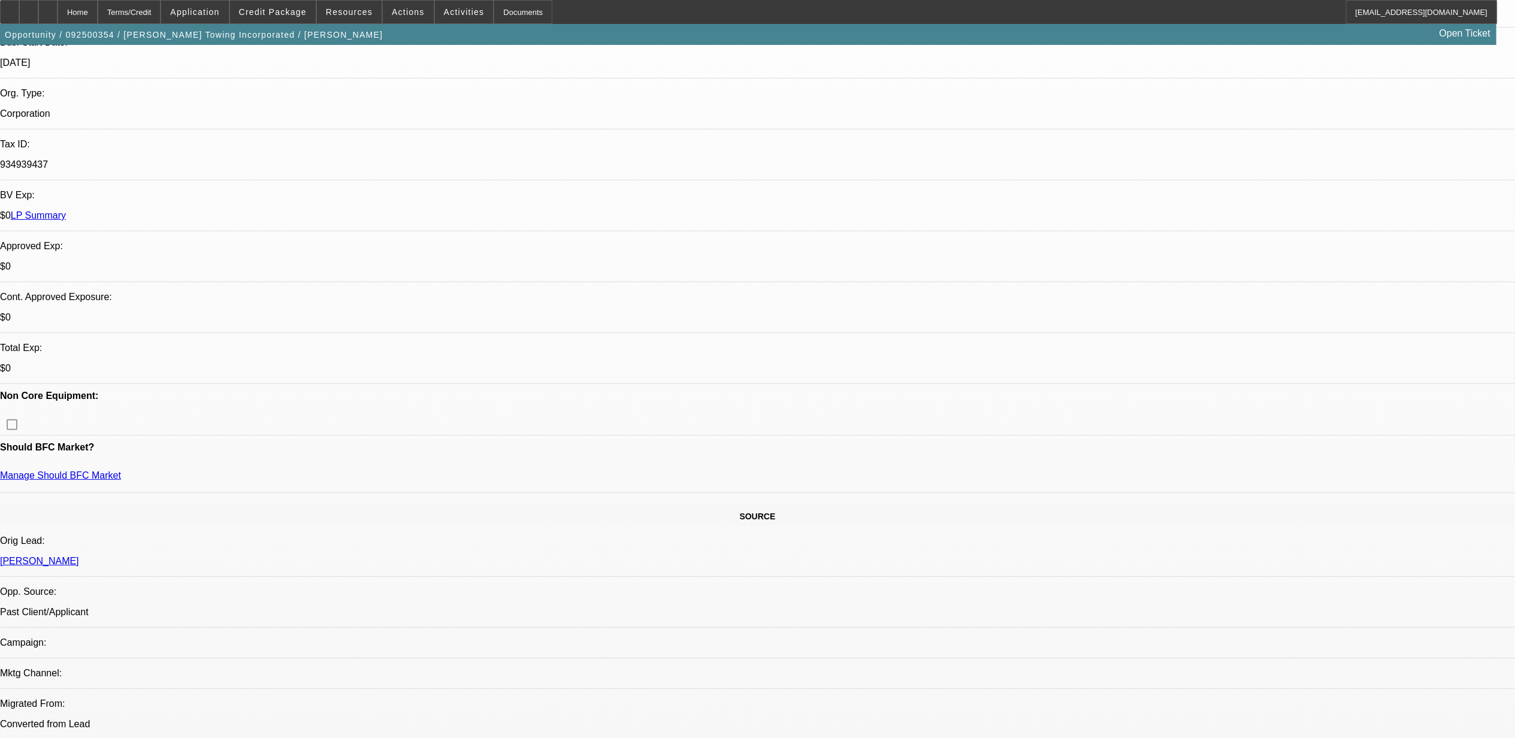
scroll to position [80, 0]
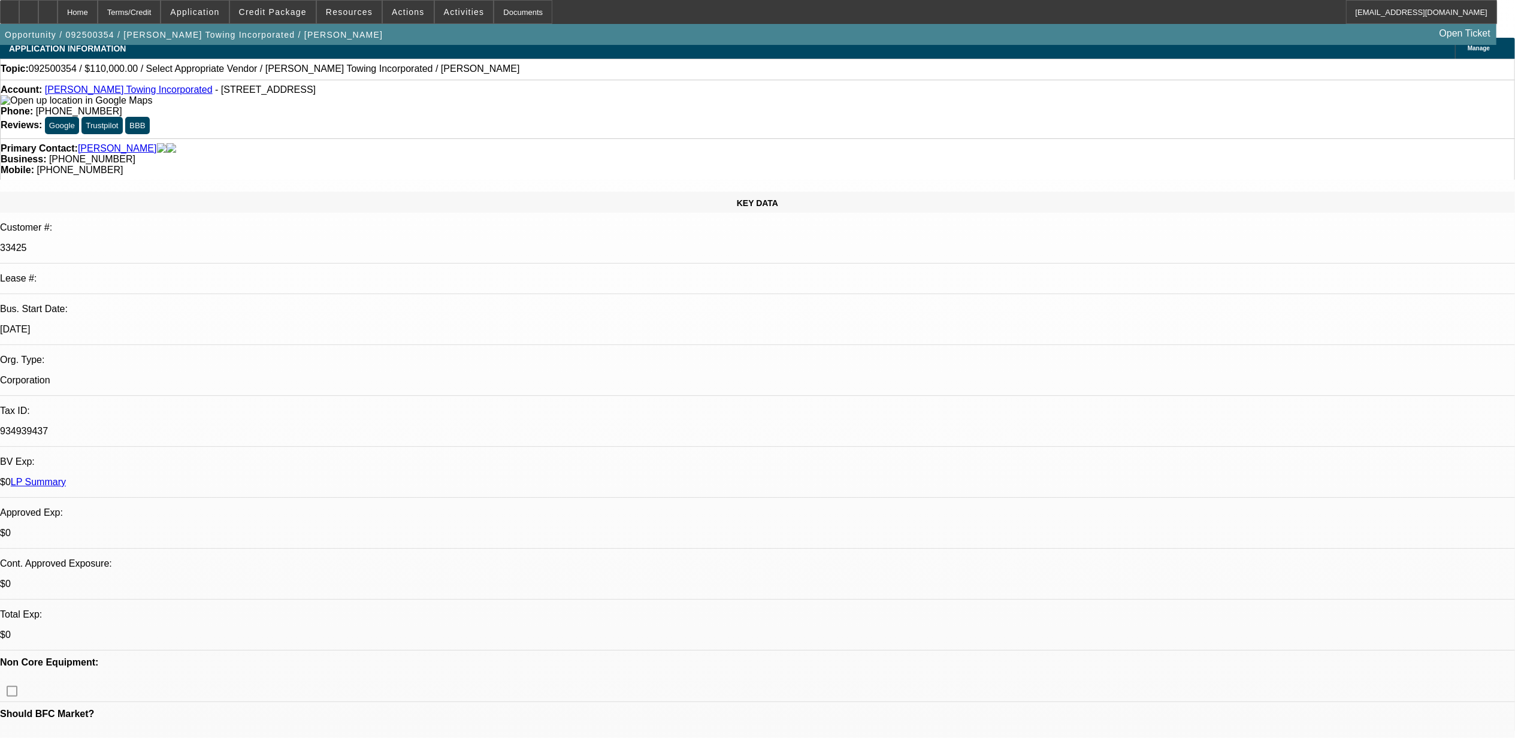
scroll to position [0, 0]
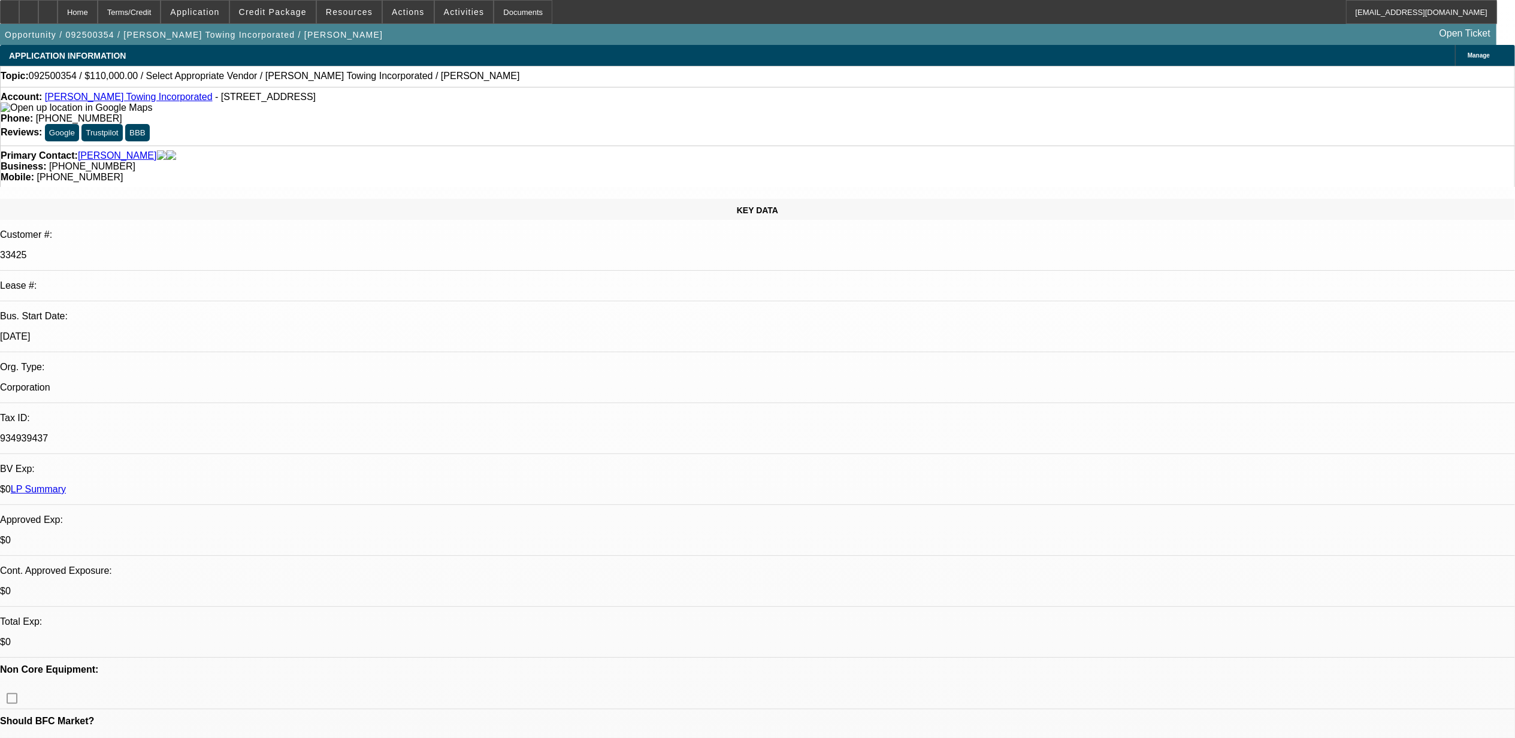
click at [56, 80] on span "092500354 / $110,000.00 / Select Appropriate Vendor / Morris Towing Incorporate…" at bounding box center [274, 76] width 491 height 11
click at [56, 79] on span "092500354 / $110,000.00 / Select Appropriate Vendor / Morris Towing Incorporate…" at bounding box center [274, 76] width 491 height 11
click at [56, 78] on span "092500354 / $110,000.00 / Select Appropriate Vendor / Morris Towing Incorporate…" at bounding box center [274, 76] width 491 height 11
drag, startPoint x: 56, startPoint y: 78, endPoint x: 256, endPoint y: 147, distance: 211.8
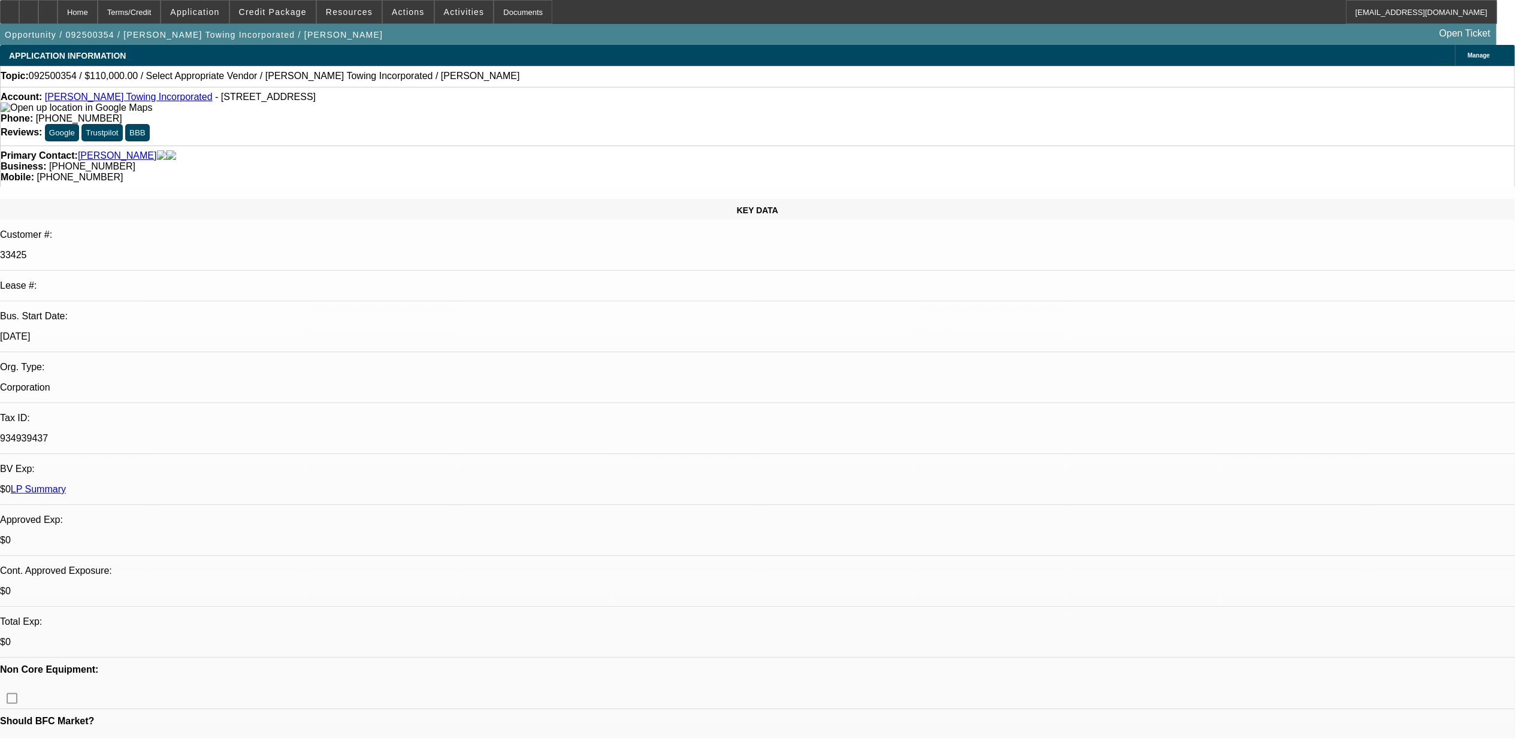
click at [256, 199] on div "KEY DATA Customer #: 33425 Lease #: Bus. Start Date: 12/1/23 Org. Type: Corpora…" at bounding box center [757, 483] width 1515 height 568
click at [56, 72] on div "Topic: 092500354 / $110,000.00 / Select Appropriate Vendor / Morris Towing Inco…" at bounding box center [758, 76] width 1514 height 11
click at [54, 80] on span "092500354 / $110,000.00 / Select Appropriate Vendor / Morris Towing Incorporate…" at bounding box center [274, 76] width 491 height 11
copy span "092500354"
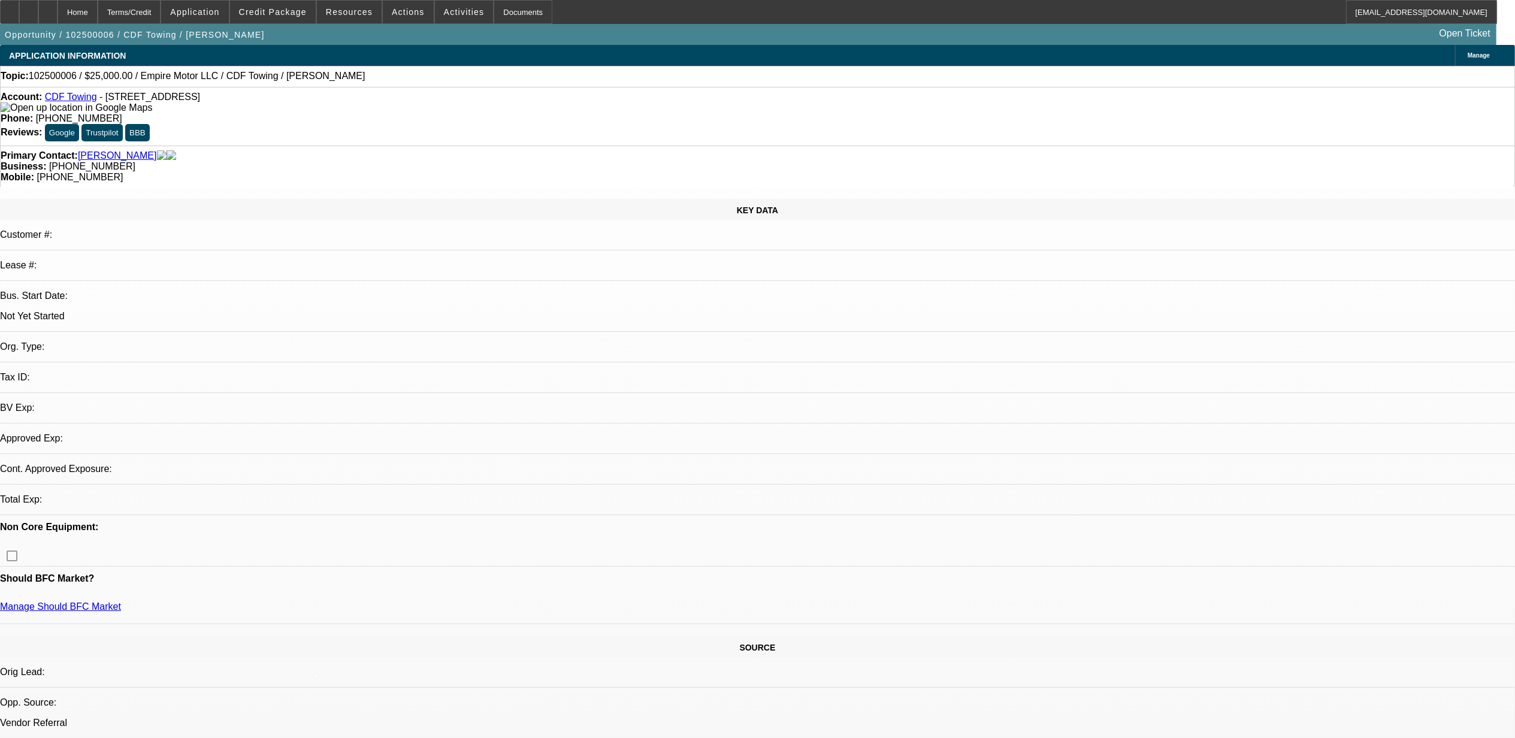
select select "0"
select select "2"
select select "0.1"
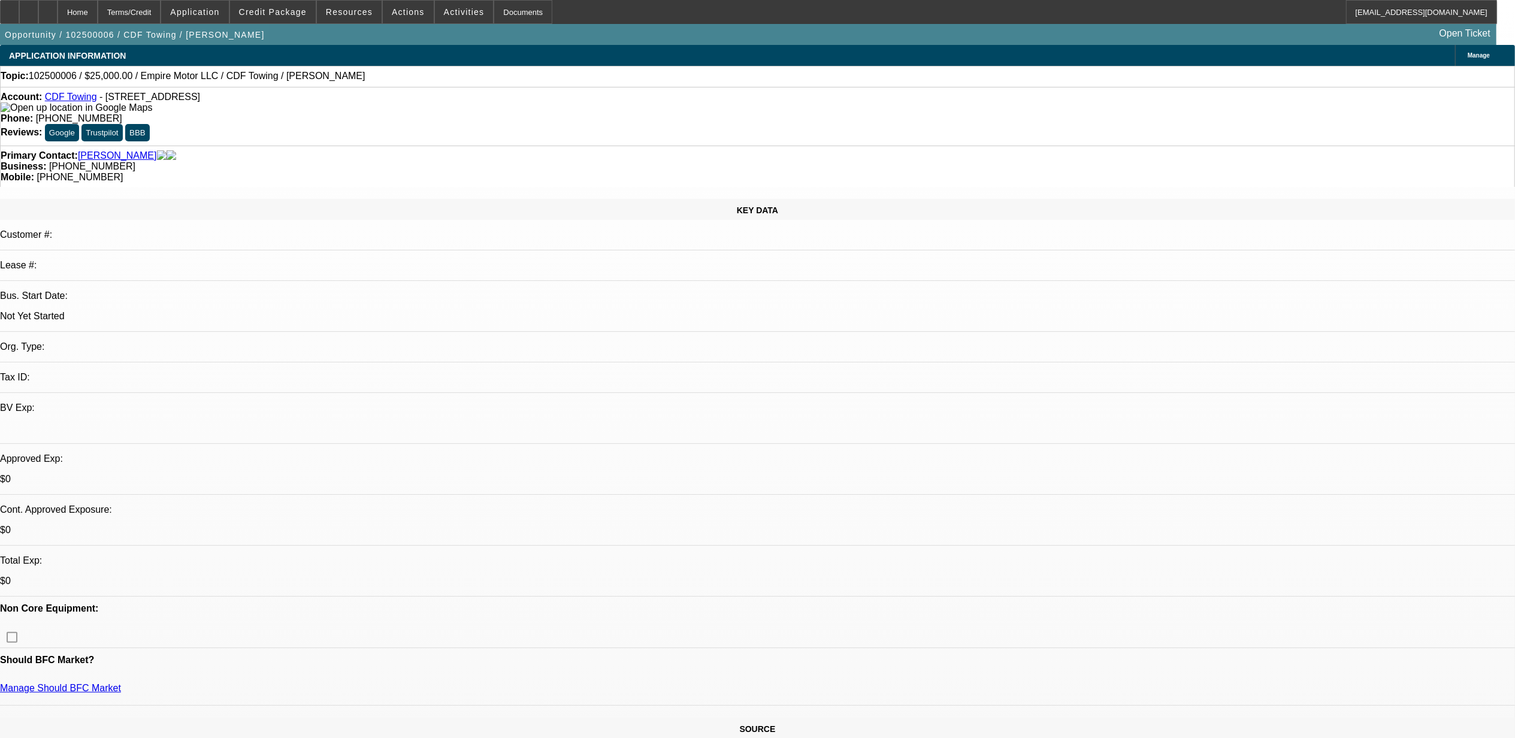
select select "1"
select select "2"
select select "4"
click at [60, 81] on div "Topic: 102500006 / $25,000.00 / Empire Motor LLC / CDF Towing / [PERSON_NAME]" at bounding box center [758, 76] width 1514 height 11
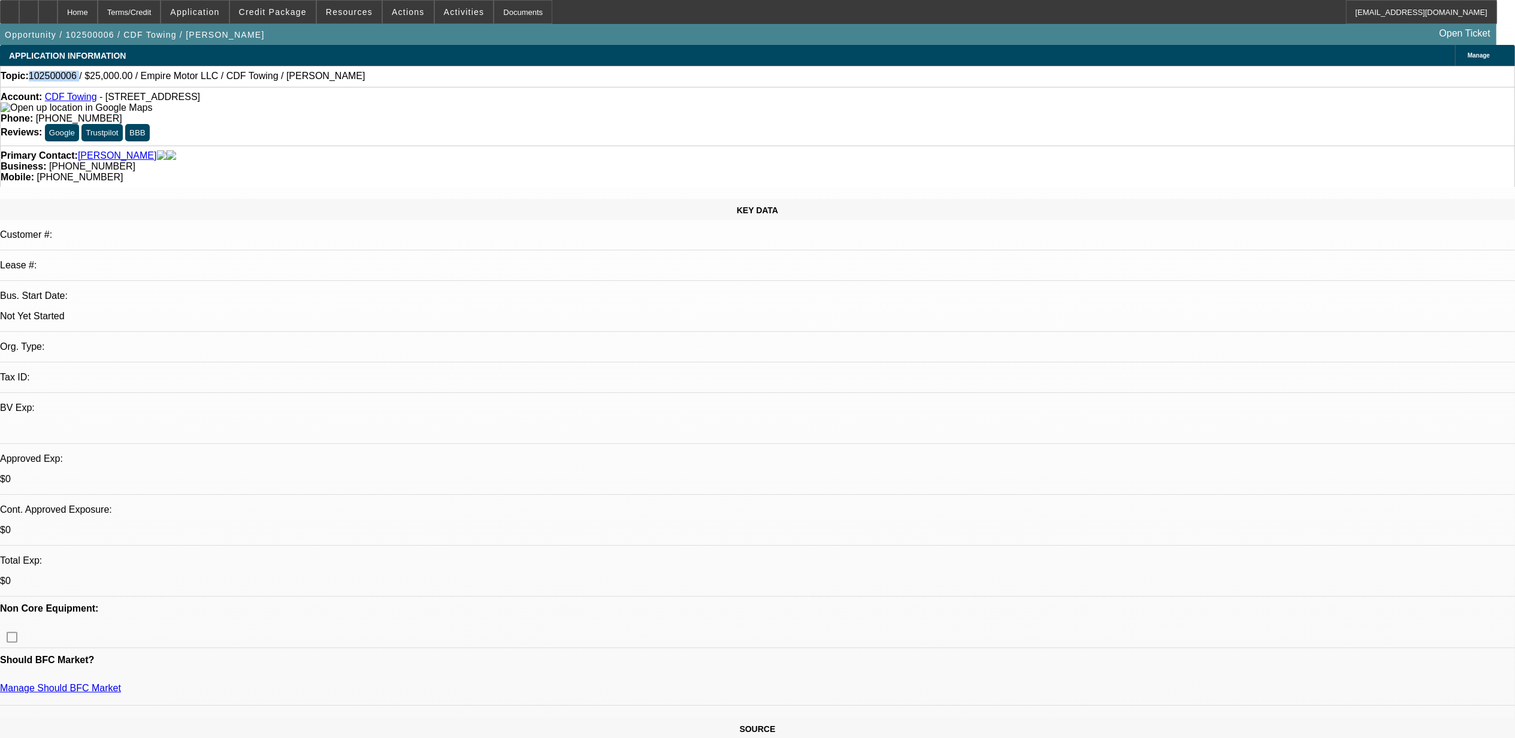
click at [58, 80] on span "102500006 / $25,000.00 / Empire Motor LLC / CDF Towing / [PERSON_NAME]" at bounding box center [197, 76] width 337 height 11
drag, startPoint x: 58, startPoint y: 80, endPoint x: 56, endPoint y: 73, distance: 6.8
click at [56, 73] on span "102500006 / $25,000.00 / Empire Motor LLC / CDF Towing / [PERSON_NAME]" at bounding box center [197, 76] width 337 height 11
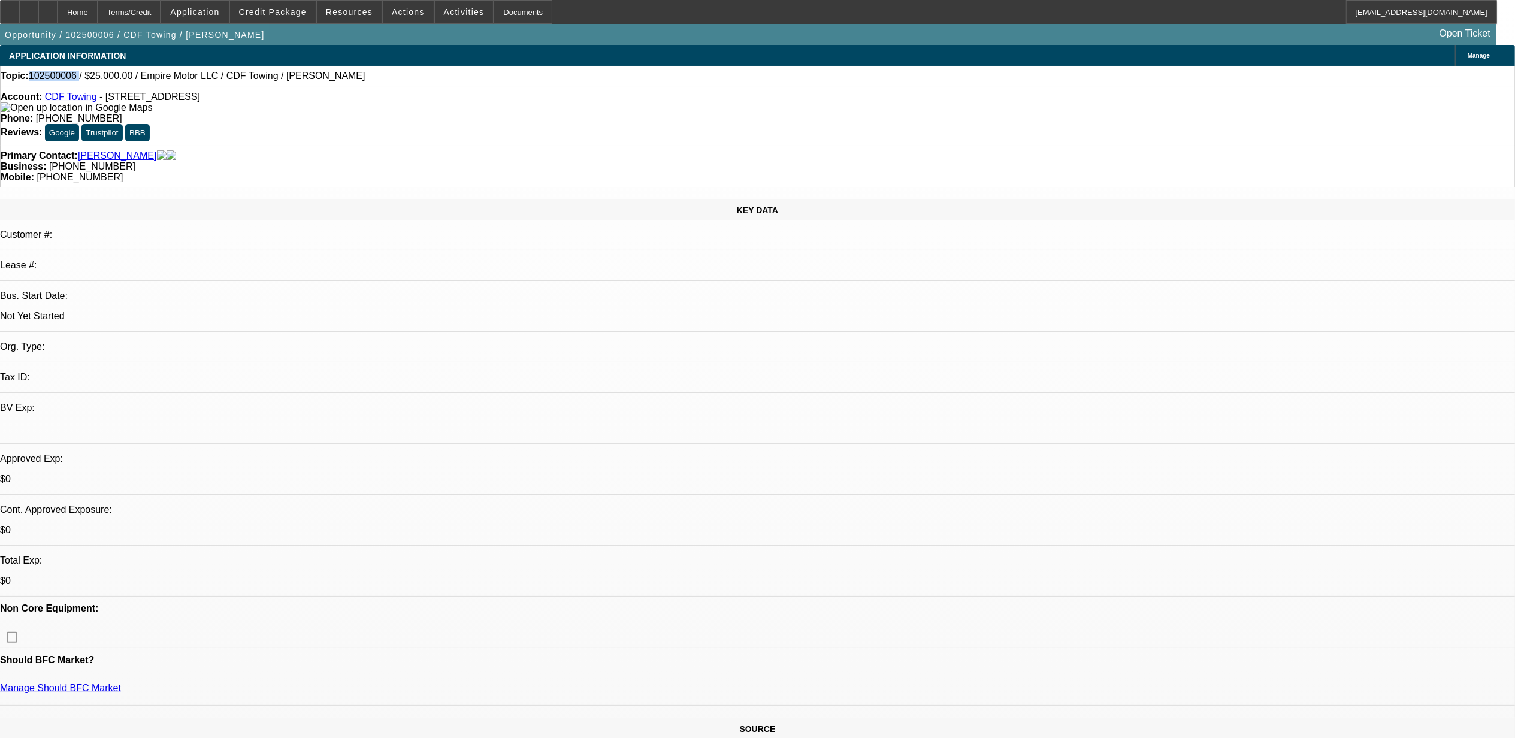
click at [56, 73] on span "102500006 / $25,000.00 / Empire Motor LLC / CDF Towing / [PERSON_NAME]" at bounding box center [197, 76] width 337 height 11
copy span "102500006"
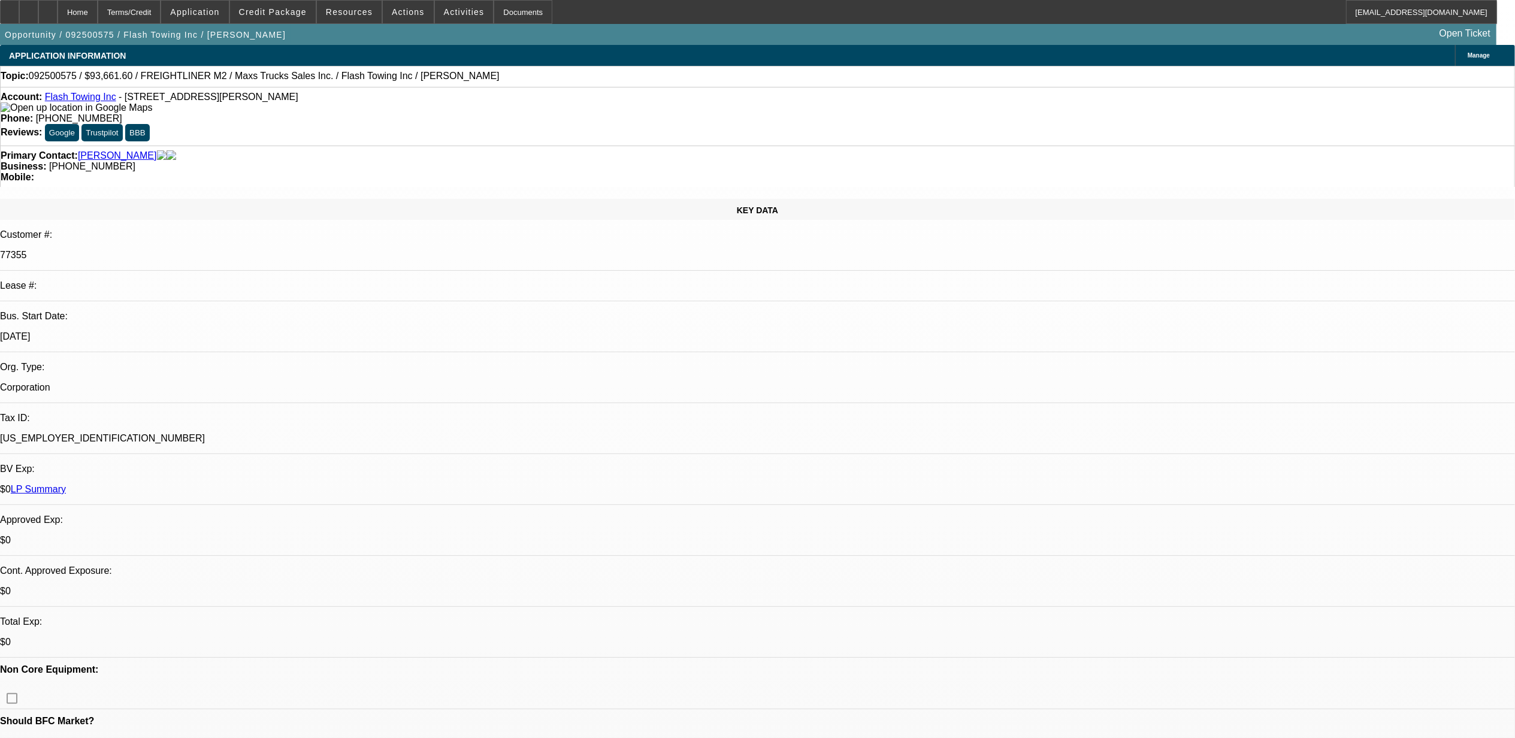
select select "0"
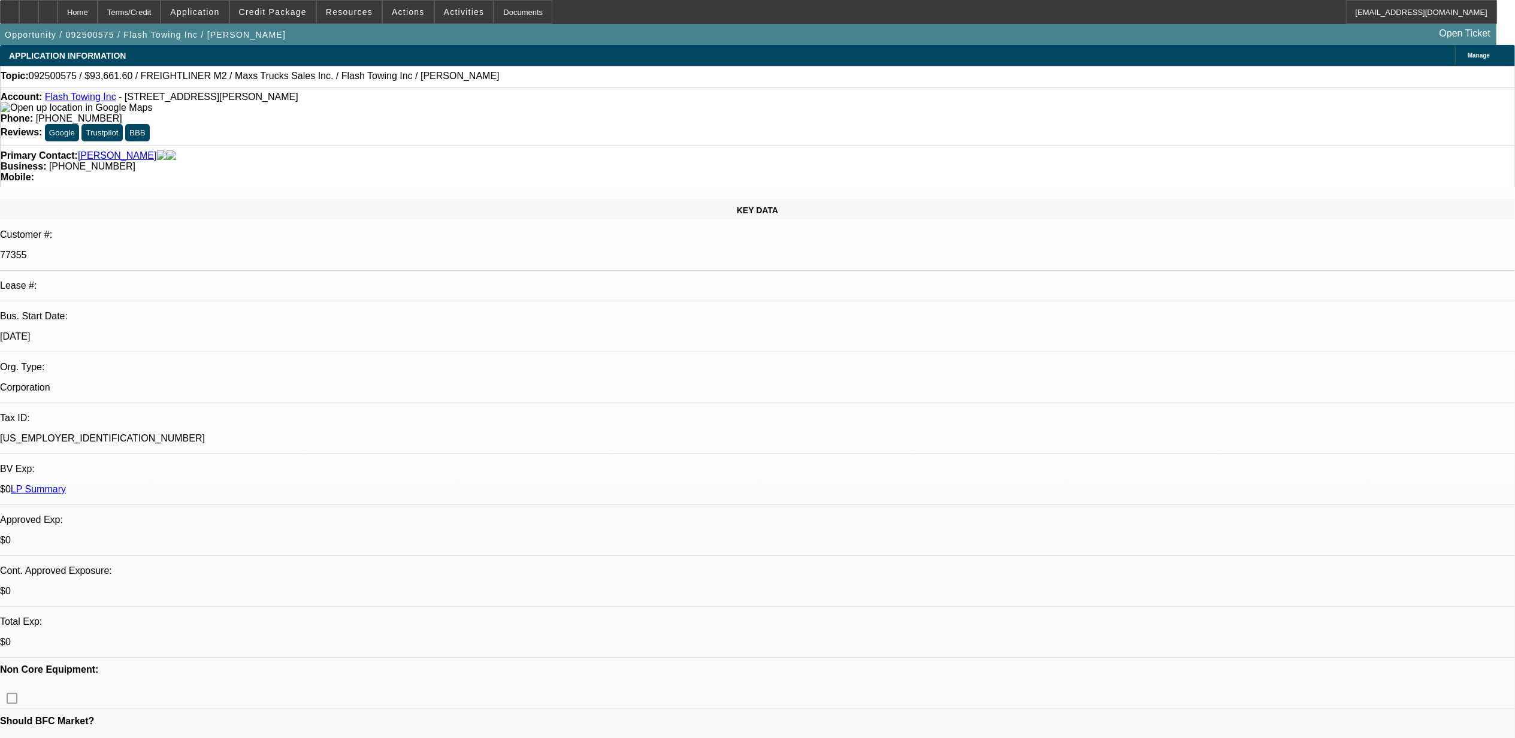
select select "0"
select select "1"
select select "2"
select select "6"
select select "1"
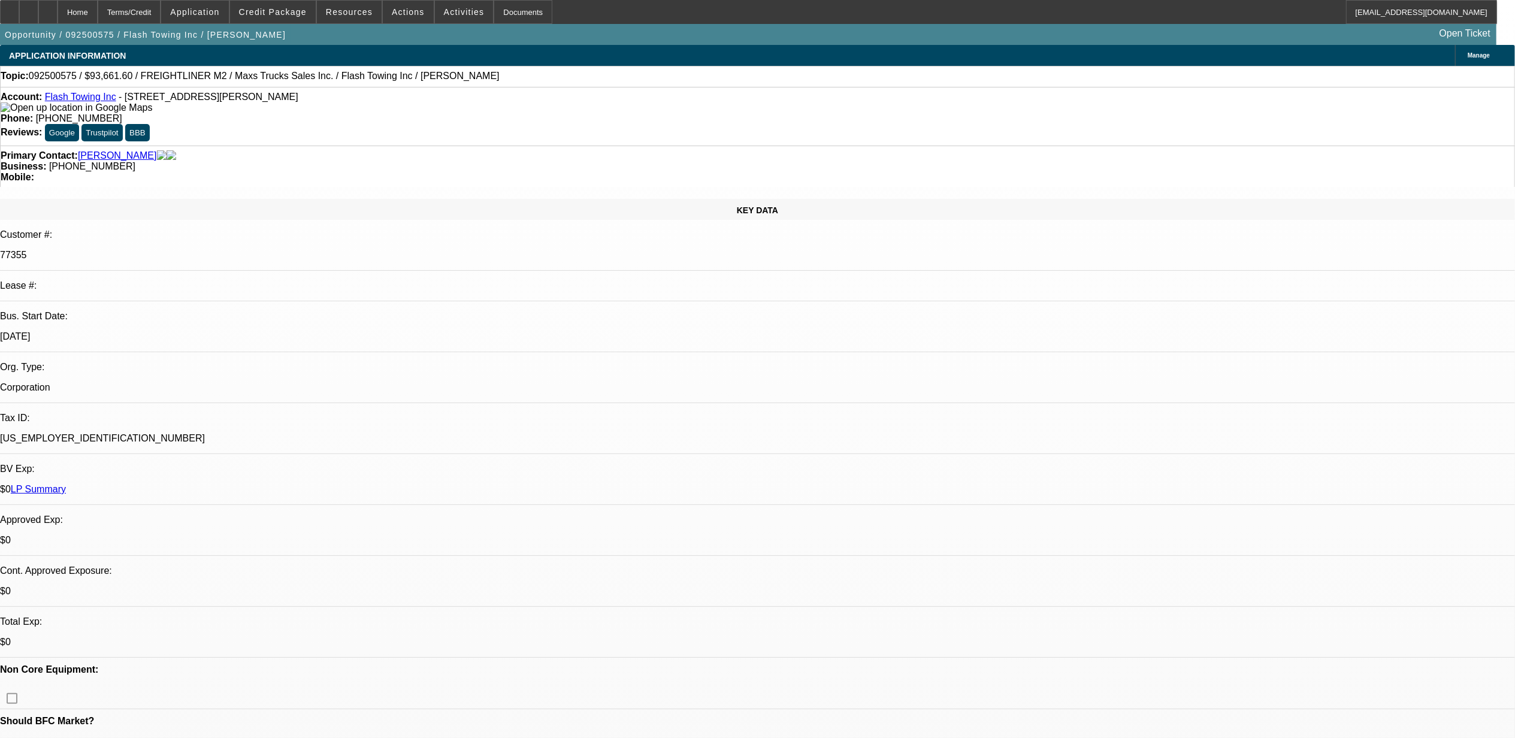
select select "2"
select select "6"
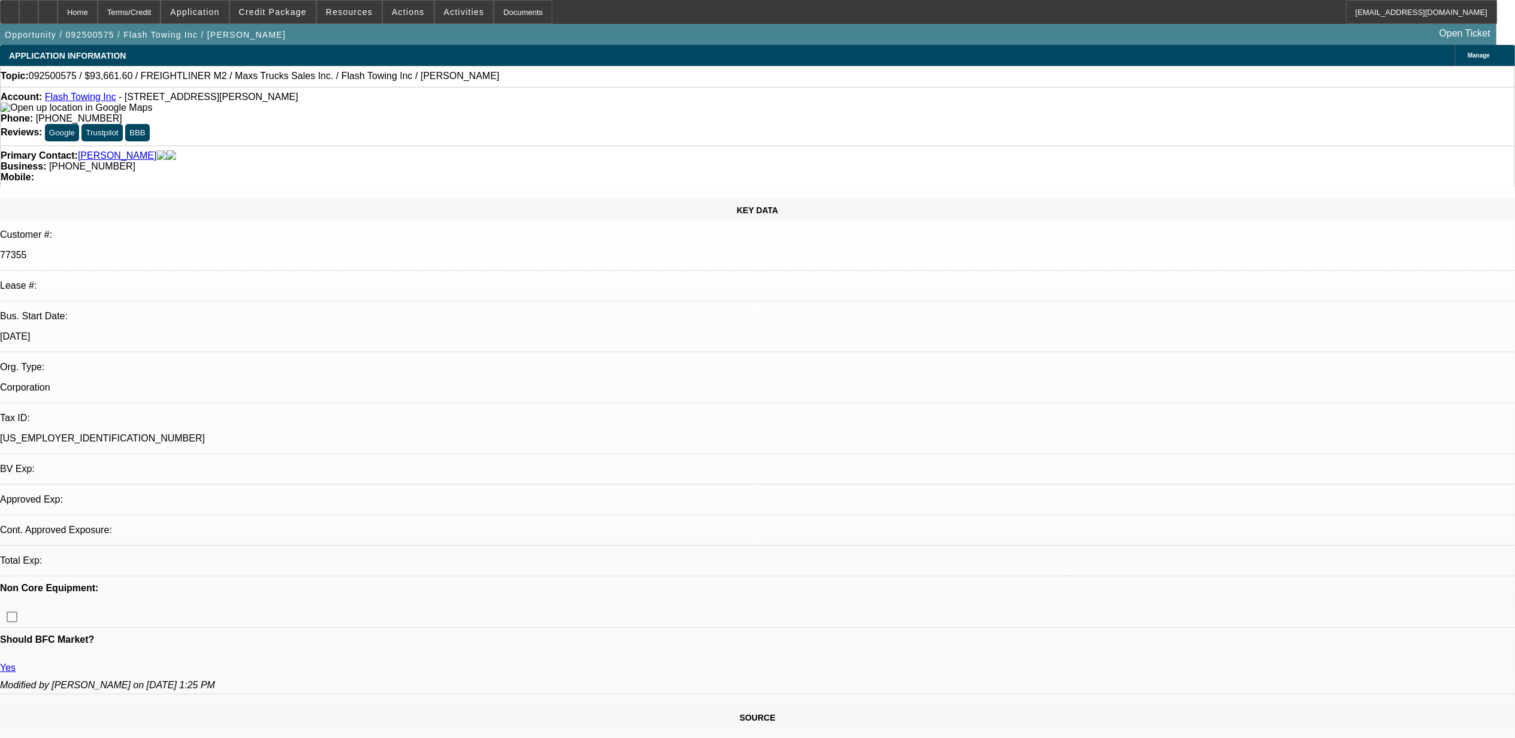
select select "0"
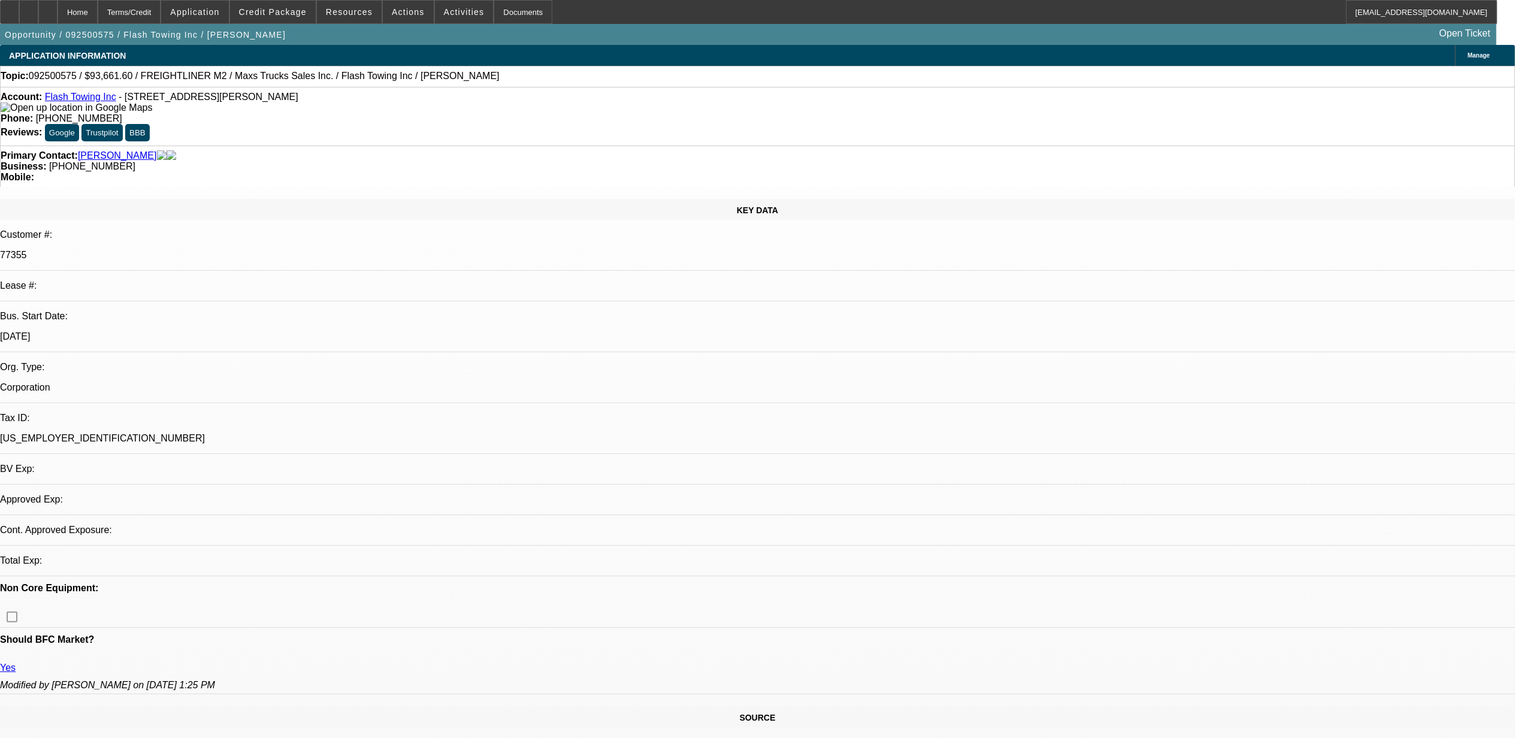
select select "0"
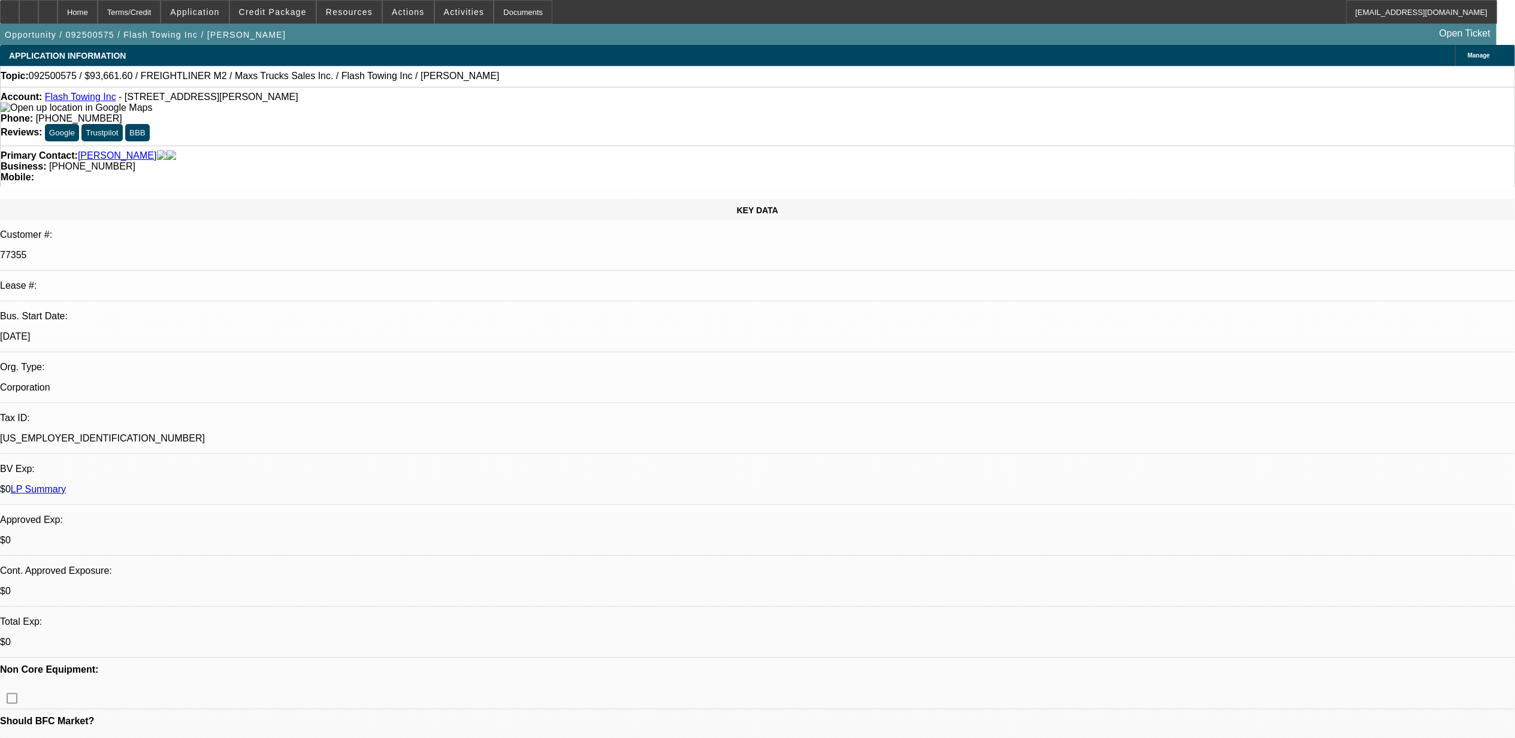
select select "1"
select select "2"
select select "6"
select select "1"
select select "2"
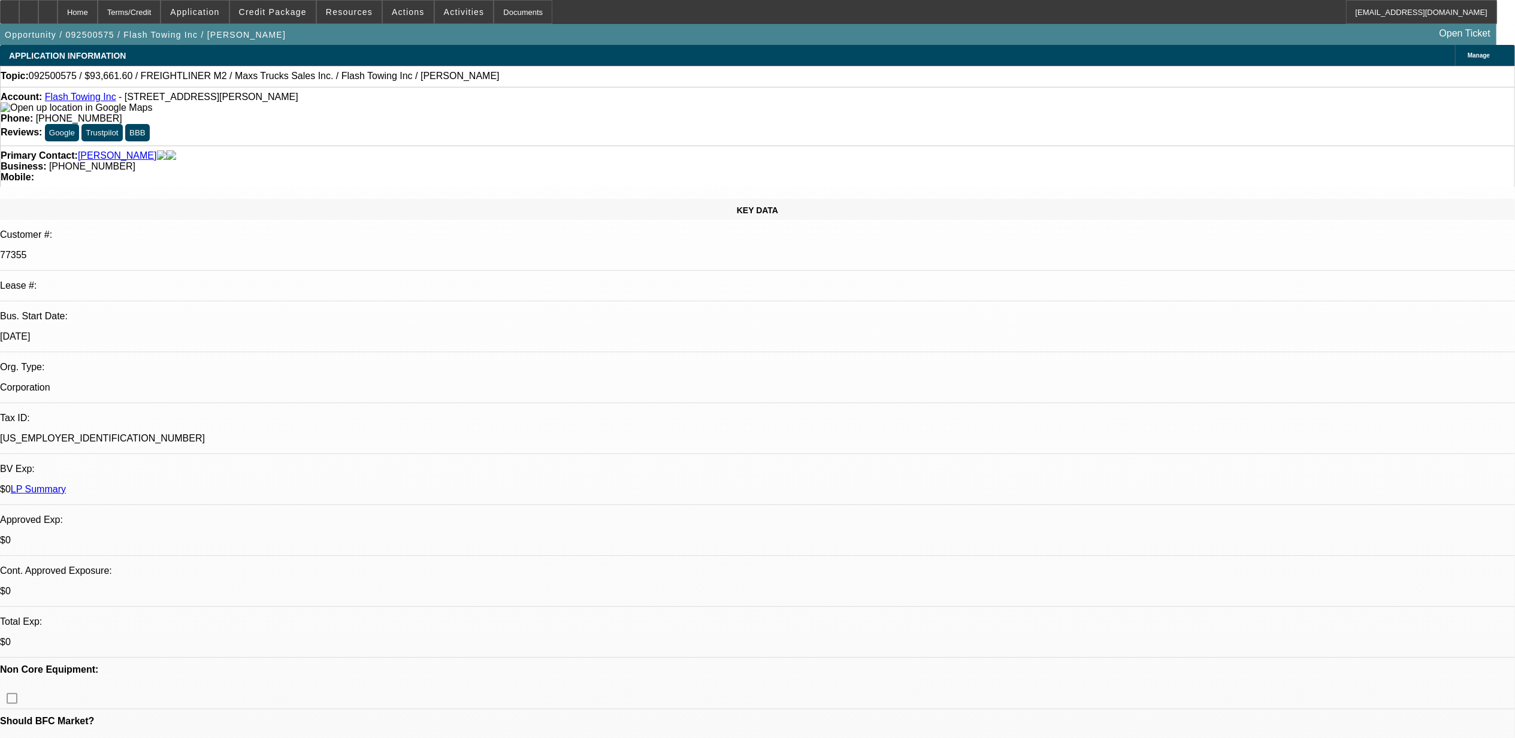
select select "6"
radio input "true"
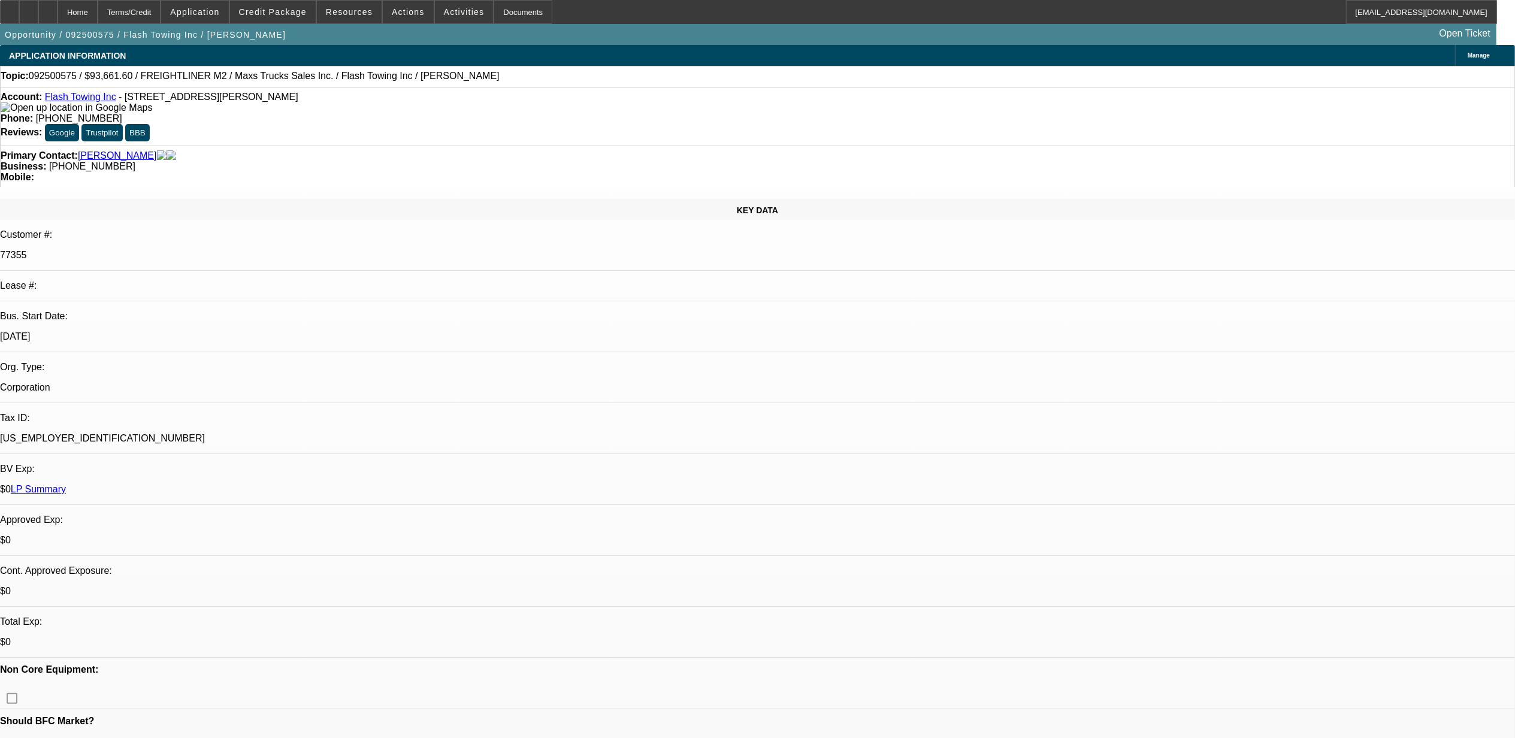
type textarea "10.2, looking at a new Hino from [PERSON_NAME] [GEOGRAPHIC_DATA]."
radio input "true"
click at [56, 81] on span "092500575 / $93,661.60 / FREIGHTLINER M2 / Maxs Trucks Sales Inc. / Flash Towin…" at bounding box center [264, 76] width 471 height 11
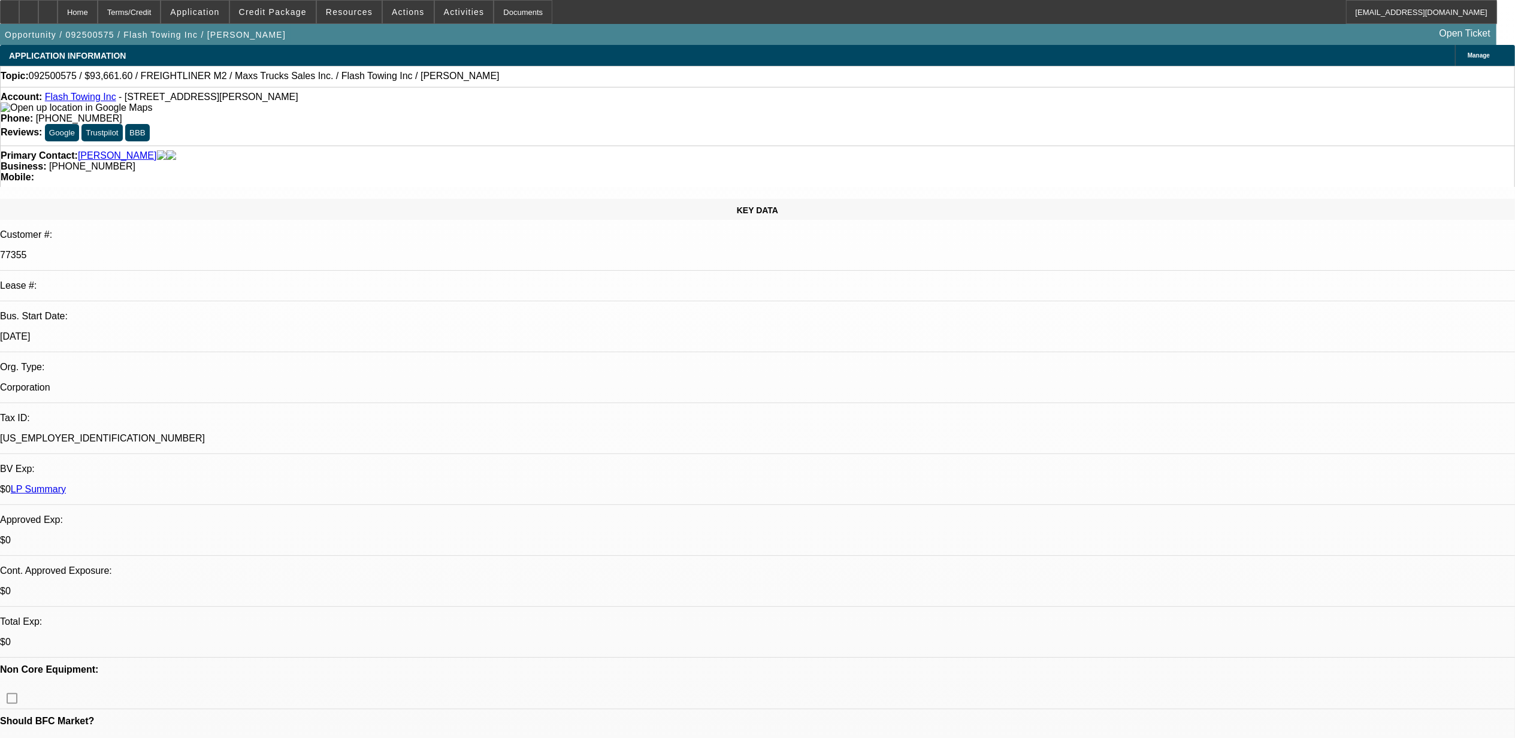
drag, startPoint x: 56, startPoint y: 80, endPoint x: 46, endPoint y: 84, distance: 11.6
click at [46, 81] on div "Topic: 092500575 / $93,661.60 / FREIGHTLINER M2 / Maxs Trucks Sales Inc. / Flas…" at bounding box center [758, 76] width 1514 height 11
click at [61, 75] on span "092500575 / $93,661.60 / FREIGHTLINER M2 / Maxs Trucks Sales Inc. / Flash Towin…" at bounding box center [264, 76] width 471 height 11
copy span "092500575"
